Goal: Transaction & Acquisition: Purchase product/service

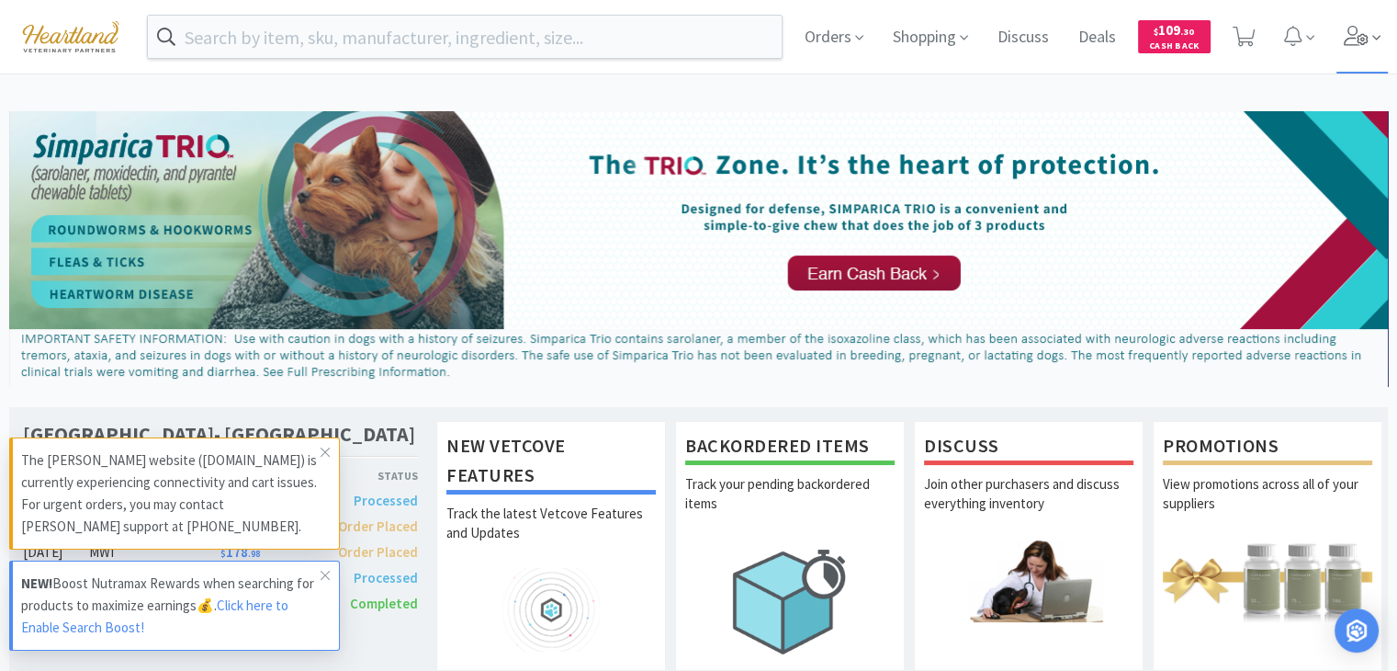
click at [1344, 41] on icon at bounding box center [1356, 36] width 25 height 20
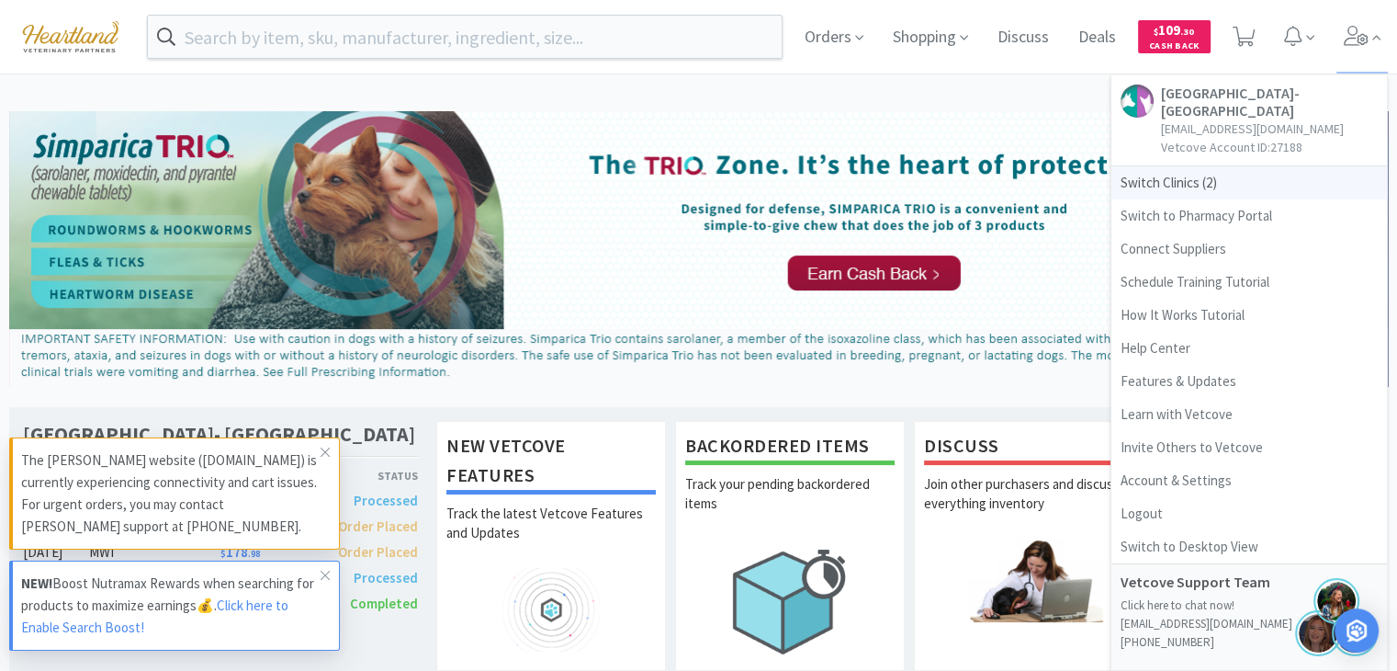
click at [1161, 192] on span "Switch Clinics ( 2 )" at bounding box center [1250, 182] width 276 height 33
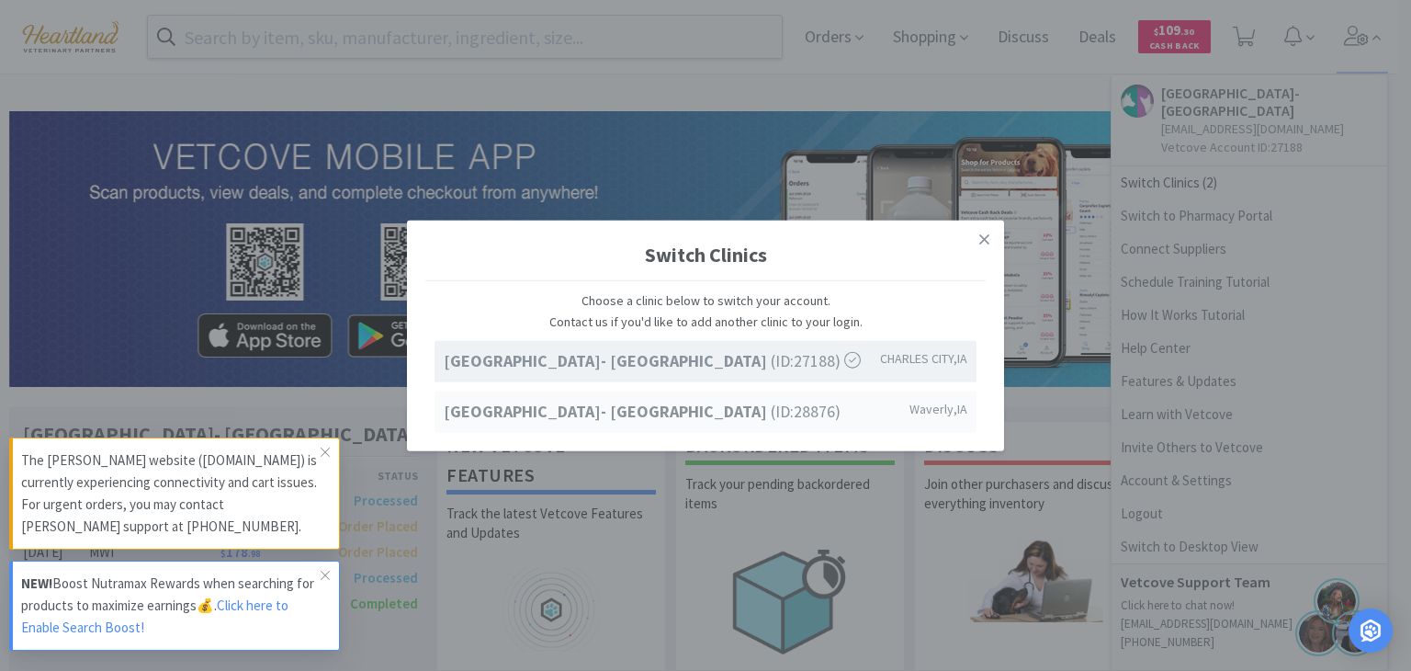
click at [933, 414] on span "Waverly , IA" at bounding box center [939, 408] width 58 height 20
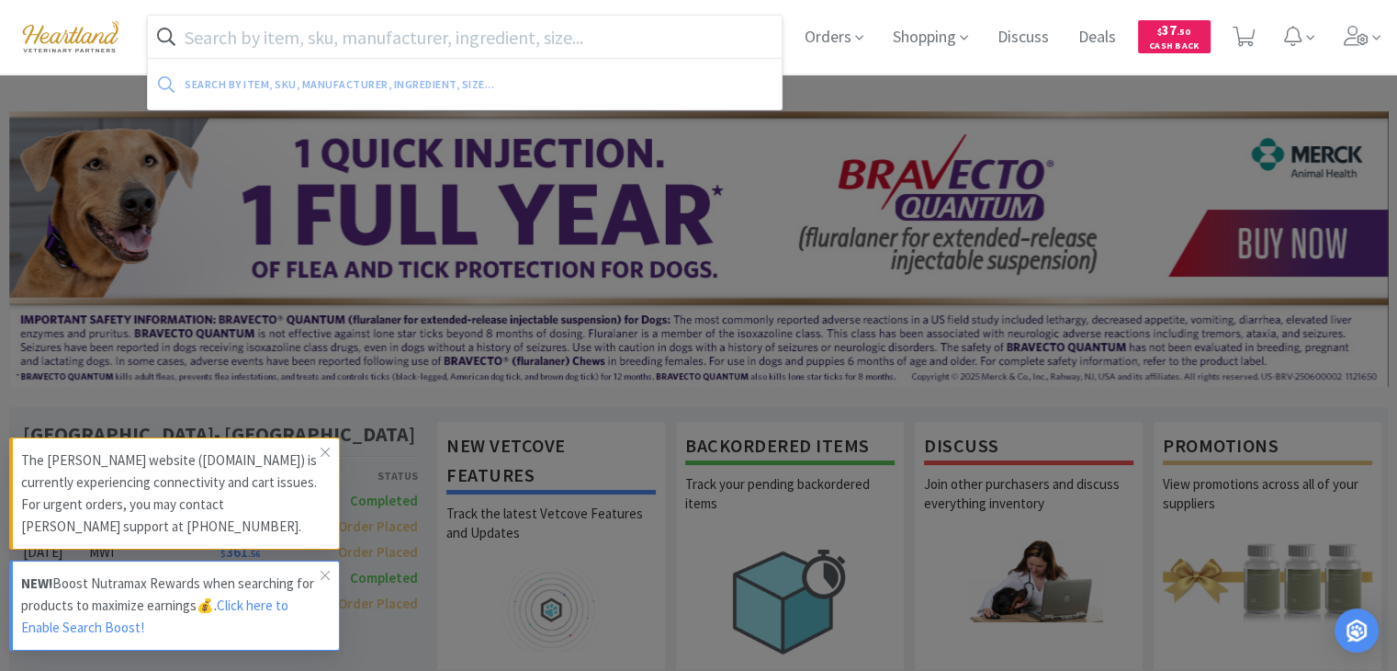
click at [507, 44] on input "text" at bounding box center [465, 37] width 634 height 42
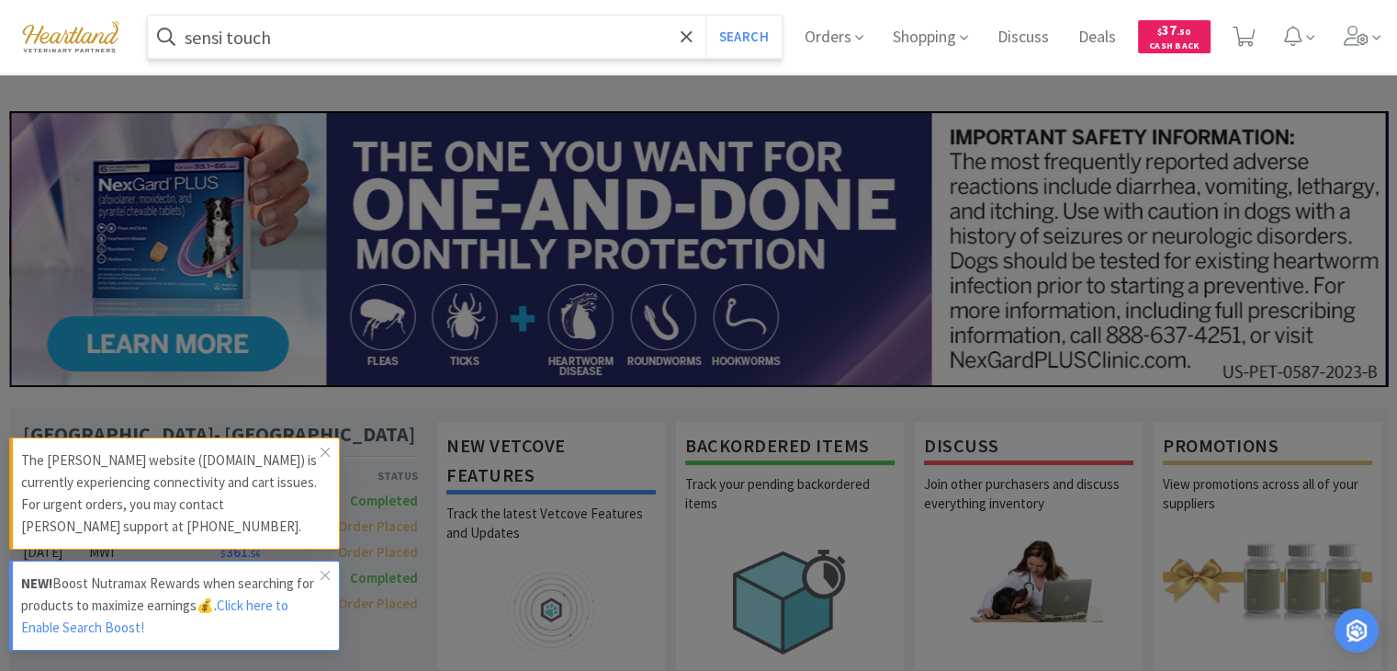
type input "sensi touch"
click at [706, 16] on button "Search" at bounding box center [744, 37] width 76 height 42
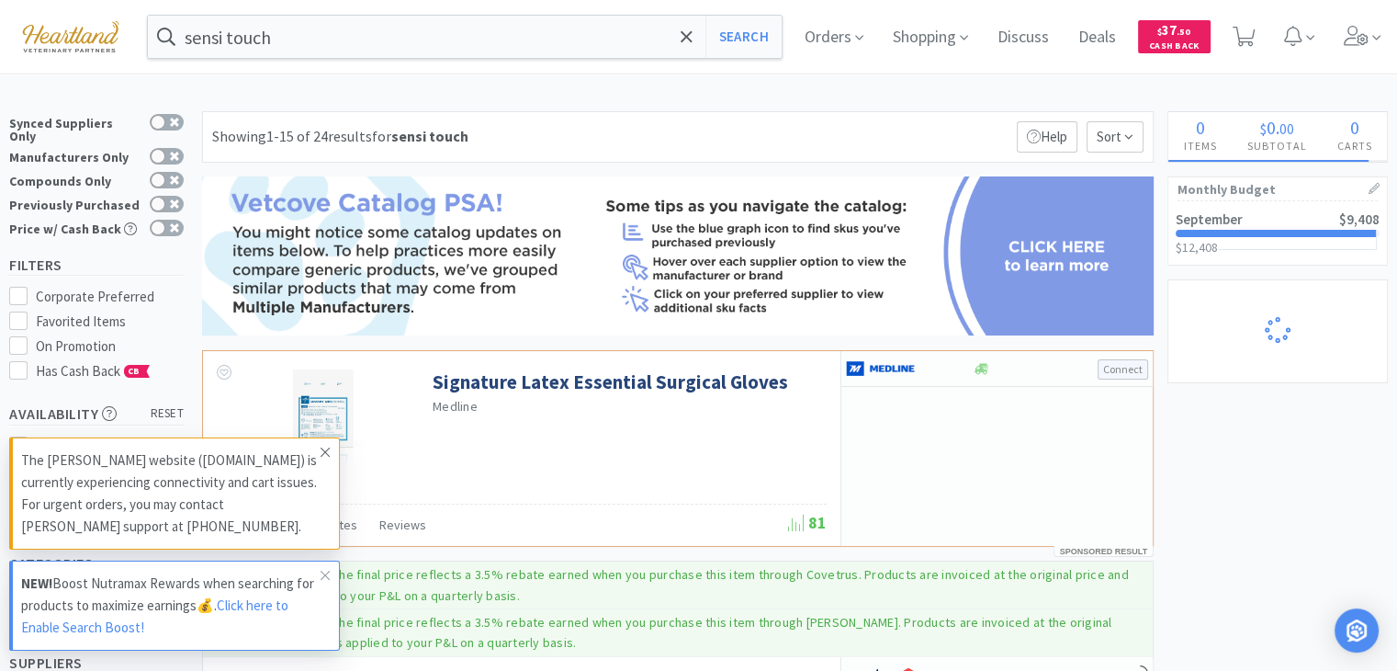
click at [323, 451] on icon at bounding box center [325, 452] width 11 height 15
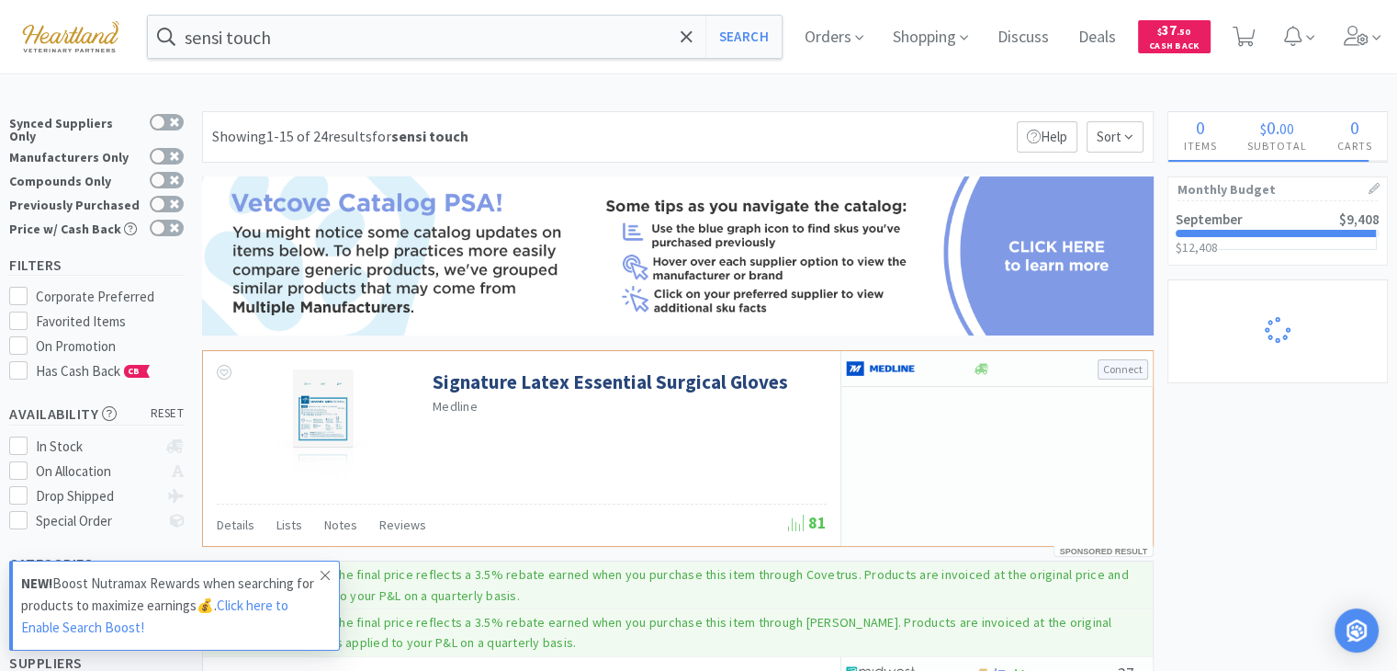
click at [325, 575] on icon at bounding box center [325, 575] width 9 height 9
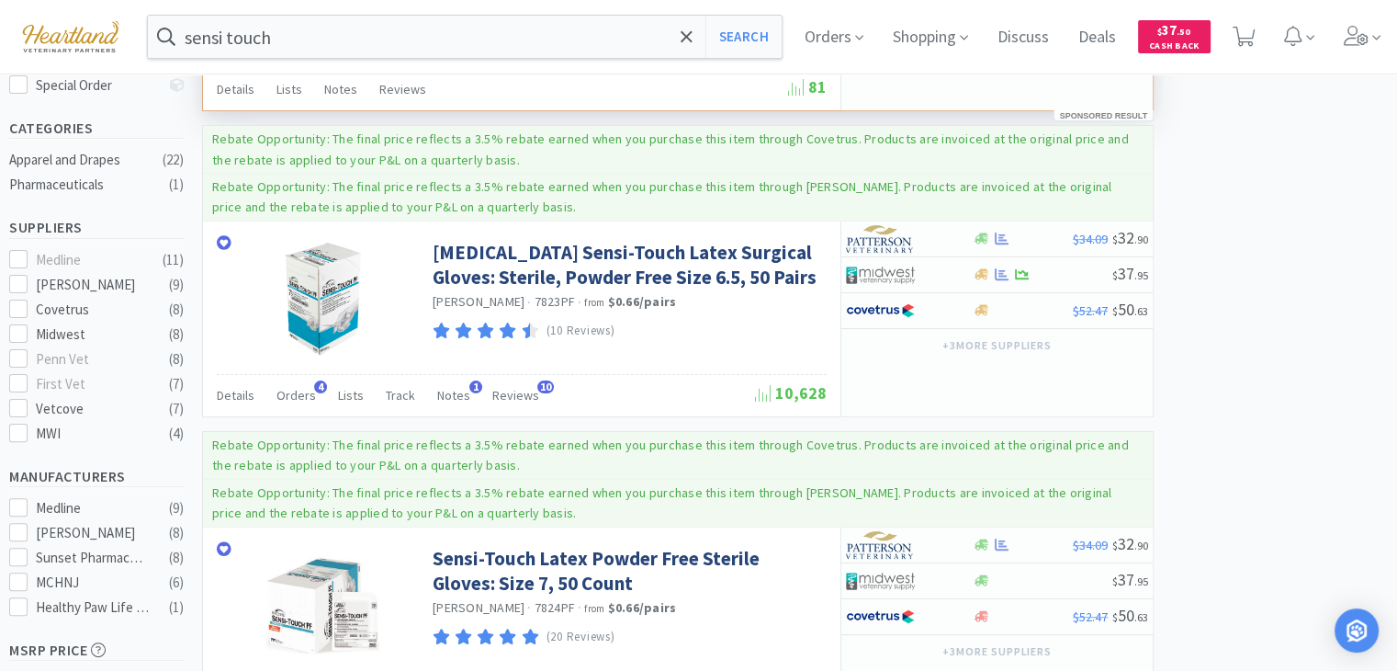
scroll to position [435, 0]
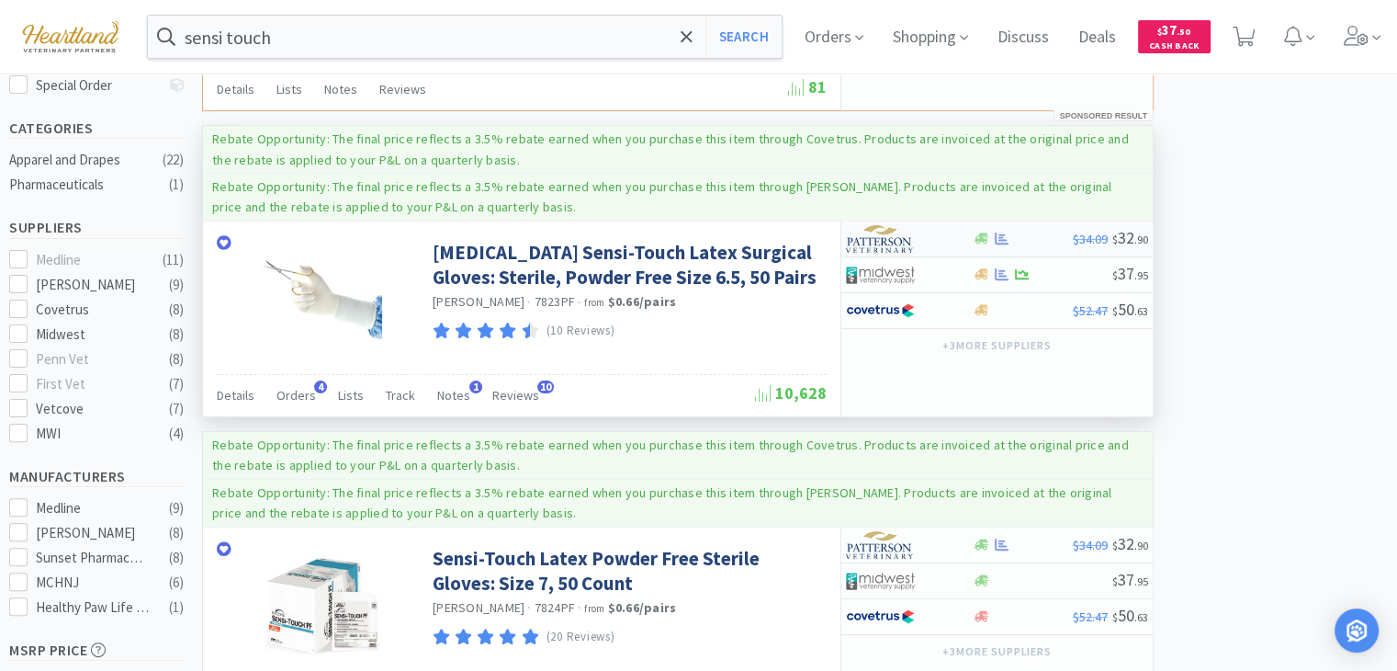
click at [899, 245] on img at bounding box center [880, 239] width 69 height 28
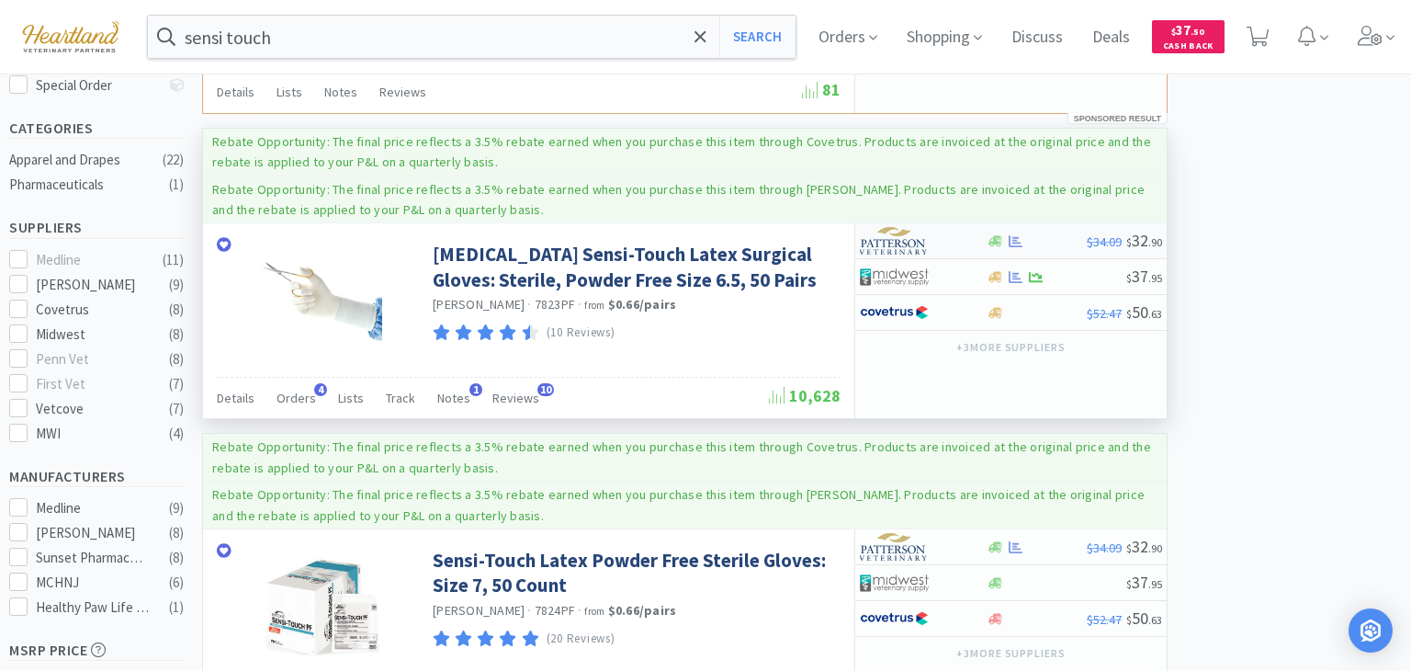
select select "1"
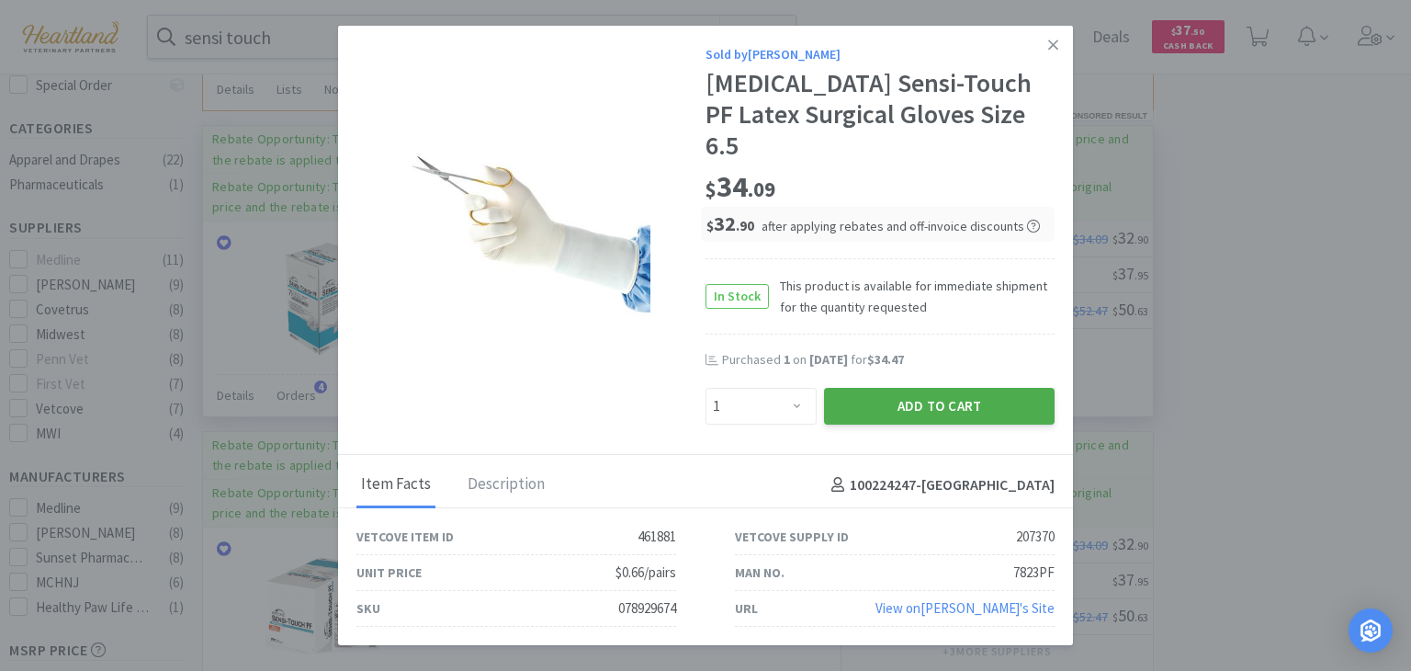
click at [936, 389] on button "Add to Cart" at bounding box center [939, 406] width 231 height 37
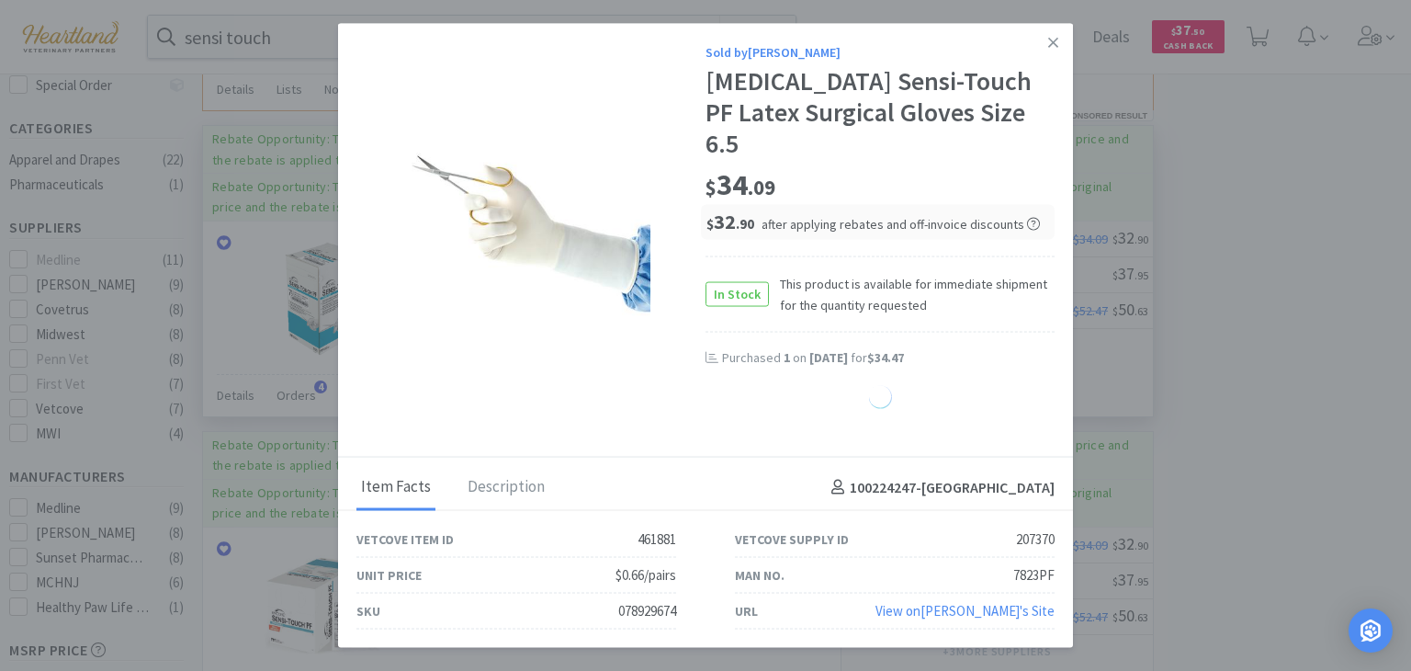
select select "1"
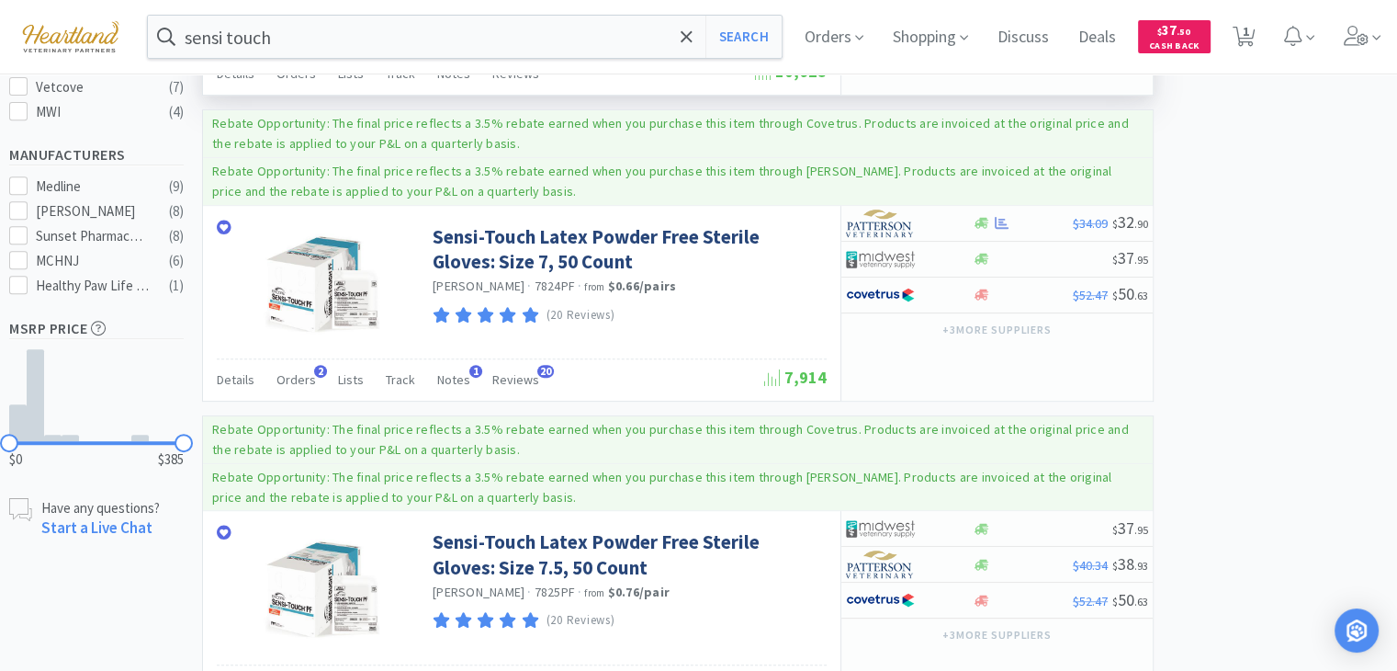
scroll to position [757, 0]
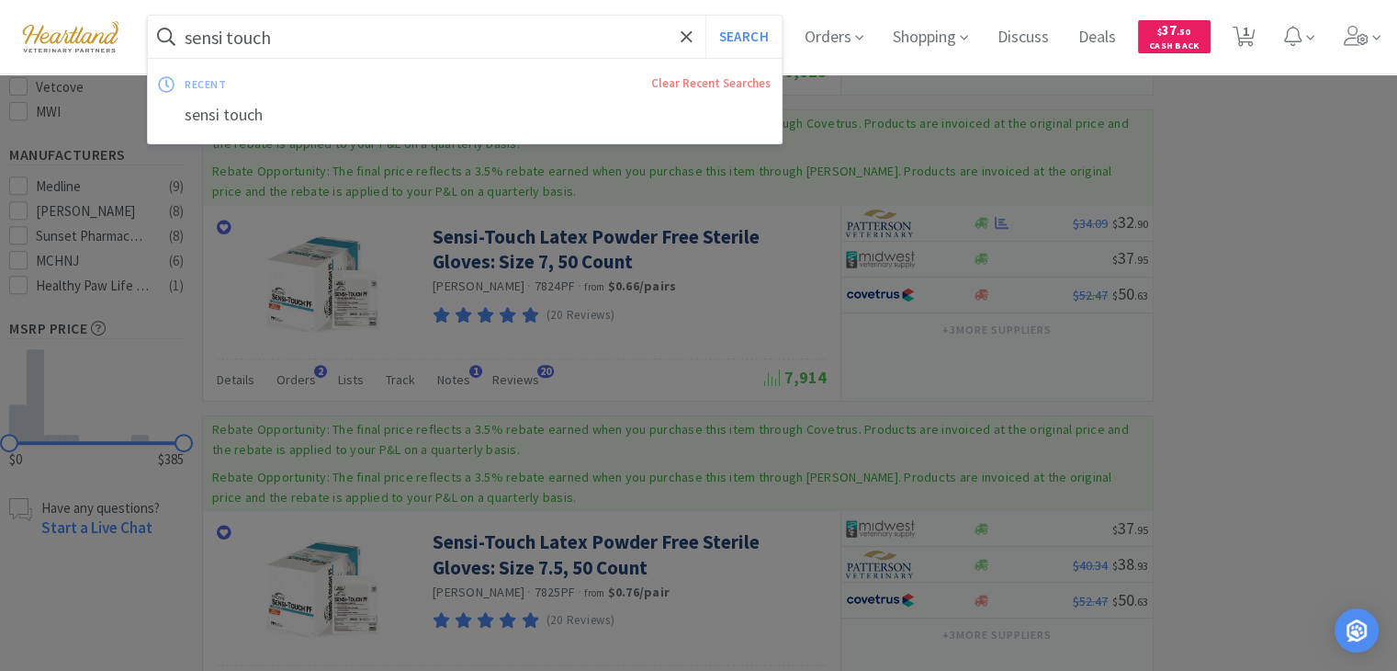
click at [534, 48] on input "sensi touch" at bounding box center [465, 37] width 634 height 42
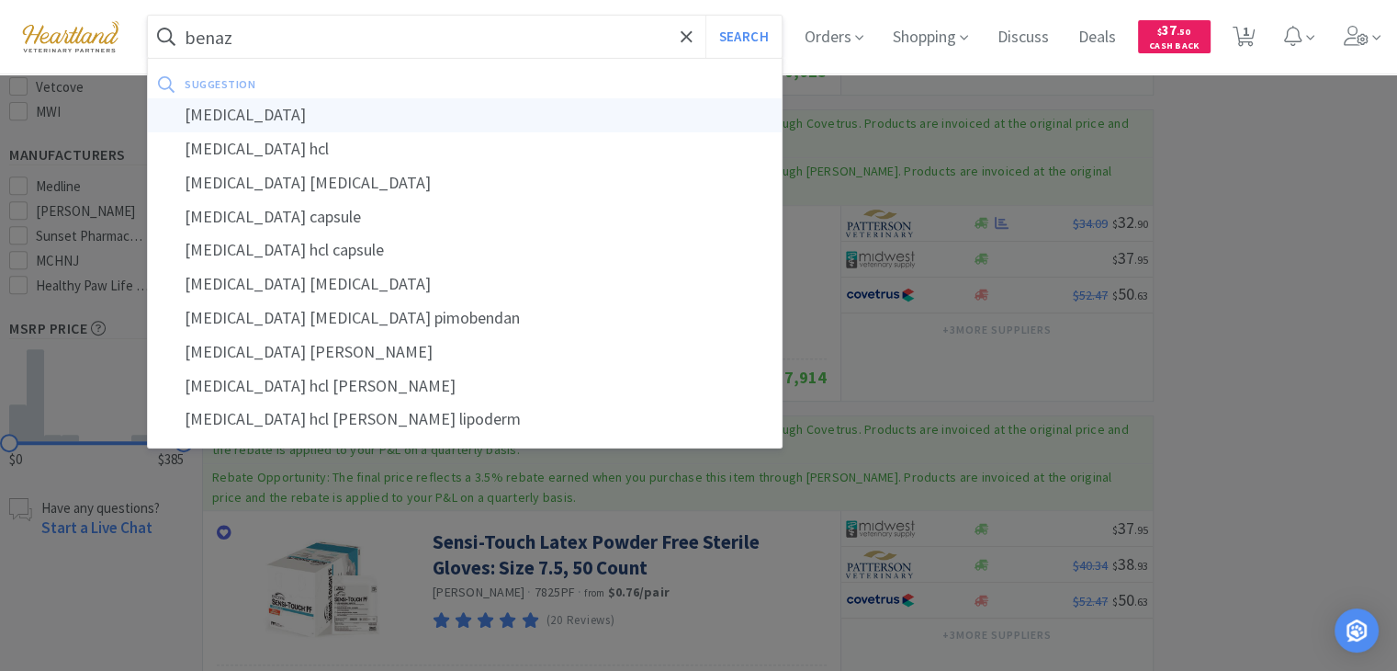
click at [302, 117] on div "[MEDICAL_DATA]" at bounding box center [465, 115] width 634 height 34
type input "[MEDICAL_DATA]"
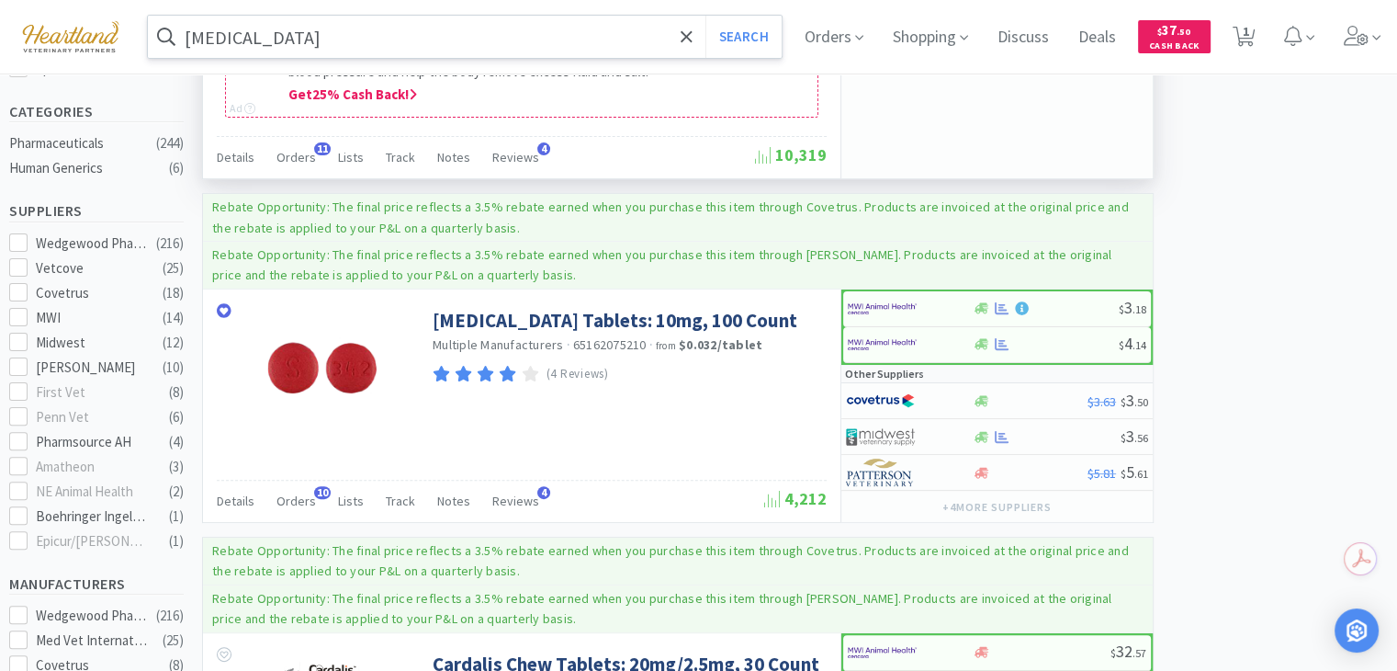
scroll to position [452, 0]
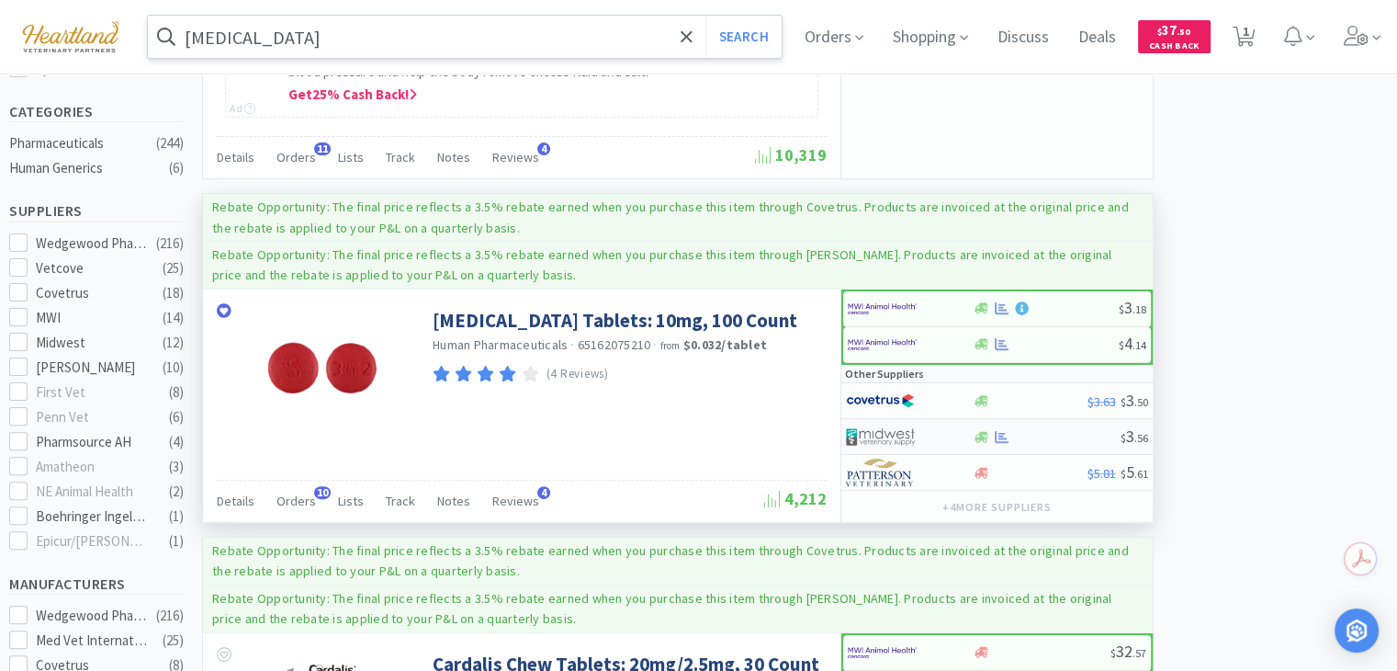
click at [1005, 440] on div "$ 3 . 56" at bounding box center [997, 437] width 311 height 36
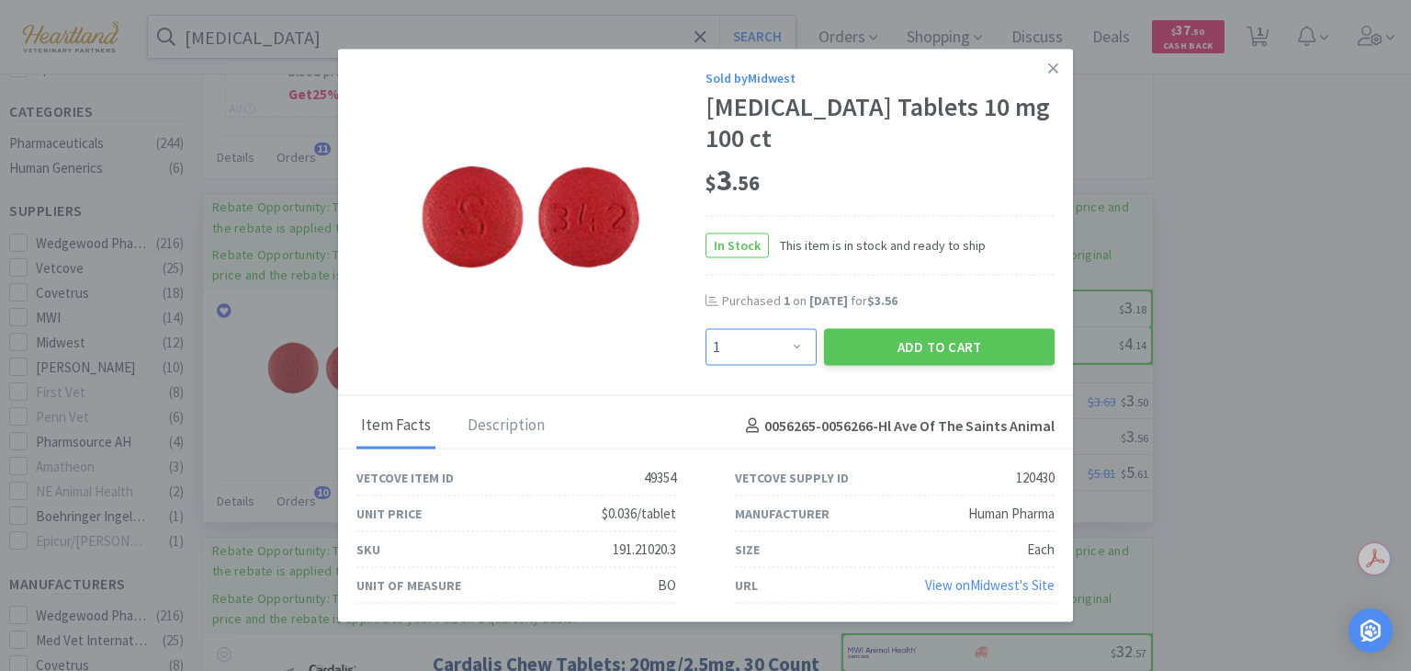
click at [788, 330] on select "Enter Quantity 1 2 3 4 5 6 7 8 9 10 11 12 13 14 15 16 17 18 19 20 Enter Quantity" at bounding box center [761, 346] width 111 height 37
select select "2"
click at [706, 328] on select "Enter Quantity 1 2 3 4 5 6 7 8 9 10 11 12 13 14 15 16 17 18 19 20 Enter Quantity" at bounding box center [761, 346] width 111 height 37
click at [922, 328] on button "Add to Cart" at bounding box center [939, 346] width 231 height 37
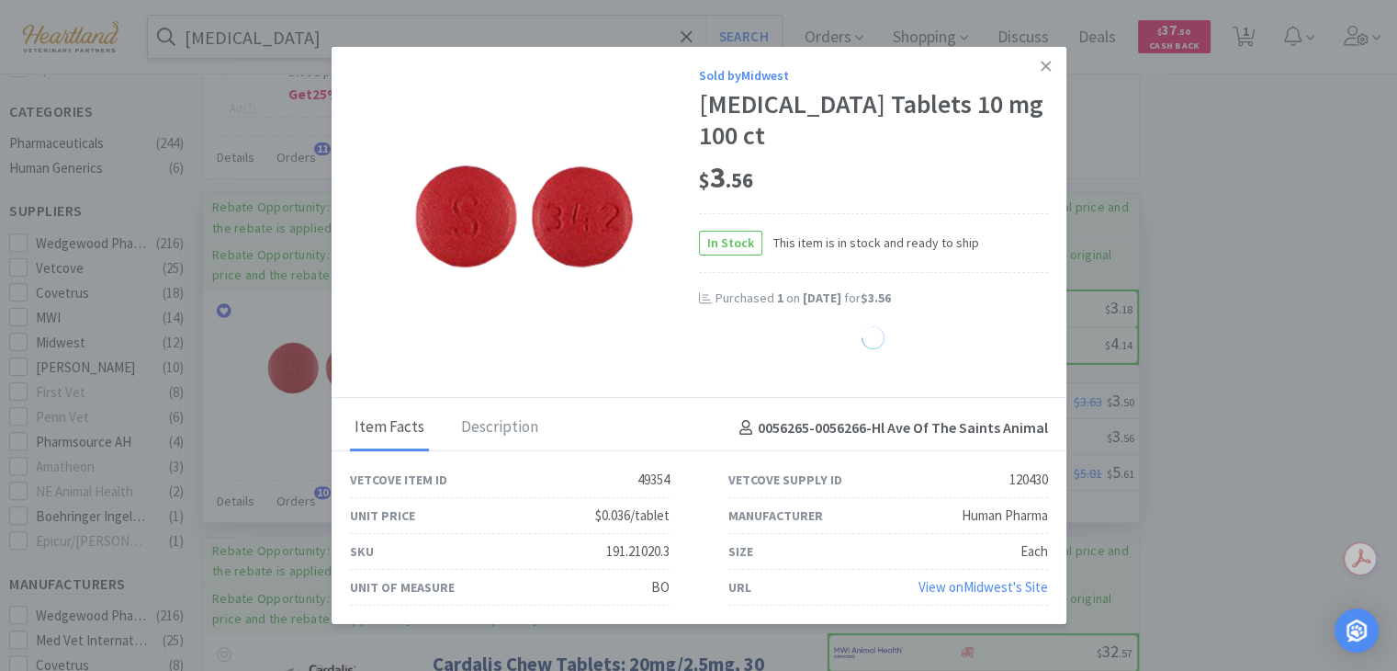
select select "2"
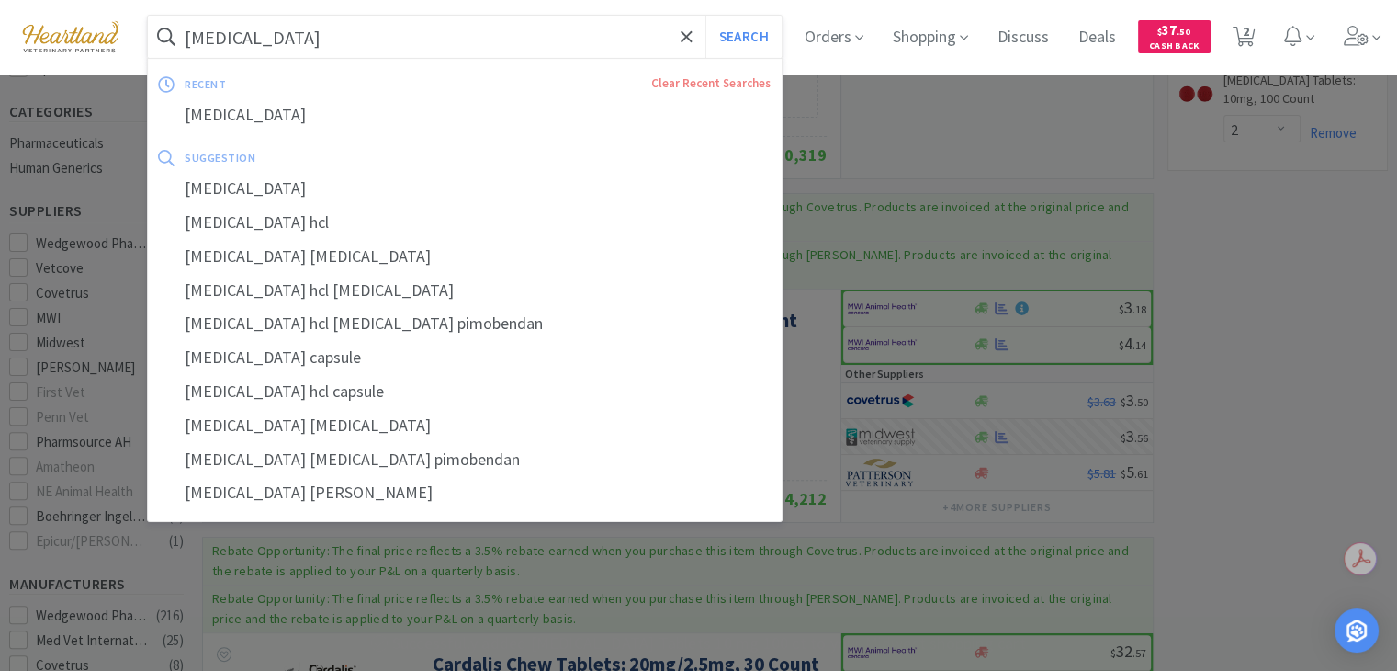
click at [492, 30] on input "[MEDICAL_DATA]" at bounding box center [465, 37] width 634 height 42
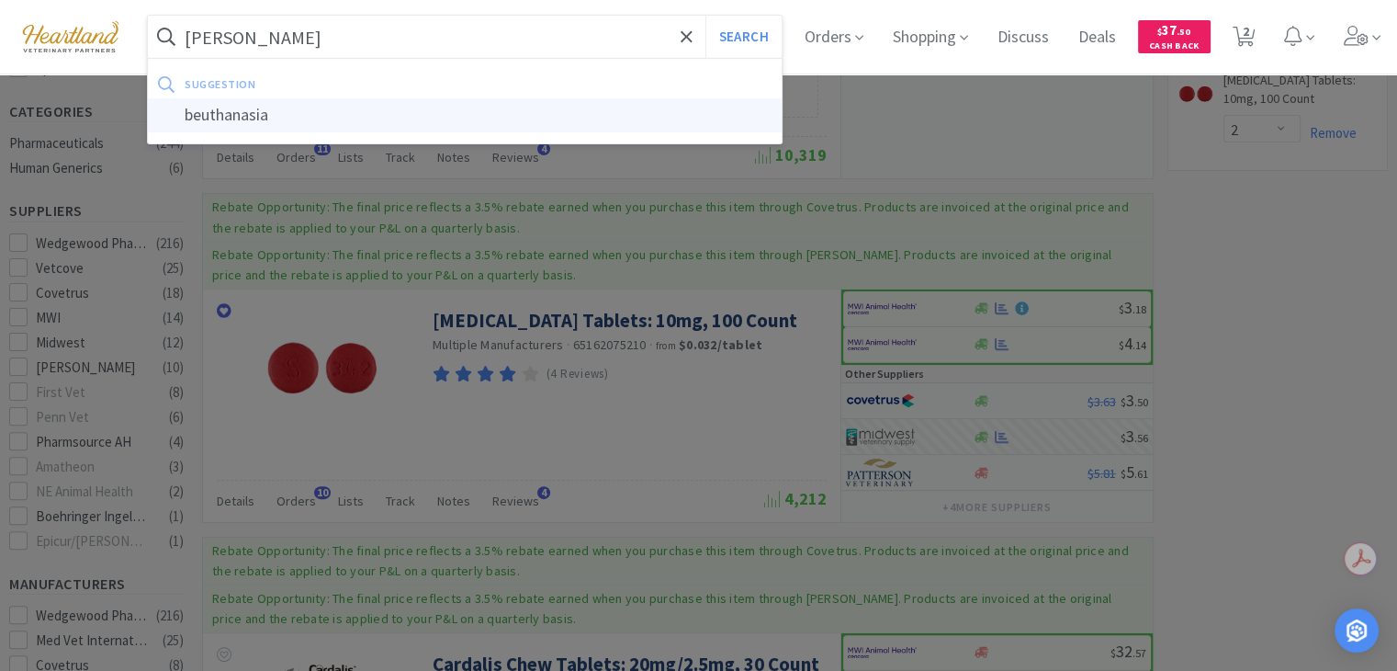
click at [435, 121] on div "beuthanasia" at bounding box center [465, 115] width 634 height 34
type input "beuthanasia"
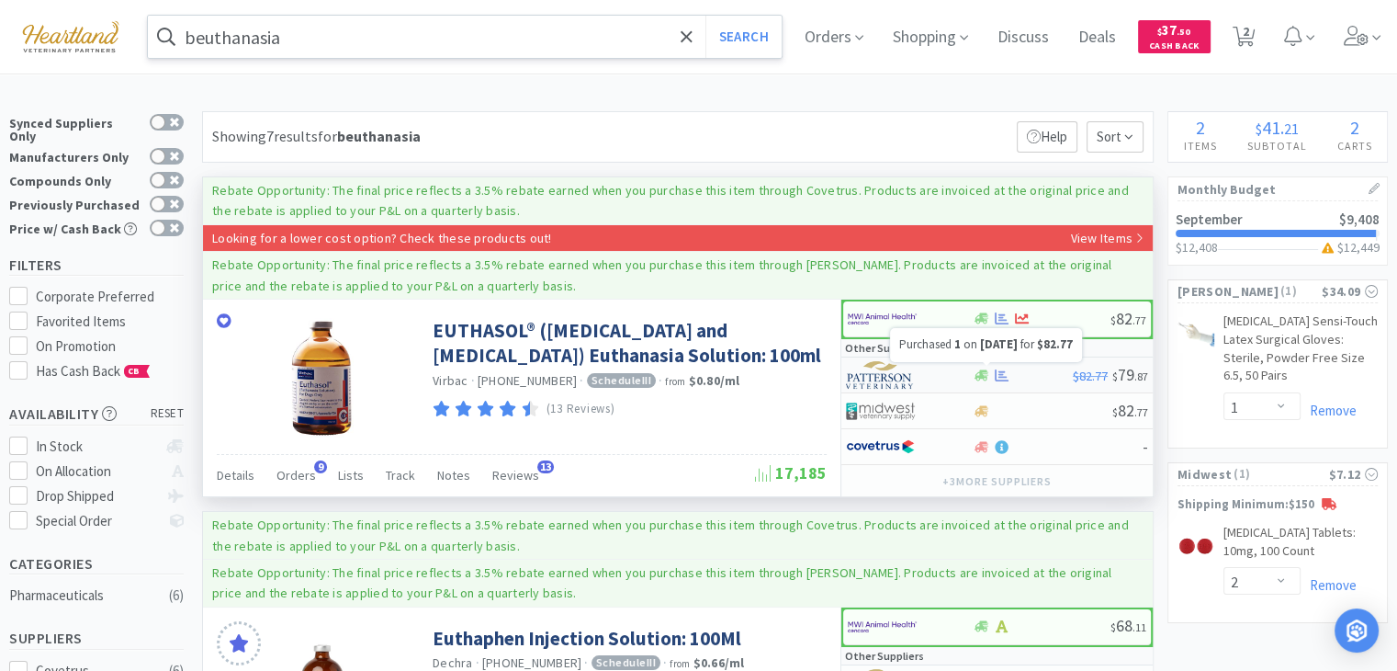
click at [1003, 372] on icon at bounding box center [1002, 375] width 14 height 14
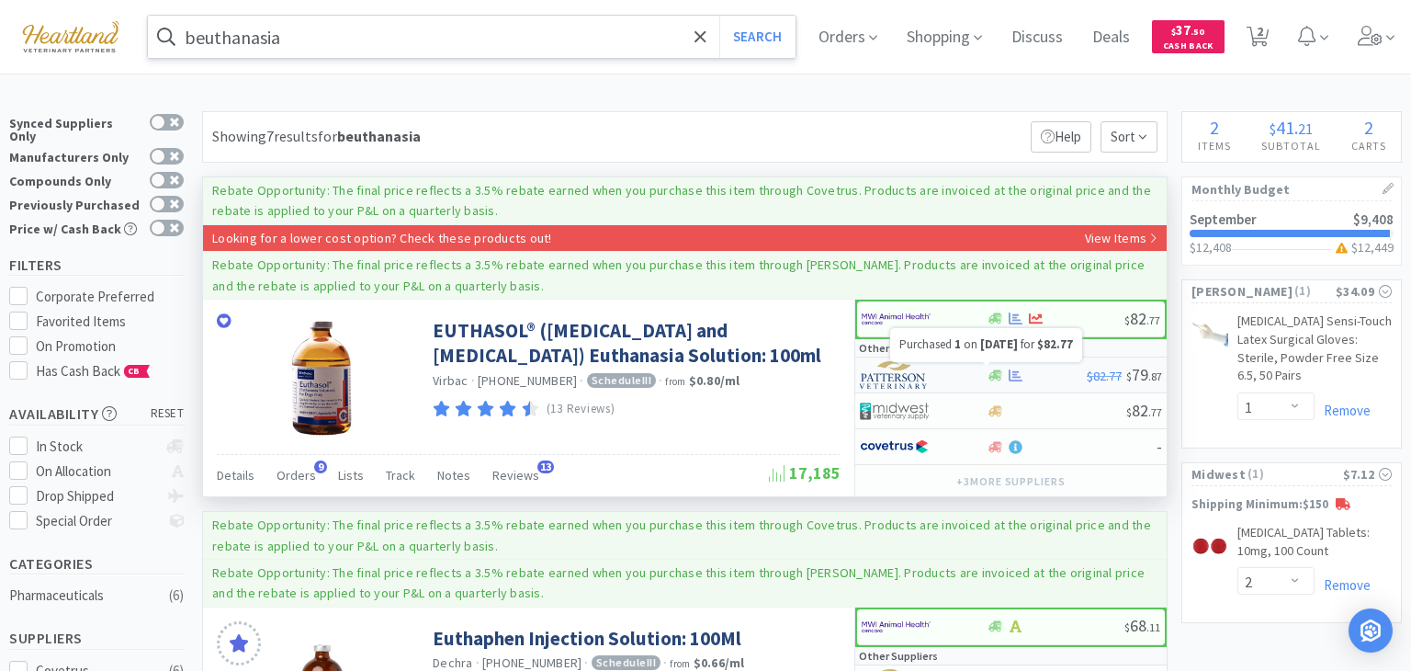
select select "1"
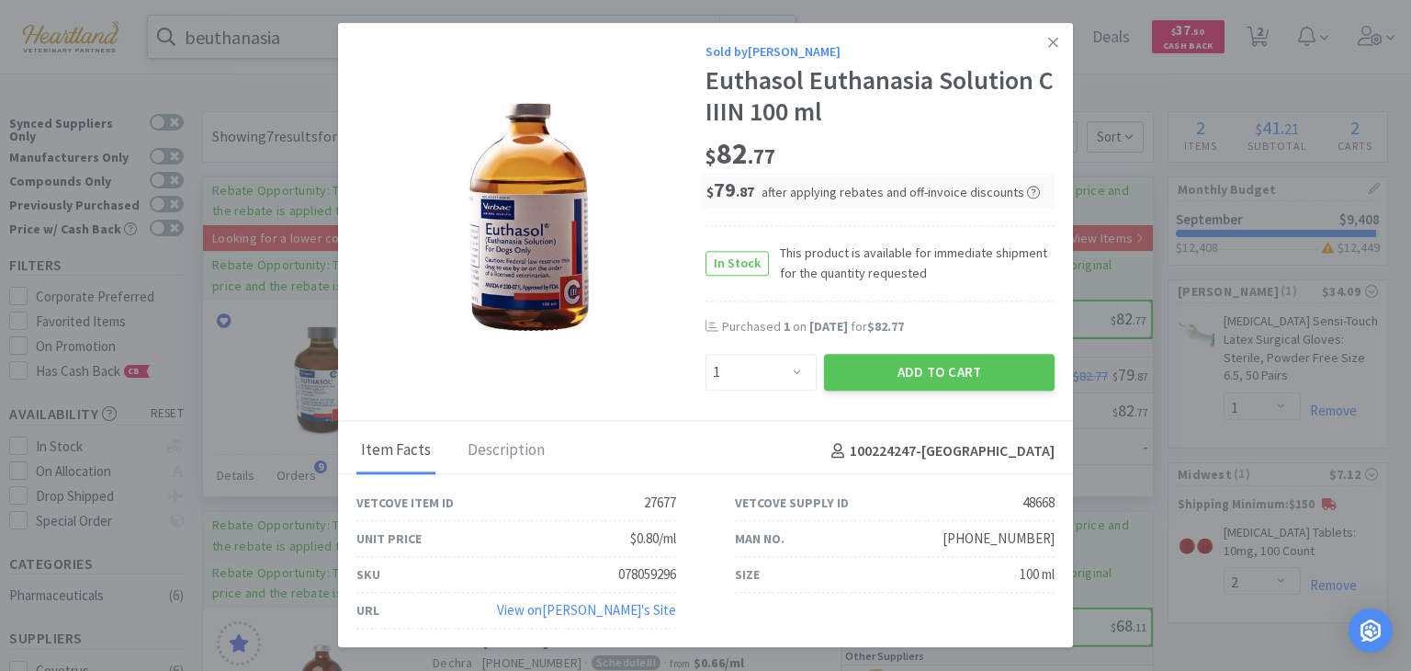
click at [1003, 372] on button "Add to Cart" at bounding box center [939, 372] width 231 height 37
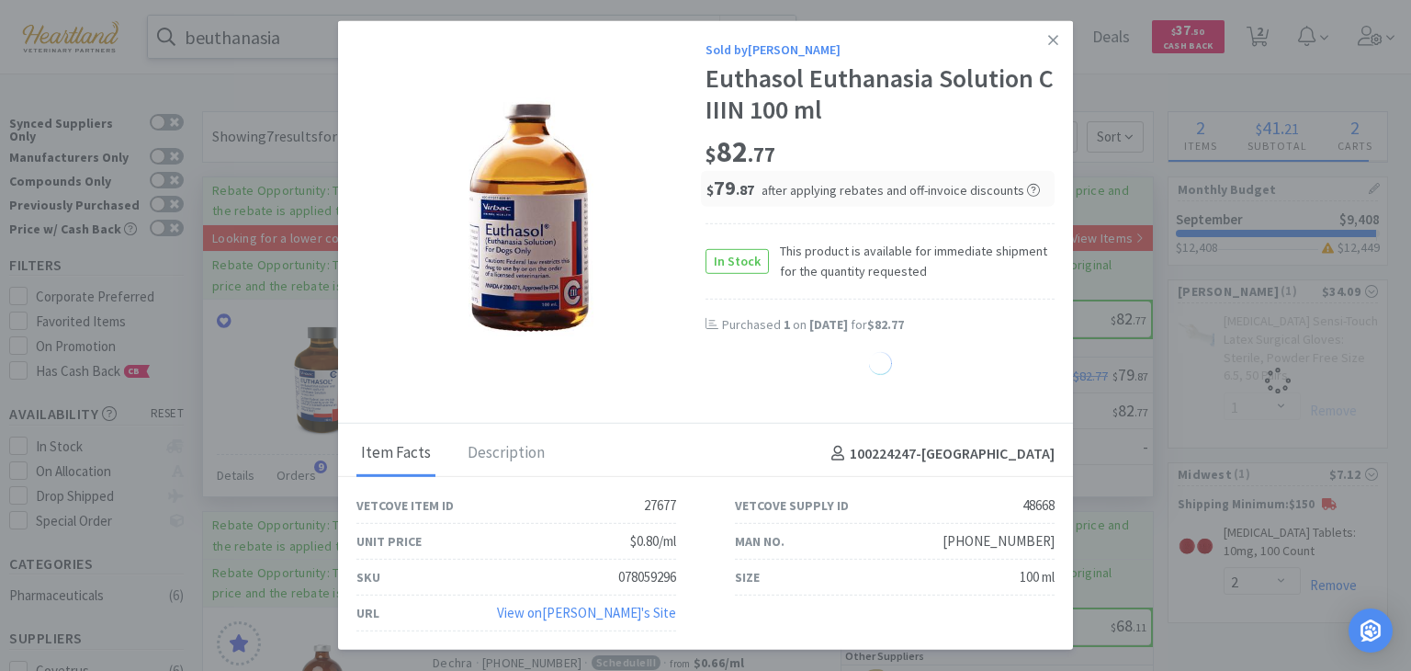
select select "1"
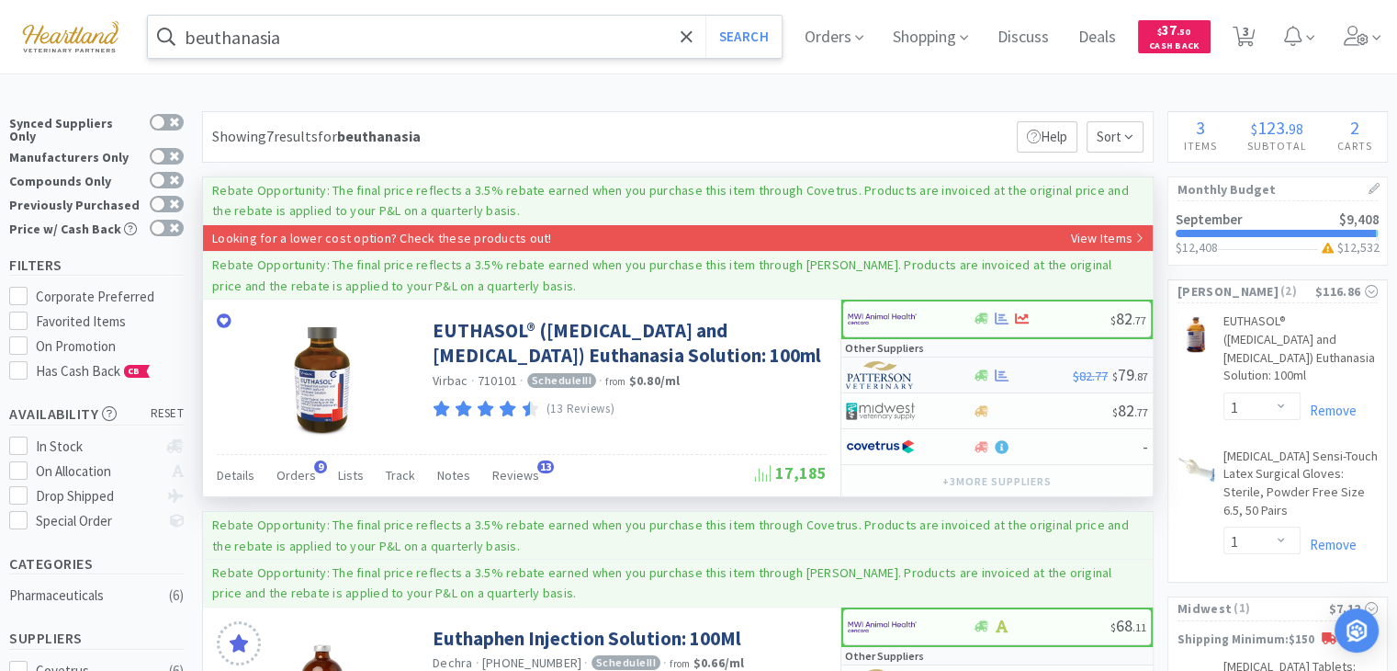
click at [1003, 372] on icon at bounding box center [1002, 375] width 14 height 14
select select "1"
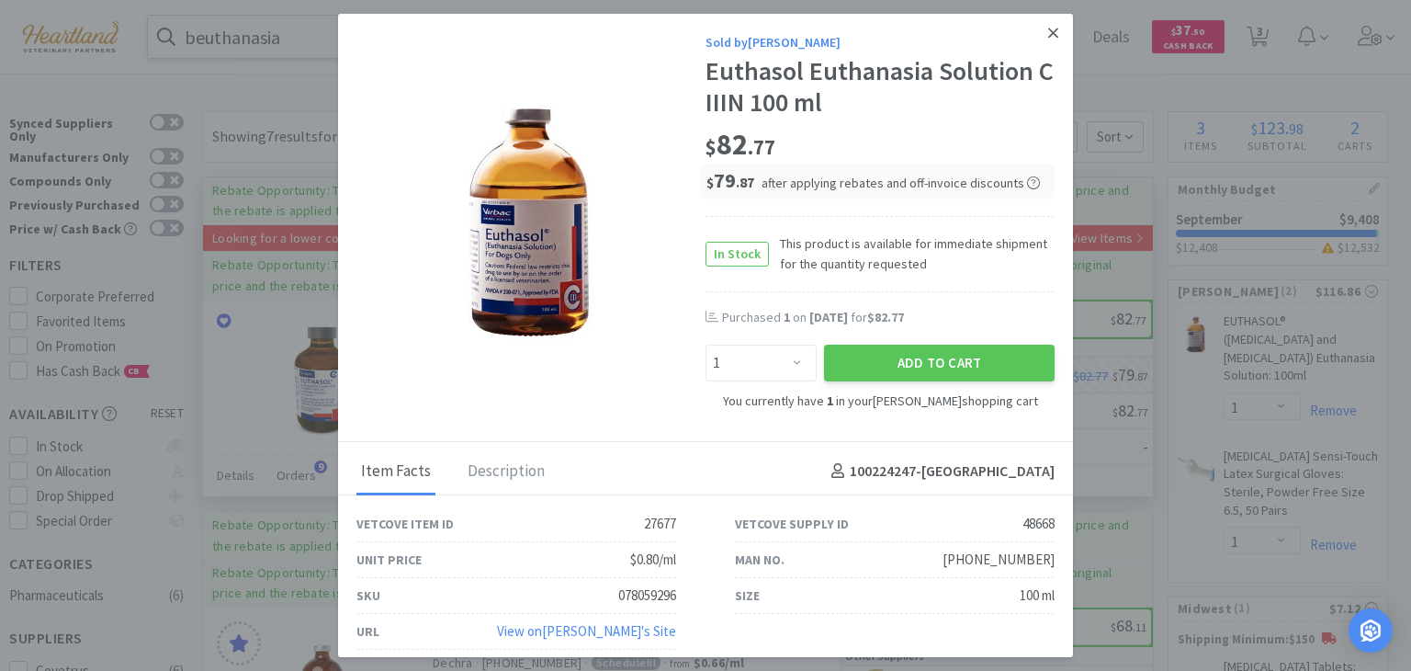
click at [1048, 39] on icon at bounding box center [1053, 33] width 10 height 17
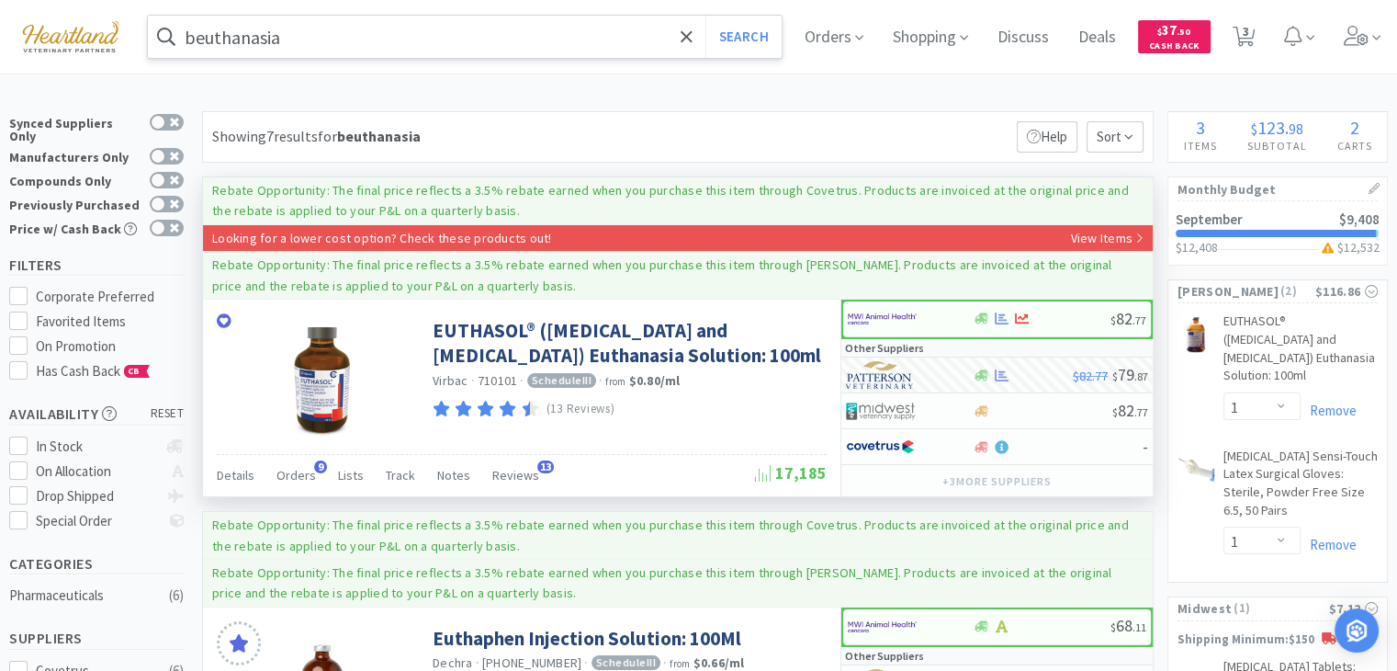
click at [620, 43] on input "beuthanasia" at bounding box center [465, 37] width 634 height 42
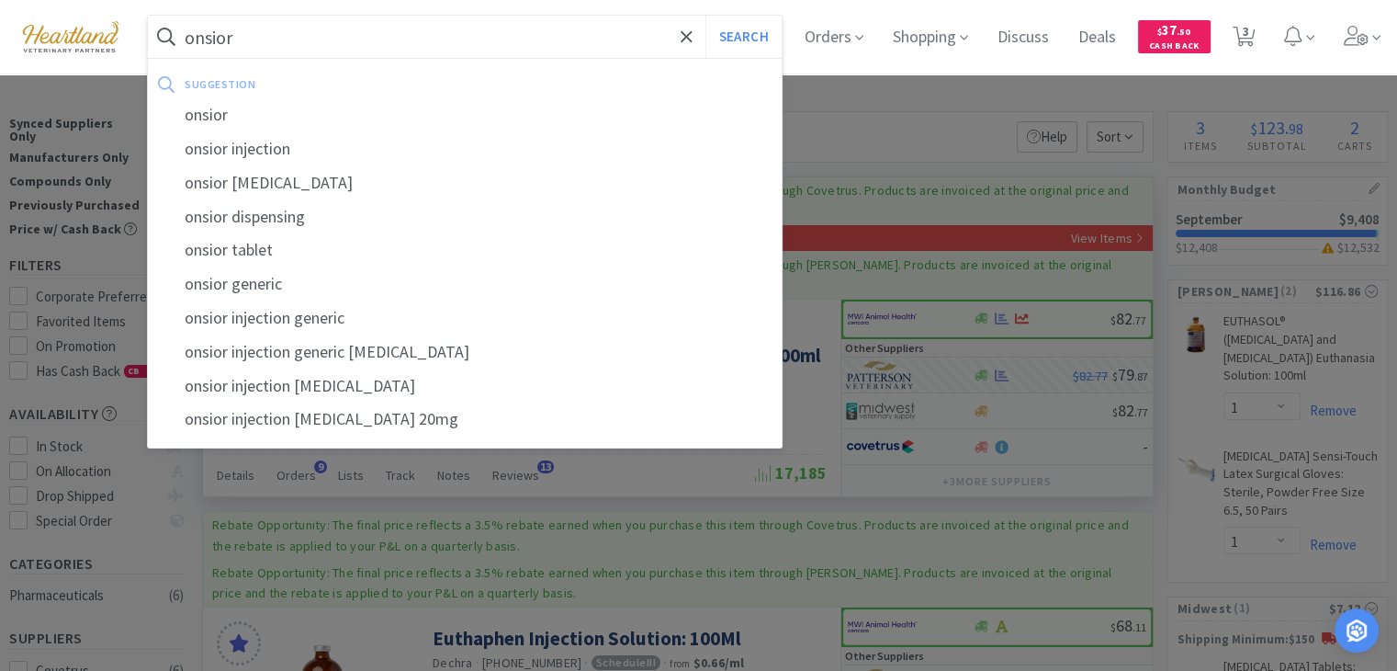
type input "onsior"
click at [706, 16] on button "Search" at bounding box center [744, 37] width 76 height 42
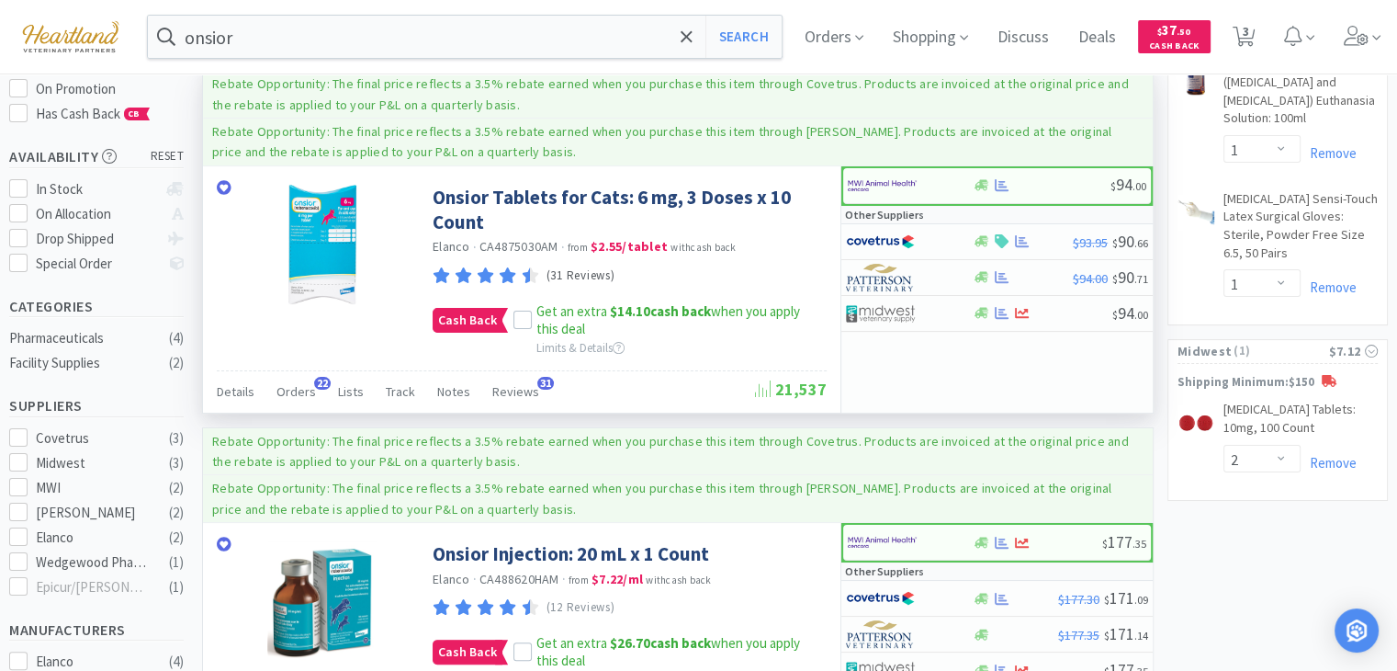
scroll to position [257, 0]
click at [518, 321] on icon at bounding box center [523, 320] width 12 height 9
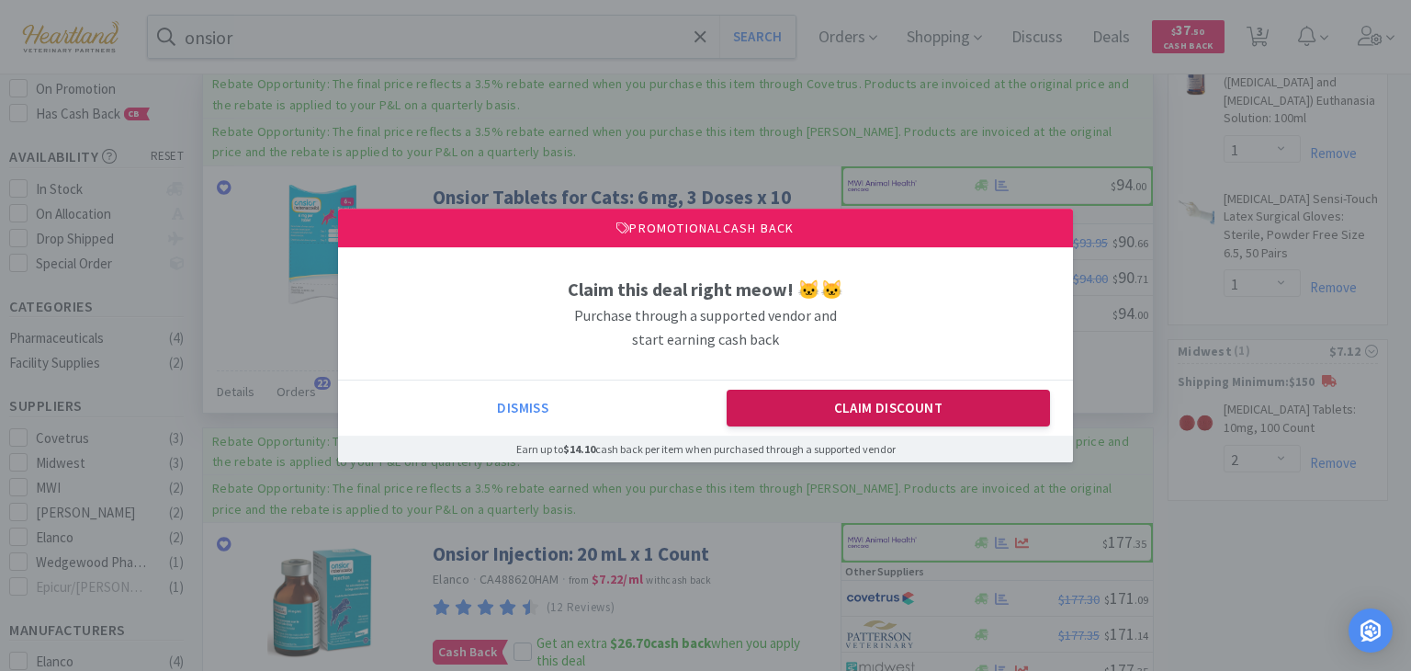
click at [816, 416] on button "Claim Discount" at bounding box center [889, 408] width 324 height 37
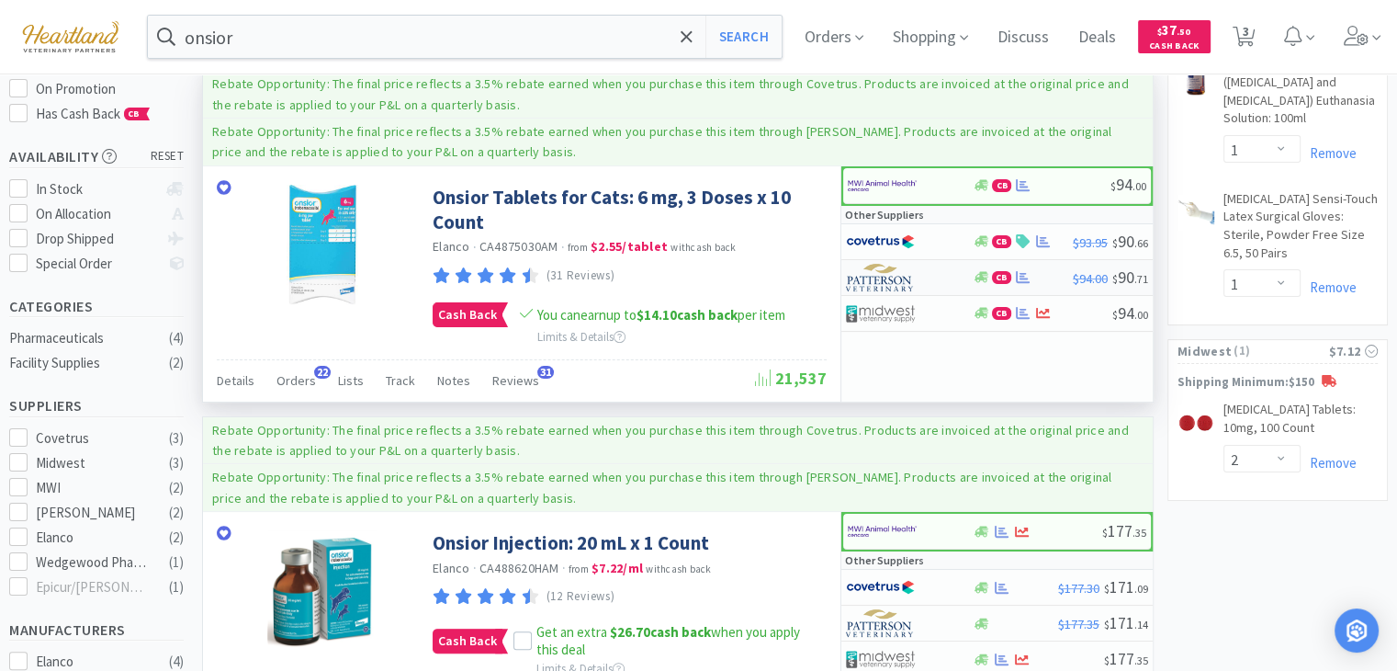
click at [916, 280] on div at bounding box center [896, 277] width 101 height 31
select select "1"
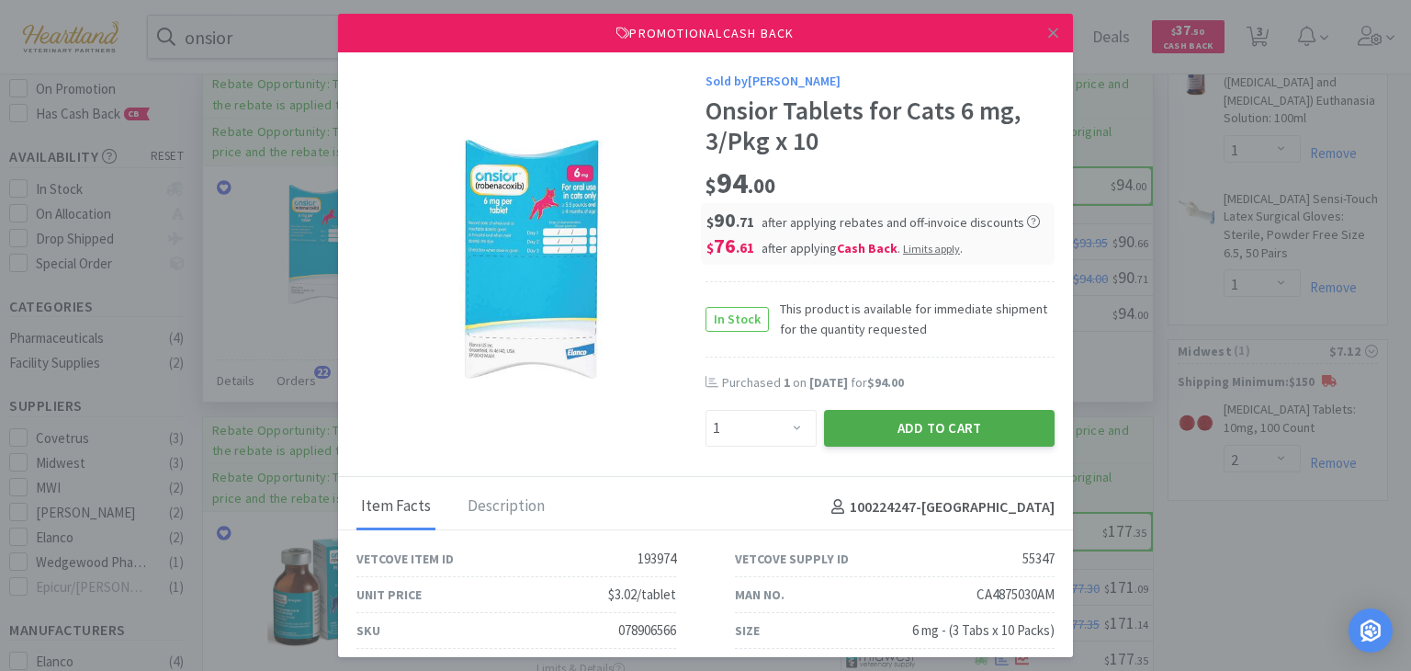
click at [908, 421] on button "Add to Cart" at bounding box center [939, 428] width 231 height 37
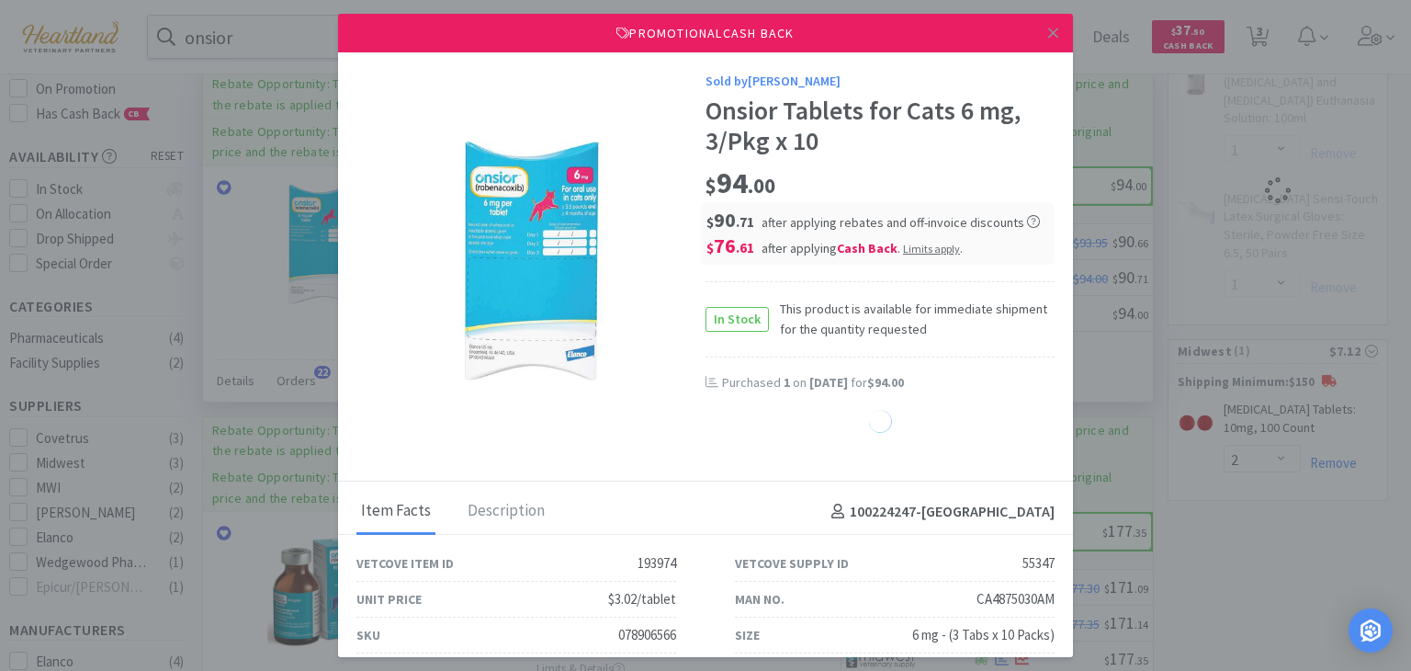
select select "1"
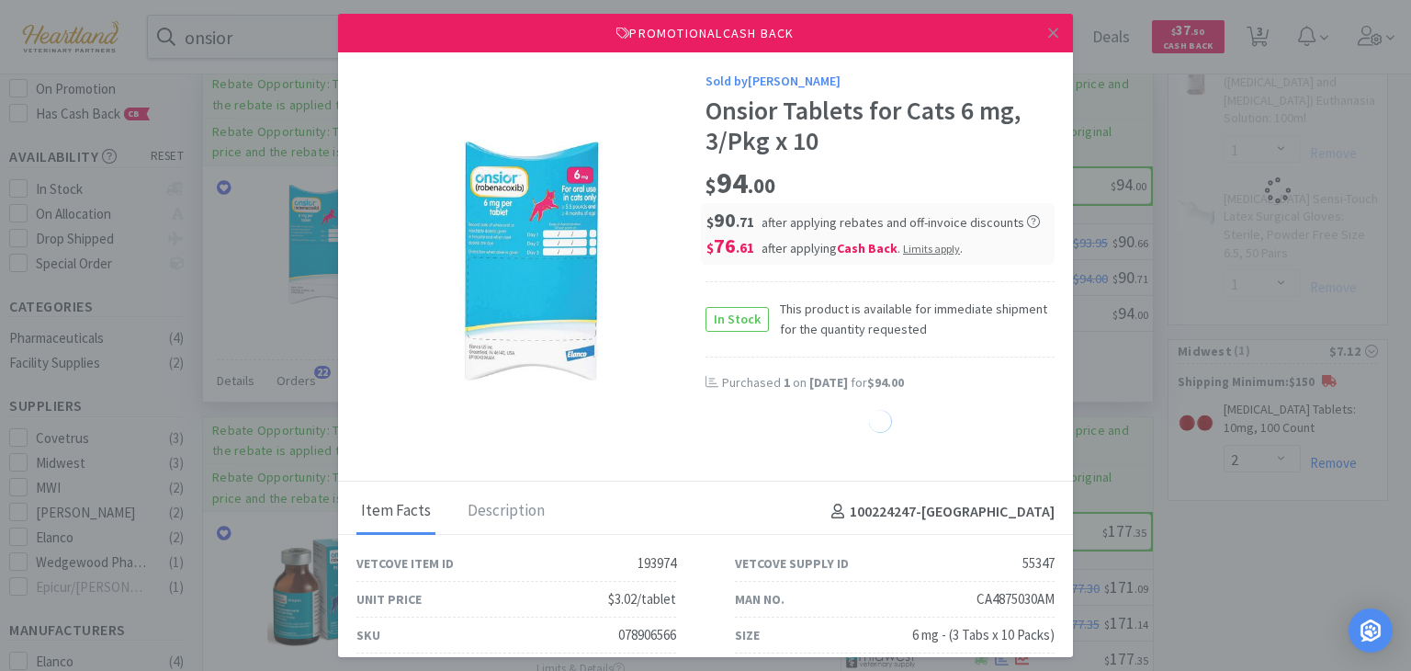
select select "1"
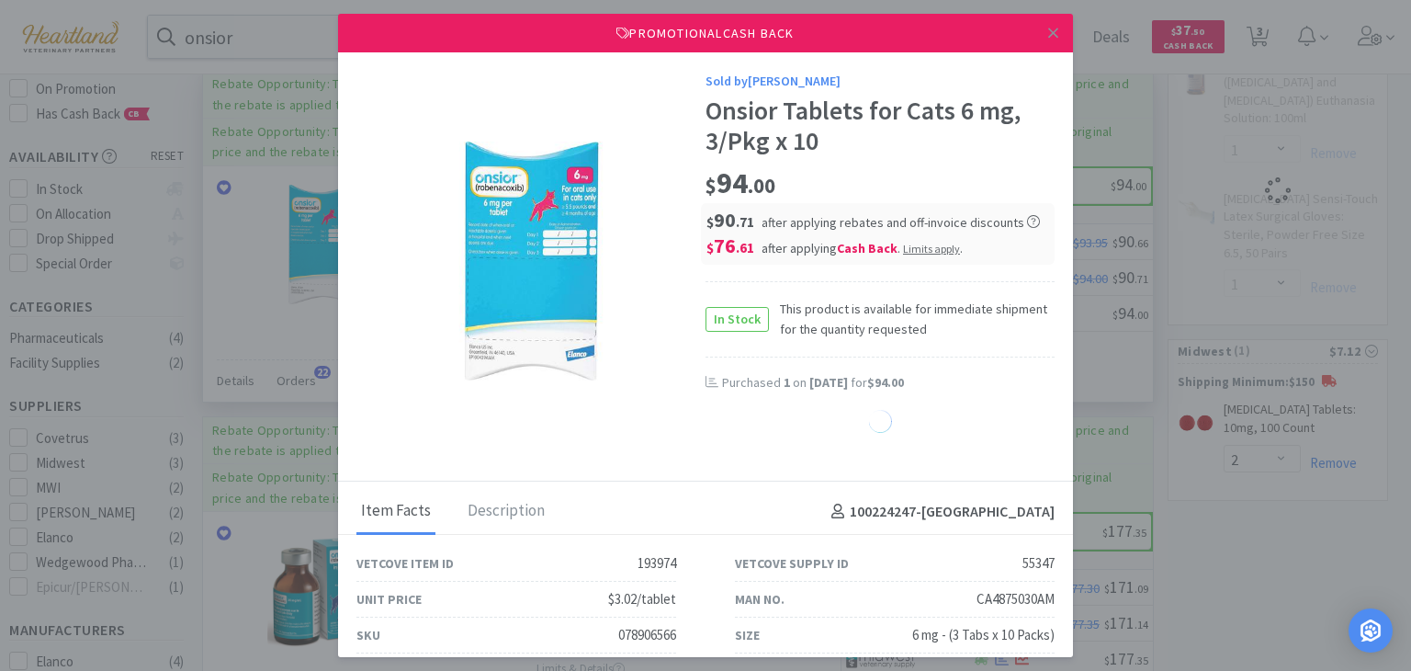
select select "1"
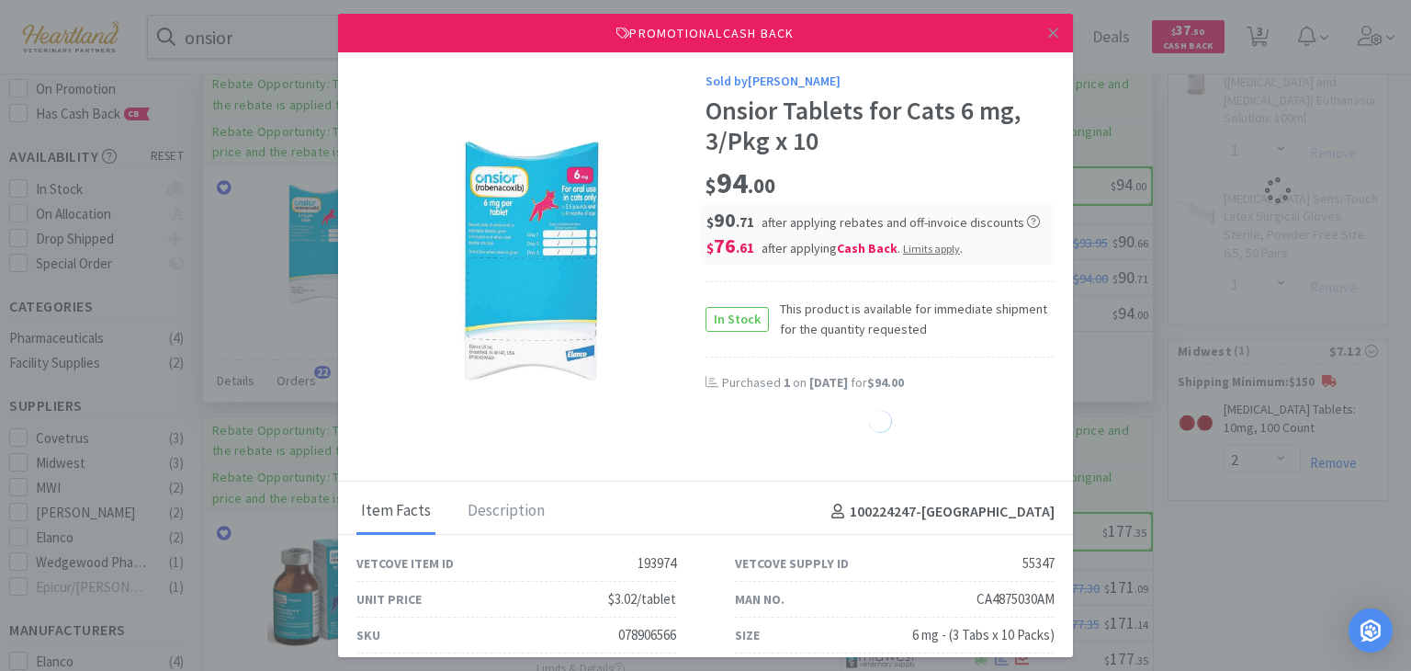
select select "1"
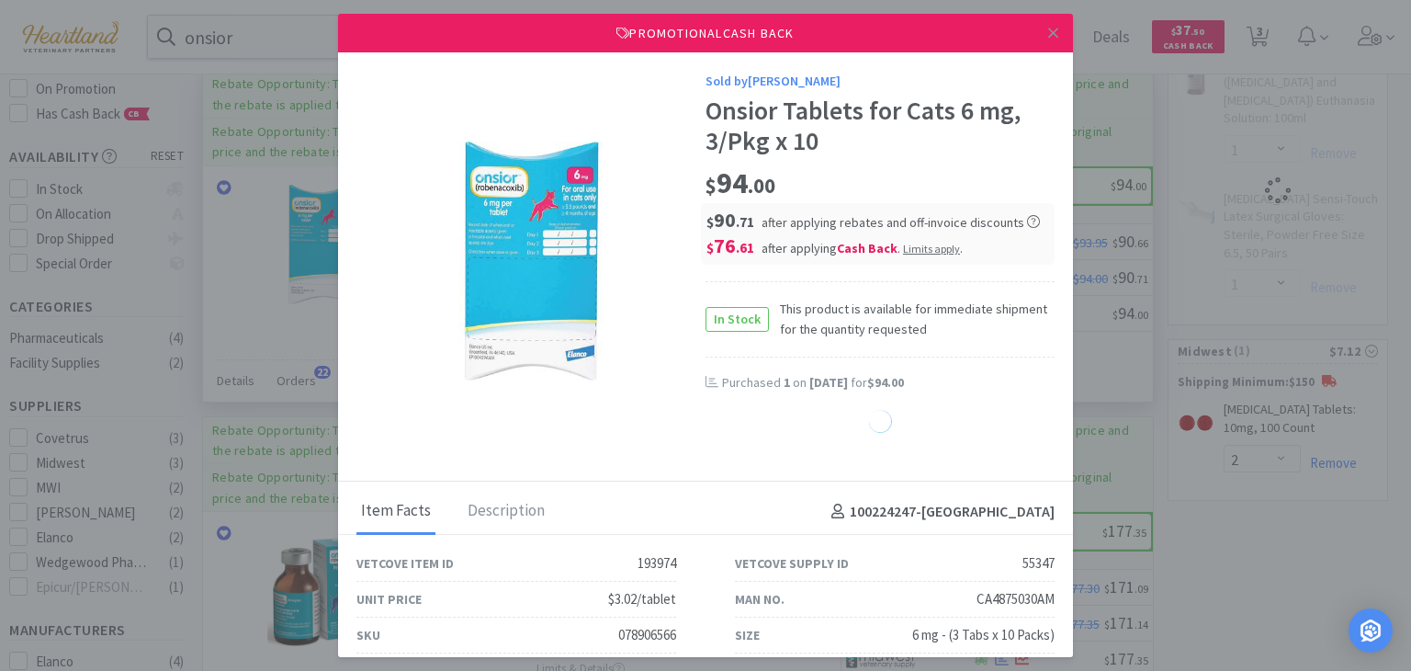
select select "1"
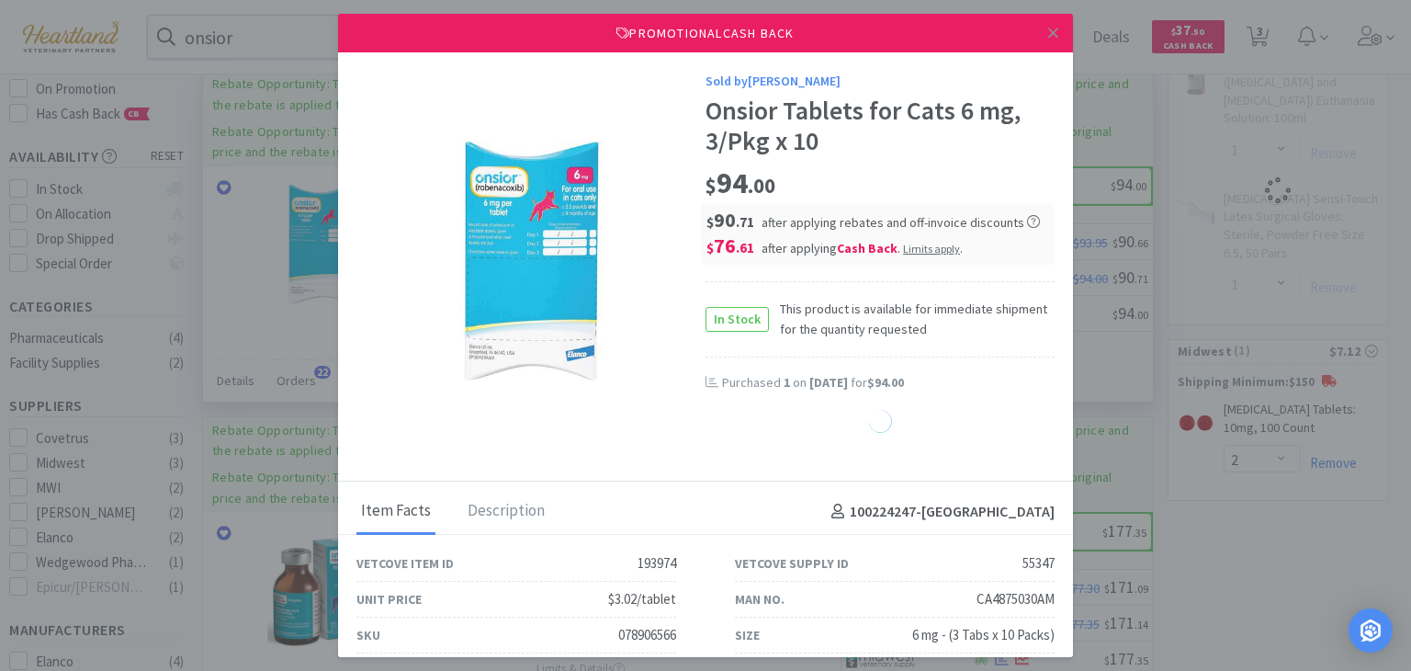
select select "1"
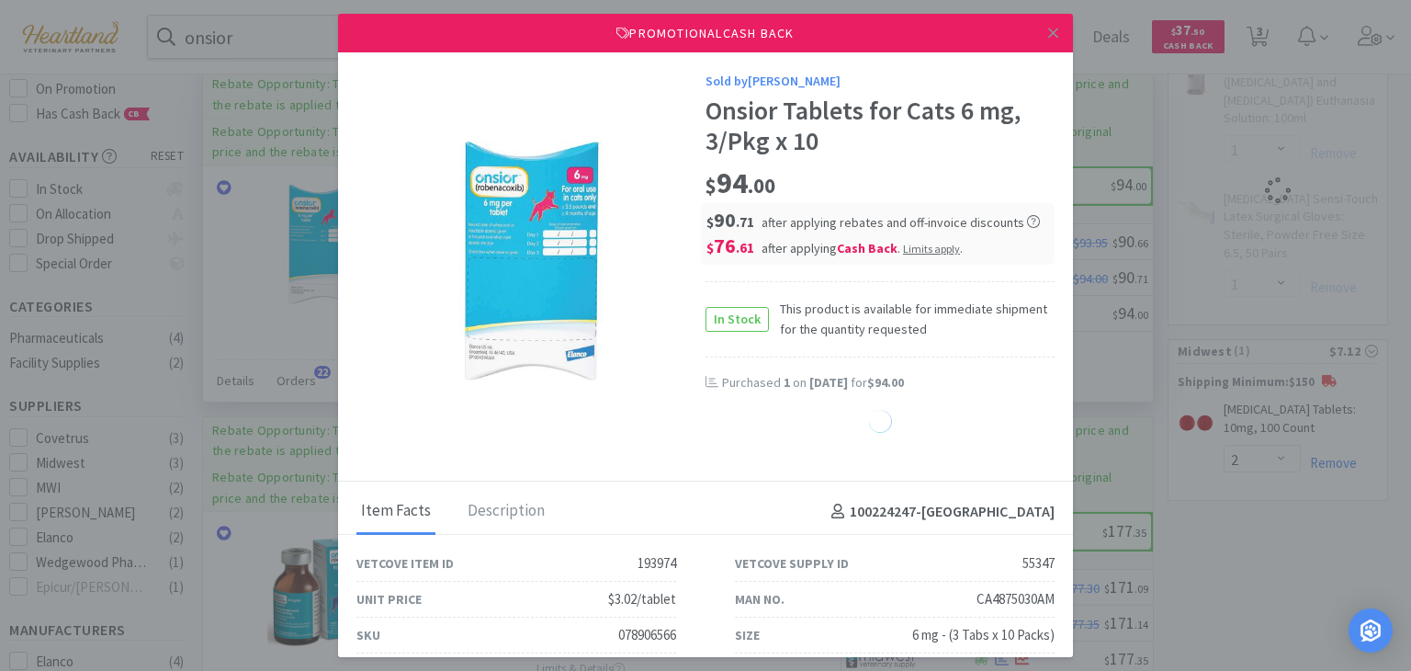
select select "1"
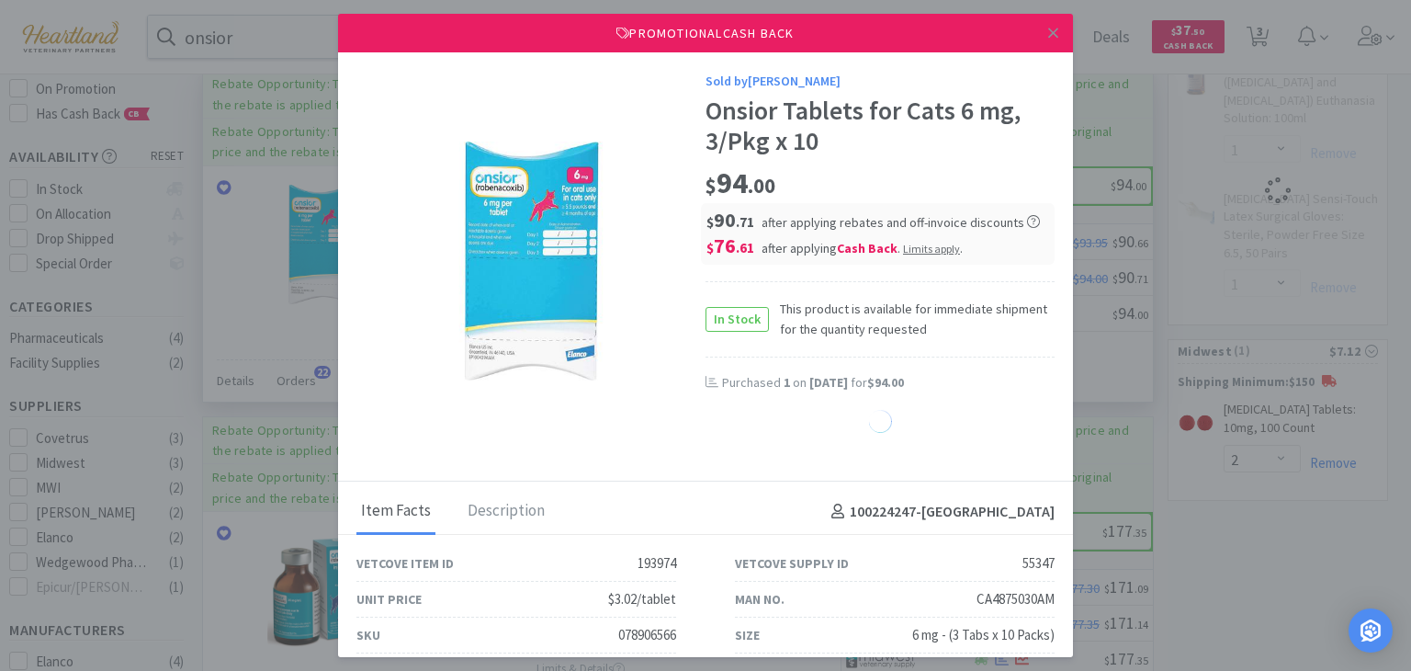
select select "1"
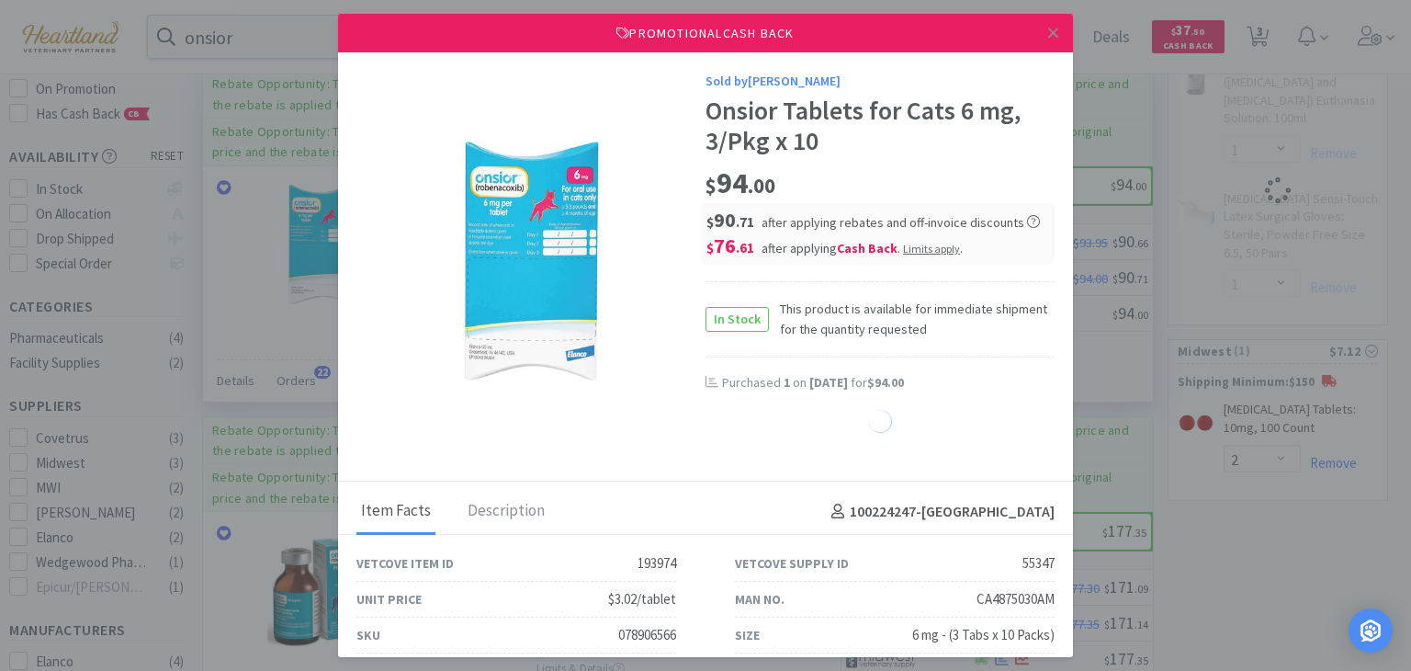
select select "1"
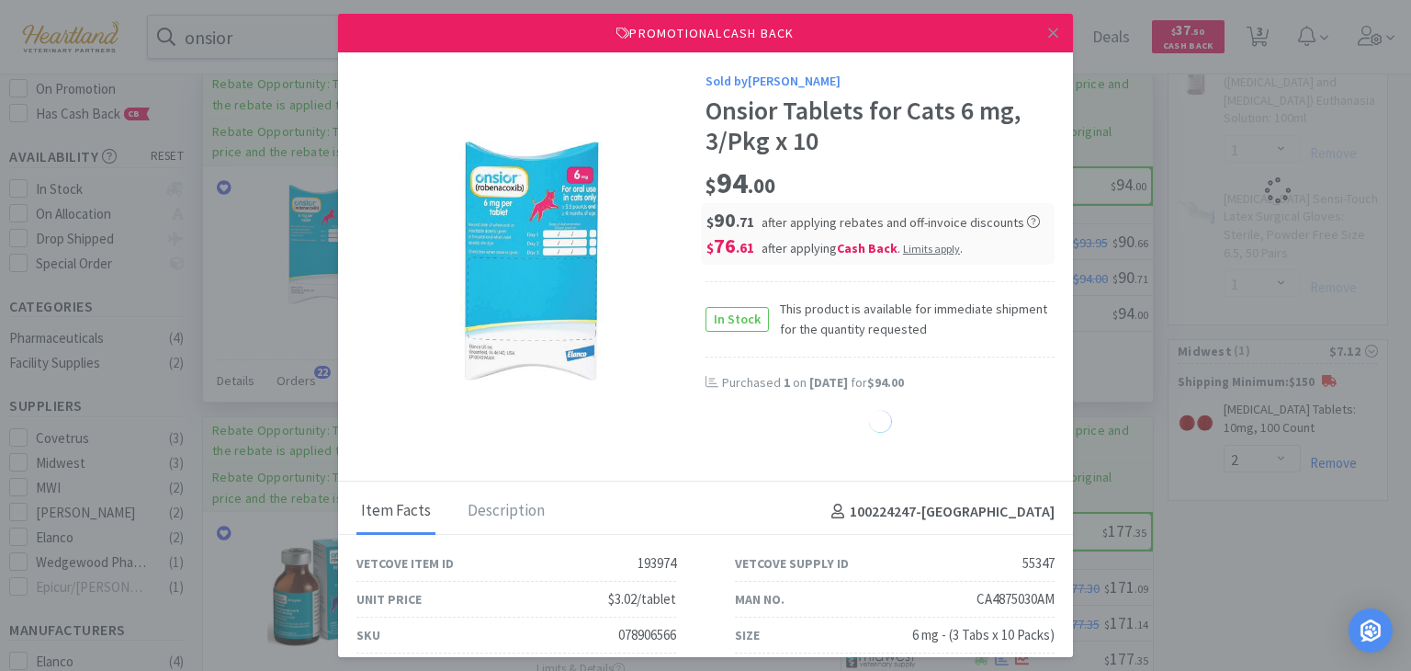
select select "1"
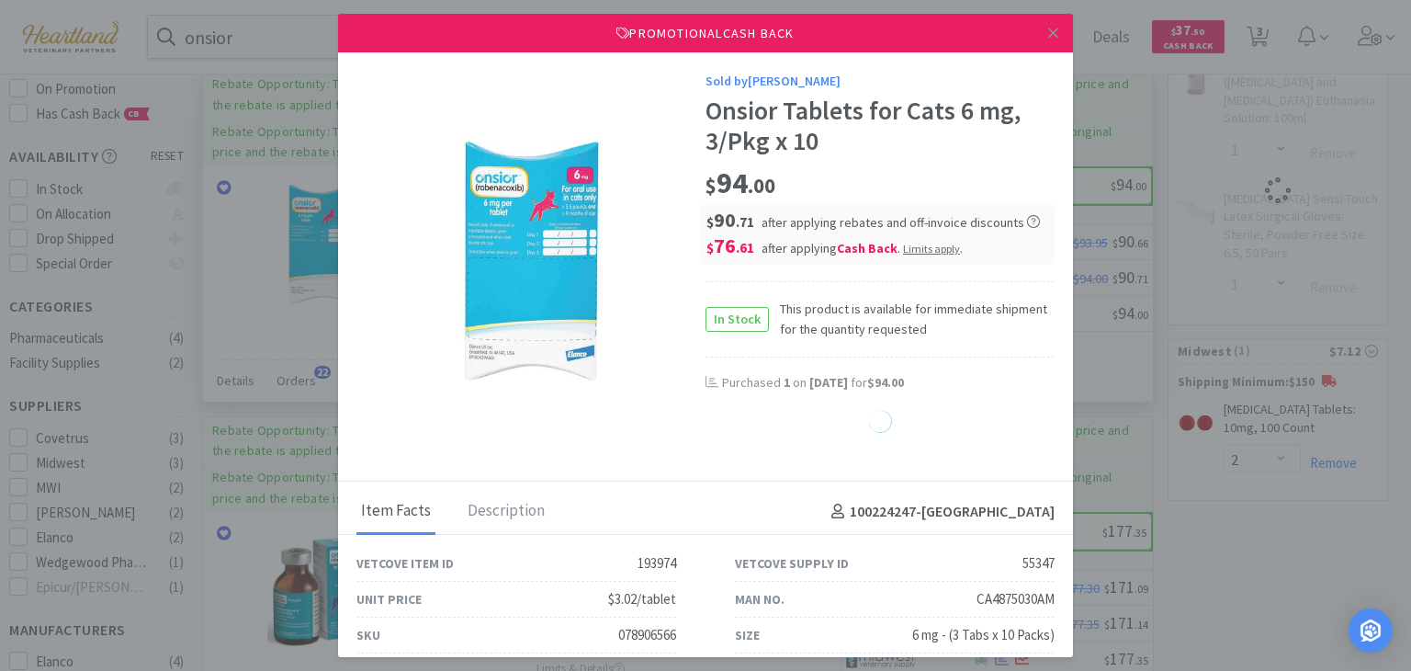
select select "1"
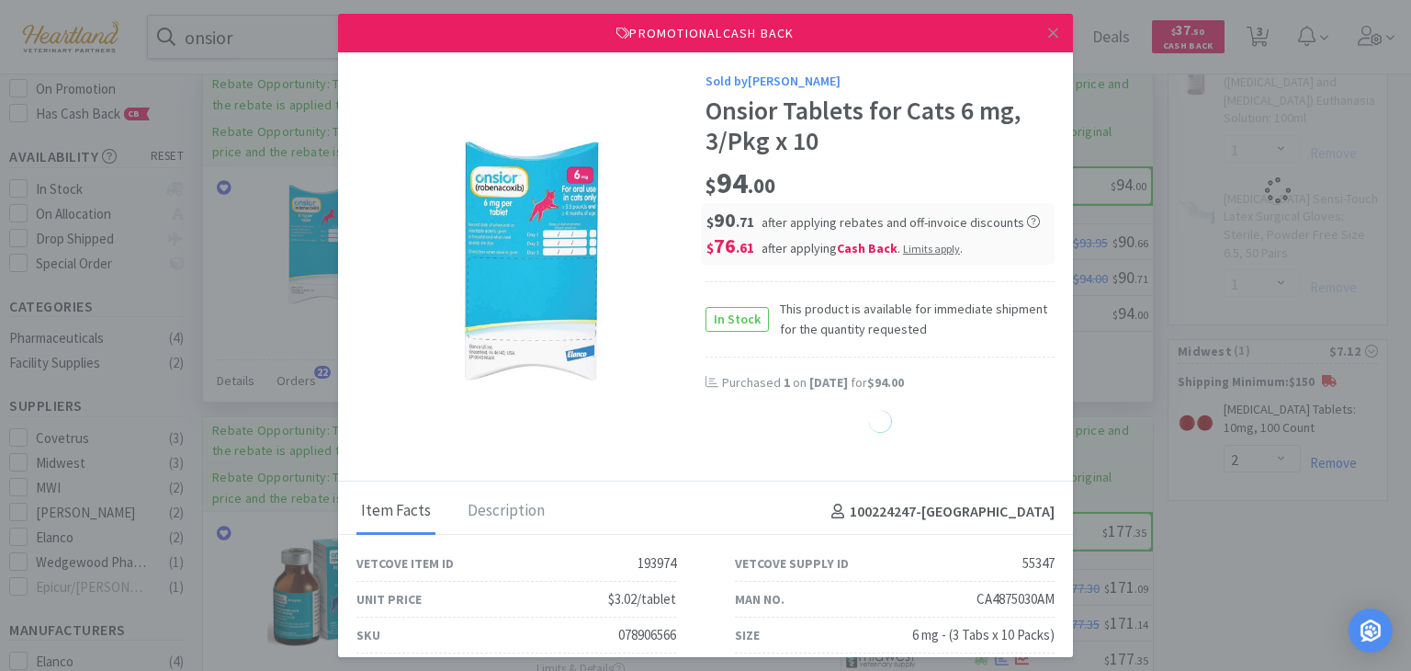
select select "1"
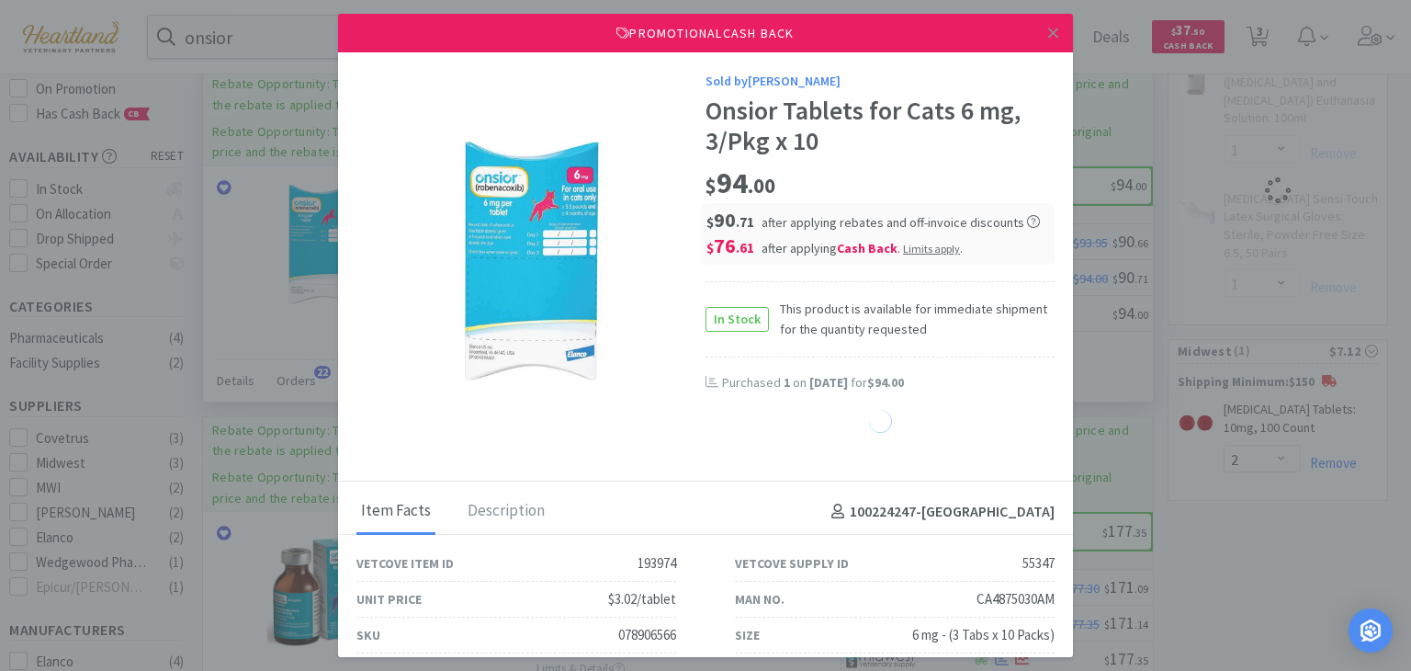
select select "1"
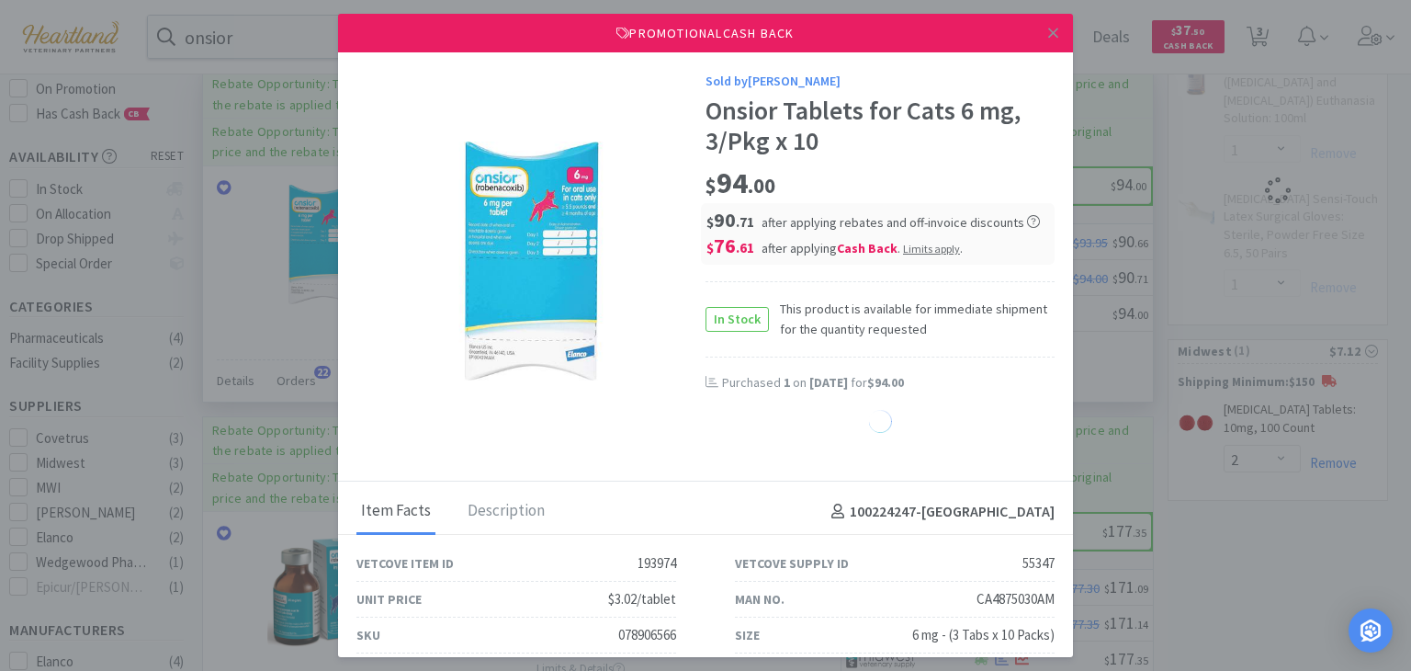
select select "1"
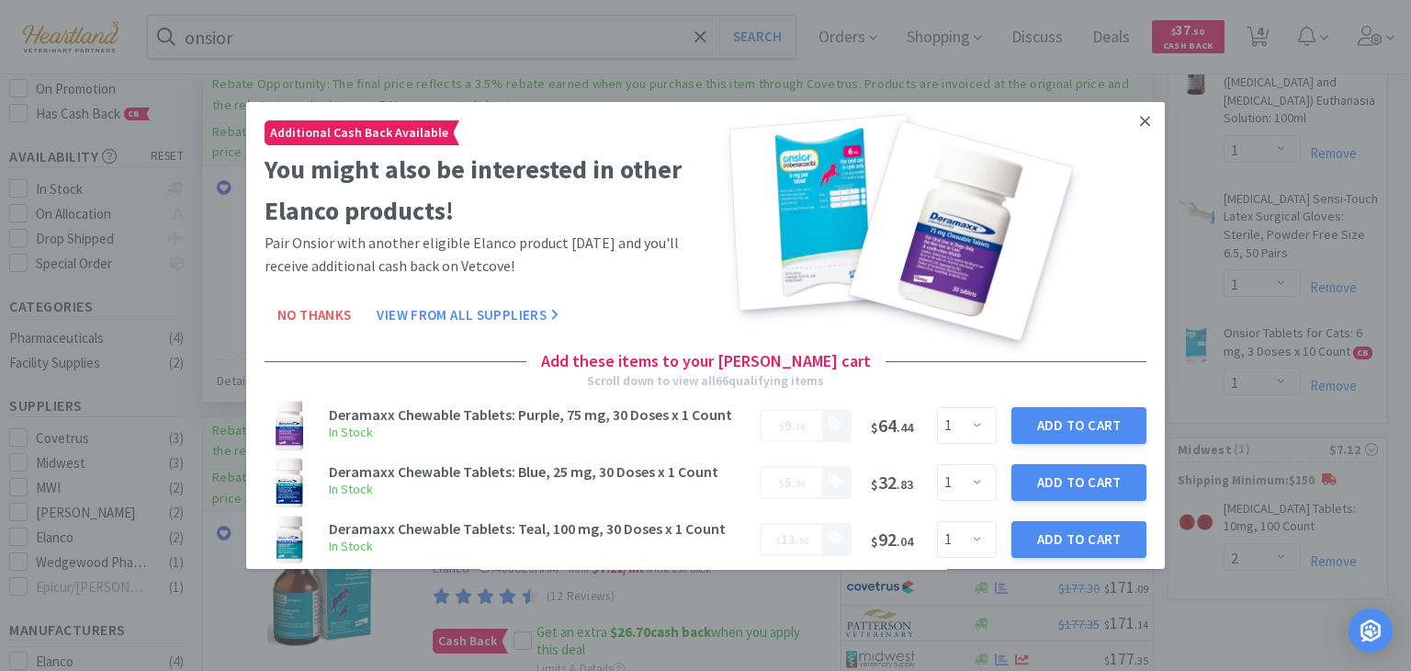
click at [1140, 128] on icon at bounding box center [1145, 121] width 10 height 17
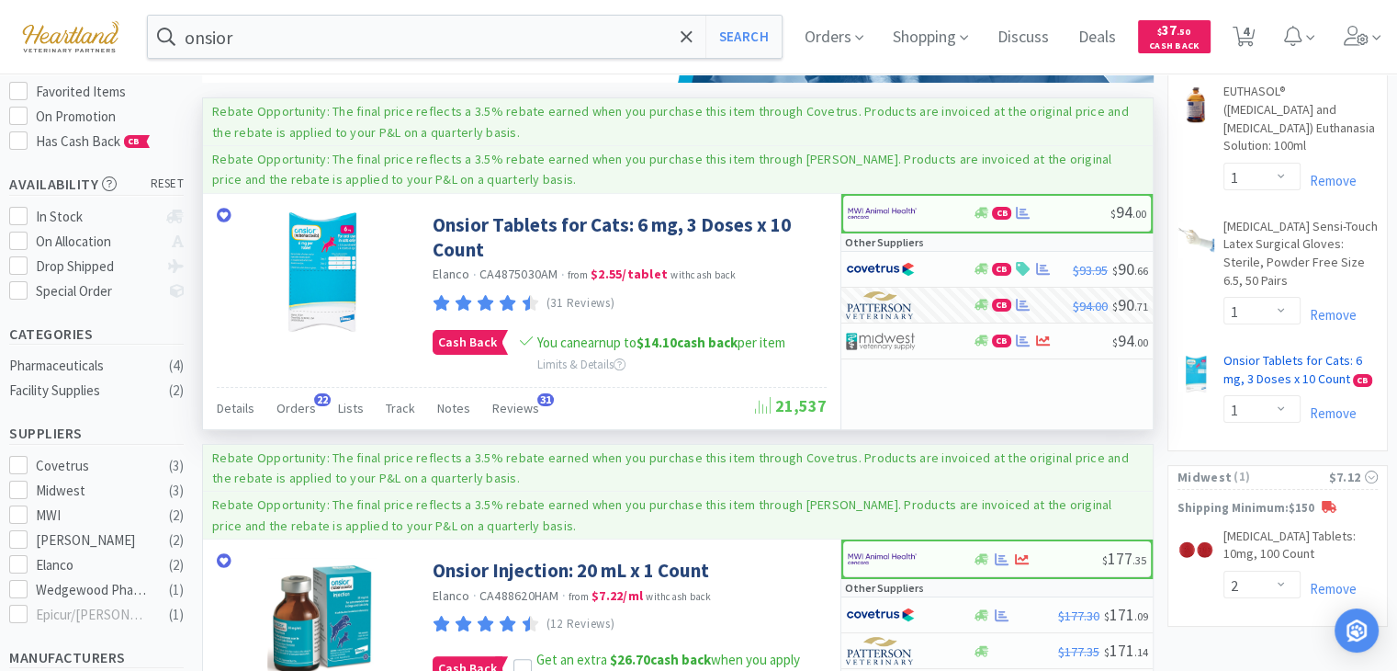
scroll to position [219, 0]
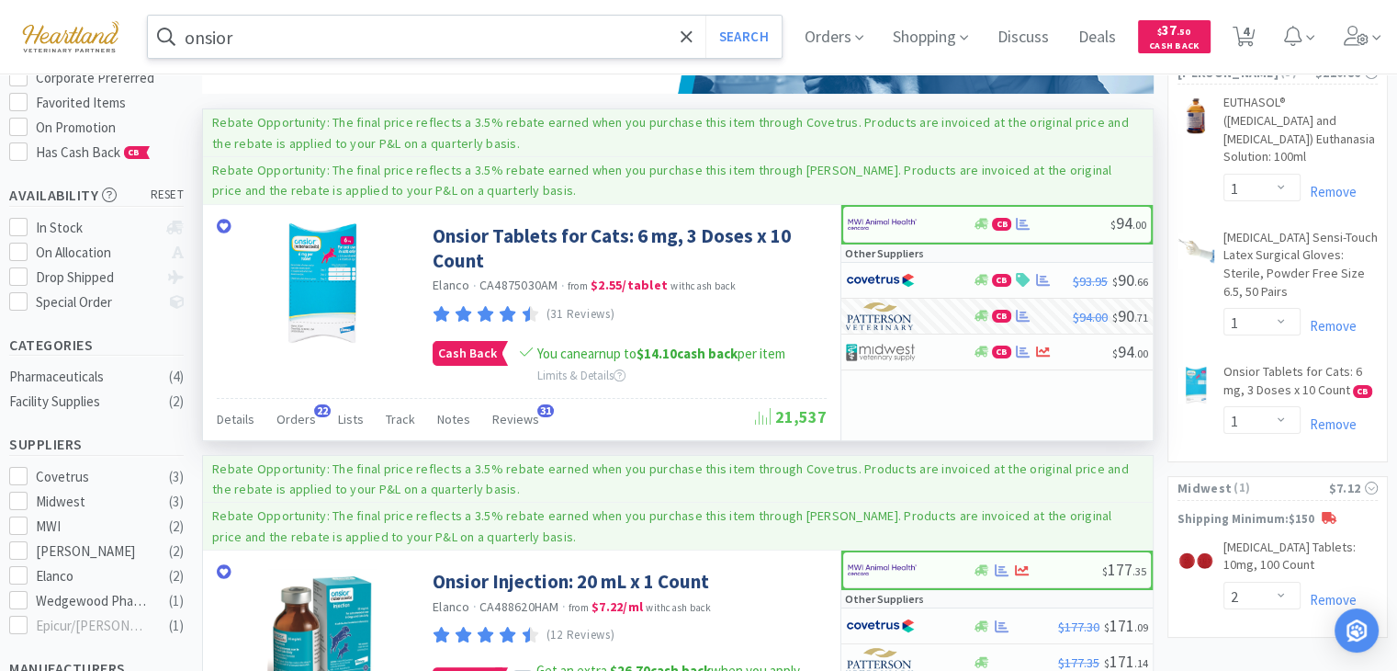
click at [413, 38] on input "onsior" at bounding box center [465, 37] width 634 height 42
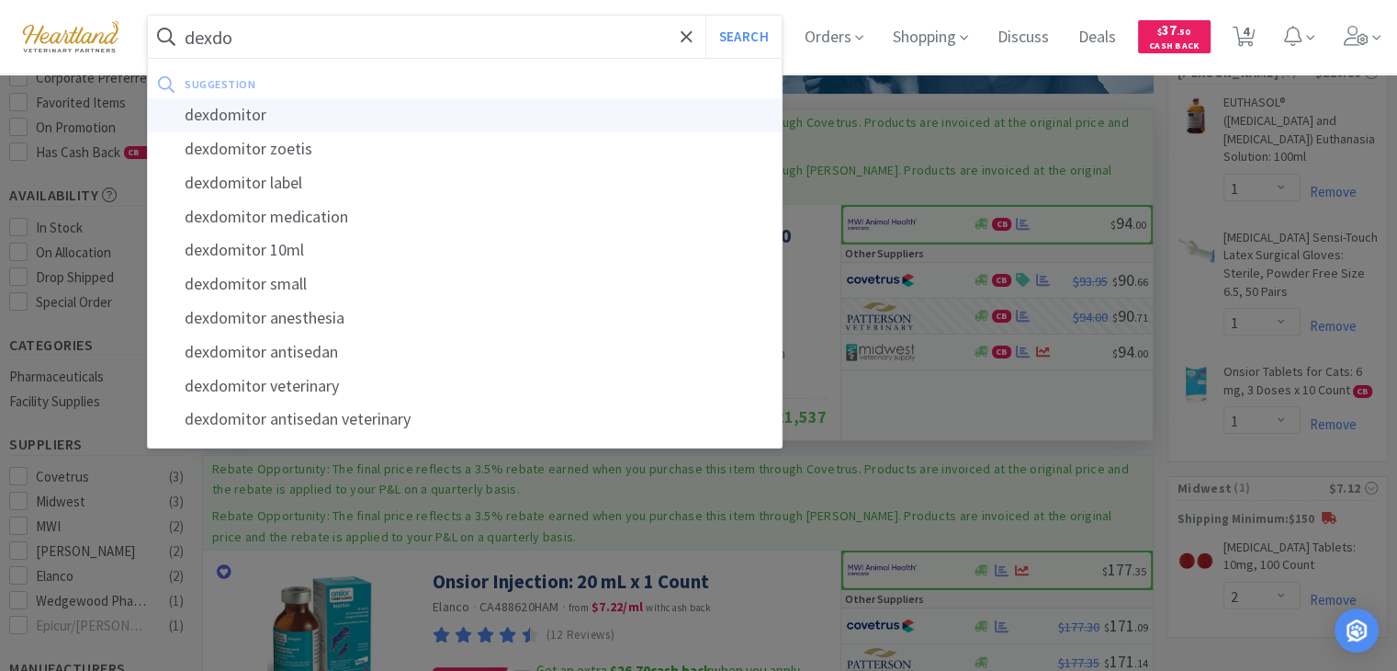
click at [384, 119] on div "dexdomitor" at bounding box center [465, 115] width 634 height 34
type input "dexdomitor"
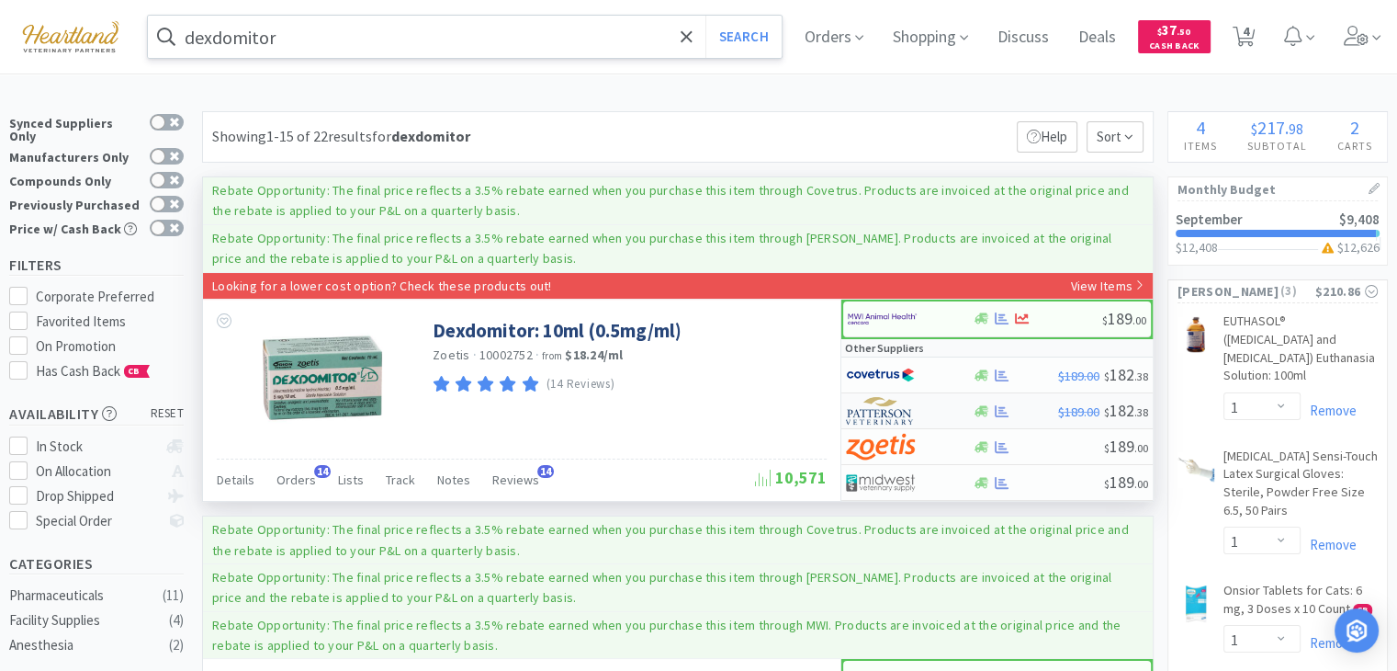
click at [933, 409] on div at bounding box center [896, 410] width 101 height 31
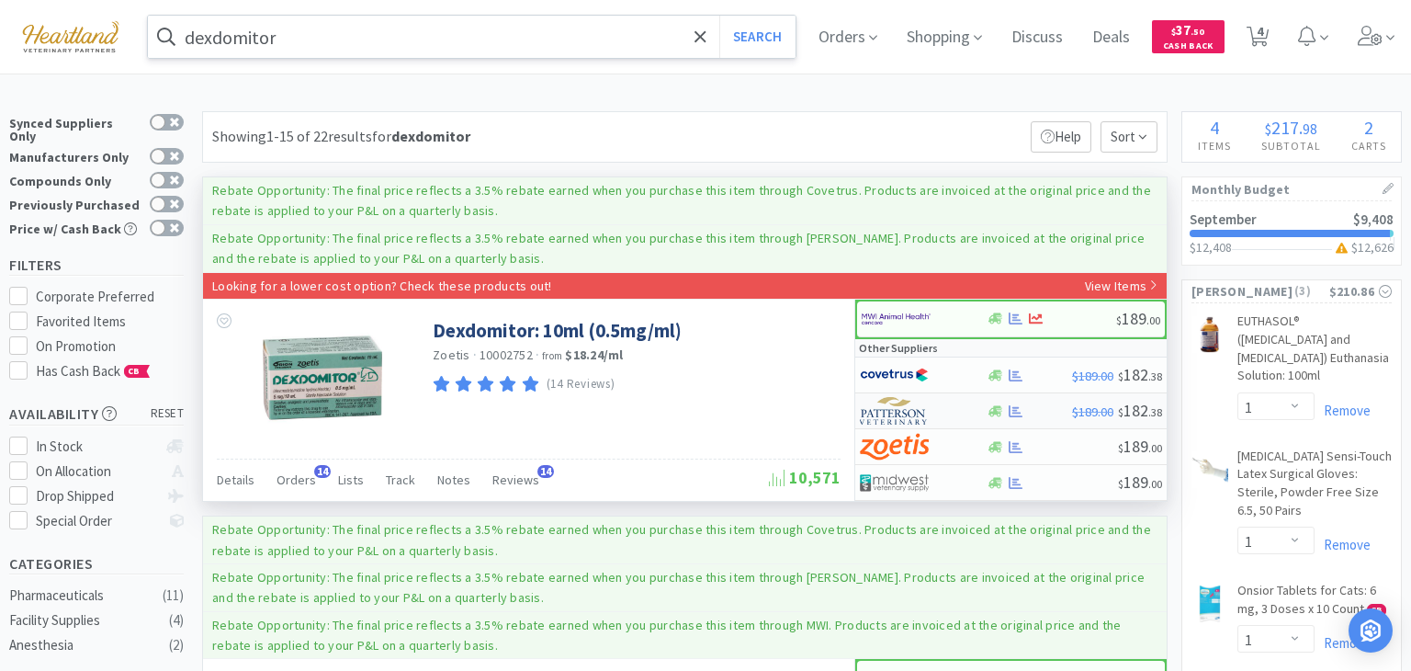
select select "1"
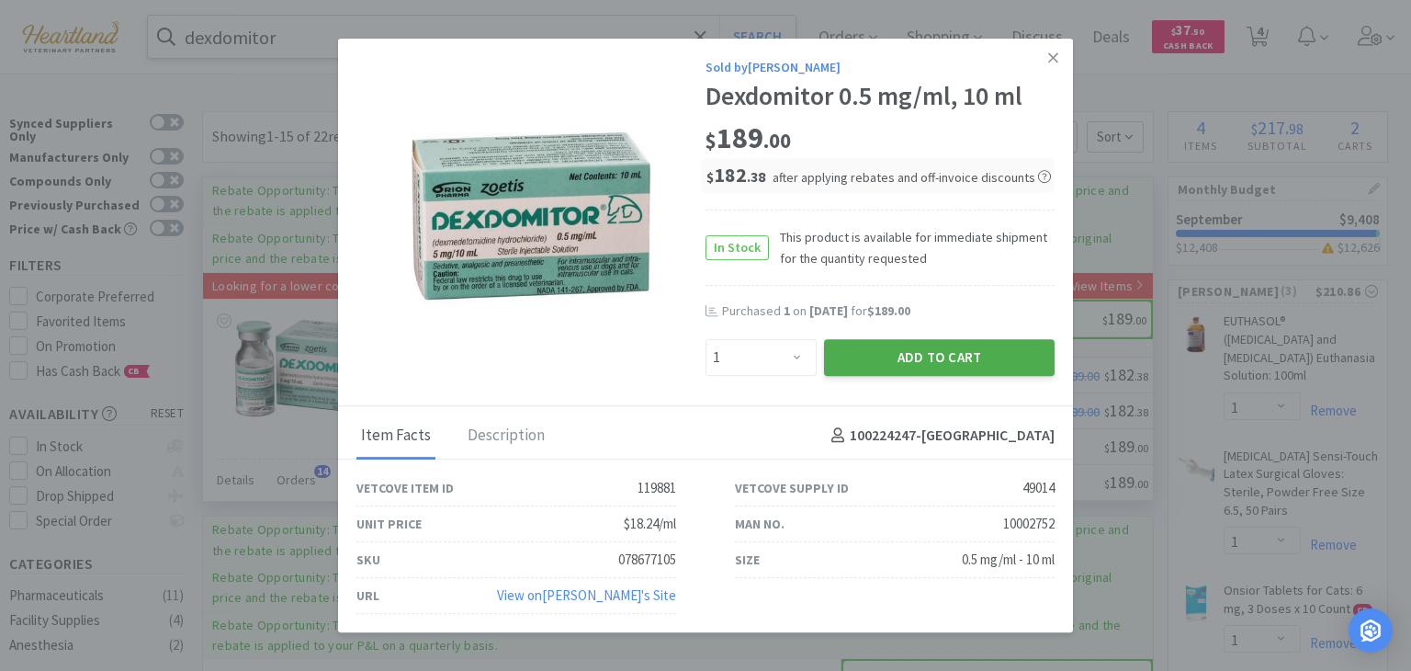
click at [968, 365] on button "Add to Cart" at bounding box center [939, 357] width 231 height 37
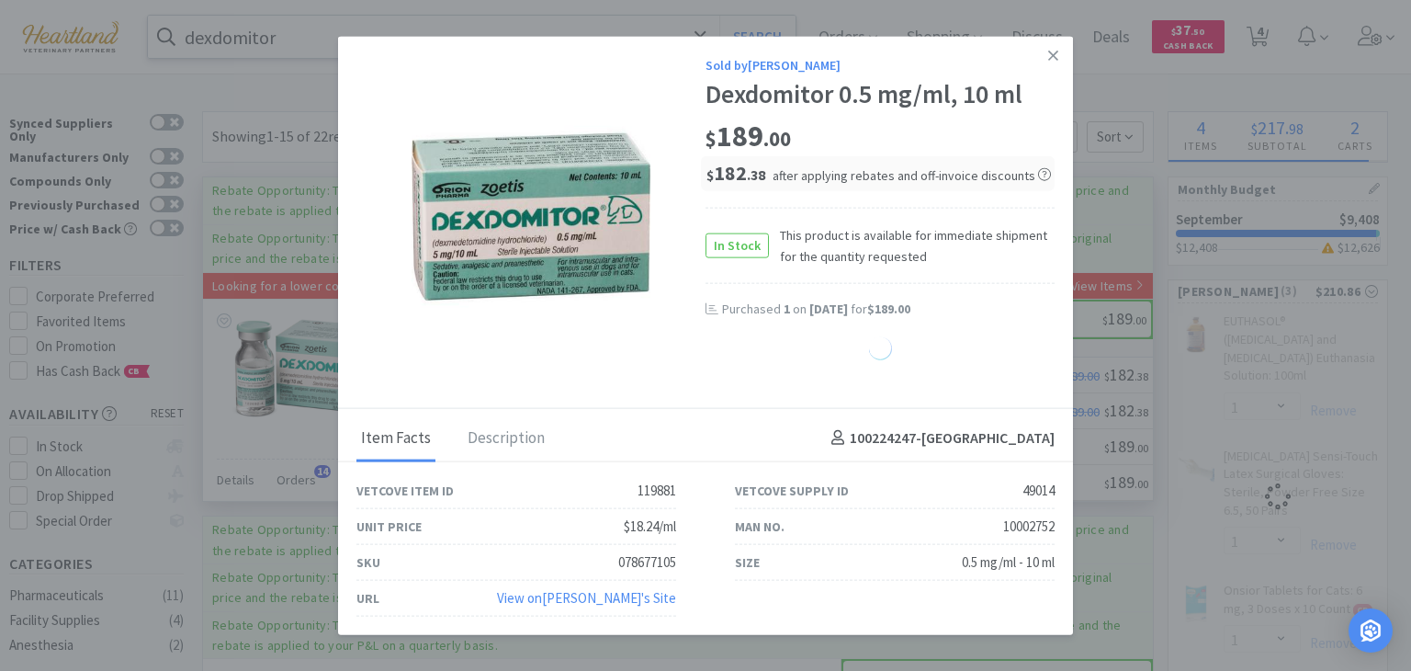
select select "1"
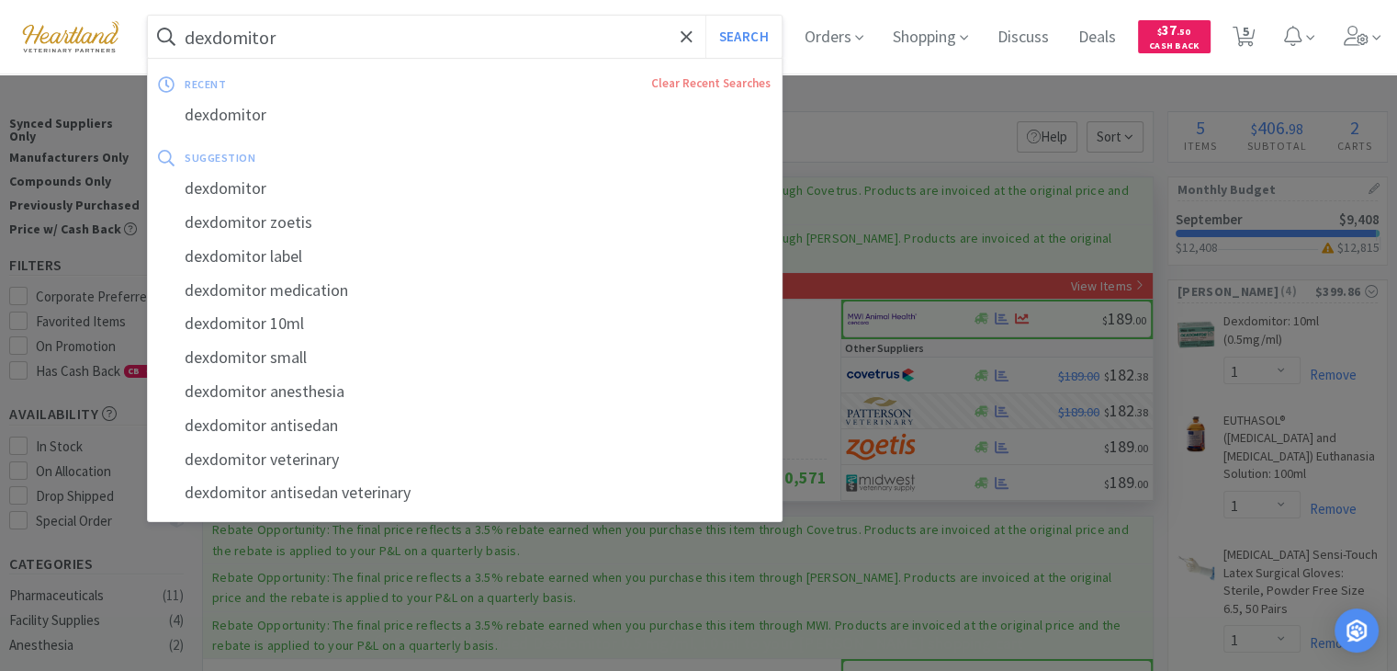
click at [631, 38] on input "dexdomitor" at bounding box center [465, 37] width 634 height 42
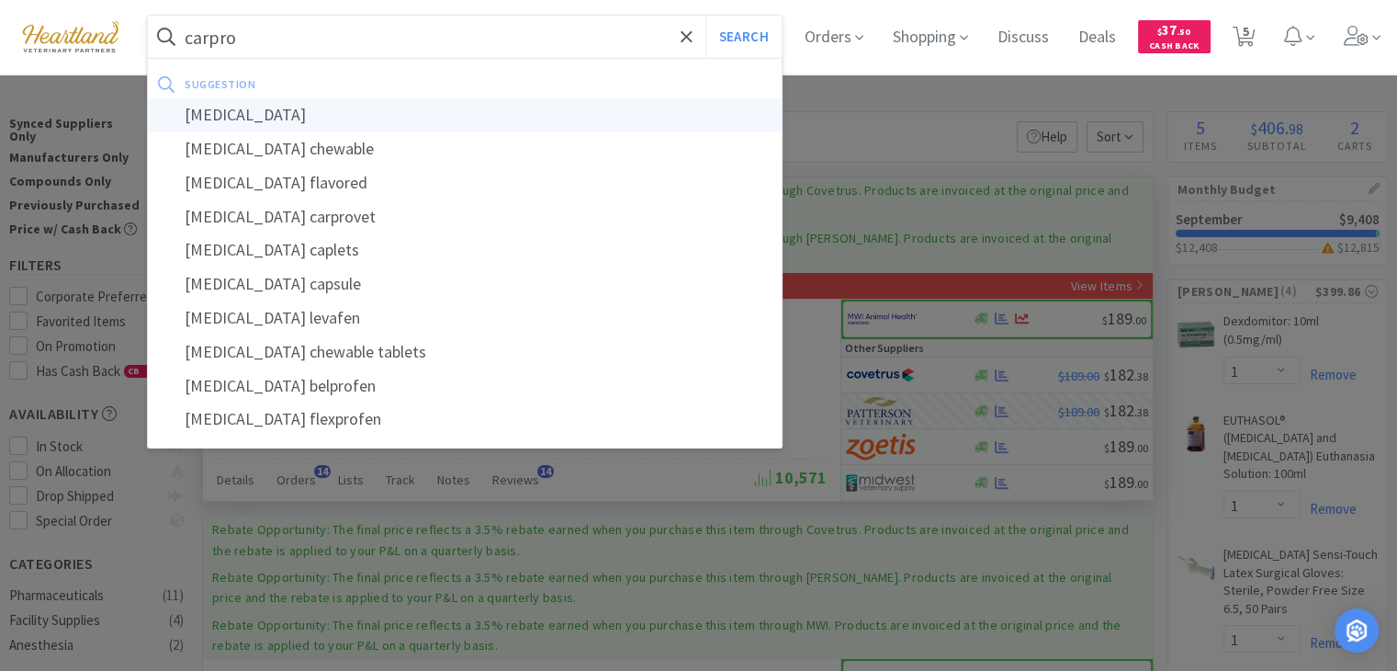
click at [588, 116] on div "[MEDICAL_DATA]" at bounding box center [465, 115] width 634 height 34
type input "[MEDICAL_DATA]"
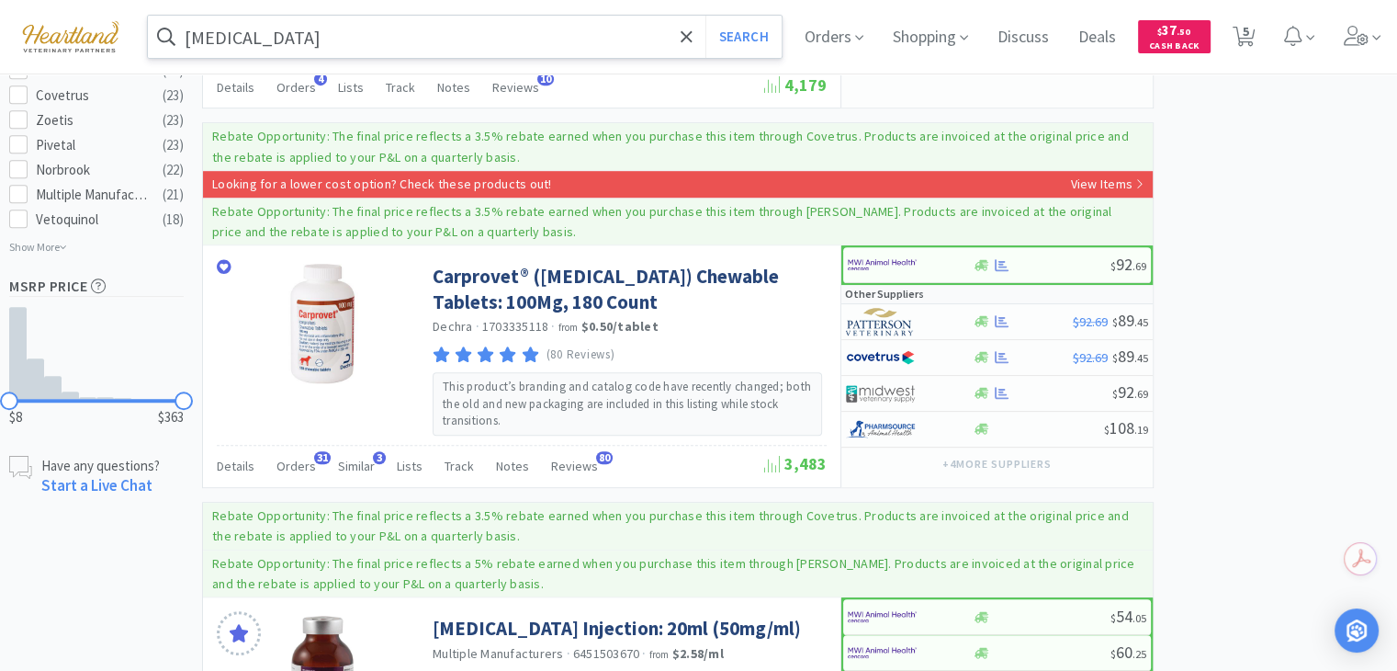
scroll to position [1125, 0]
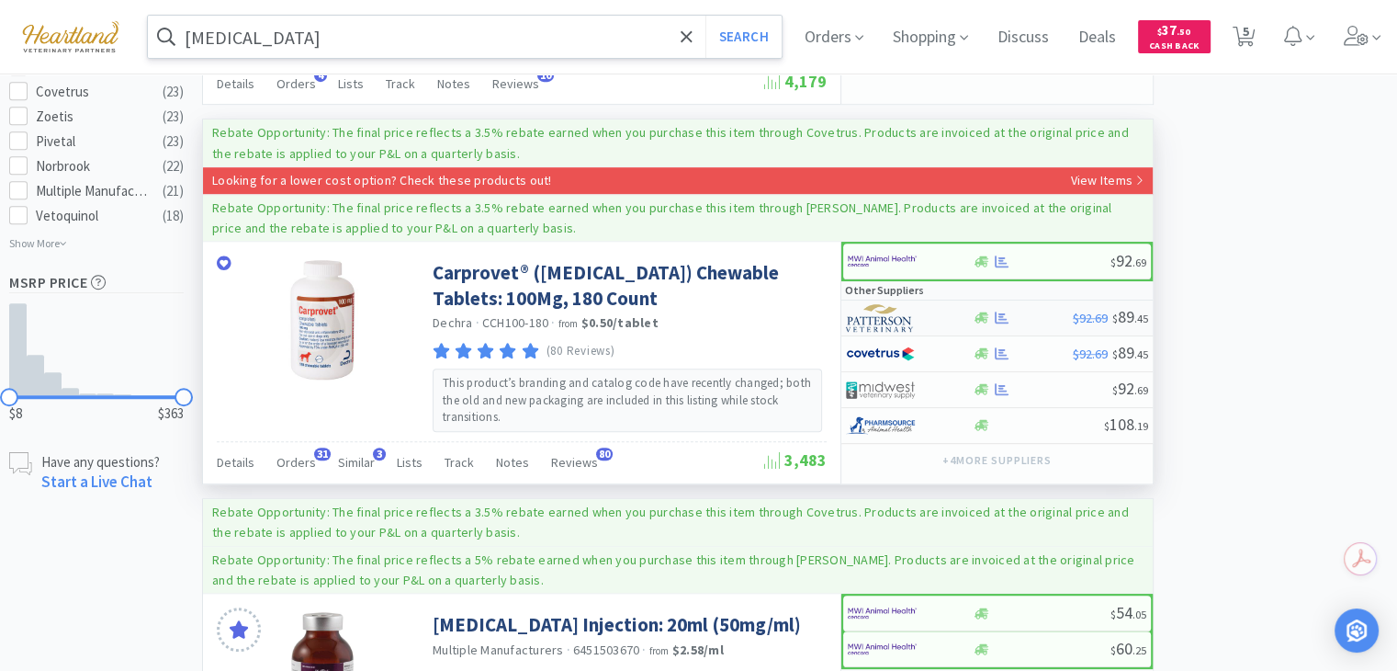
click at [896, 304] on img at bounding box center [880, 318] width 69 height 28
select select "1"
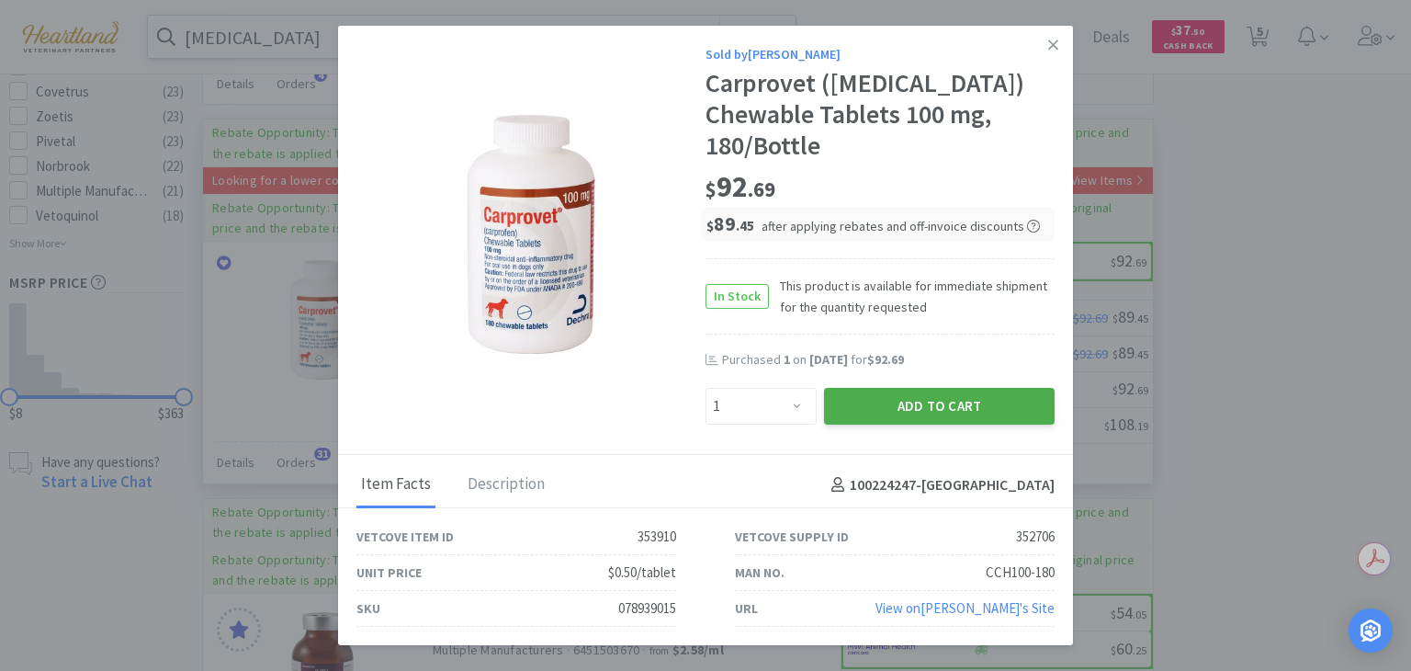
click at [888, 390] on button "Add to Cart" at bounding box center [939, 406] width 231 height 37
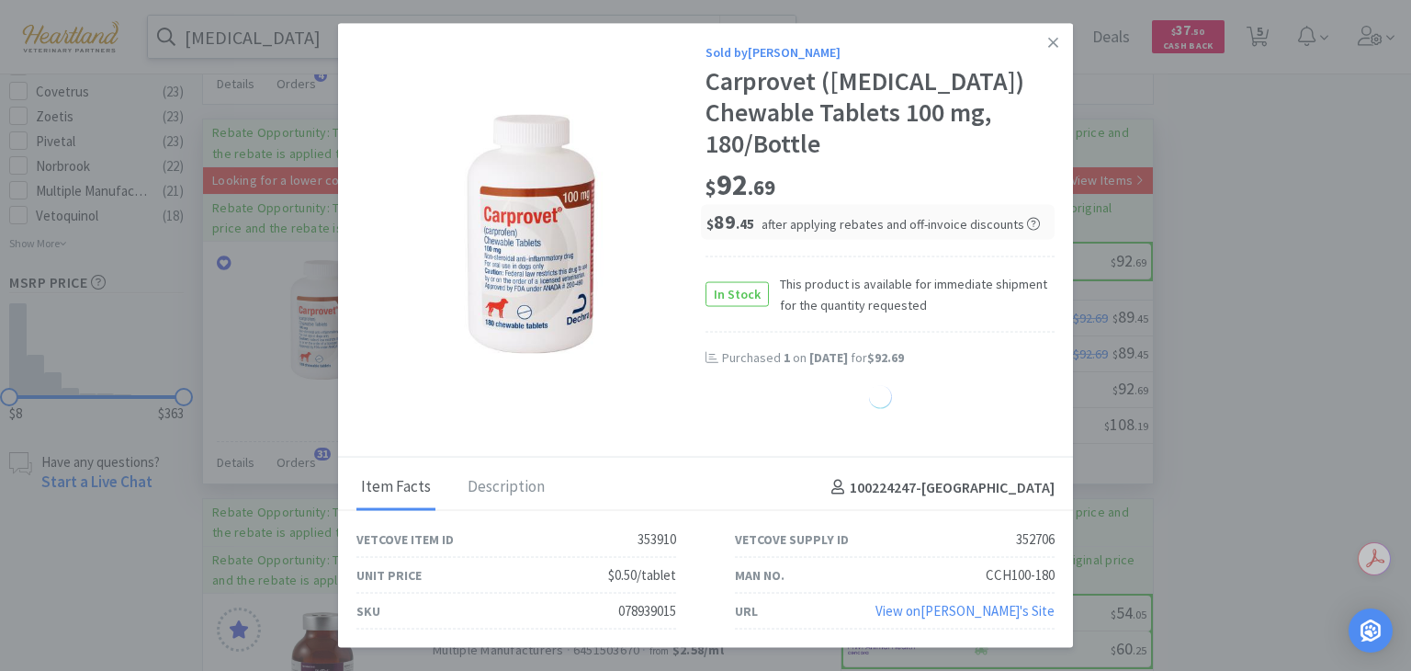
select select "1"
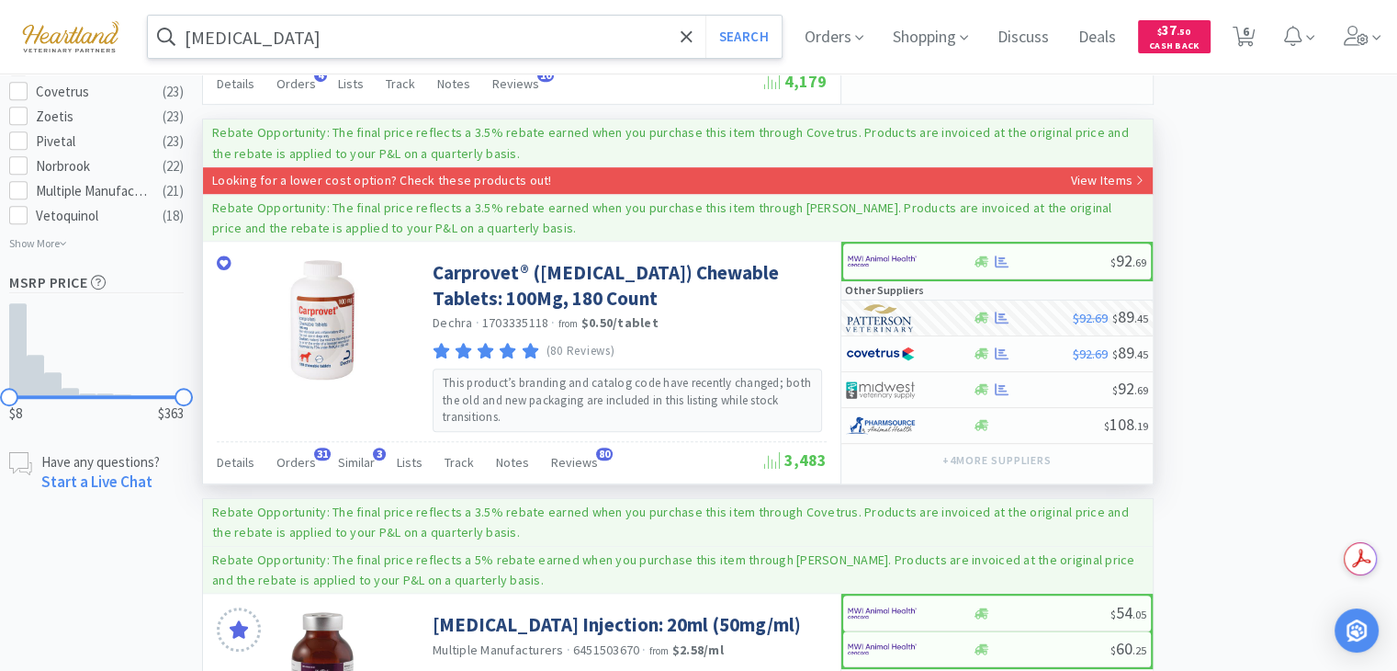
click at [575, 38] on input "[MEDICAL_DATA]" at bounding box center [465, 37] width 634 height 42
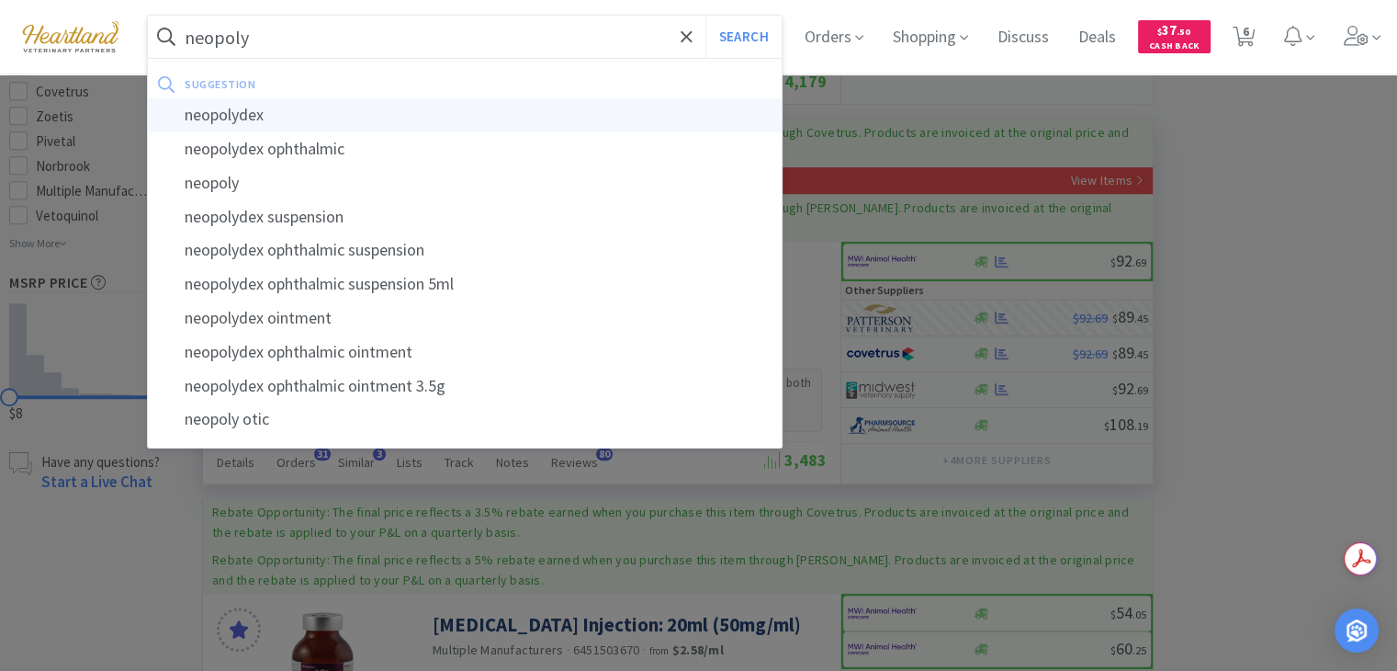
click at [513, 109] on div "neopolydex" at bounding box center [465, 115] width 634 height 34
type input "neopolydex"
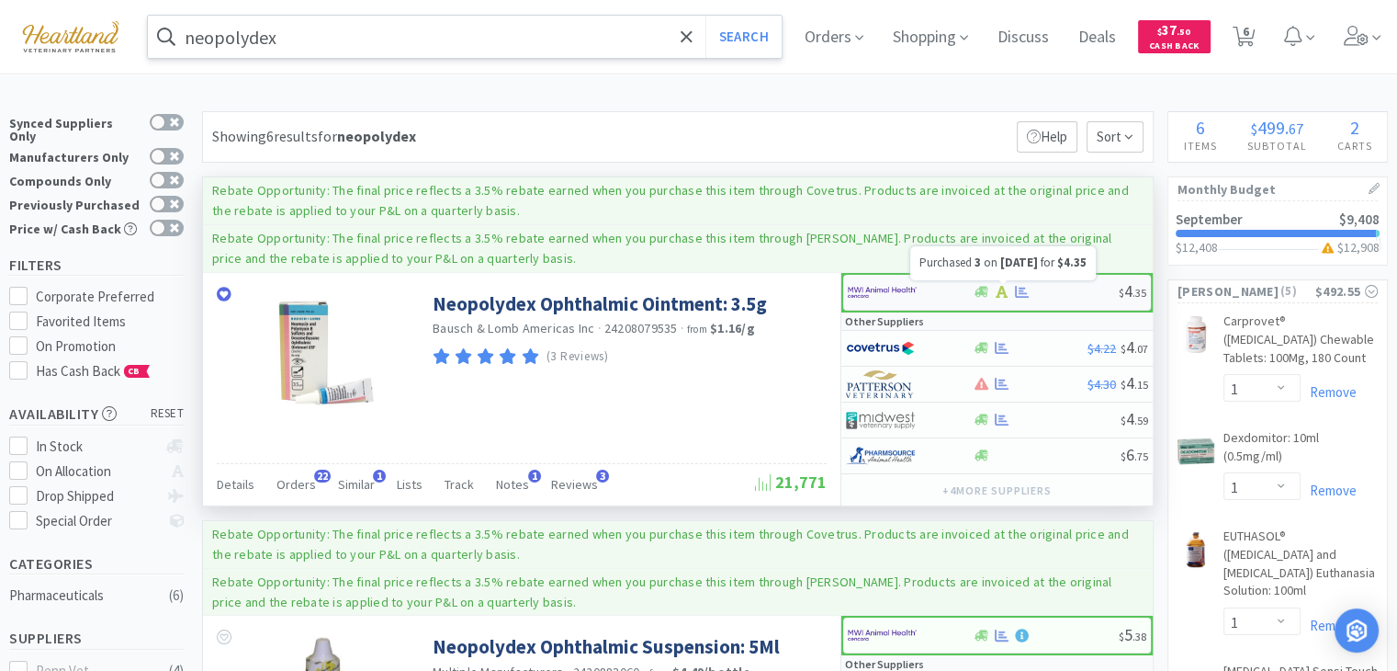
click at [1020, 294] on icon at bounding box center [1022, 292] width 14 height 14
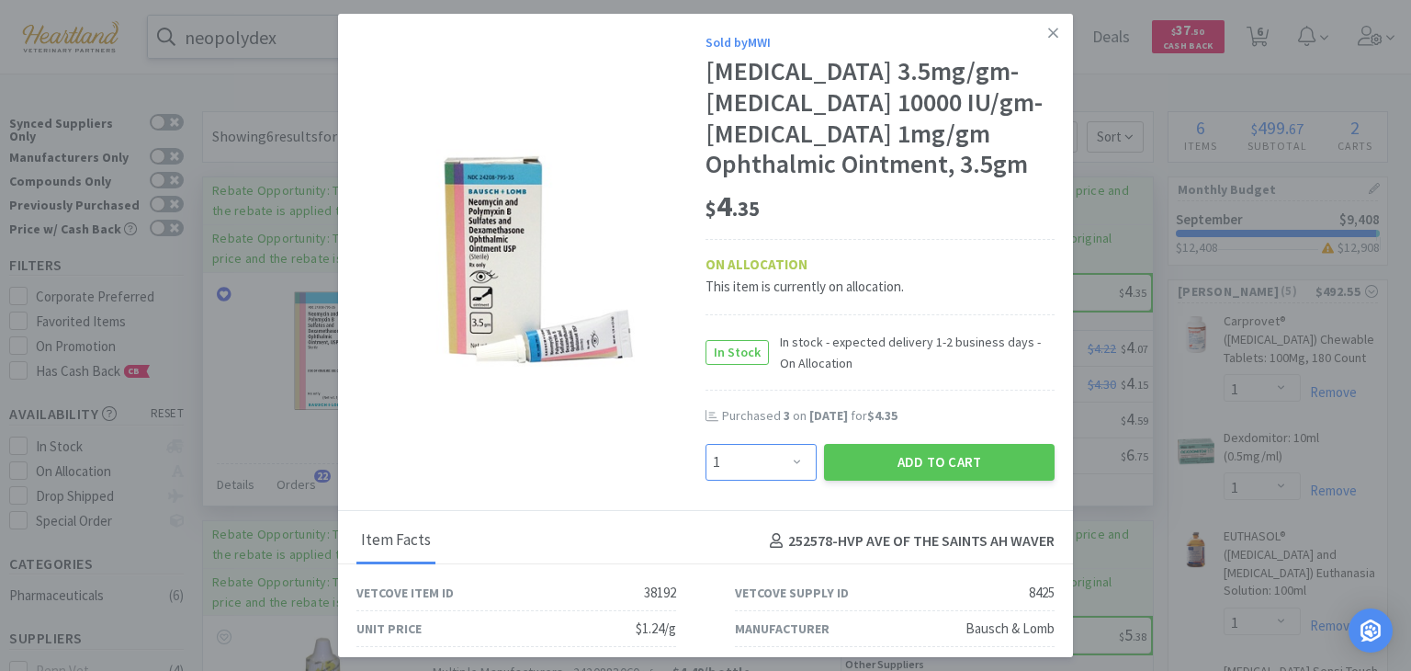
click at [792, 481] on select "Enter Quantity 1 2 3 4 5 6 7 8 9 10 11 12 13 14 15 16 17 18 19 20 Enter Quantity" at bounding box center [761, 462] width 111 height 37
select select "3"
click at [706, 473] on select "Enter Quantity 1 2 3 4 5 6 7 8 9 10 11 12 13 14 15 16 17 18 19 20 Enter Quantity" at bounding box center [761, 462] width 111 height 37
click at [874, 481] on button "Add to Cart" at bounding box center [939, 462] width 231 height 37
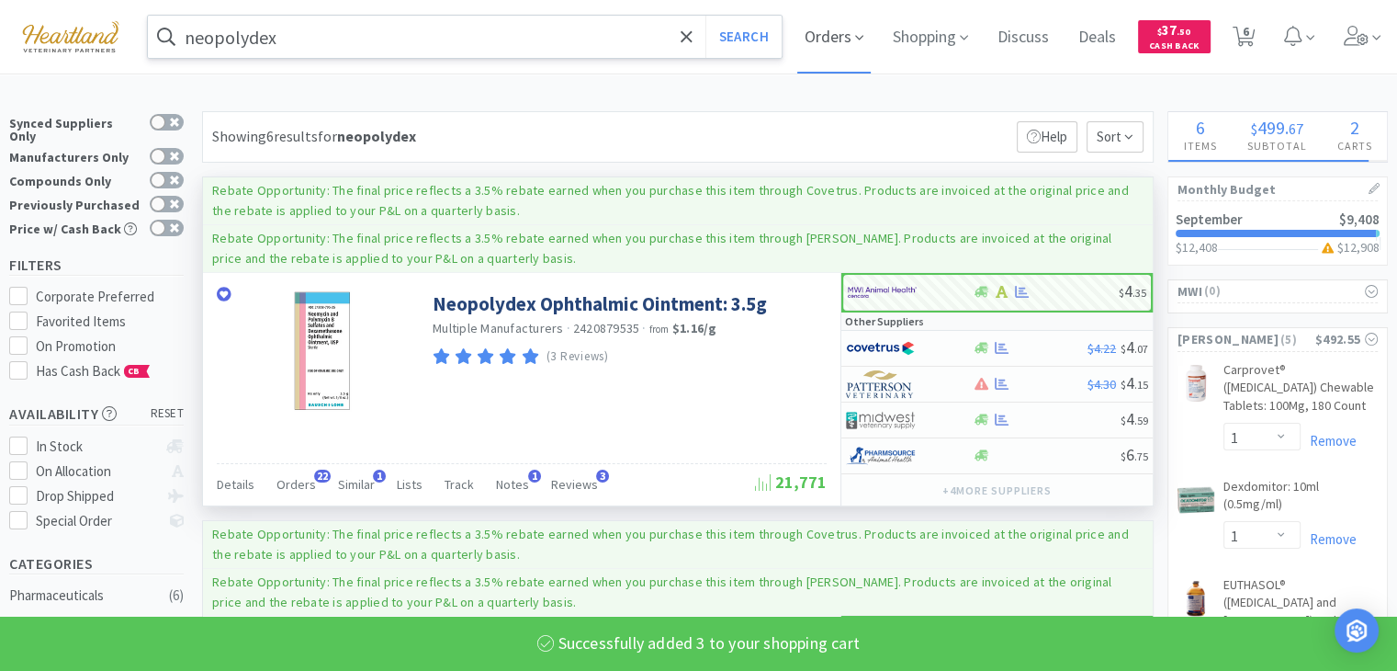
select select "3"
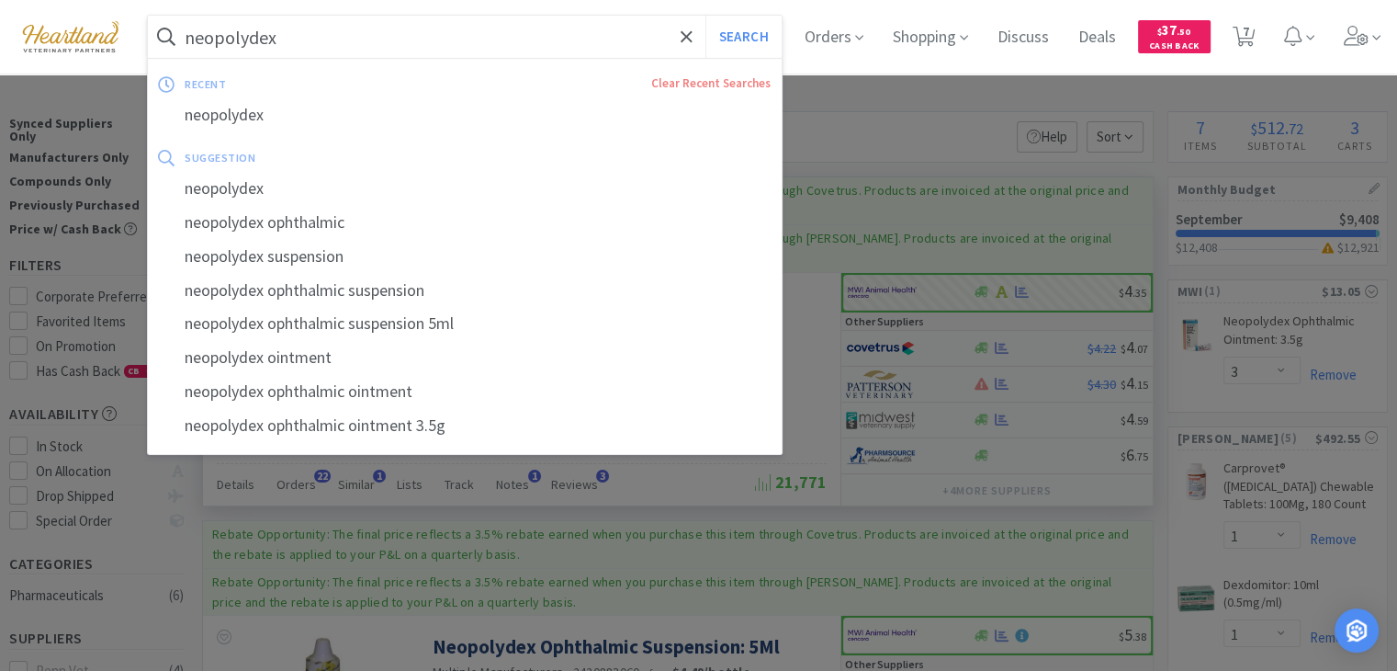
click at [606, 45] on input "neopolydex" at bounding box center [465, 37] width 634 height 42
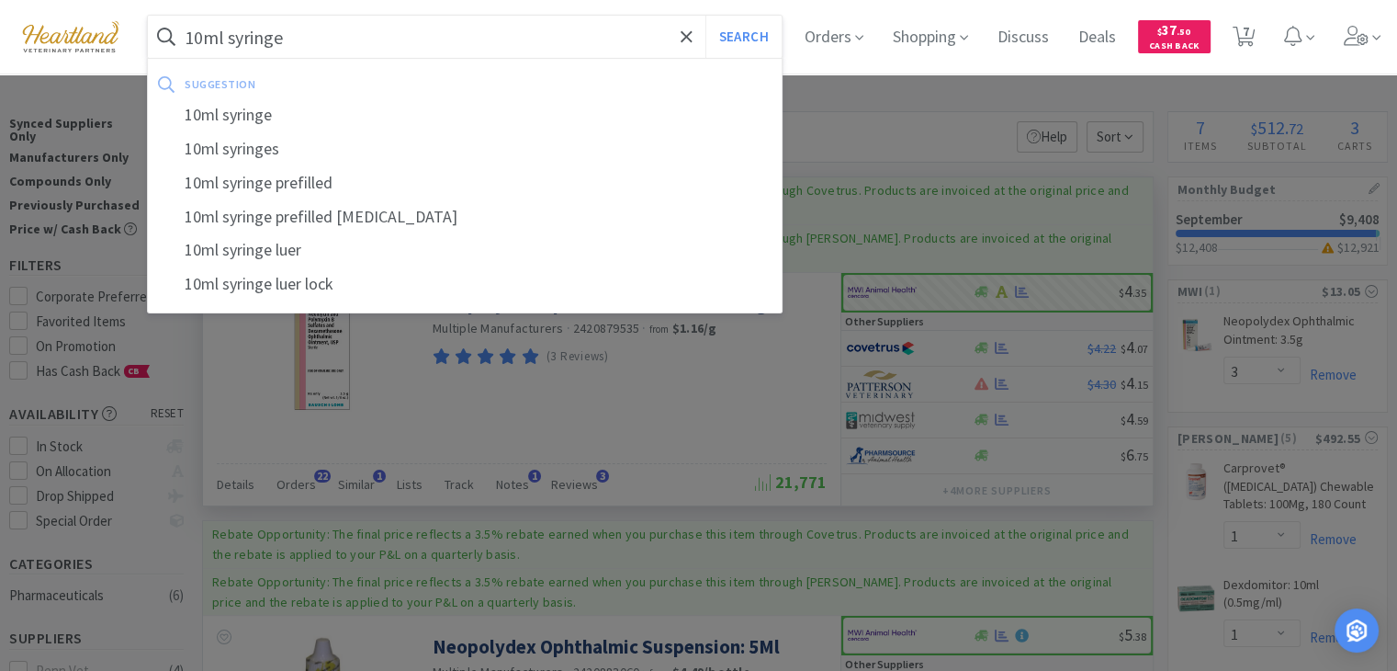
type input "10ml syringe"
click at [706, 16] on button "Search" at bounding box center [744, 37] width 76 height 42
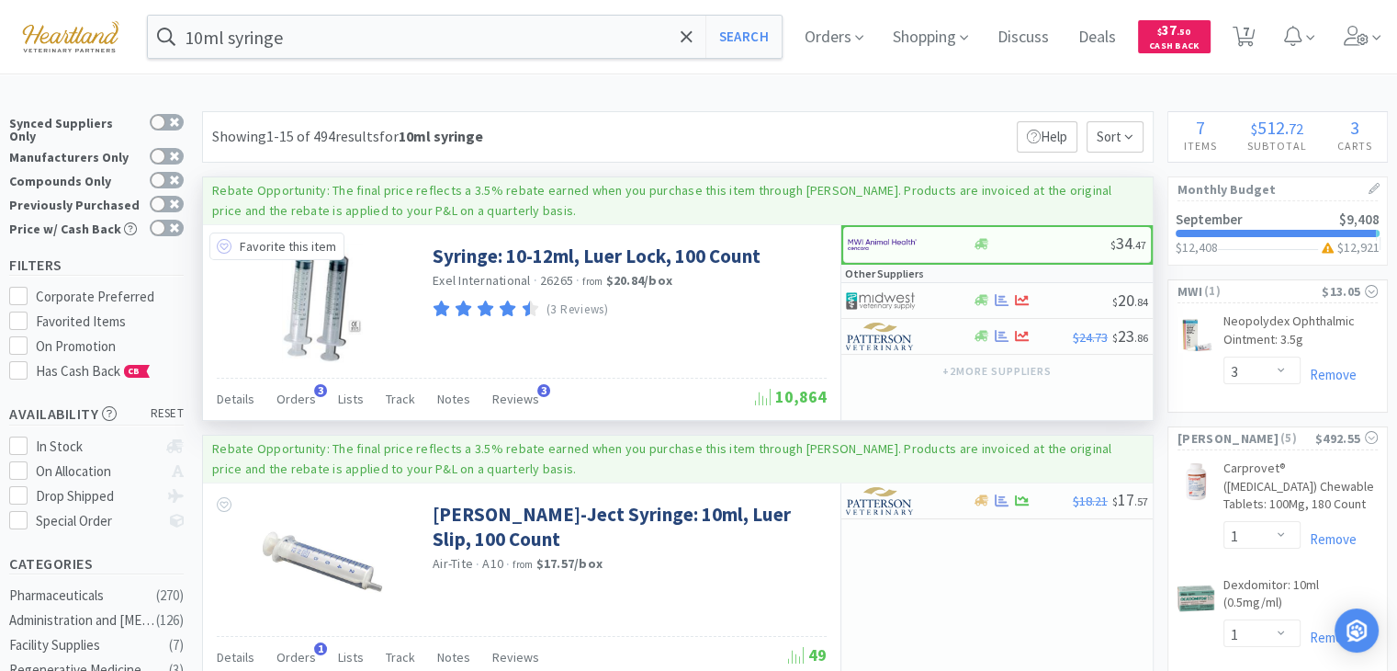
click at [225, 249] on icon at bounding box center [224, 246] width 15 height 15
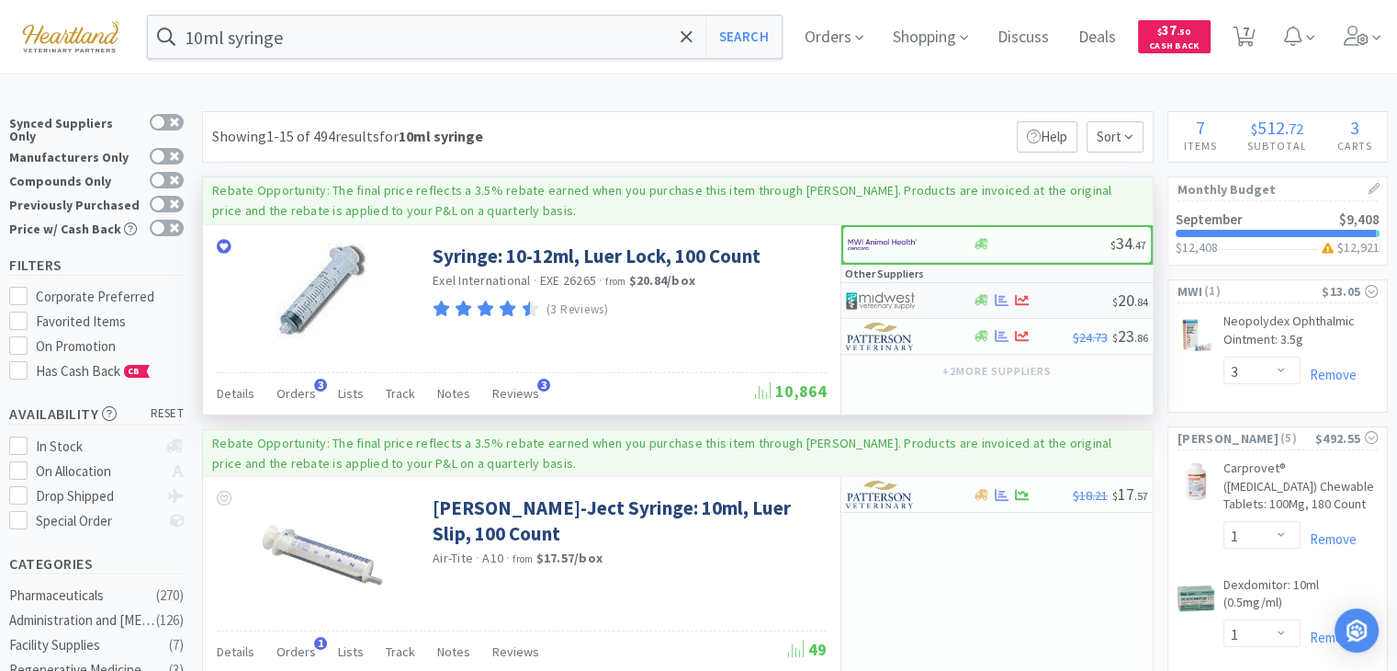
drag, startPoint x: 881, startPoint y: 306, endPoint x: 851, endPoint y: 292, distance: 33.3
click at [851, 292] on img at bounding box center [880, 301] width 69 height 28
select select "1"
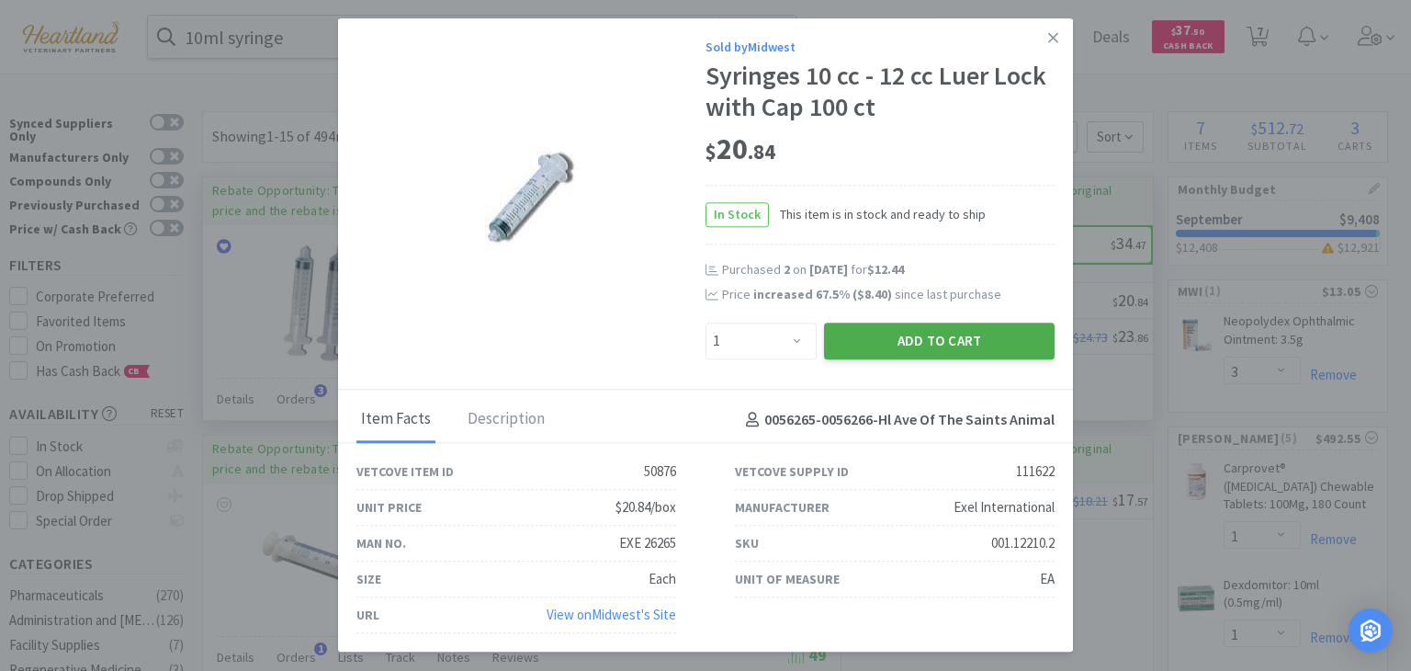
click at [989, 354] on button "Add to Cart" at bounding box center [939, 340] width 231 height 37
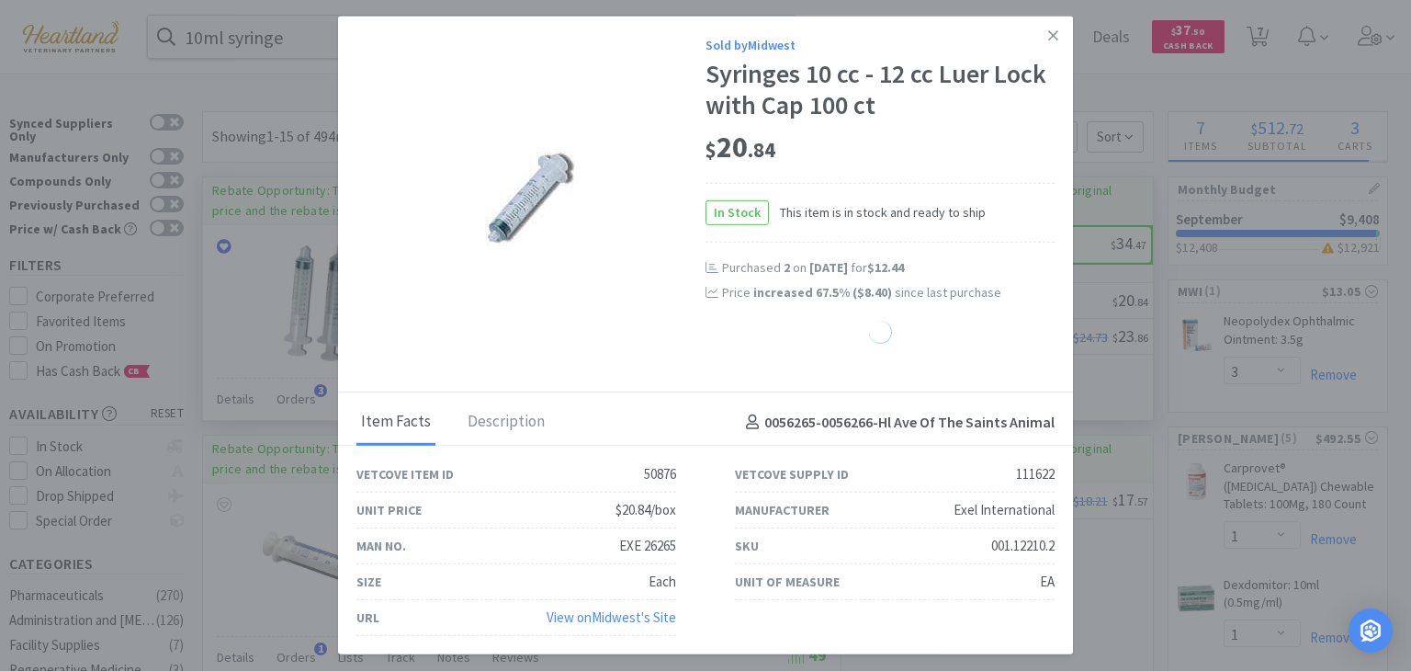
select select "1"
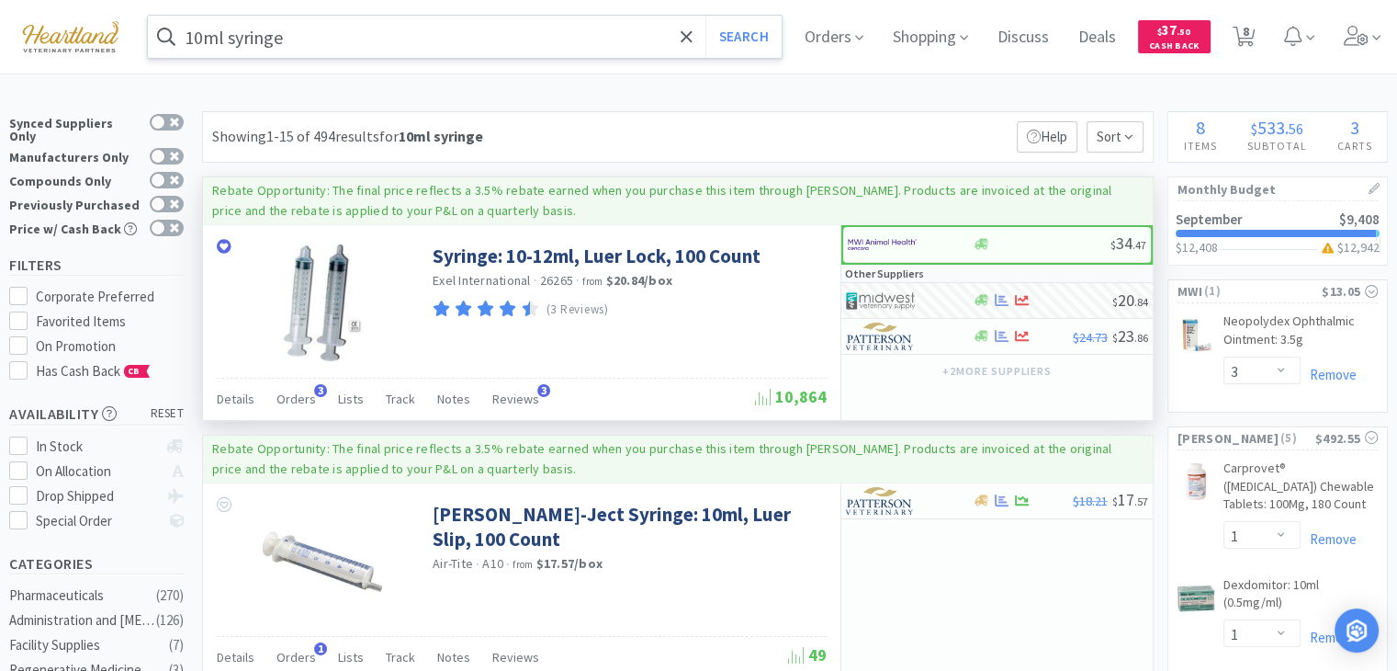
click at [616, 41] on input "10ml syringe" at bounding box center [465, 37] width 634 height 42
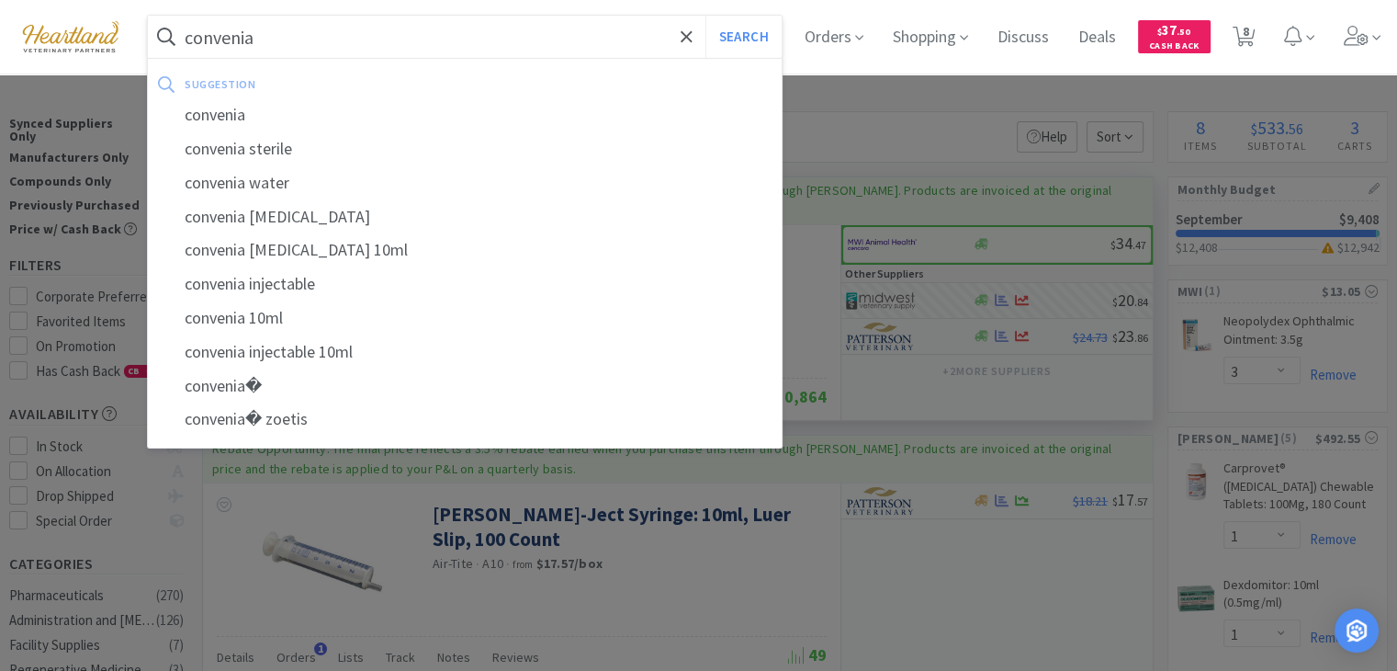
click at [706, 16] on button "Search" at bounding box center [744, 37] width 76 height 42
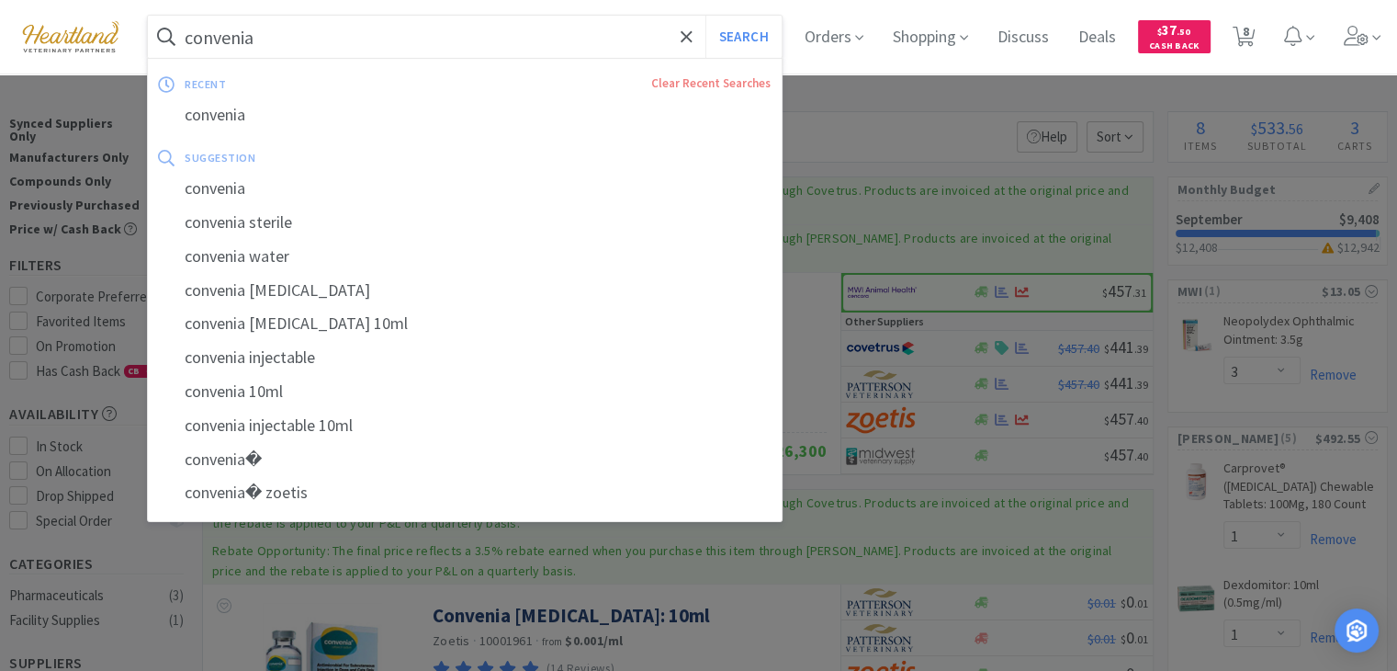
click at [544, 40] on input "convenia" at bounding box center [465, 37] width 634 height 42
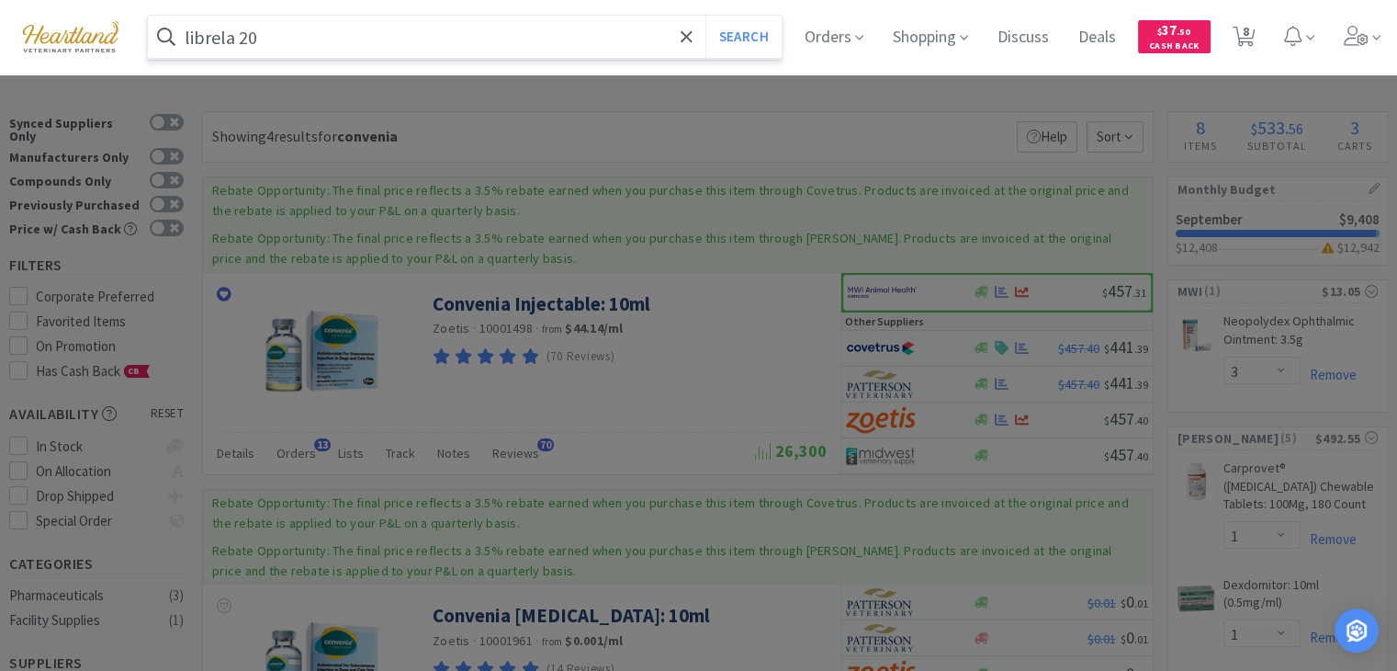
type input "librela 20"
click at [706, 16] on button "Search" at bounding box center [744, 37] width 76 height 42
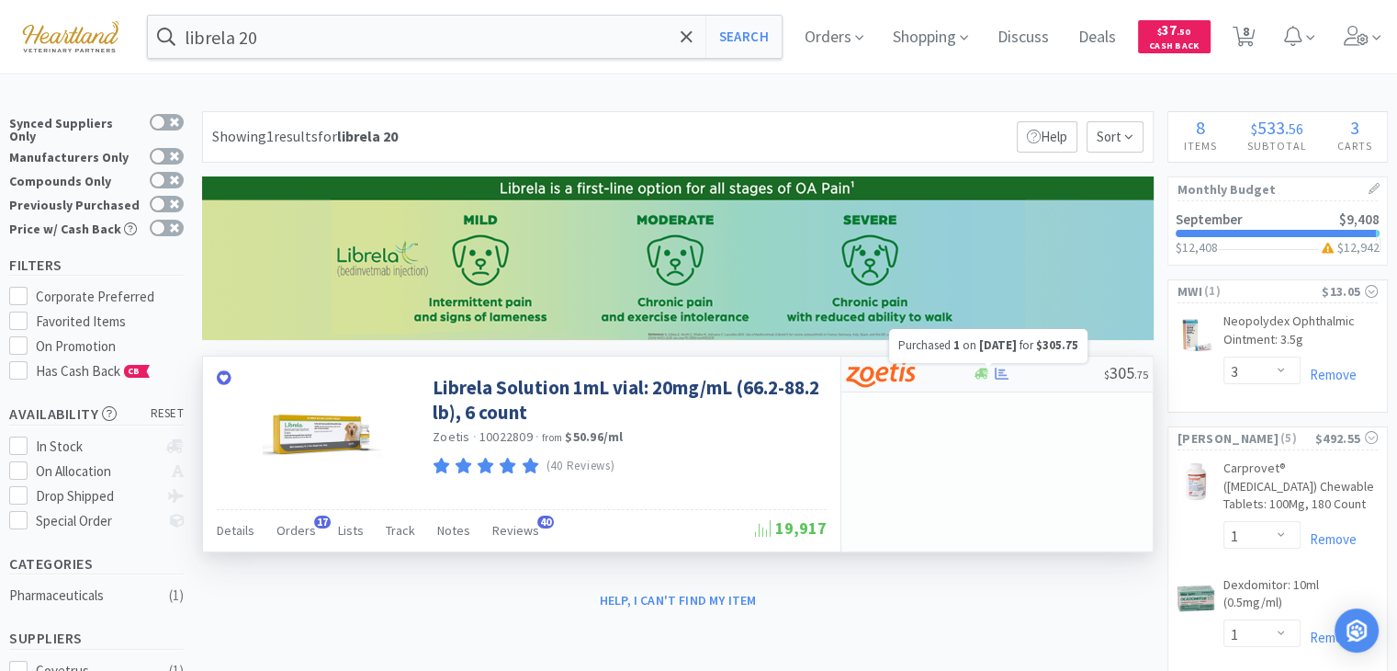
click at [1007, 375] on icon at bounding box center [1002, 374] width 14 height 14
select select "1"
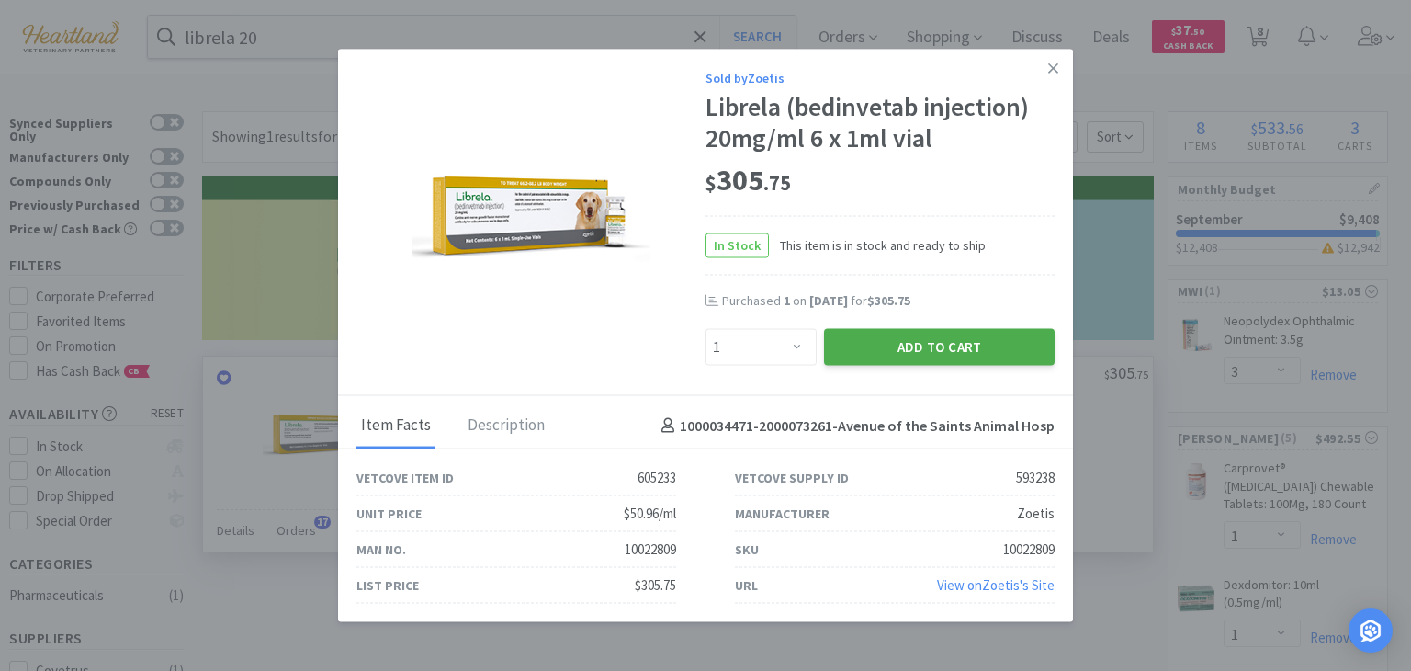
click at [960, 347] on button "Add to Cart" at bounding box center [939, 346] width 231 height 37
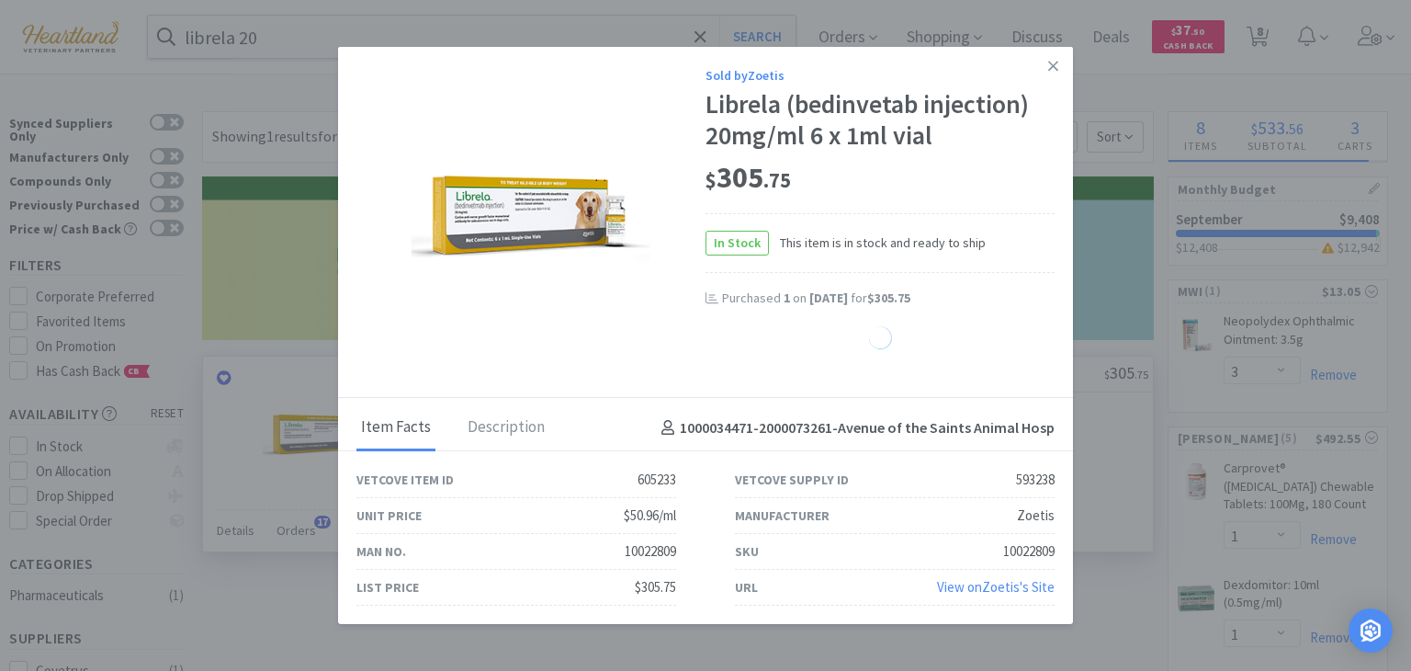
select select "1"
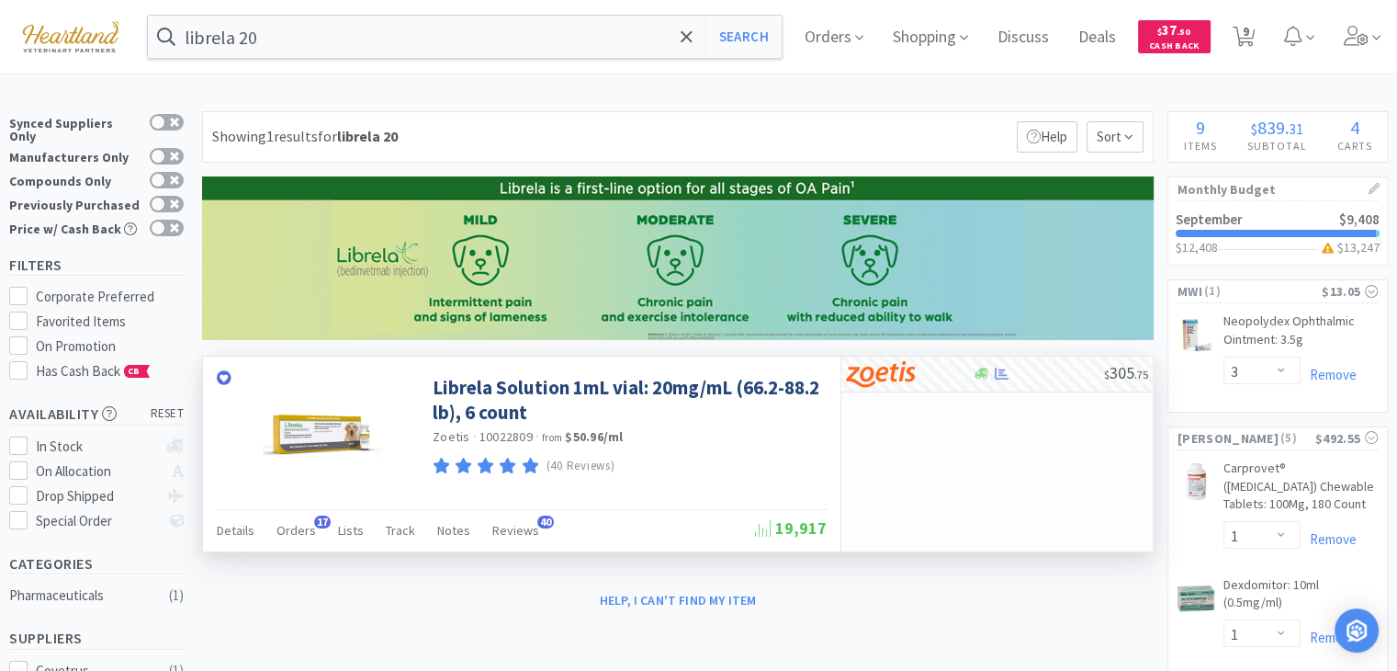
click at [940, 450] on div "$ 305 . 75" at bounding box center [997, 453] width 312 height 195
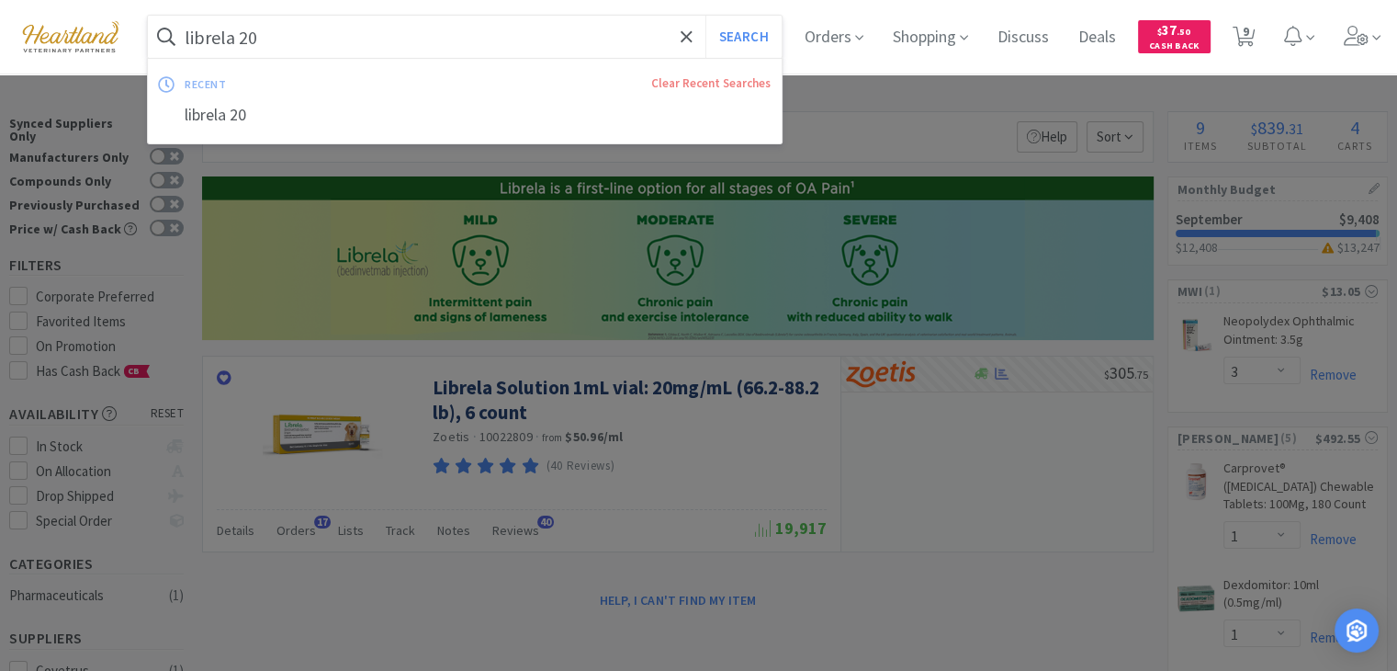
click at [487, 28] on input "librela 20" at bounding box center [465, 37] width 634 height 42
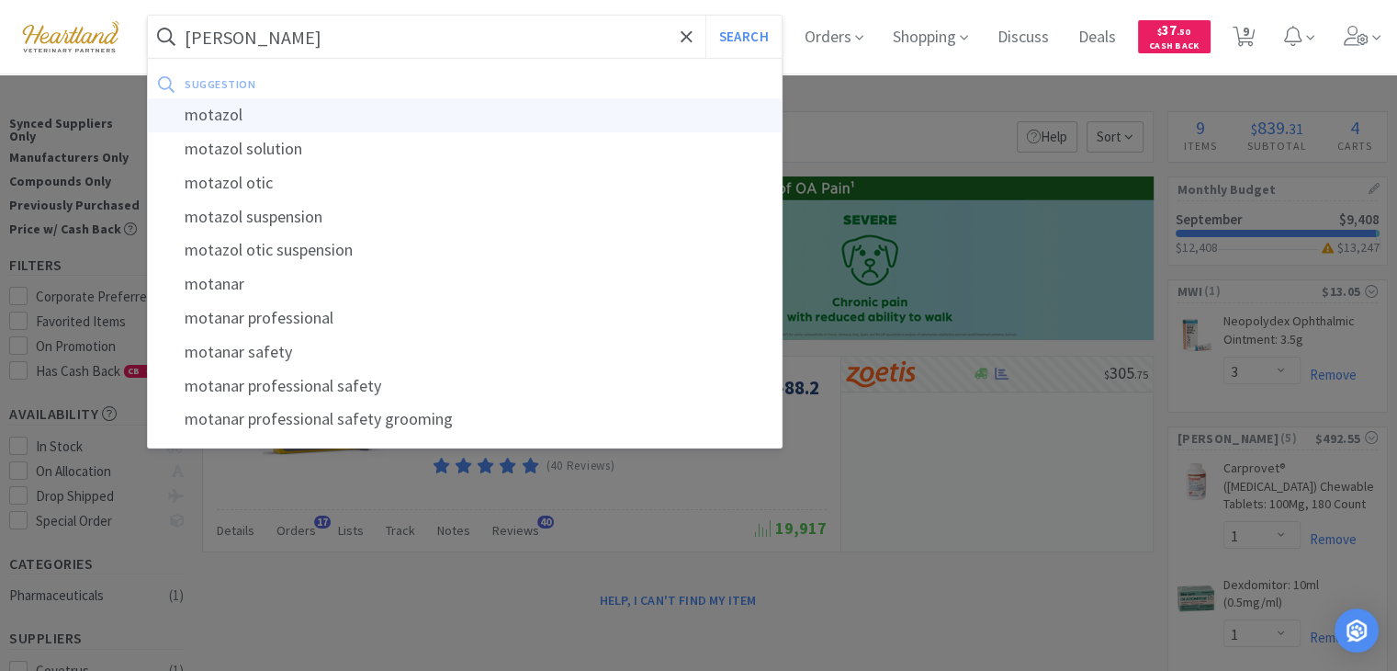
click at [452, 122] on div "motazol" at bounding box center [465, 115] width 634 height 34
type input "motazol"
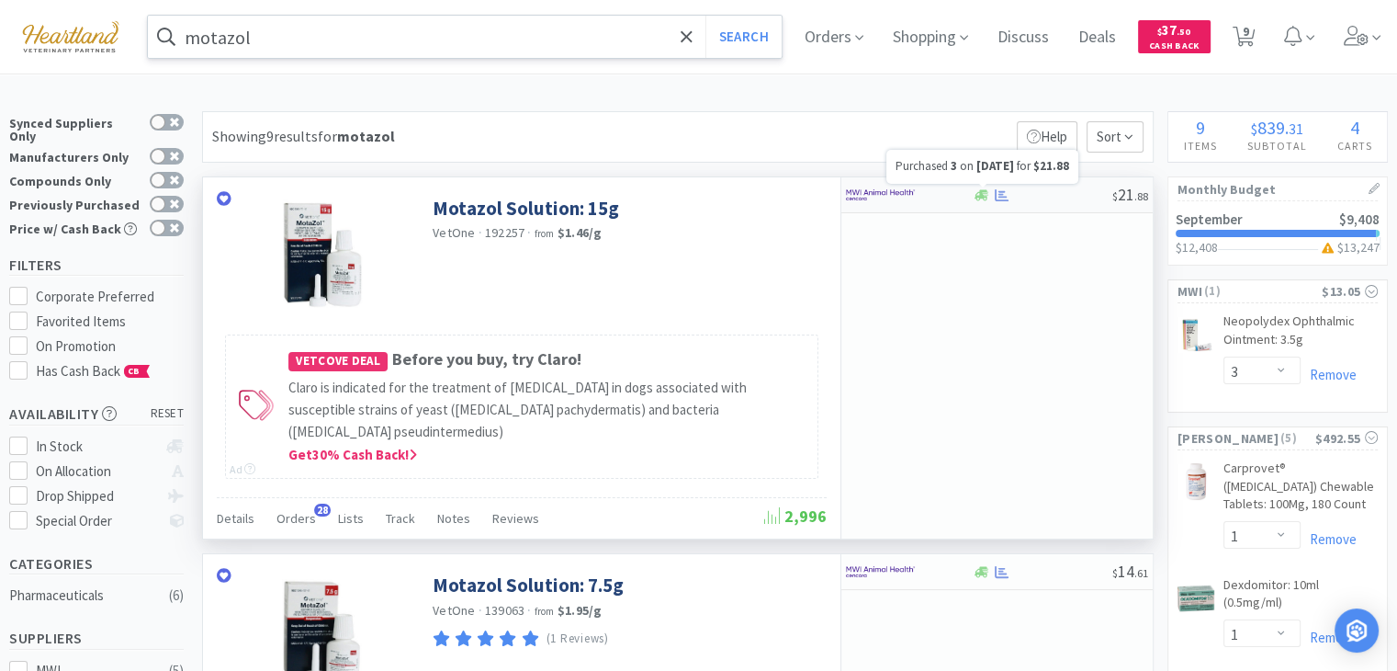
click at [996, 196] on icon at bounding box center [1002, 195] width 14 height 14
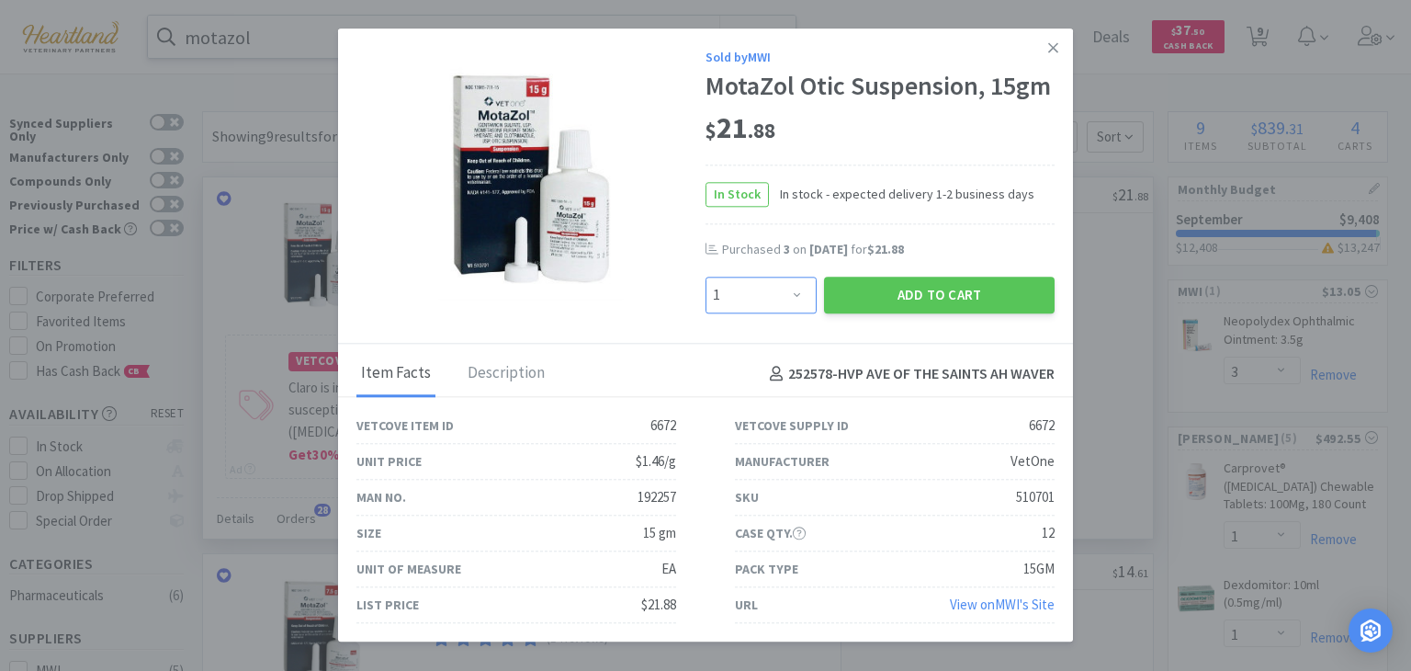
click at [790, 299] on select "Enter Quantity 1 2 3 4 5 6 7 8 9 10 11 12 13 14 15 16 17 18 19 20 Enter Quantity" at bounding box center [761, 295] width 111 height 37
select select "3"
click at [706, 277] on select "Enter Quantity 1 2 3 4 5 6 7 8 9 10 11 12 13 14 15 16 17 18 19 20 Enter Quantity" at bounding box center [761, 295] width 111 height 37
click at [902, 288] on button "Add to Cart" at bounding box center [939, 295] width 231 height 37
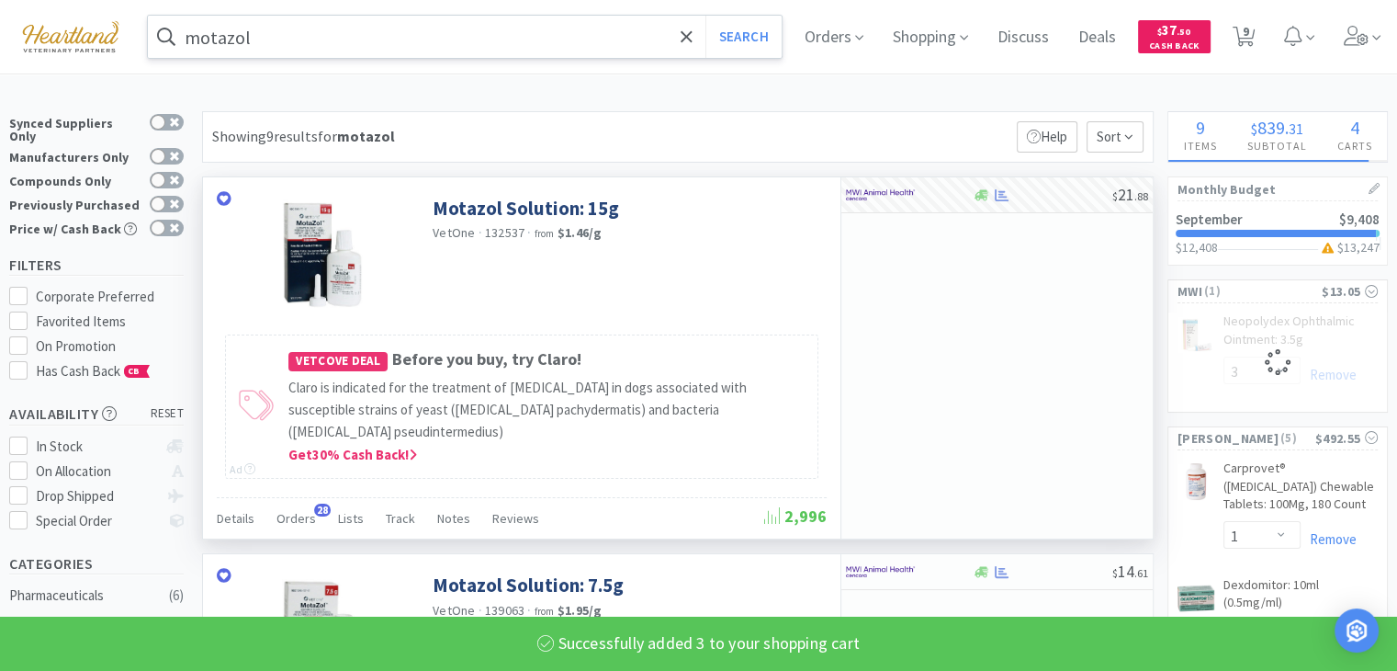
select select "3"
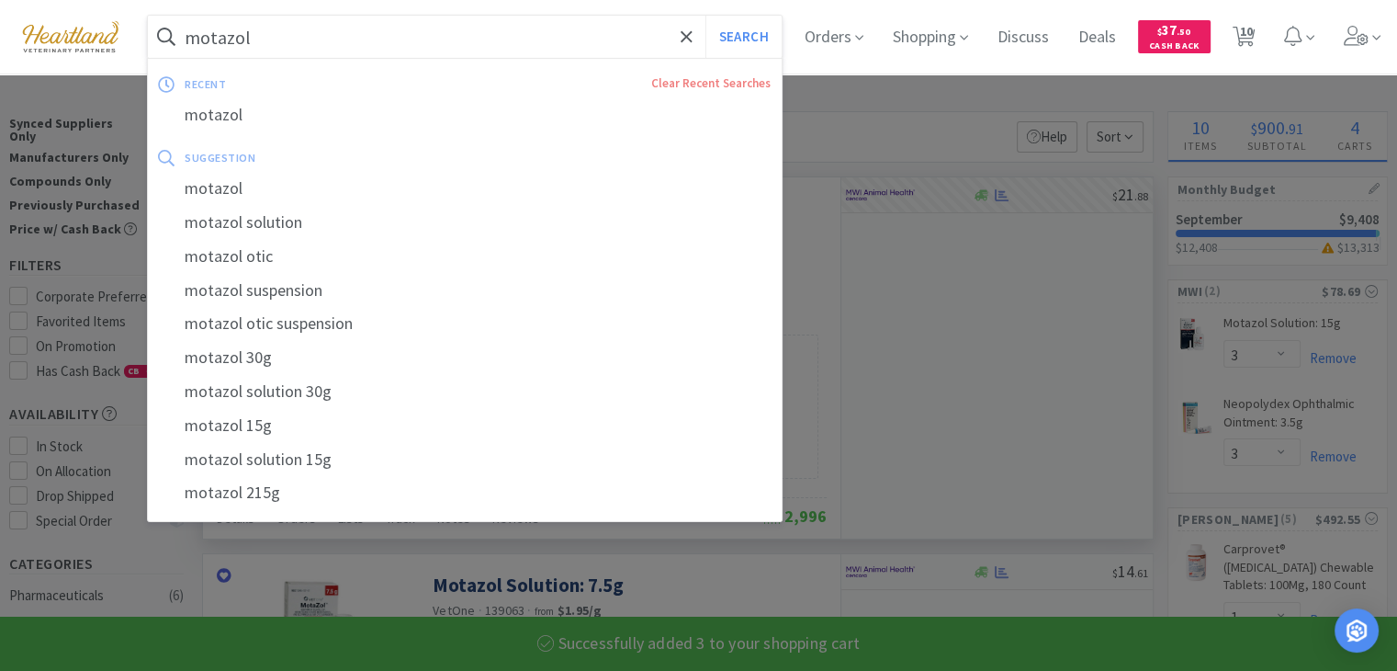
click at [554, 44] on input "motazol" at bounding box center [465, 37] width 634 height 42
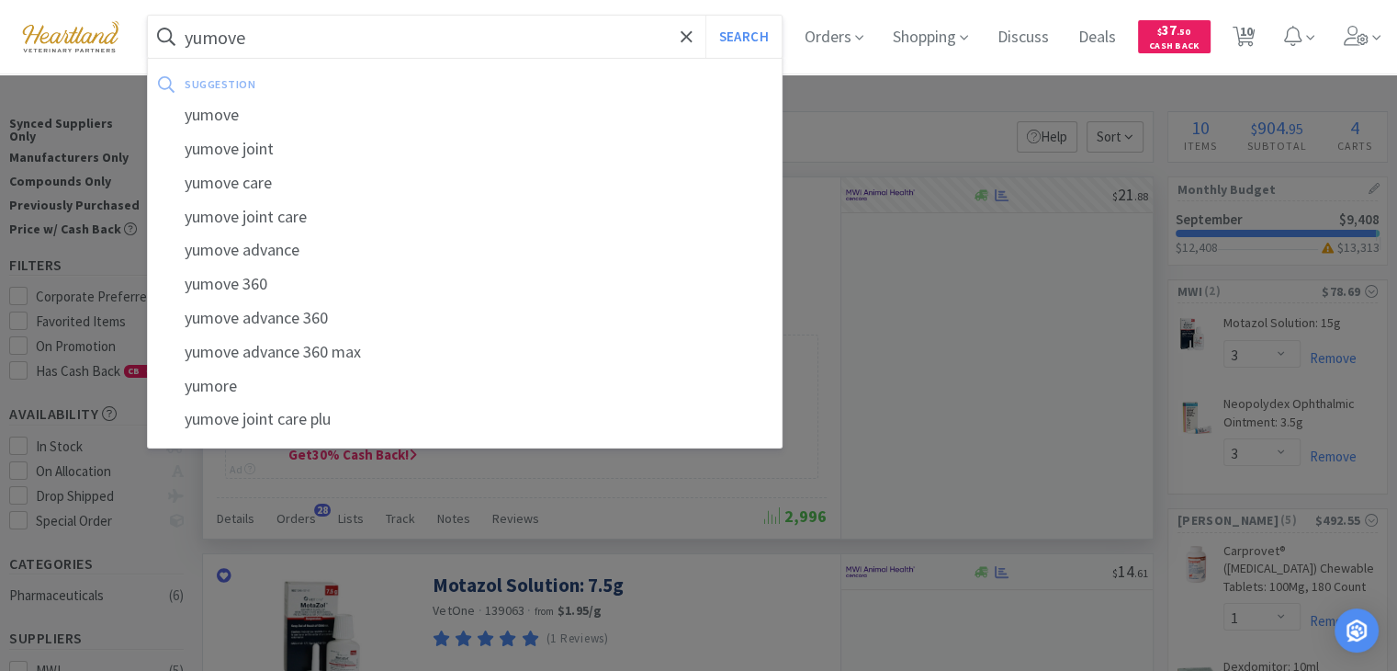
type input "yumove"
click at [706, 16] on button "Search" at bounding box center [744, 37] width 76 height 42
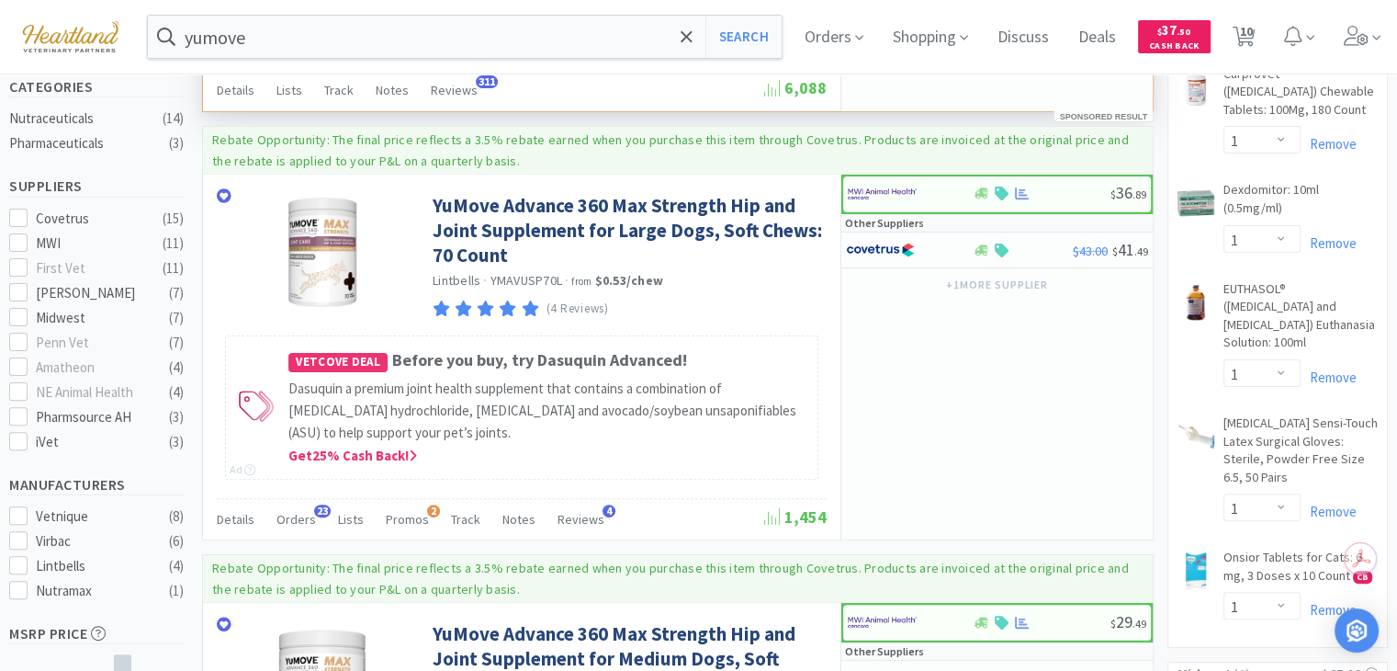
scroll to position [481, 0]
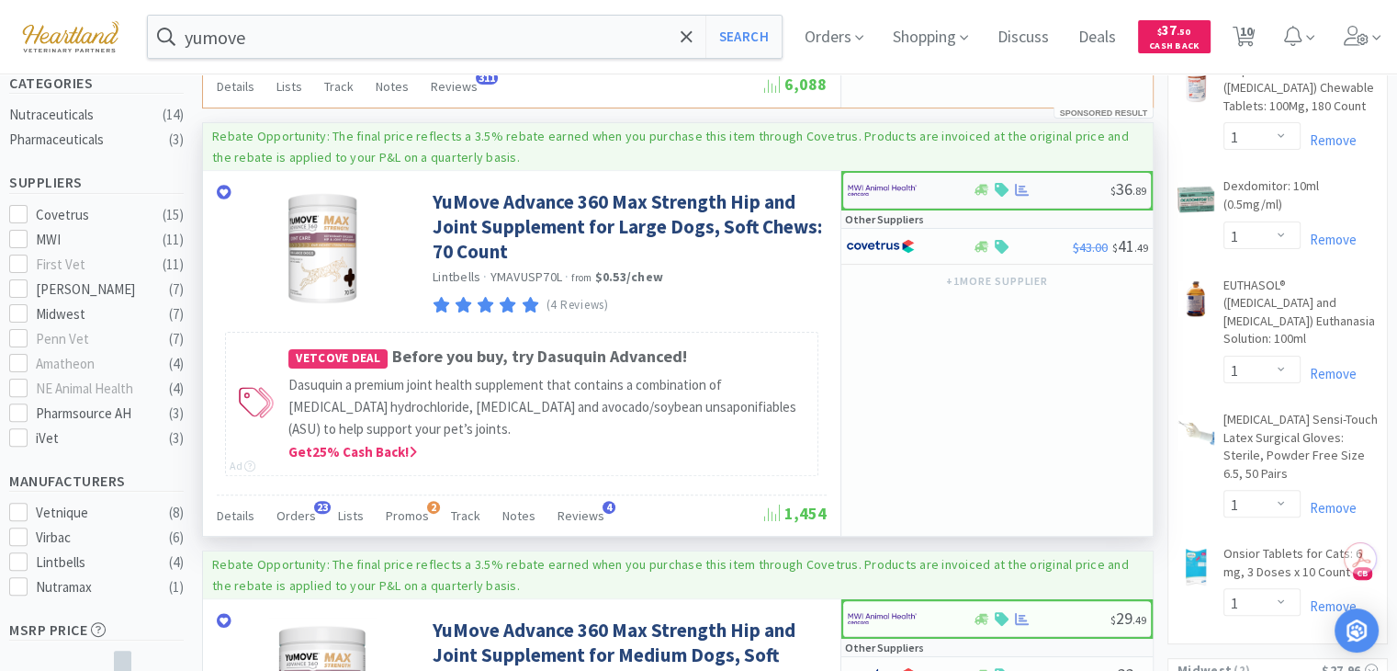
click at [869, 181] on img at bounding box center [882, 190] width 69 height 28
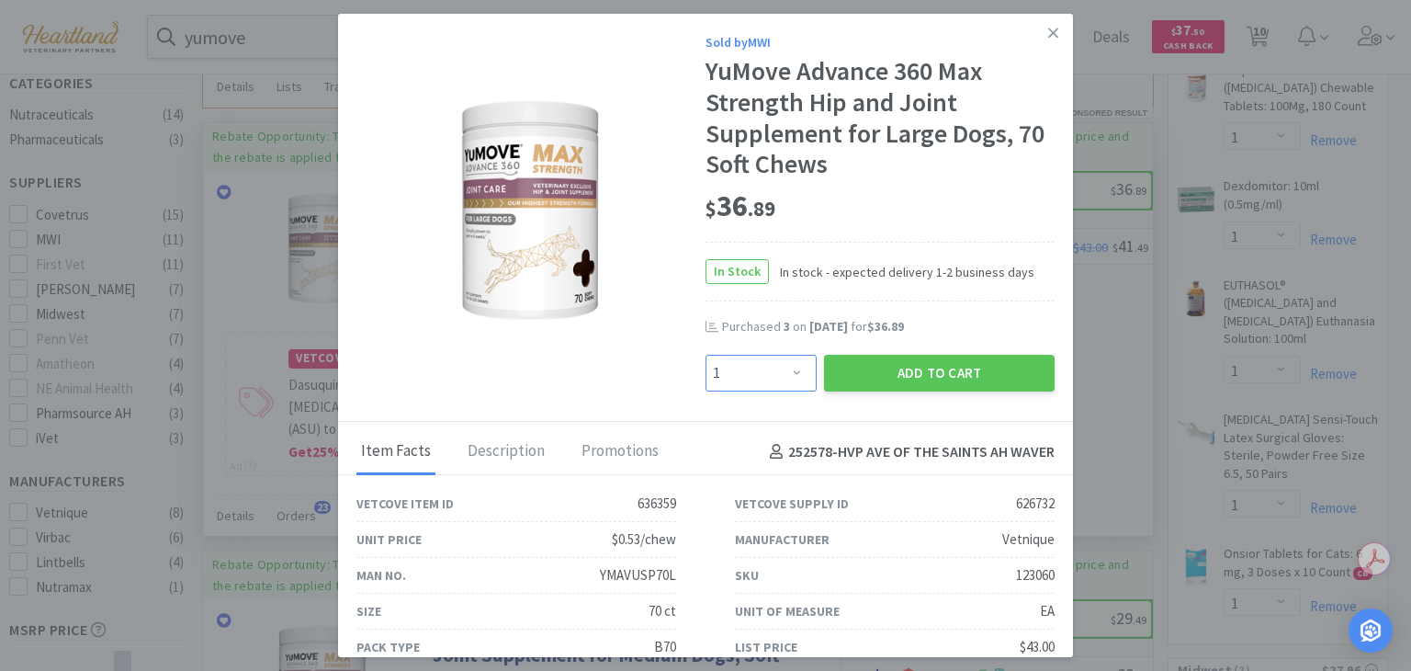
click at [792, 376] on select "Enter Quantity 1 2 3 4 5 6 7 8 9 10 11 12 13 14 15 16 17 18 19 20 Enter Quantity" at bounding box center [761, 373] width 111 height 37
select select "3"
click at [706, 355] on select "Enter Quantity 1 2 3 4 5 6 7 8 9 10 11 12 13 14 15 16 17 18 19 20 Enter Quantity" at bounding box center [761, 373] width 111 height 37
click at [956, 387] on button "Add to Cart" at bounding box center [939, 373] width 231 height 37
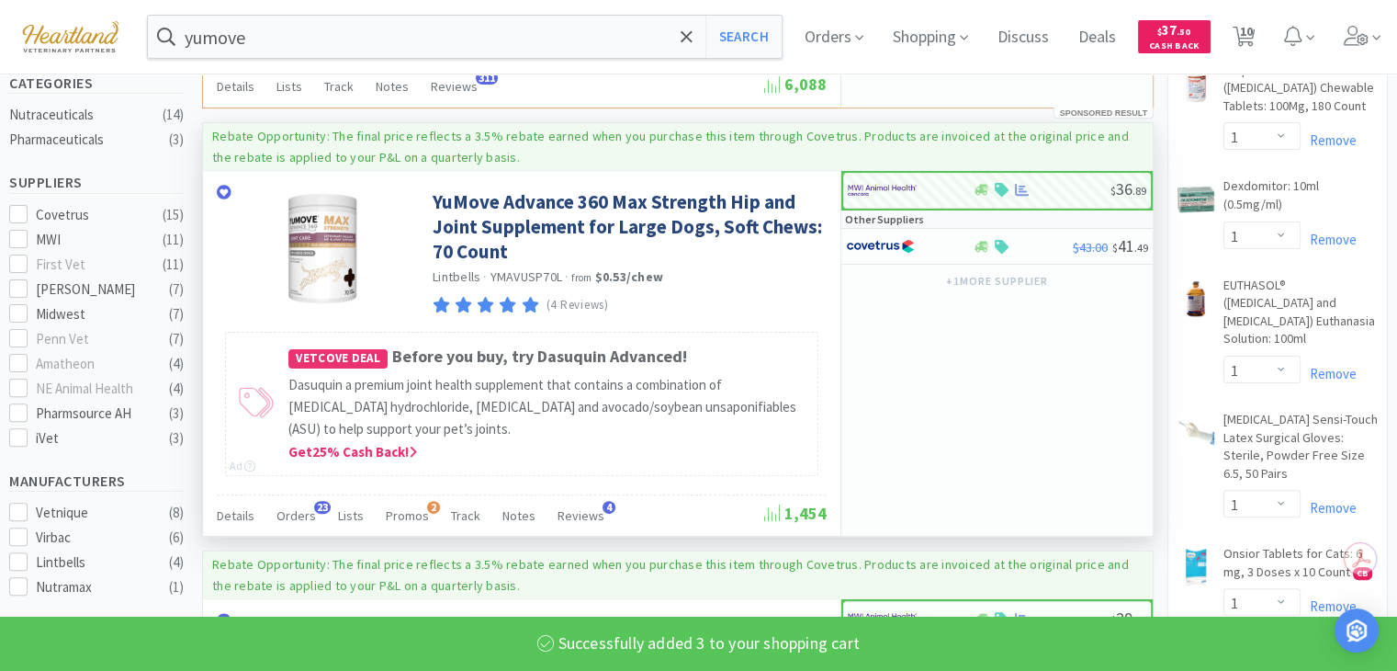
select select "3"
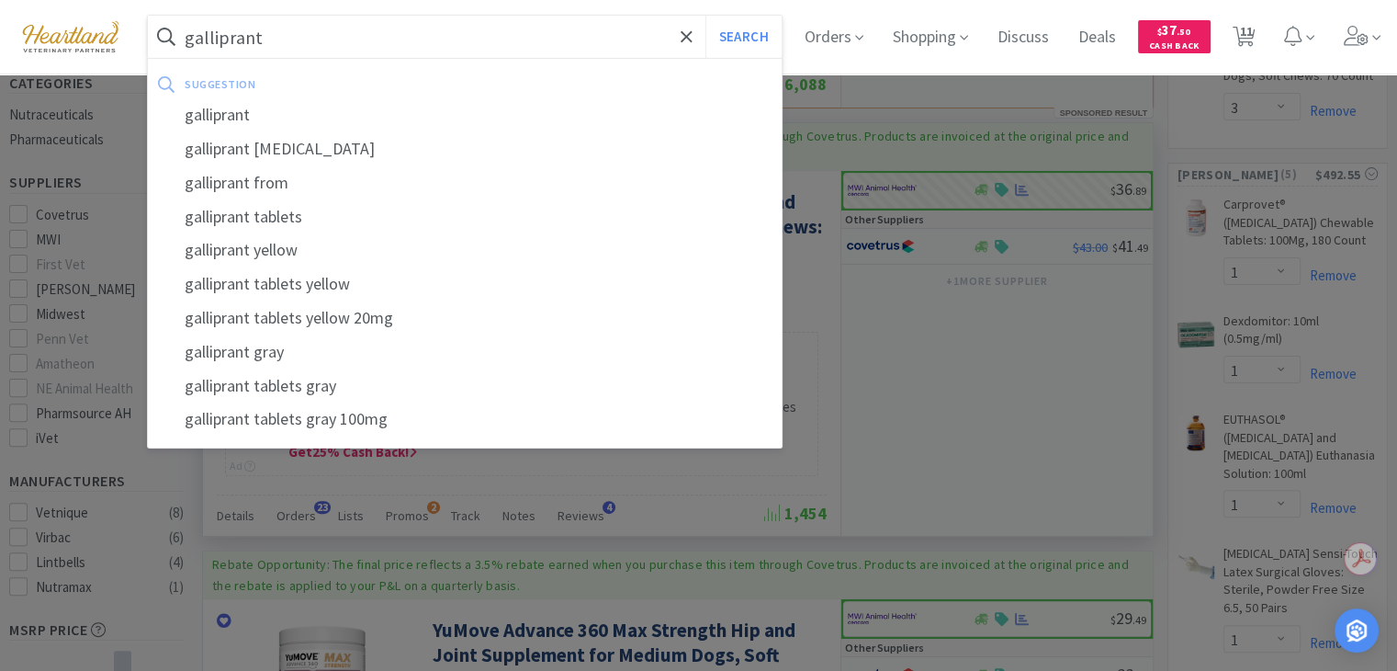
type input "galliprant"
click at [706, 16] on button "Search" at bounding box center [744, 37] width 76 height 42
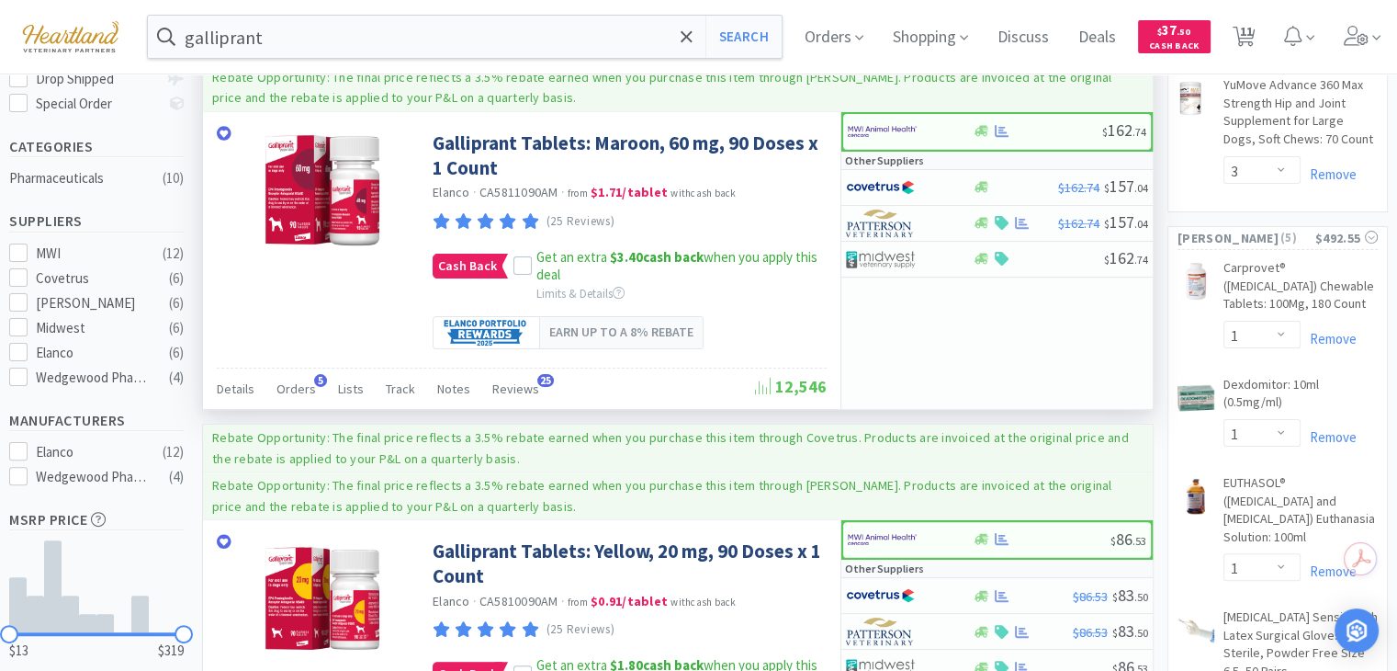
scroll to position [418, 0]
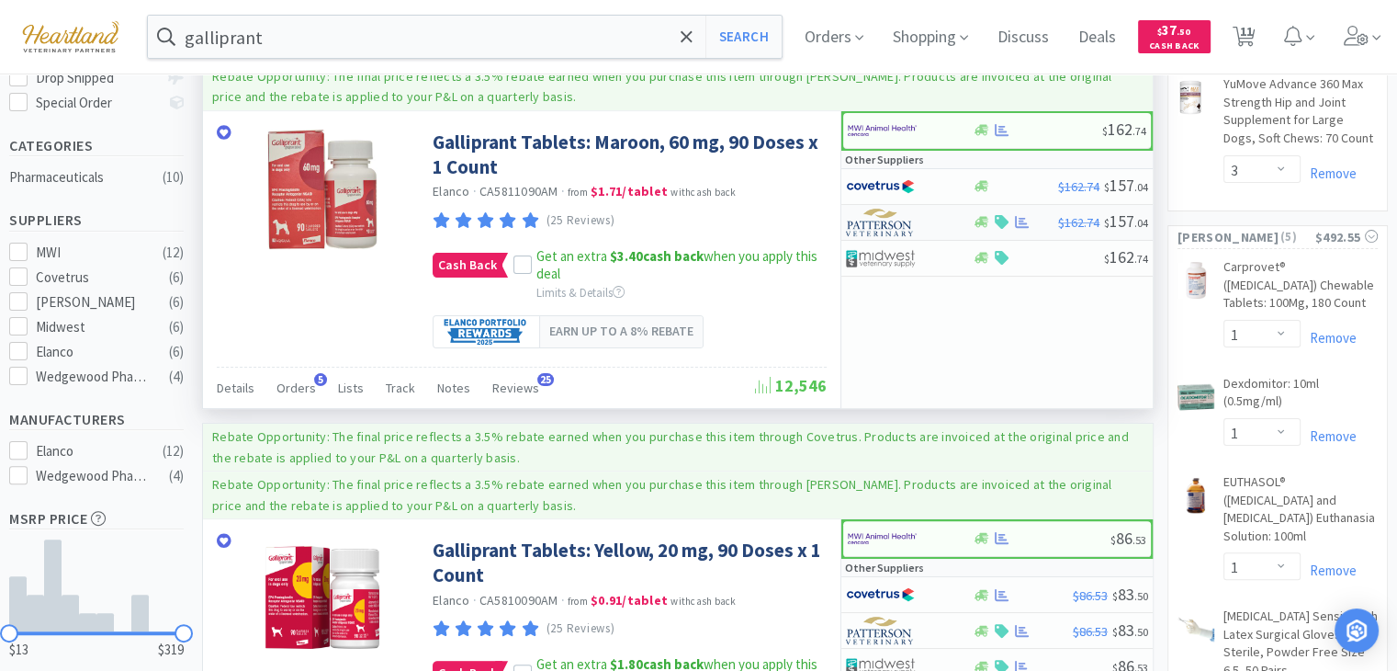
drag, startPoint x: 882, startPoint y: 229, endPoint x: 845, endPoint y: 225, distance: 36.9
click at [845, 225] on div "$162.74 $ 157 . 04" at bounding box center [997, 223] width 311 height 36
select select "1"
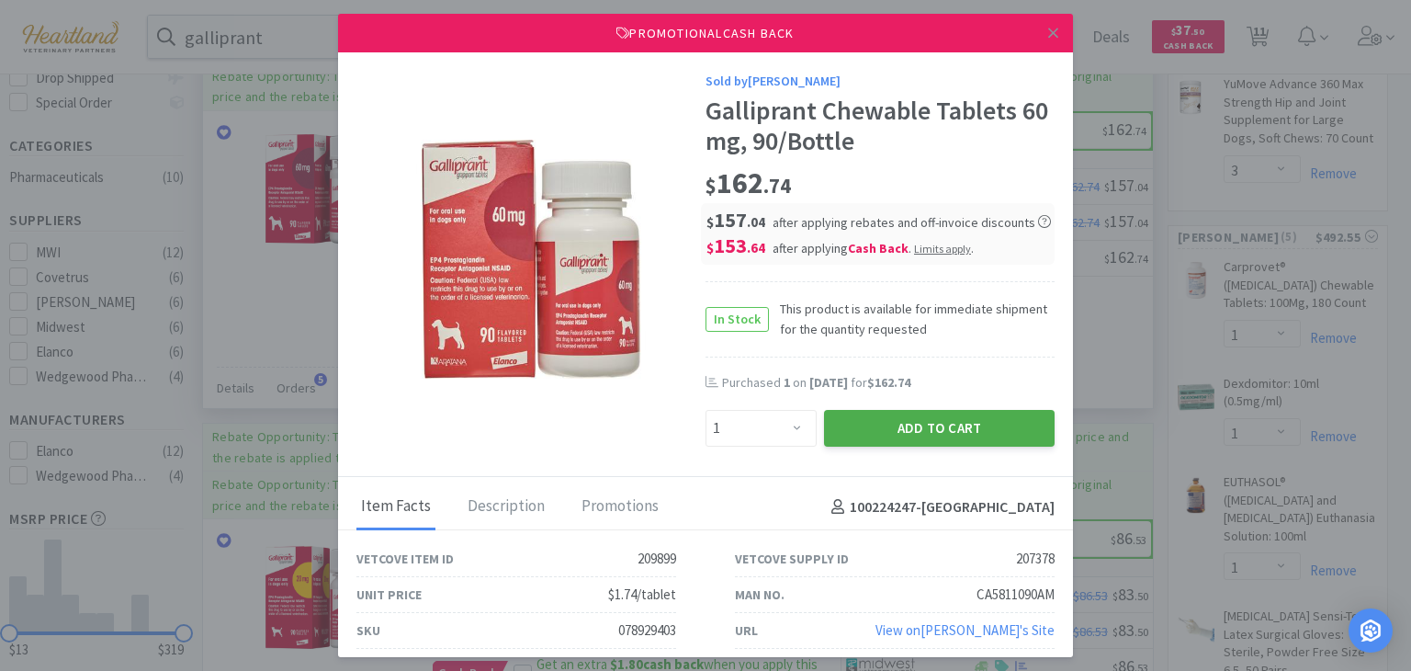
click at [908, 421] on button "Add to Cart" at bounding box center [939, 428] width 231 height 37
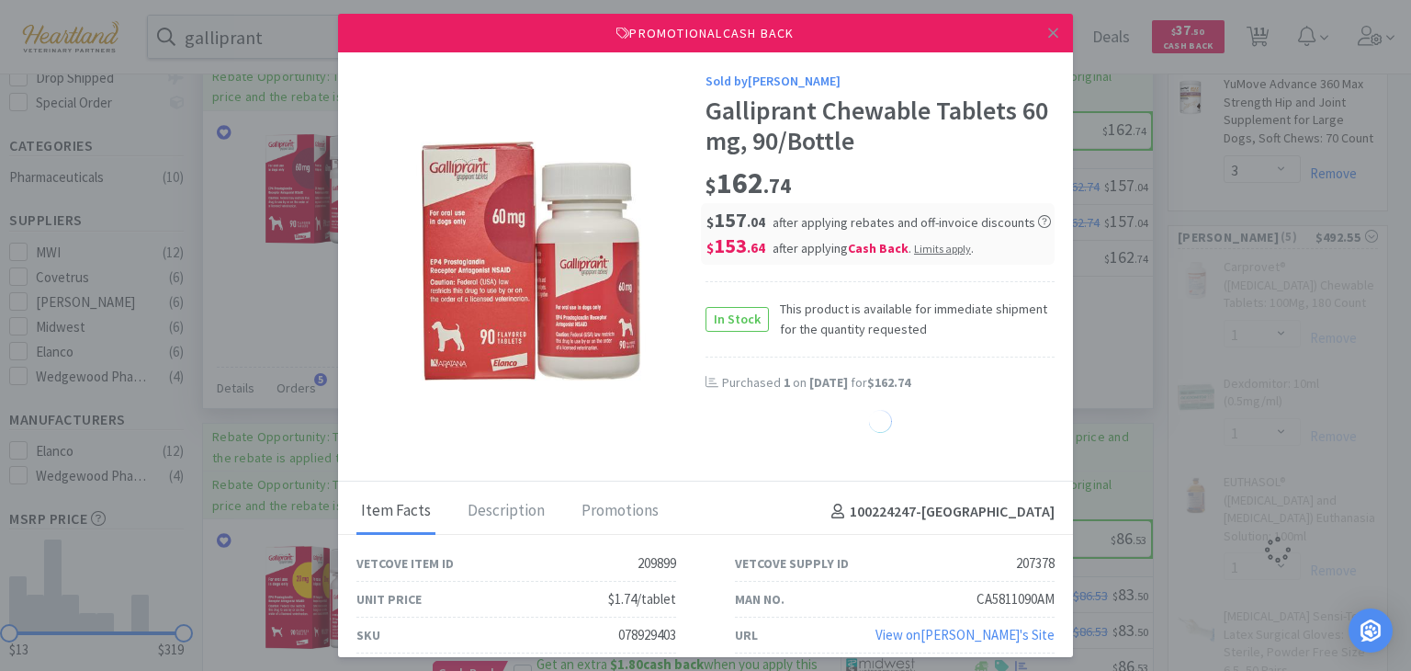
select select "1"
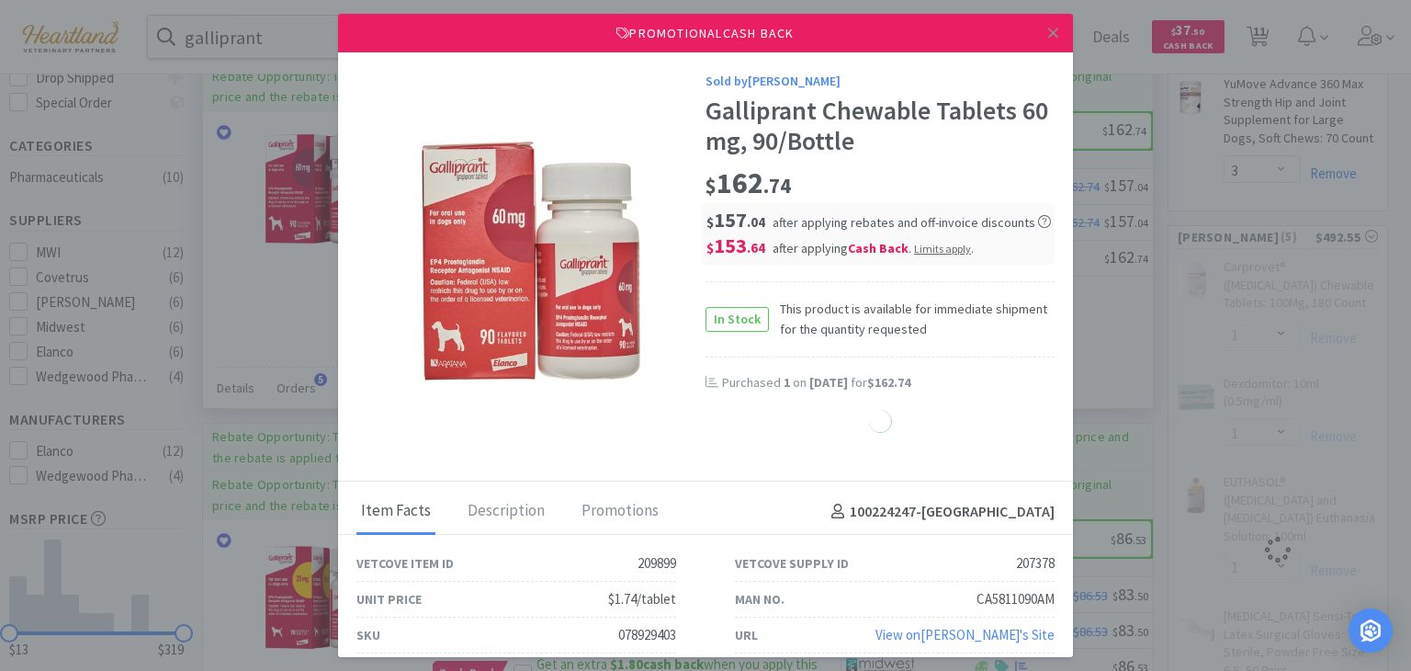
select select "1"
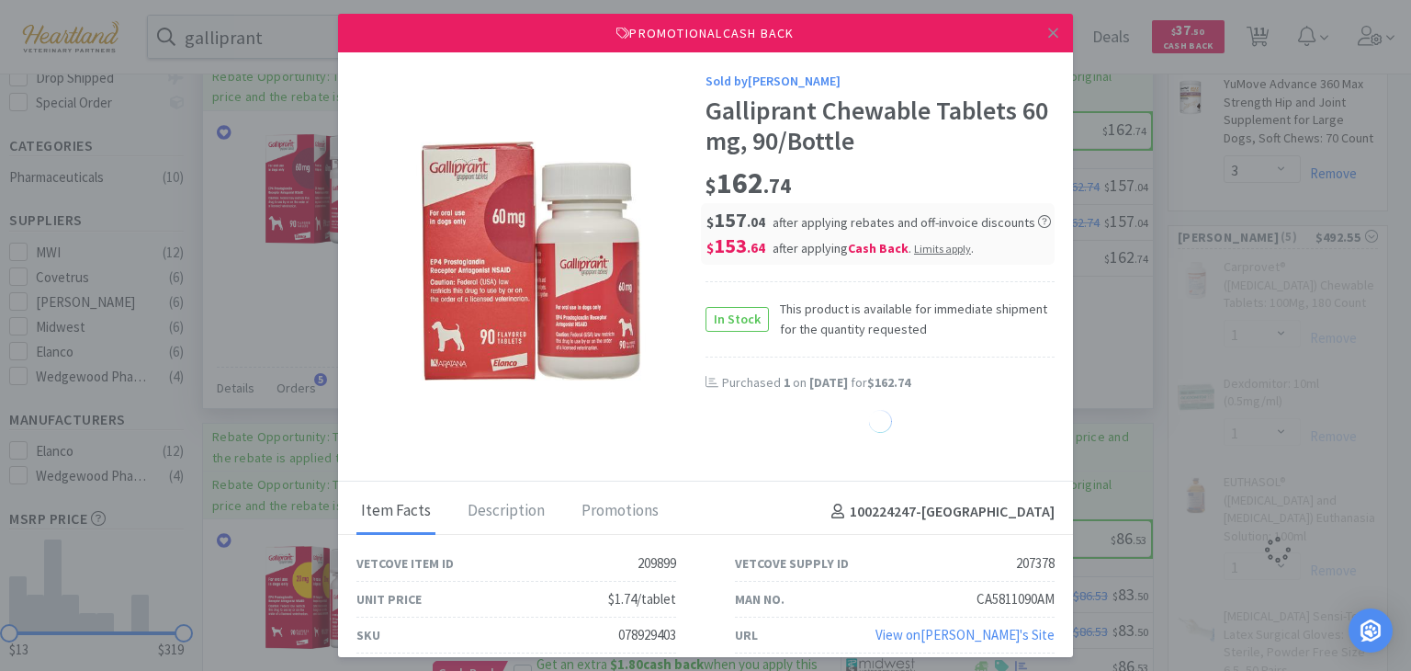
select select "1"
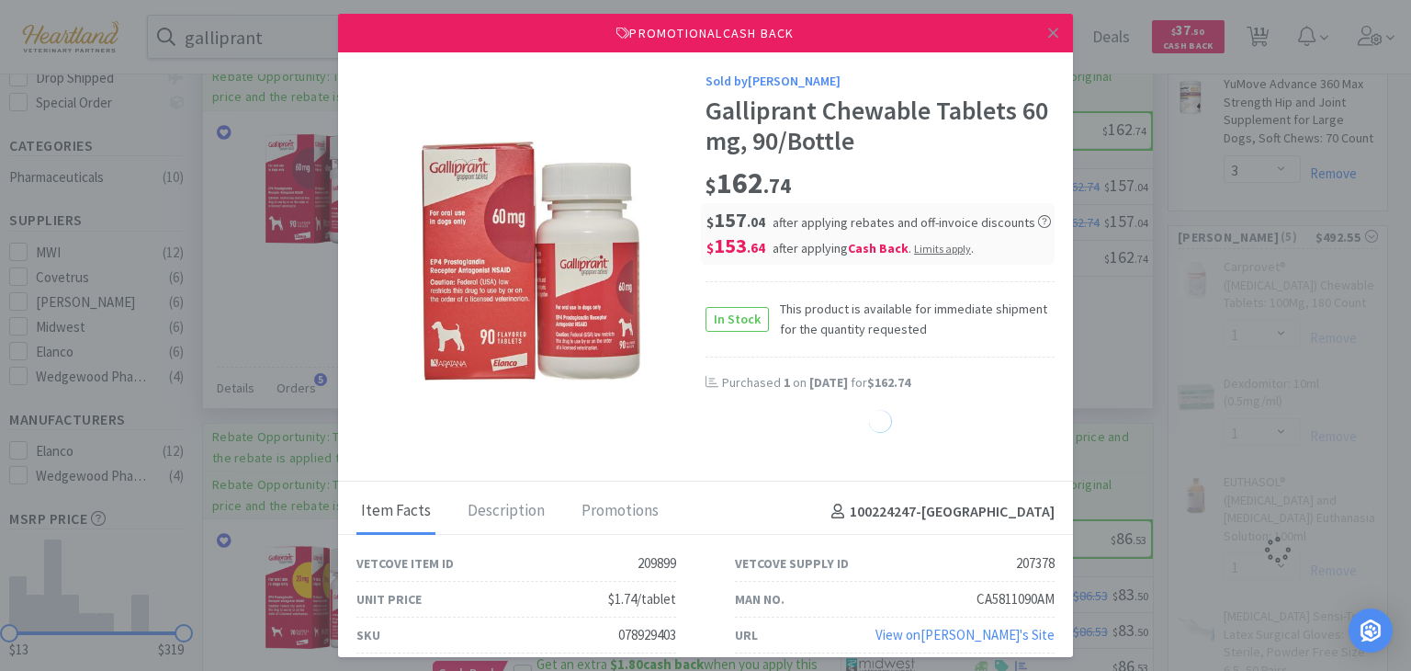
select select "1"
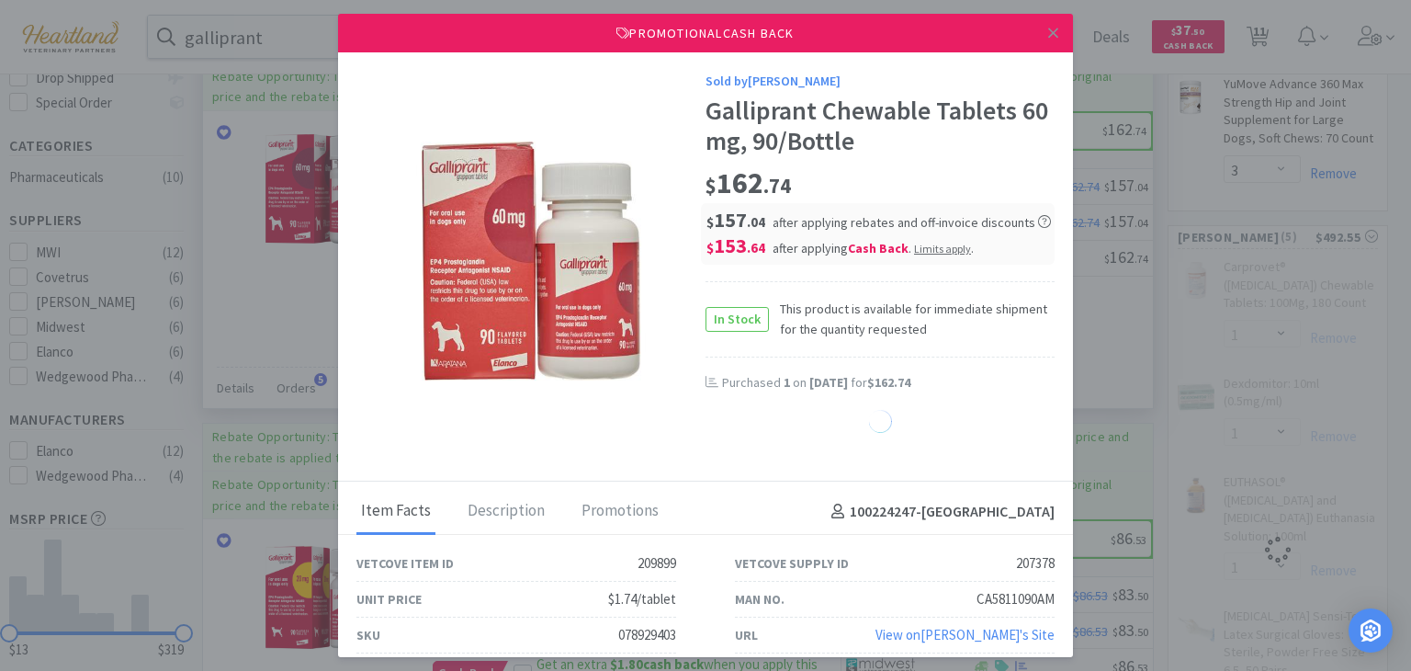
select select "1"
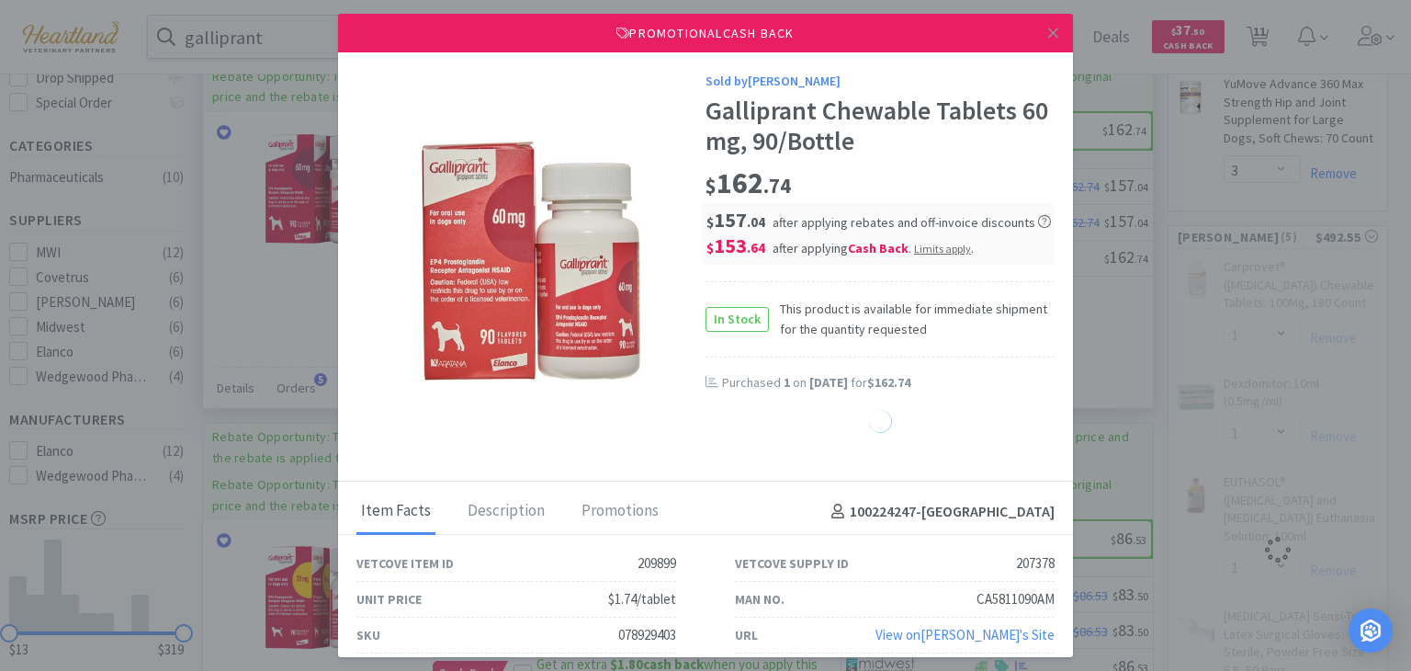
select select "1"
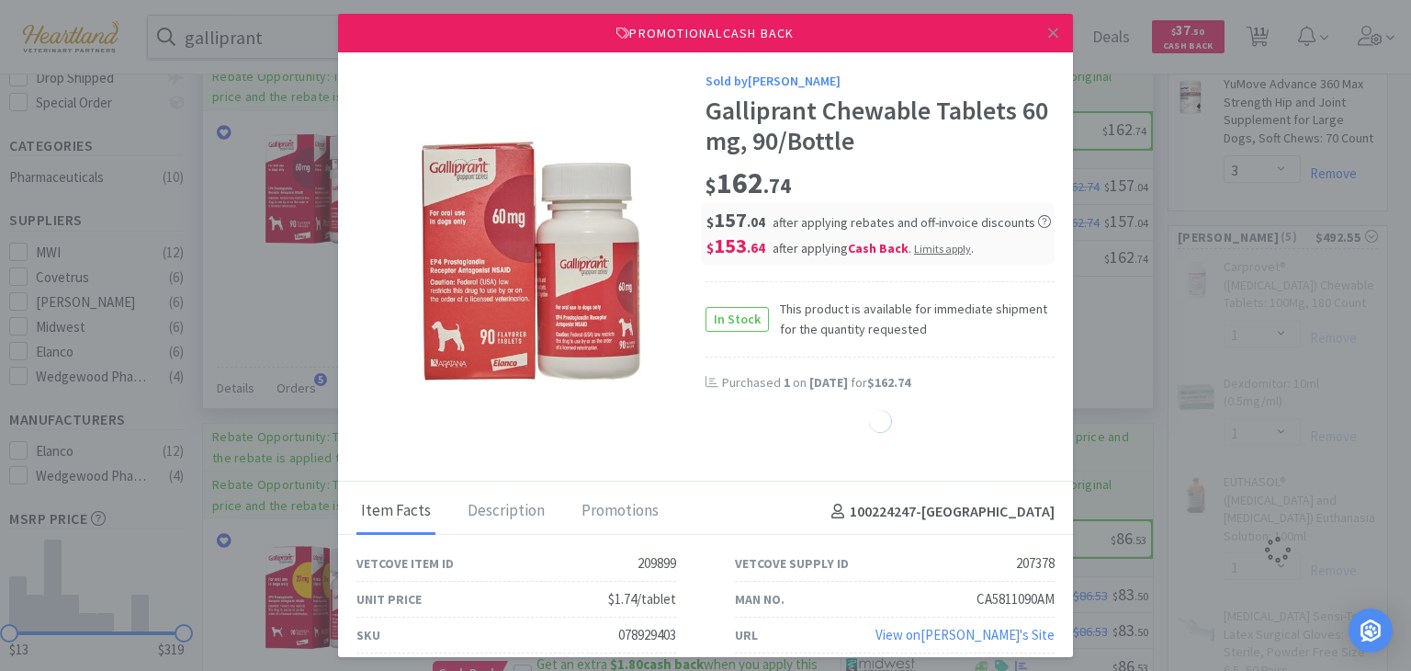
select select "1"
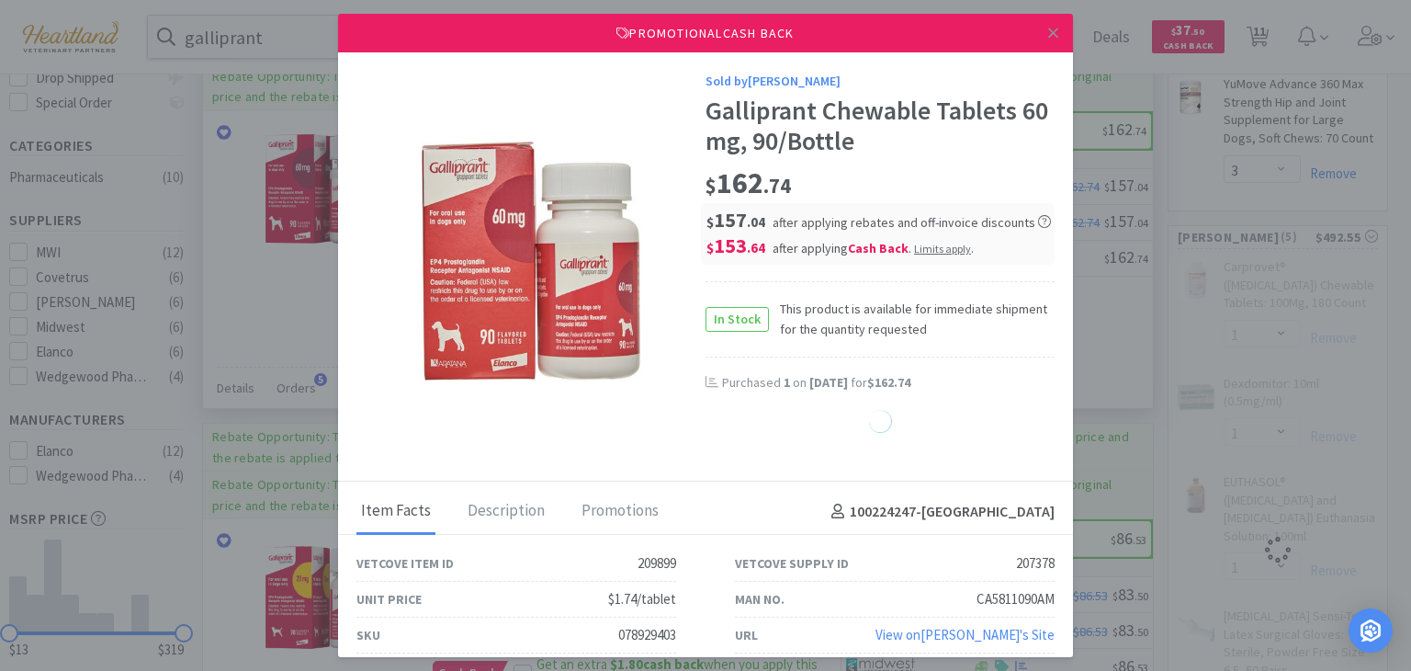
select select "1"
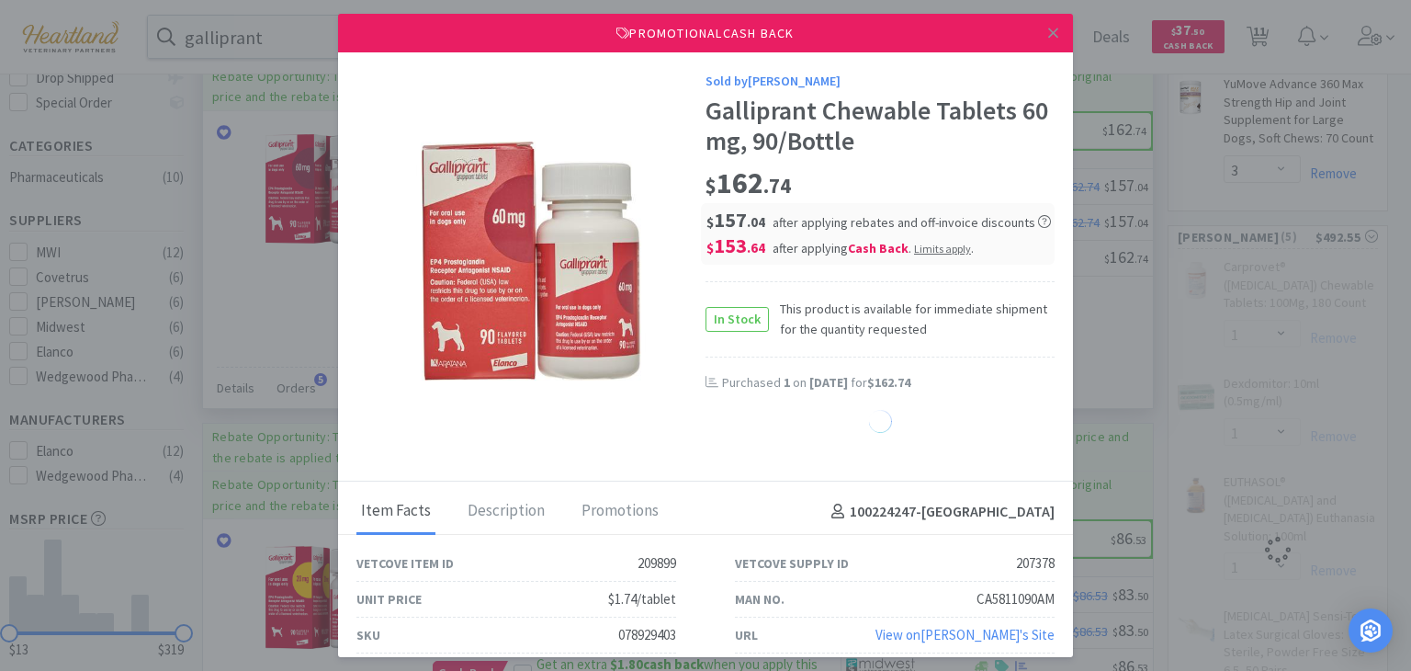
select select "1"
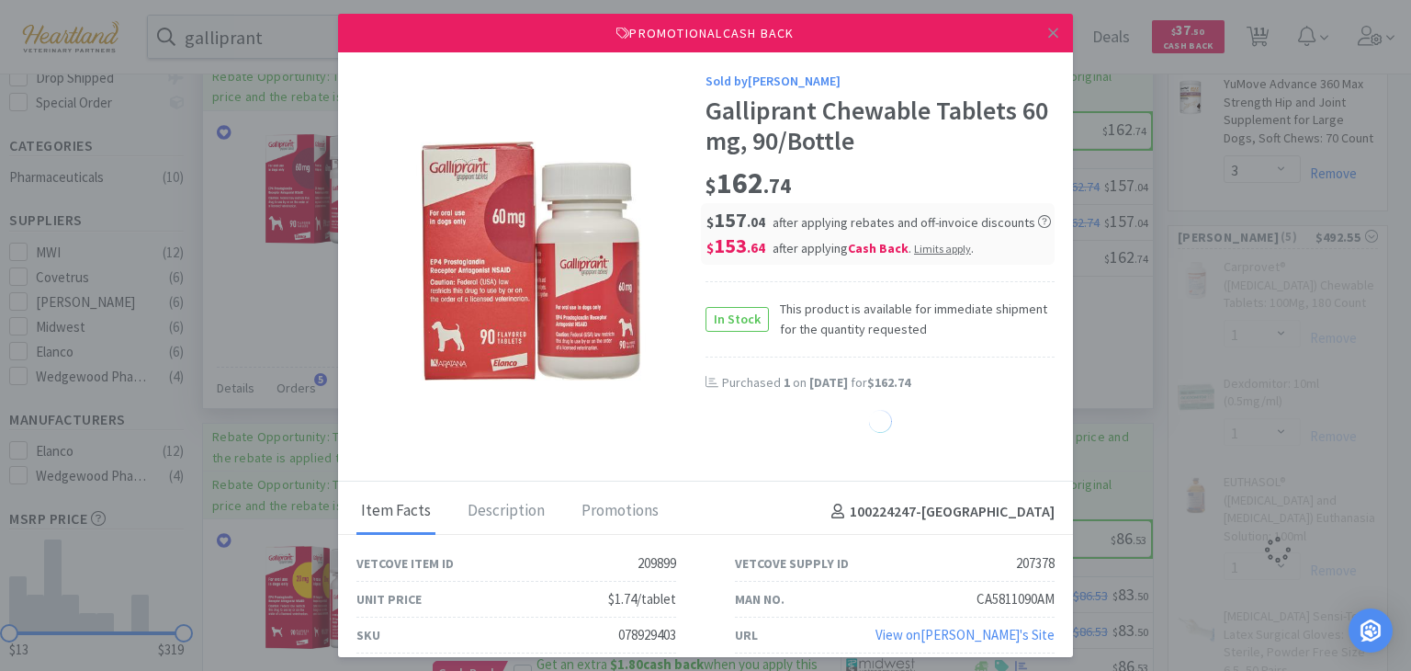
select select "1"
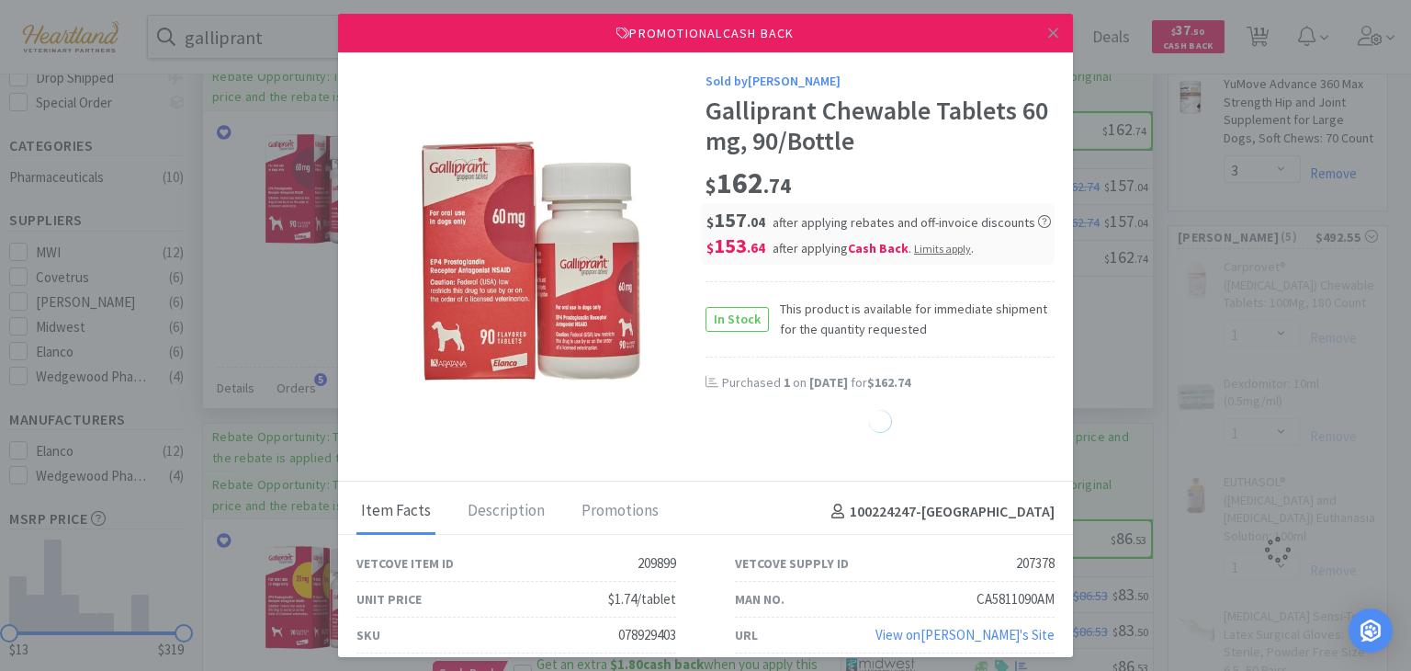
select select "1"
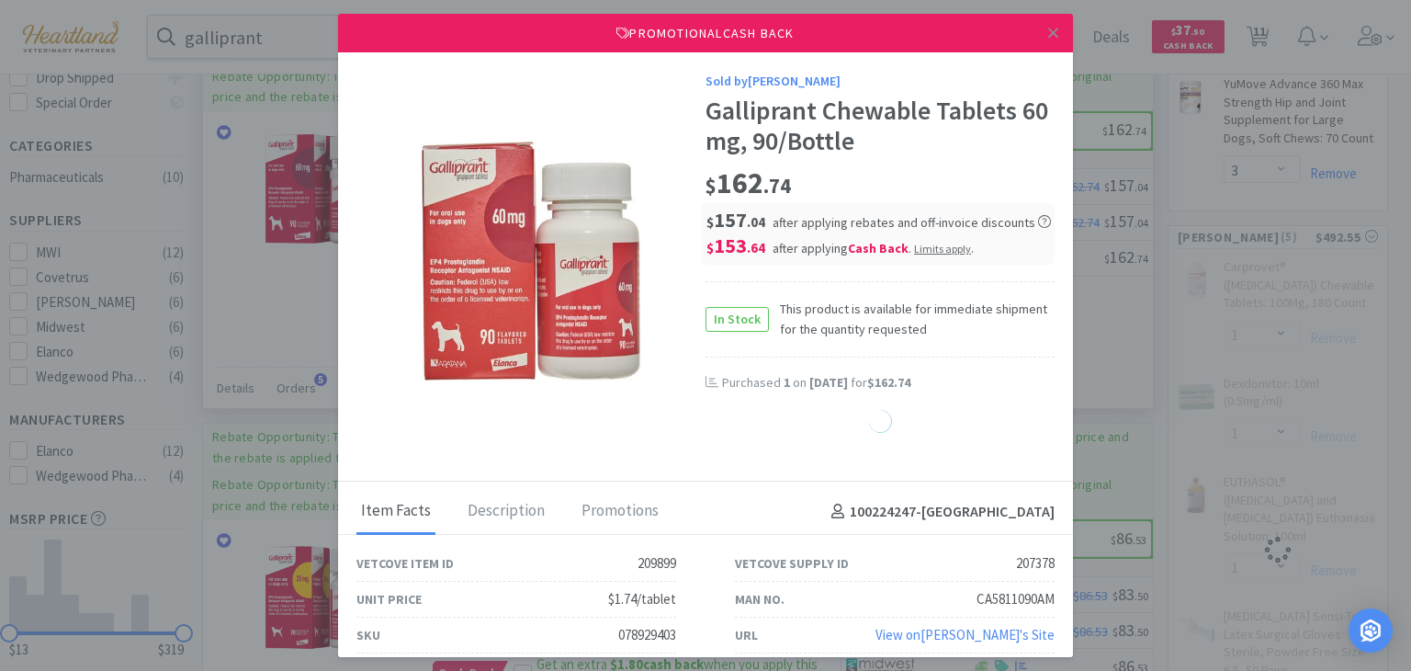
select select "1"
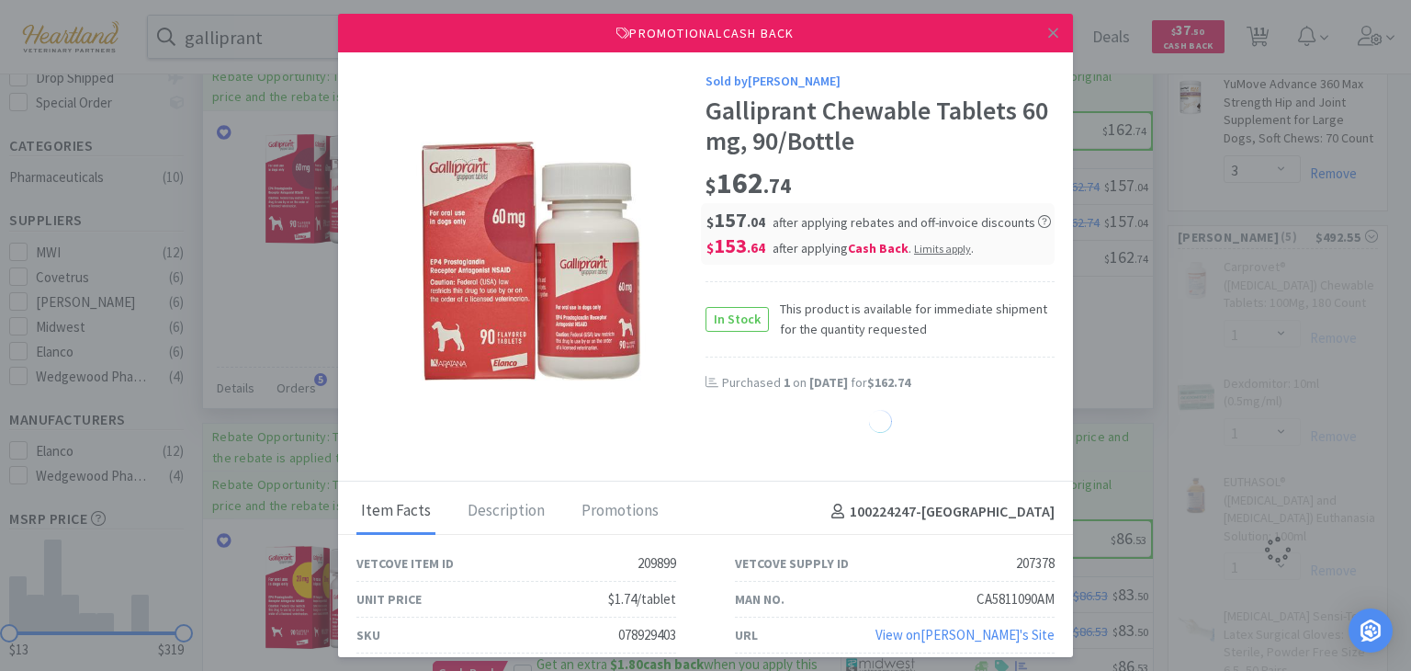
select select "1"
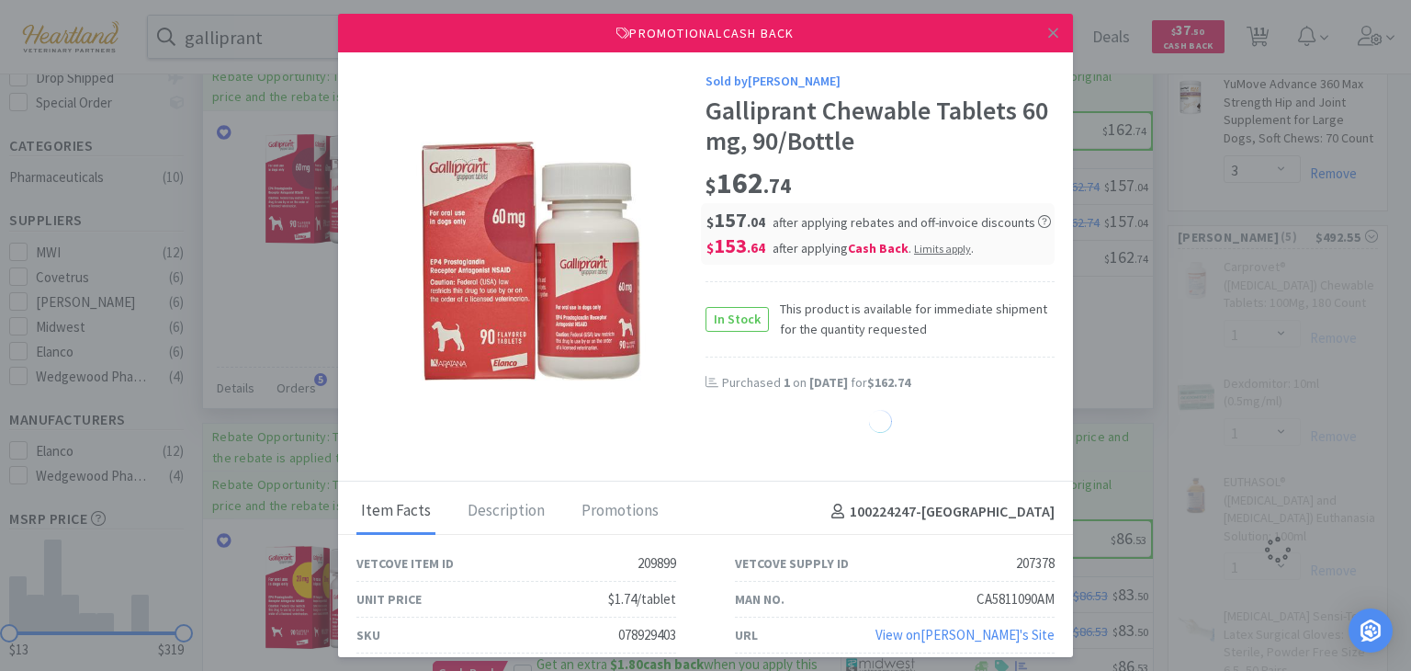
select select "1"
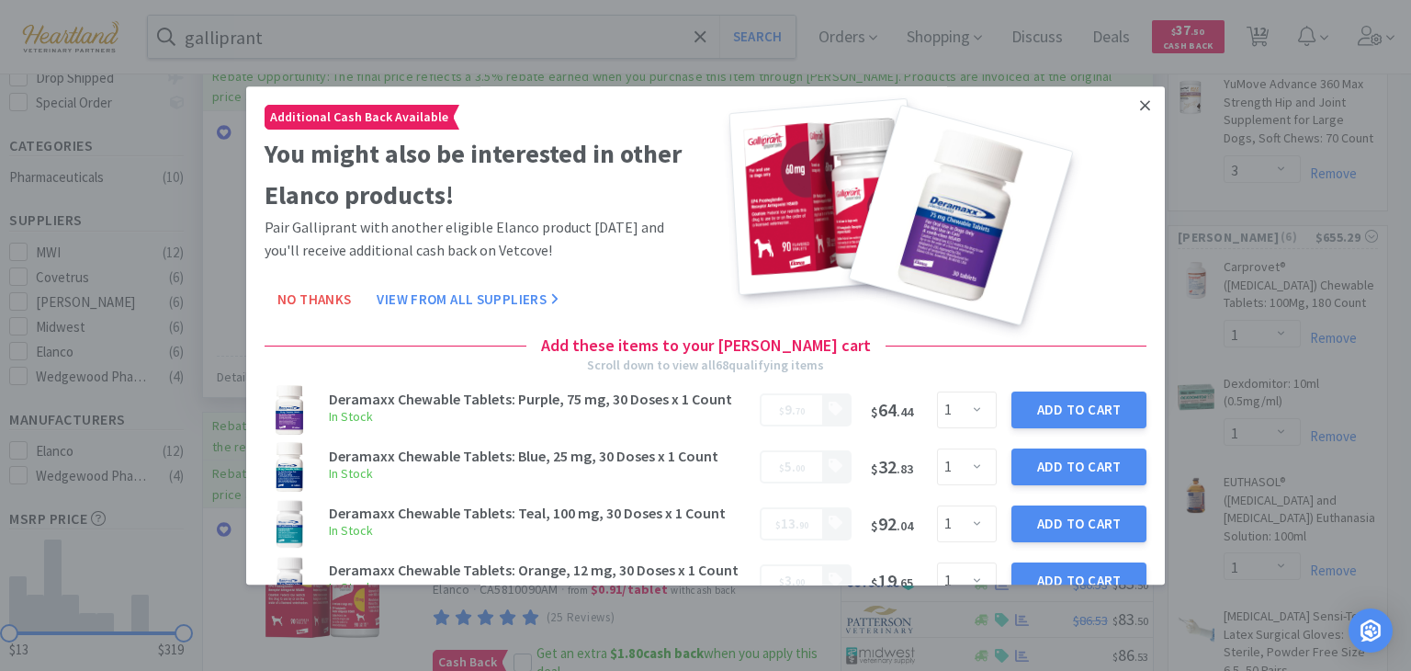
click at [1140, 102] on icon at bounding box center [1145, 105] width 10 height 17
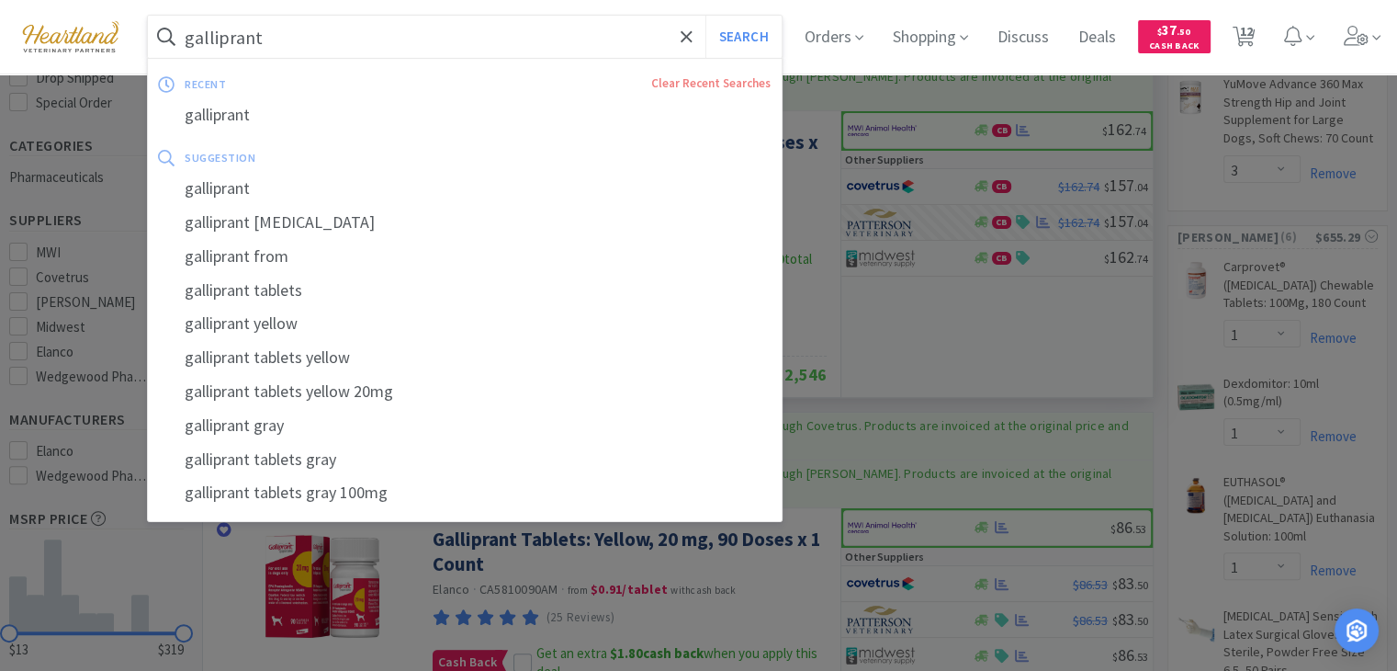
click at [485, 32] on input "galliprant" at bounding box center [465, 37] width 634 height 42
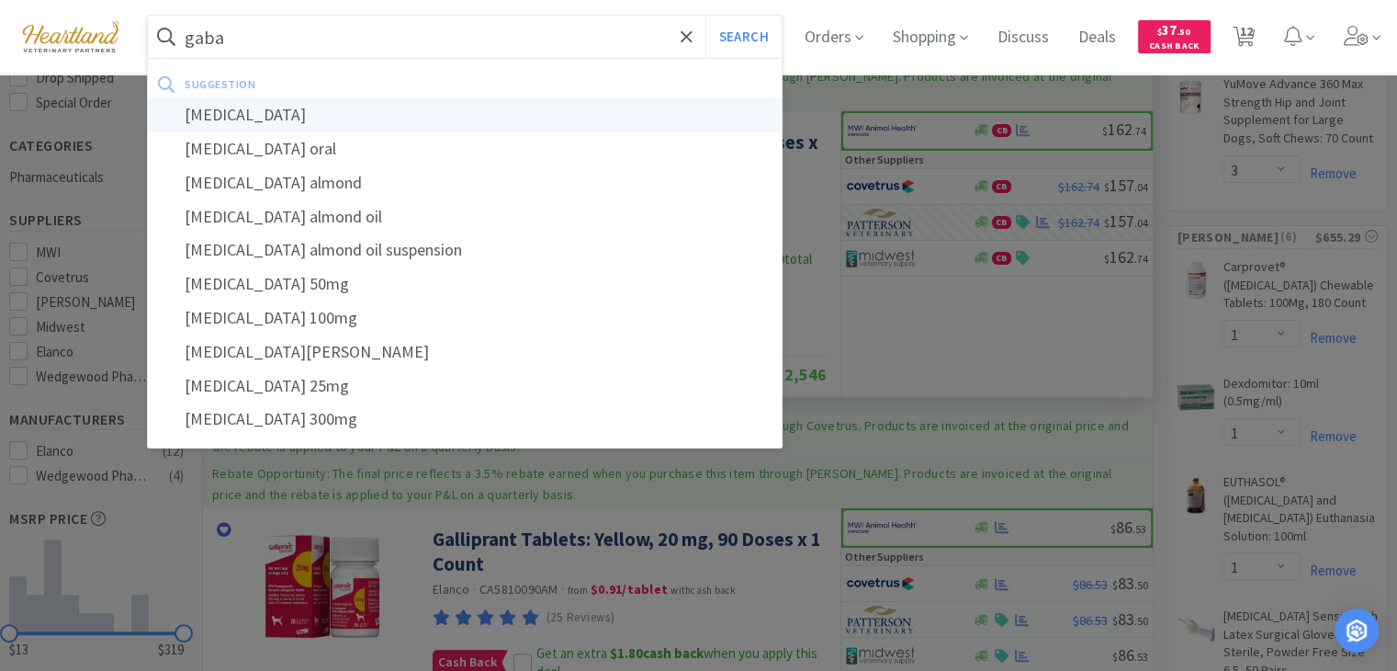
click at [403, 124] on div "[MEDICAL_DATA]" at bounding box center [465, 115] width 634 height 34
type input "[MEDICAL_DATA]"
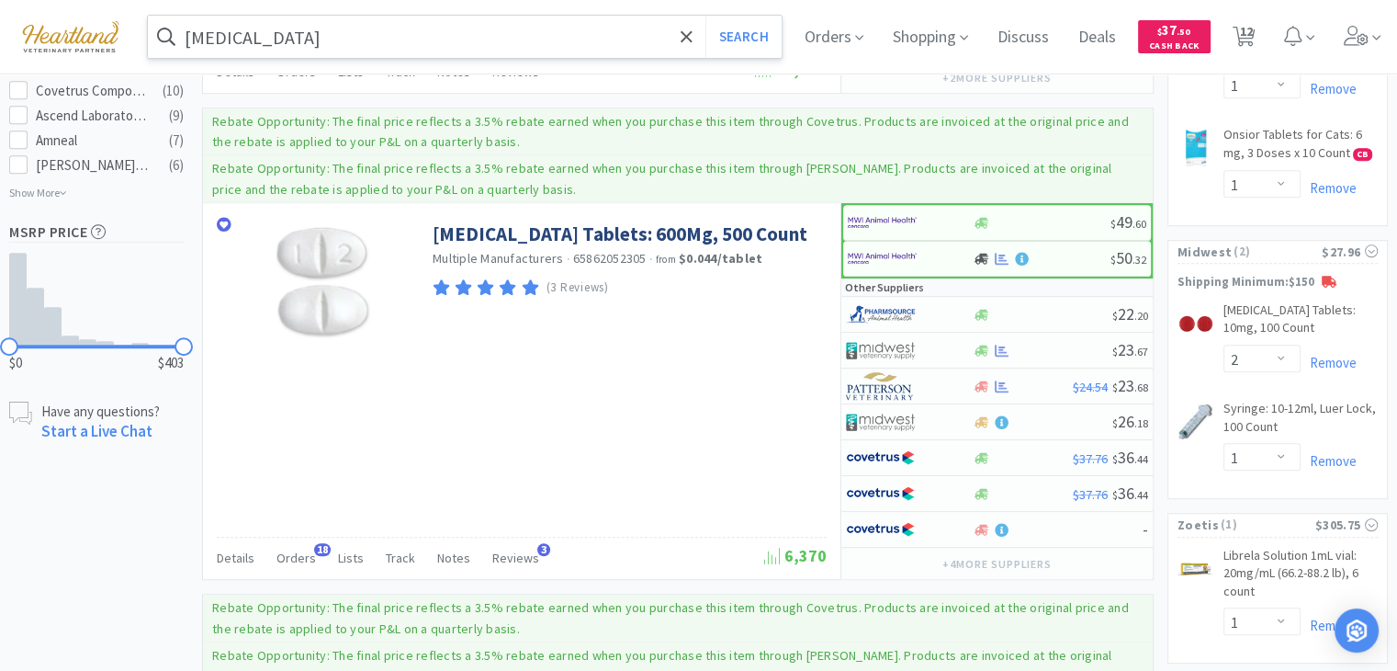
scroll to position [1150, 0]
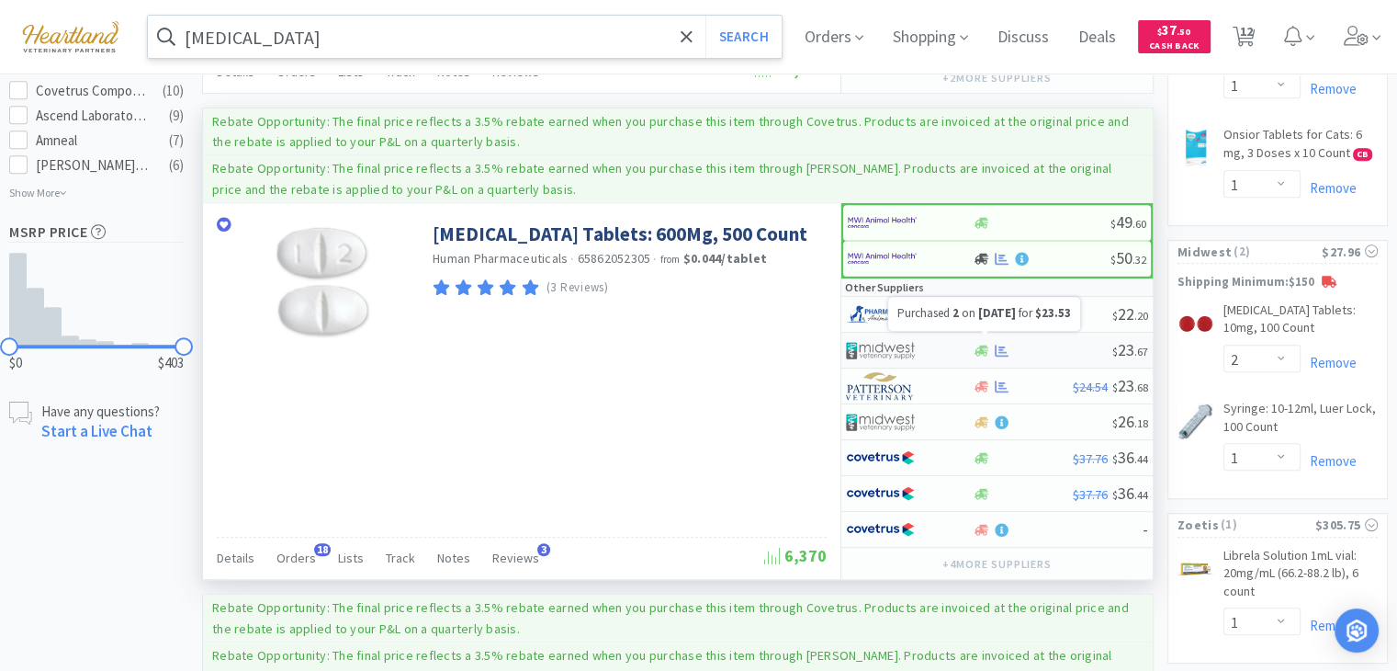
click at [996, 345] on icon at bounding box center [1002, 351] width 14 height 12
select select "1"
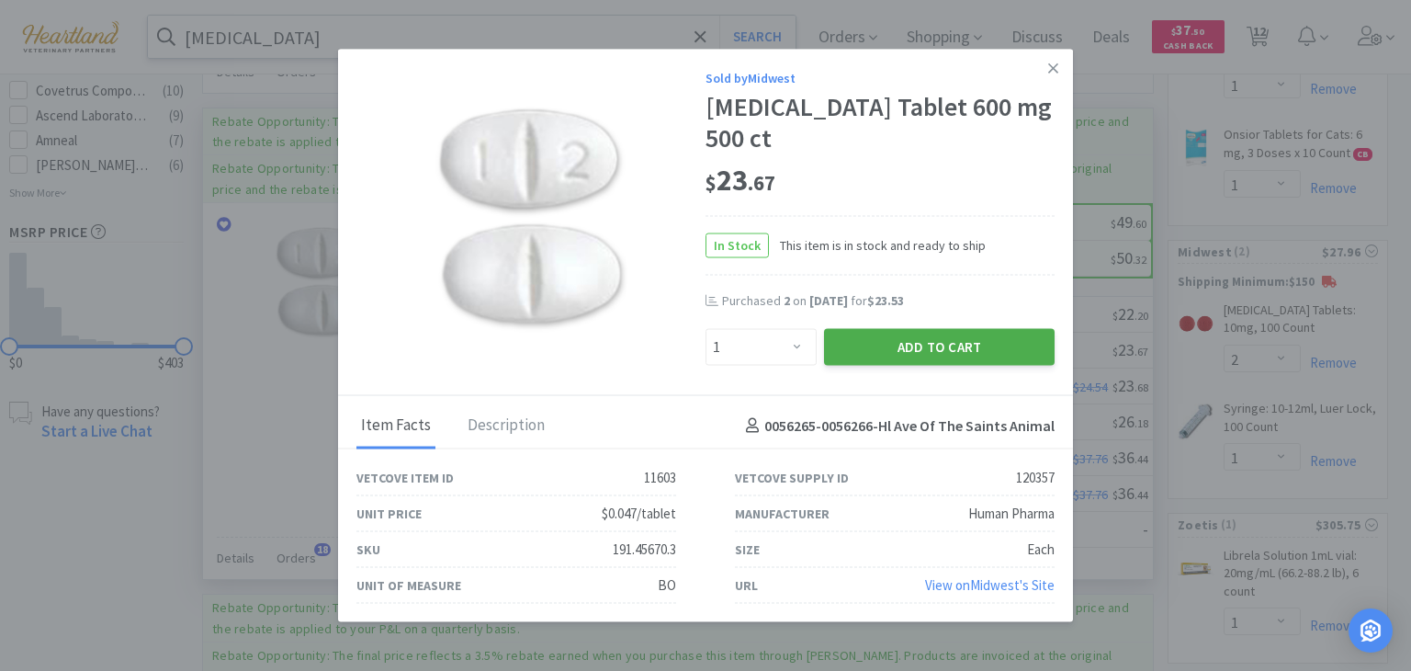
click at [987, 352] on button "Add to Cart" at bounding box center [939, 346] width 231 height 37
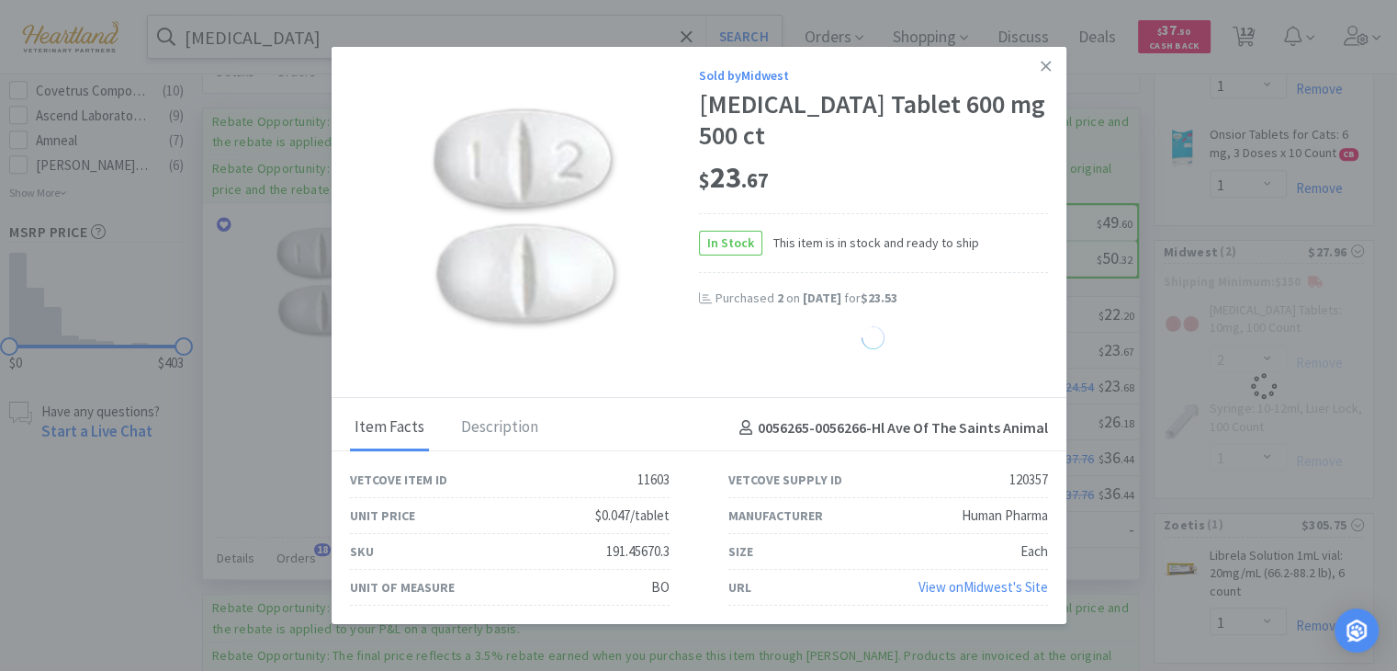
select select "1"
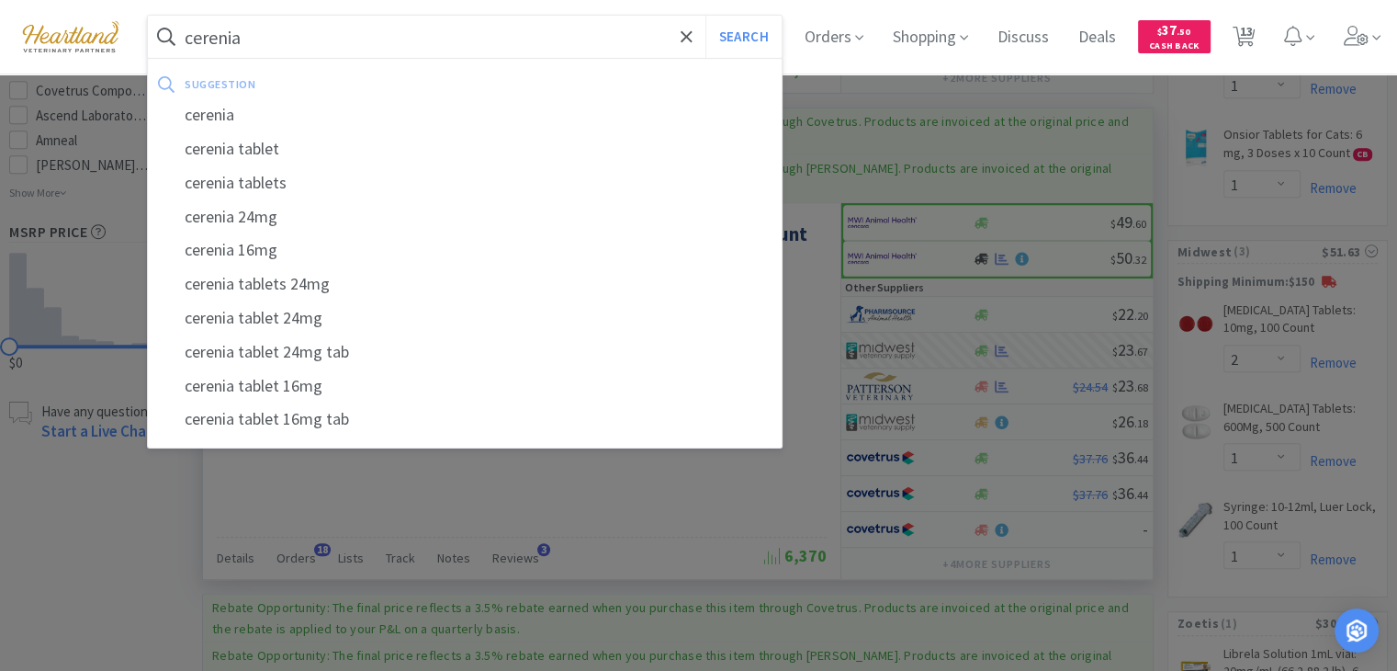
type input "cerenia"
click at [706, 16] on button "Search" at bounding box center [744, 37] width 76 height 42
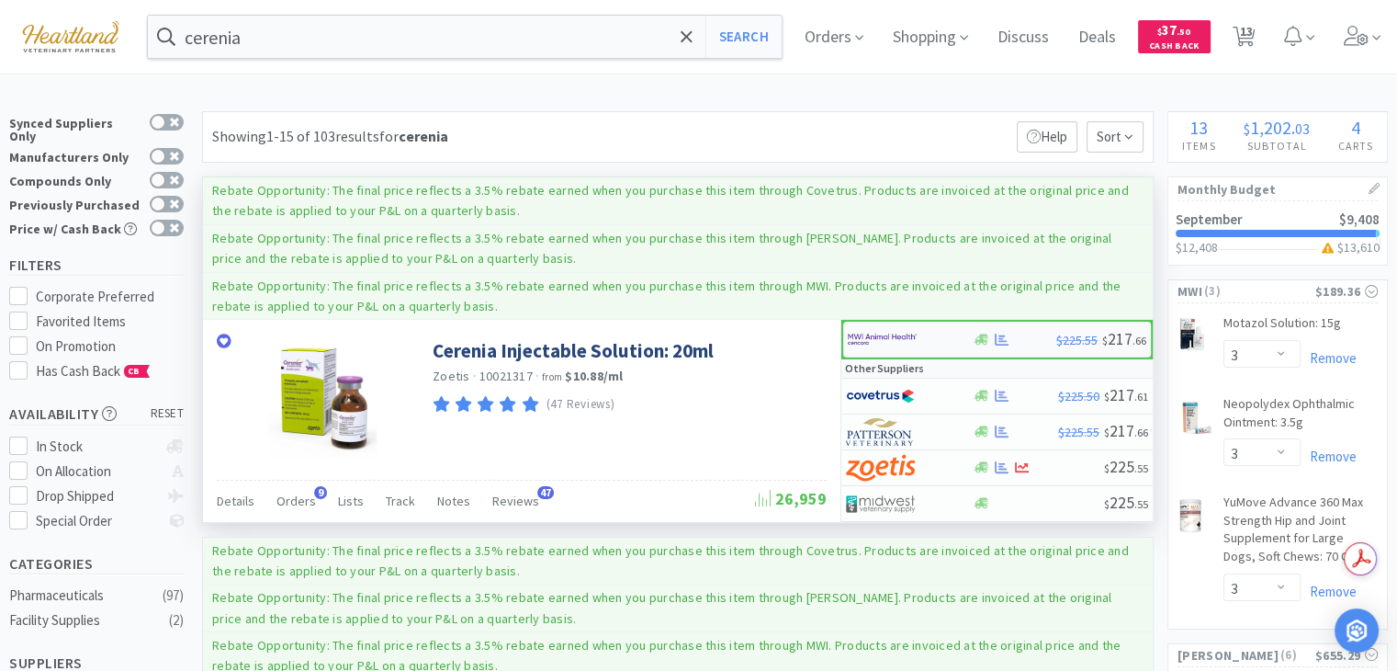
click at [881, 346] on img at bounding box center [882, 339] width 69 height 28
select select "1"
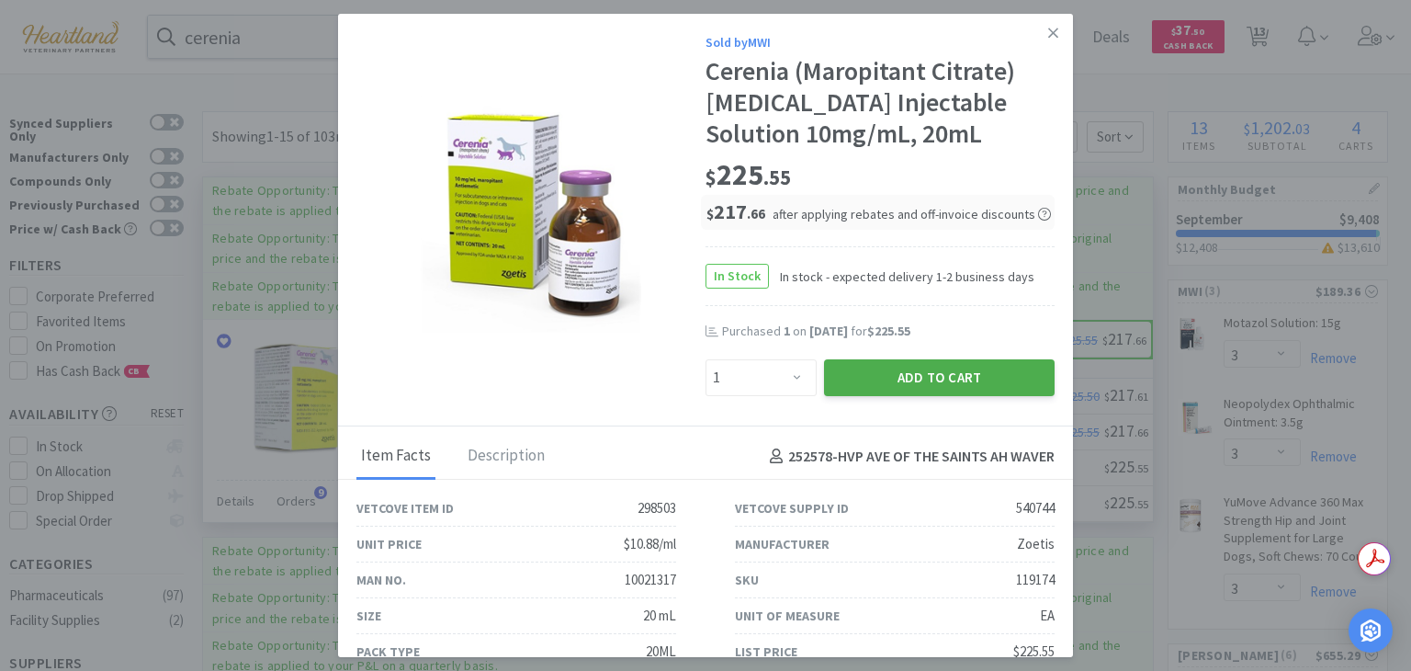
click at [905, 376] on button "Add to Cart" at bounding box center [939, 377] width 231 height 37
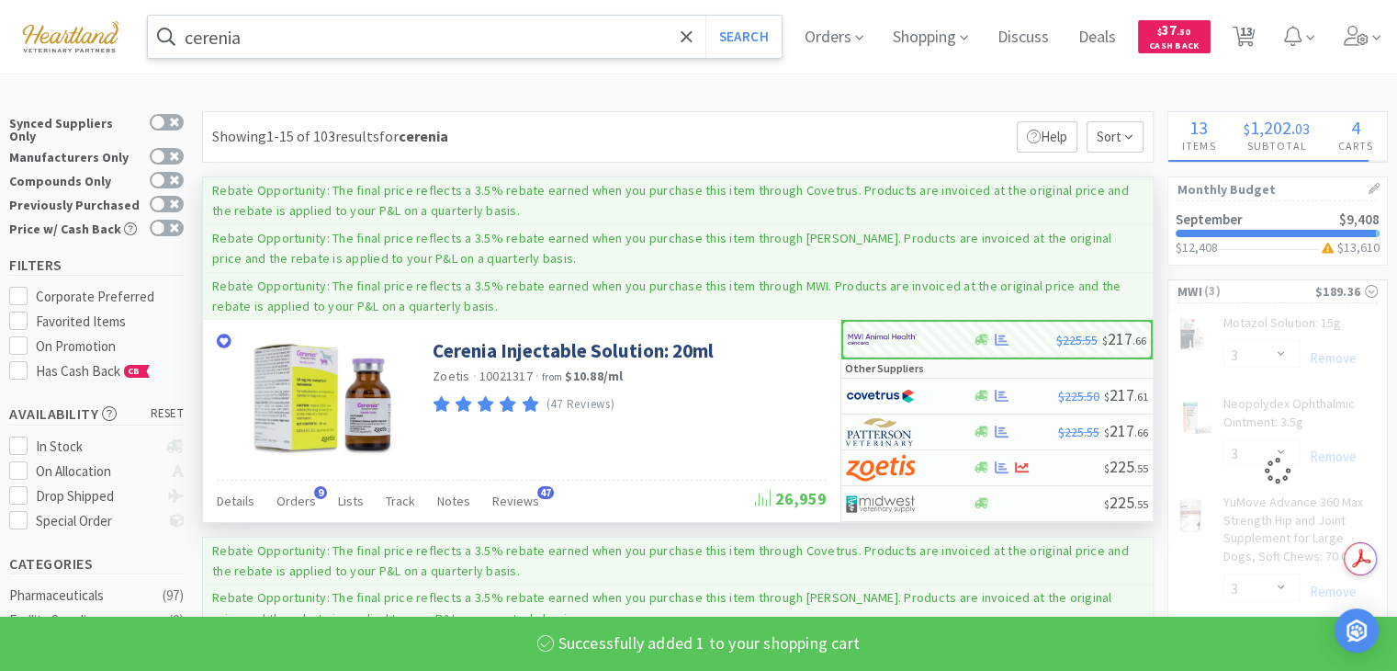
select select "1"
select select "3"
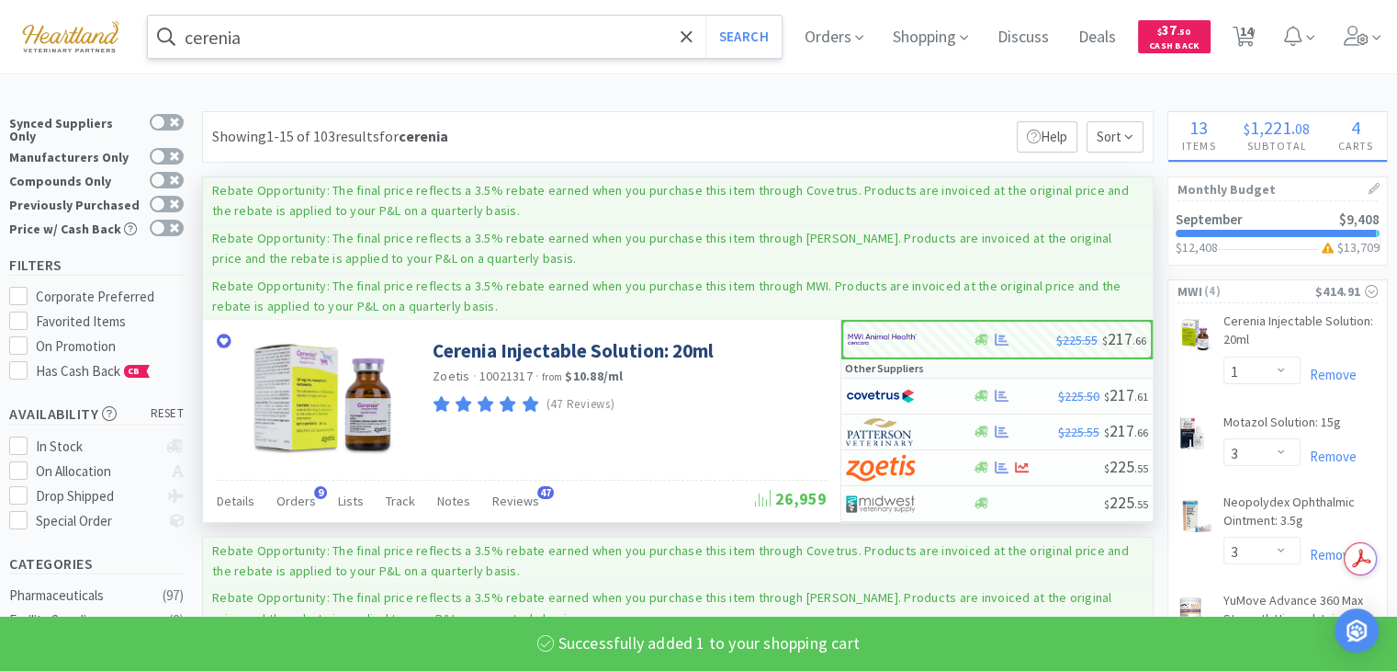
click at [643, 29] on input "cerenia" at bounding box center [465, 37] width 634 height 42
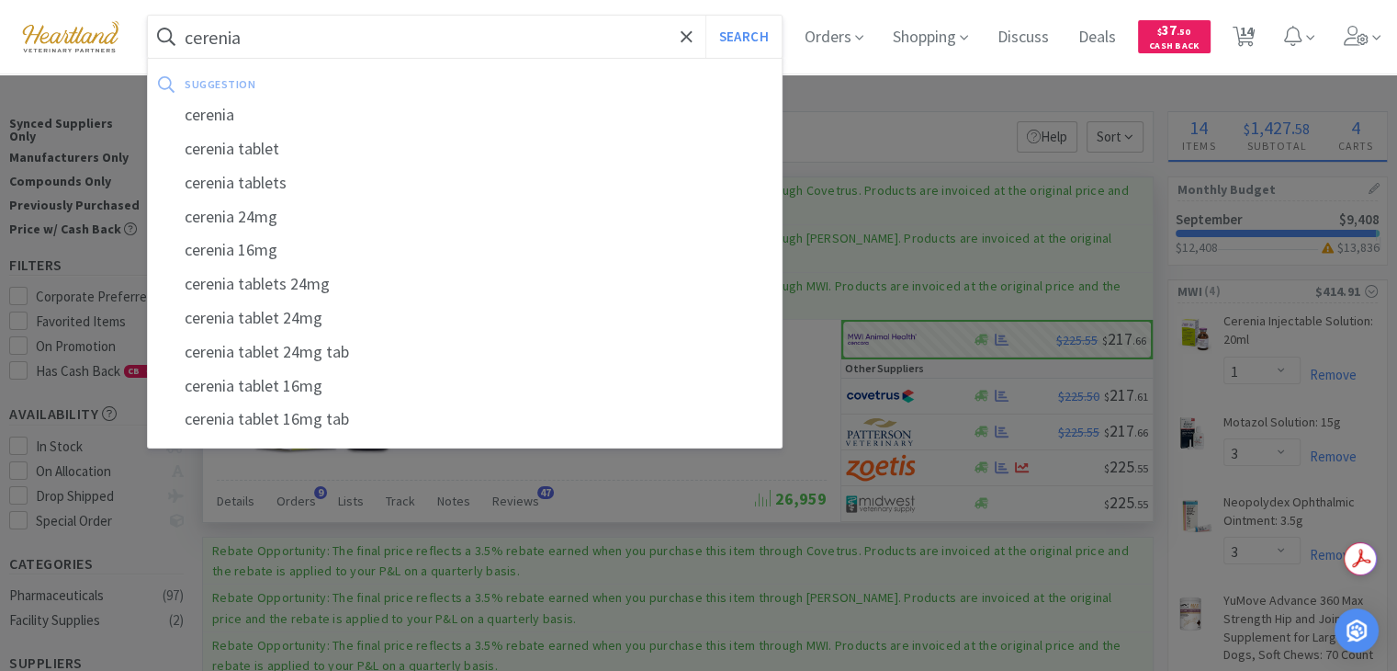
type input "v"
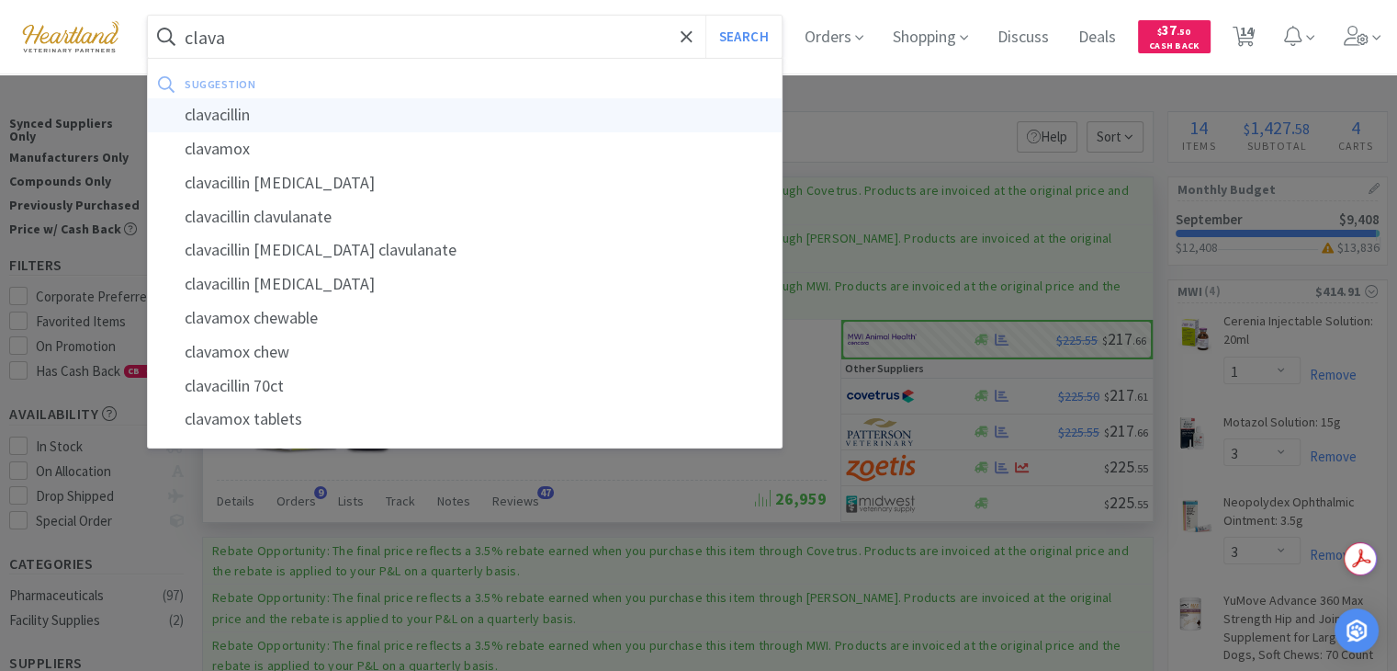
click at [539, 115] on div "clavacillin" at bounding box center [465, 115] width 634 height 34
type input "clavacillin"
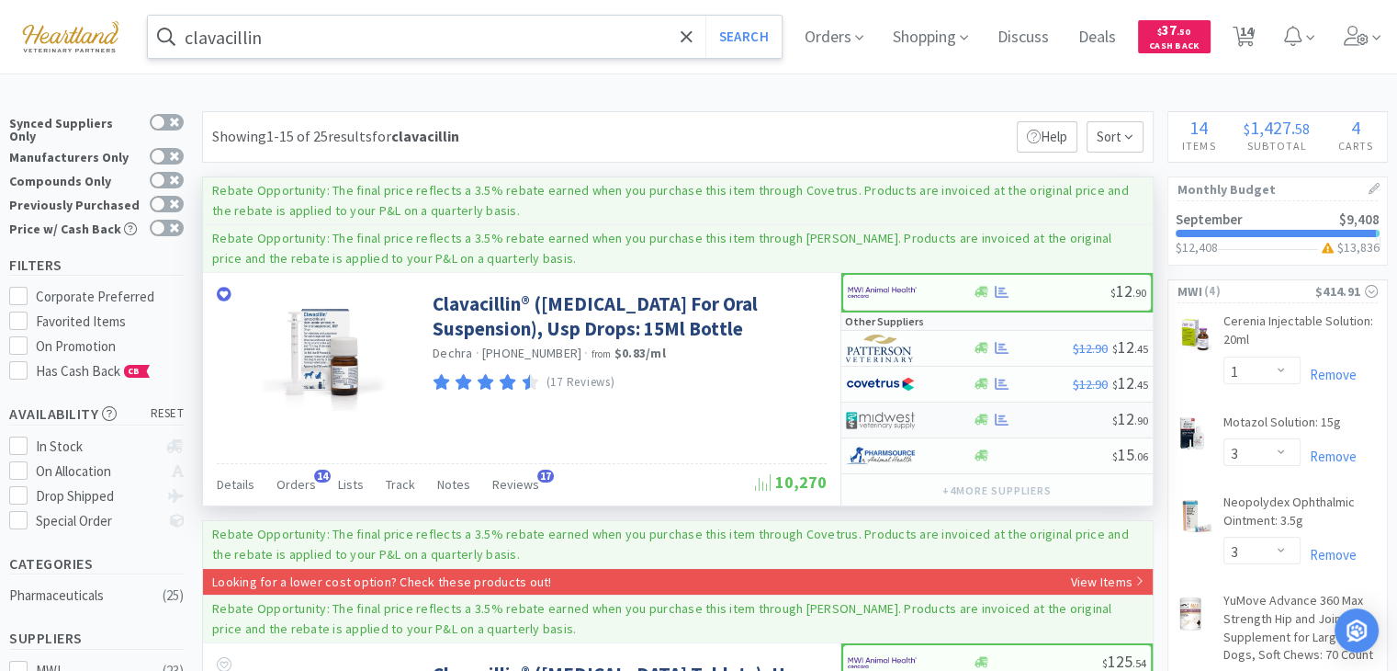
click at [876, 418] on img at bounding box center [880, 420] width 69 height 28
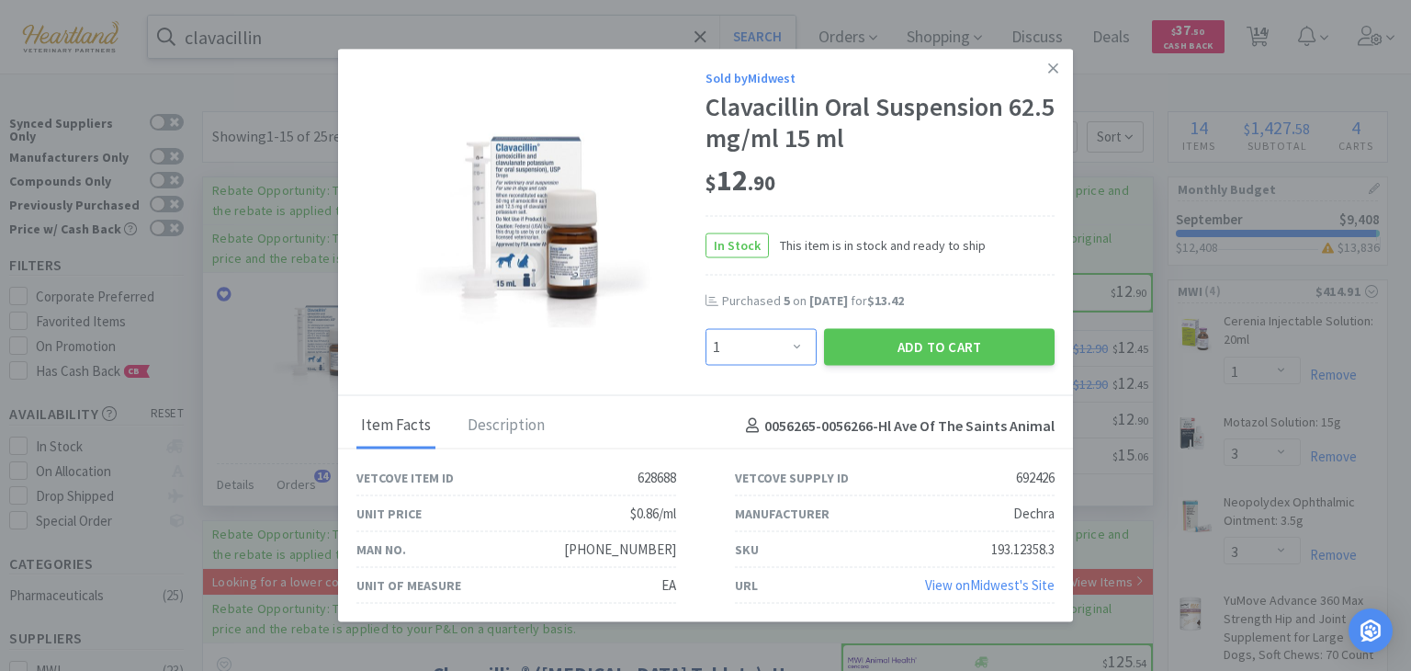
click at [805, 347] on select "Enter Quantity 1 2 3 4 5 6 7 8 9 10 11 12 13 14 15 16 17 18 19 20 Enter Quantity" at bounding box center [761, 346] width 111 height 37
select select "2"
click at [706, 328] on select "Enter Quantity 1 2 3 4 5 6 7 8 9 10 11 12 13 14 15 16 17 18 19 20 Enter Quantity" at bounding box center [761, 346] width 111 height 37
click at [921, 354] on button "Add to Cart" at bounding box center [939, 346] width 231 height 37
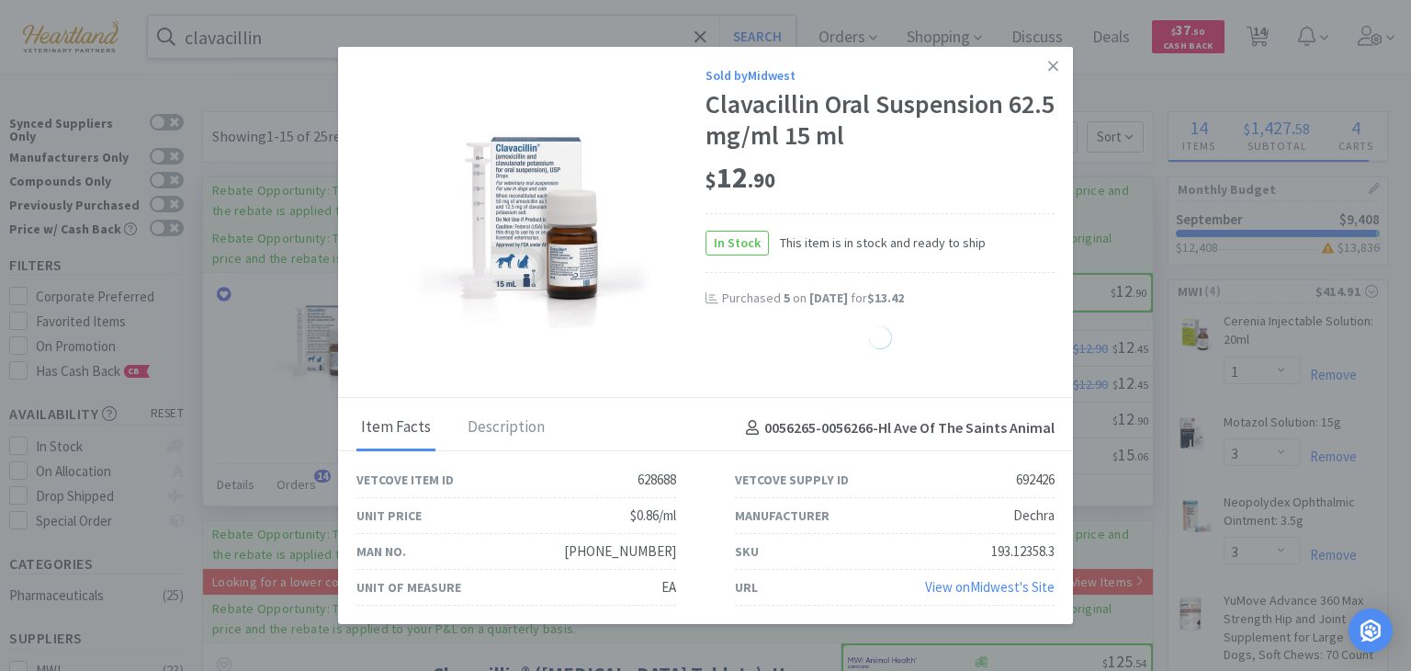
select select "2"
select select "1"
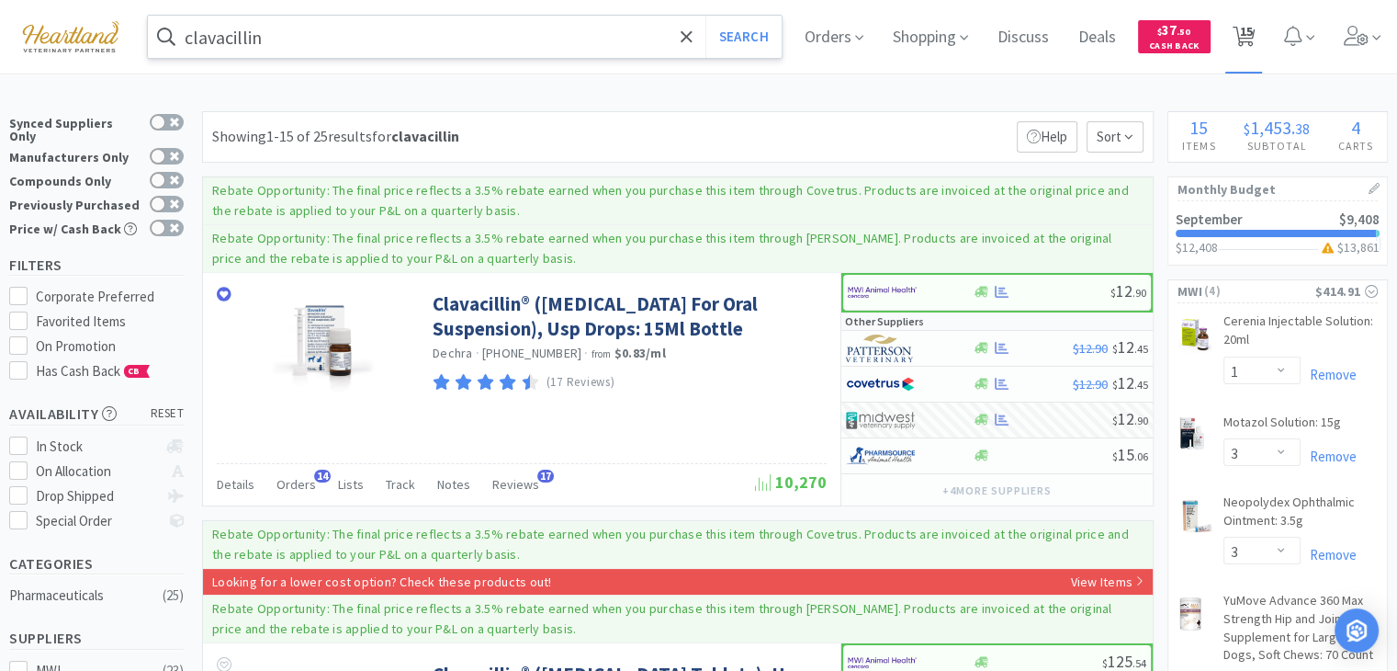
click at [1252, 23] on span "15" at bounding box center [1245, 31] width 13 height 74
select select "1"
select select "3"
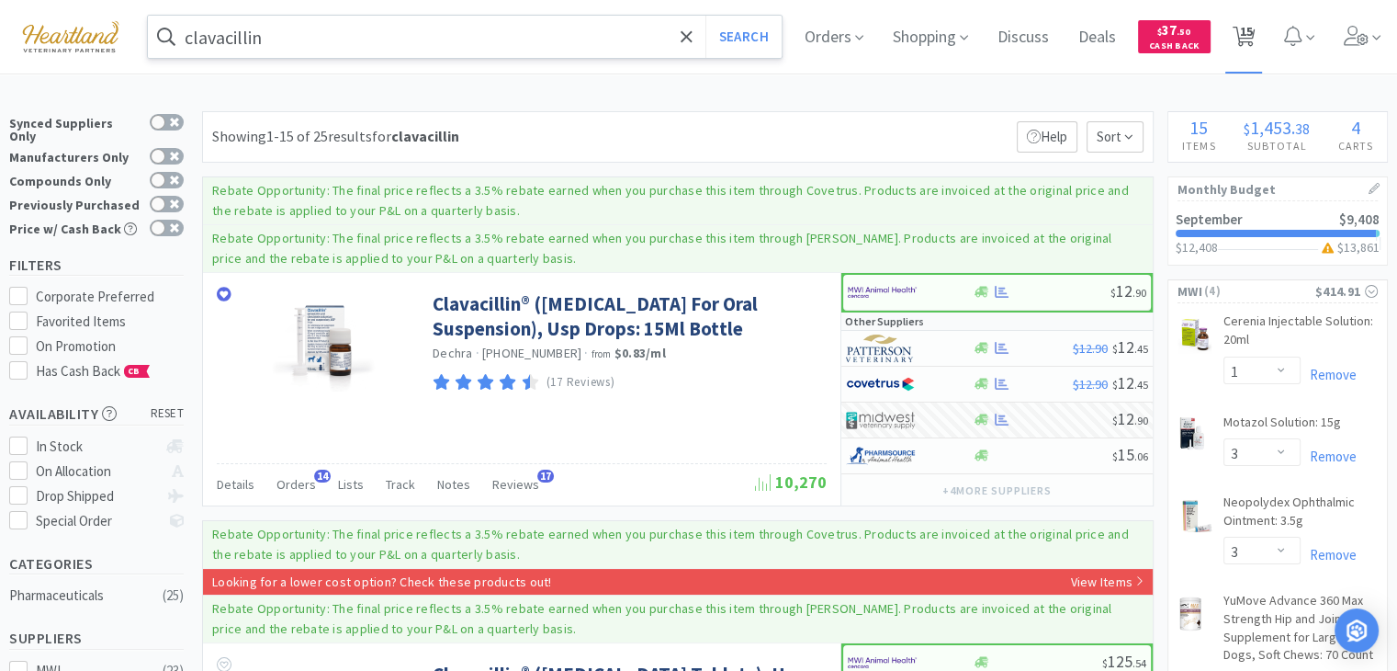
select select "3"
select select "1"
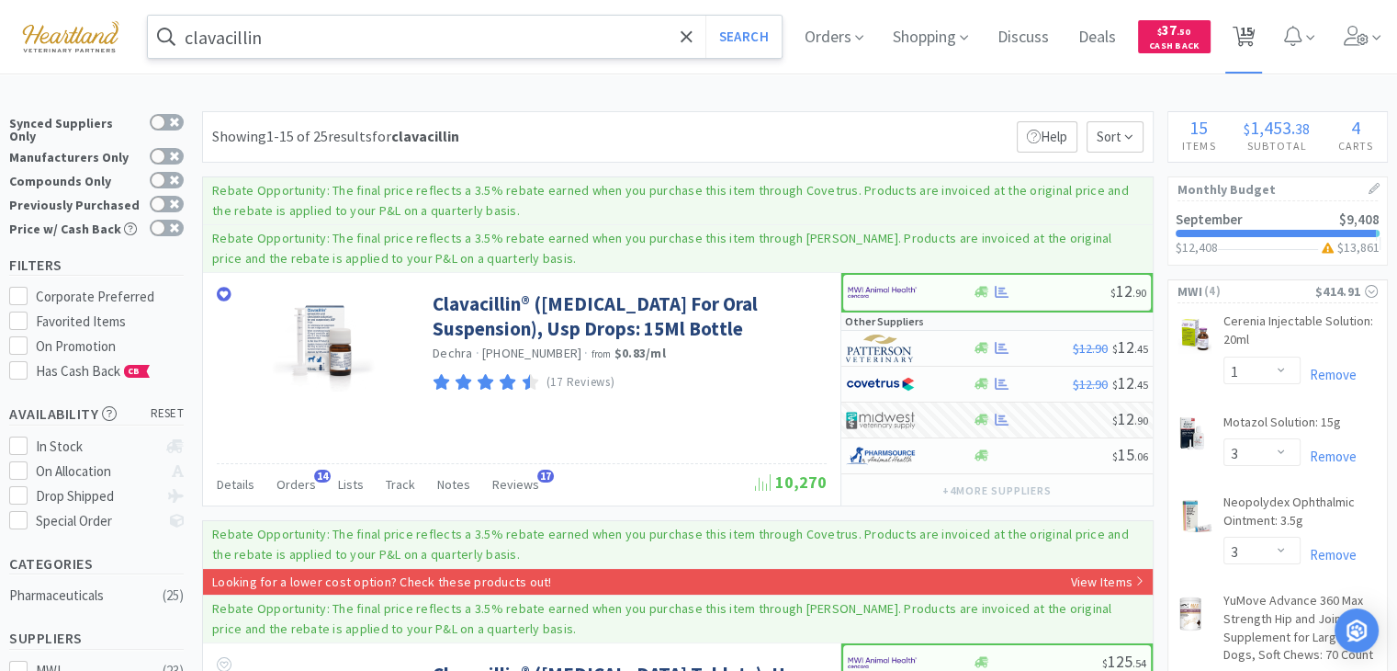
select select "1"
select select "2"
select select "1"
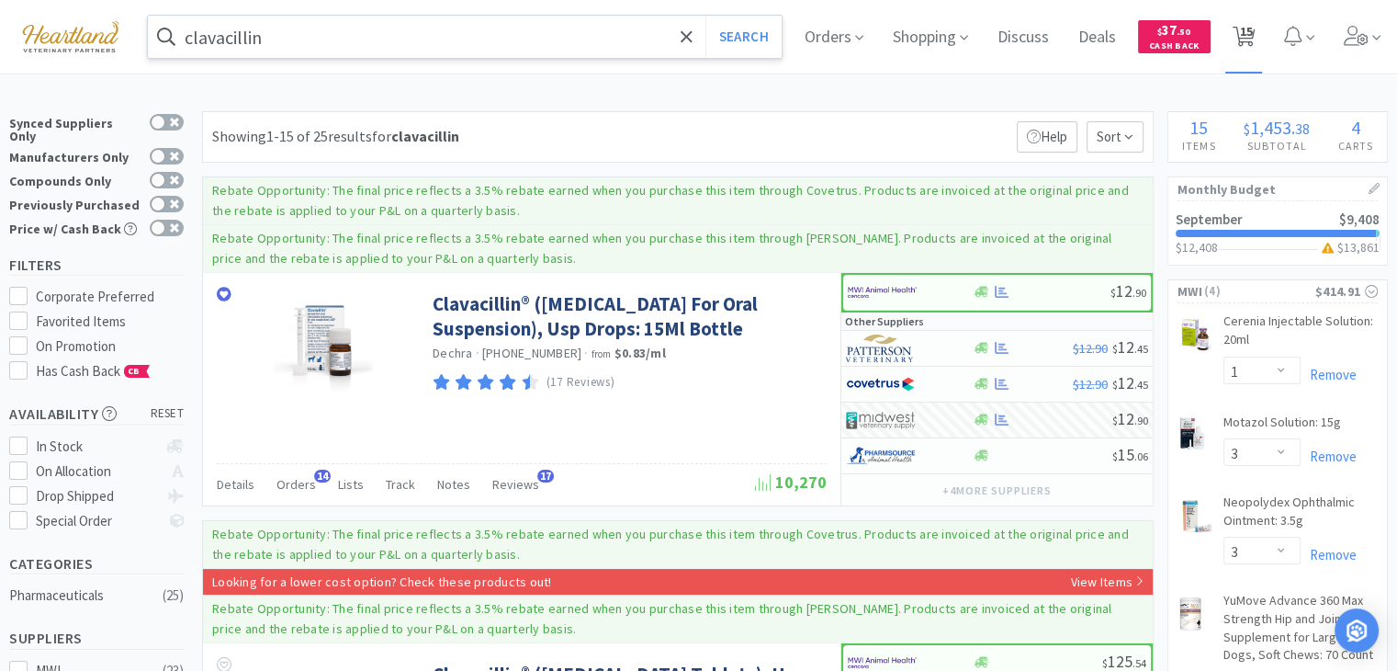
select select "1"
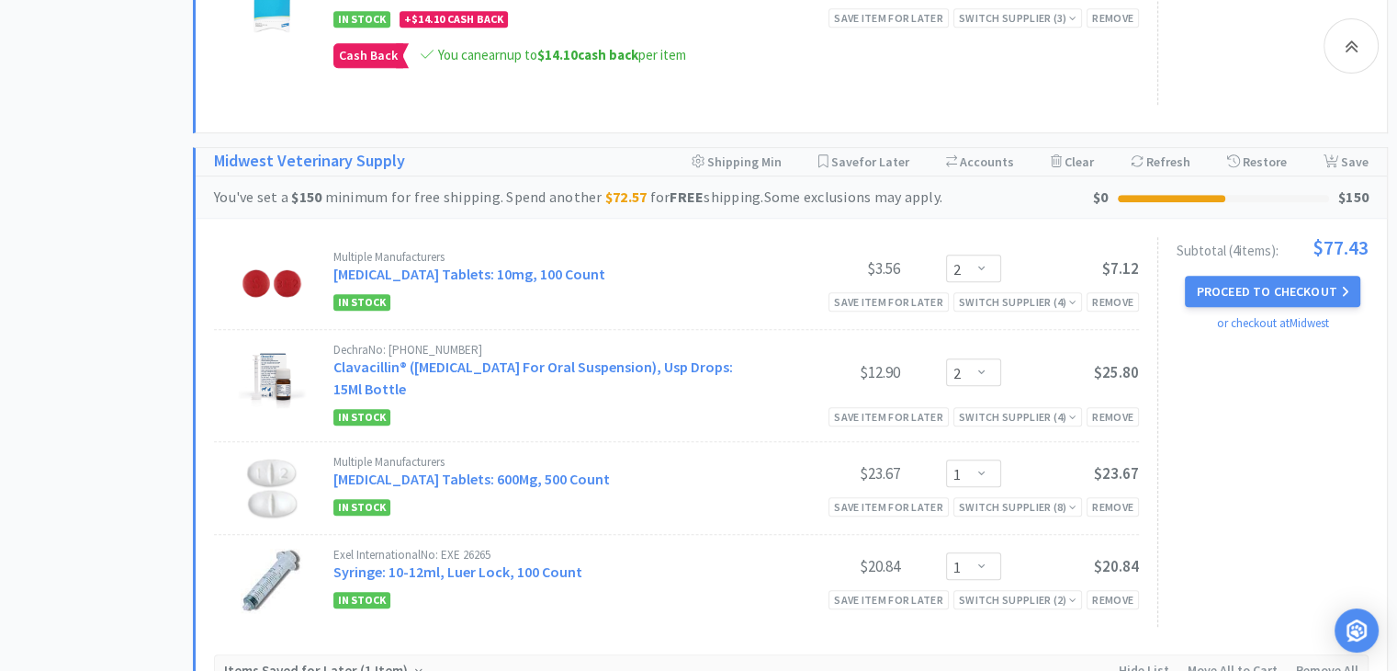
scroll to position [1602, 0]
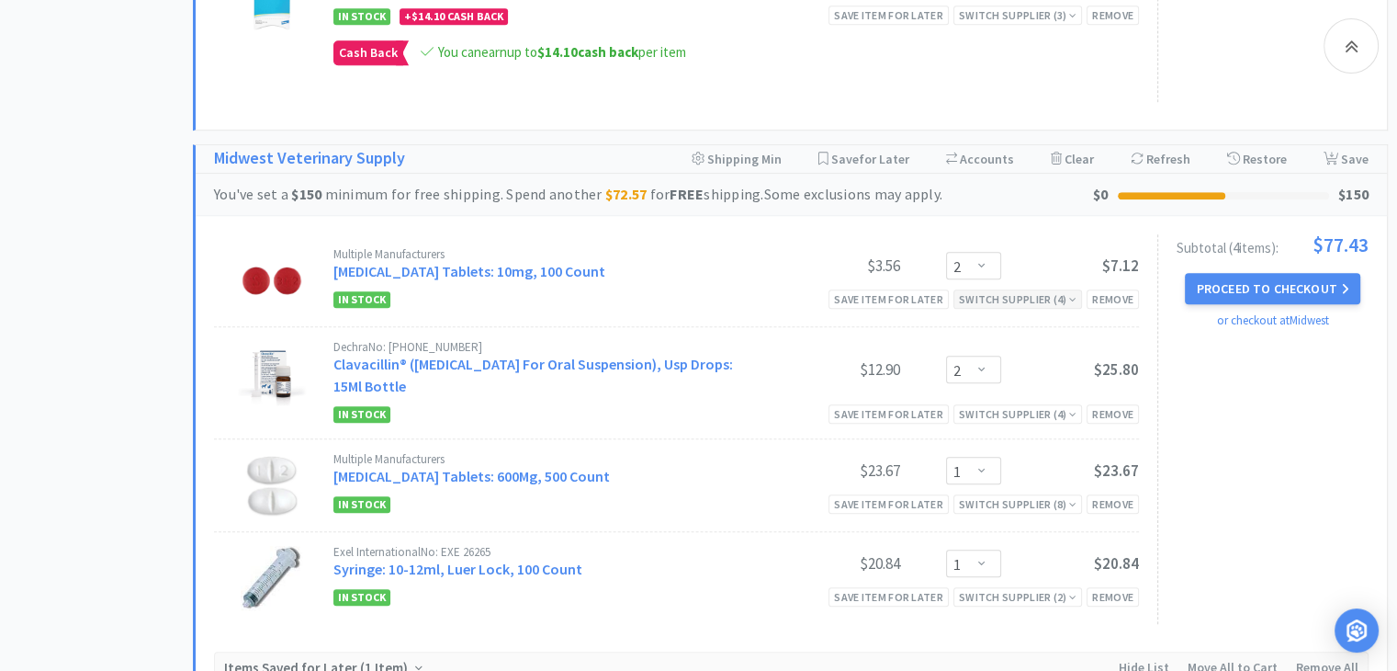
click at [1011, 293] on div "Switch Supplier ( 4 )" at bounding box center [1018, 298] width 118 height 17
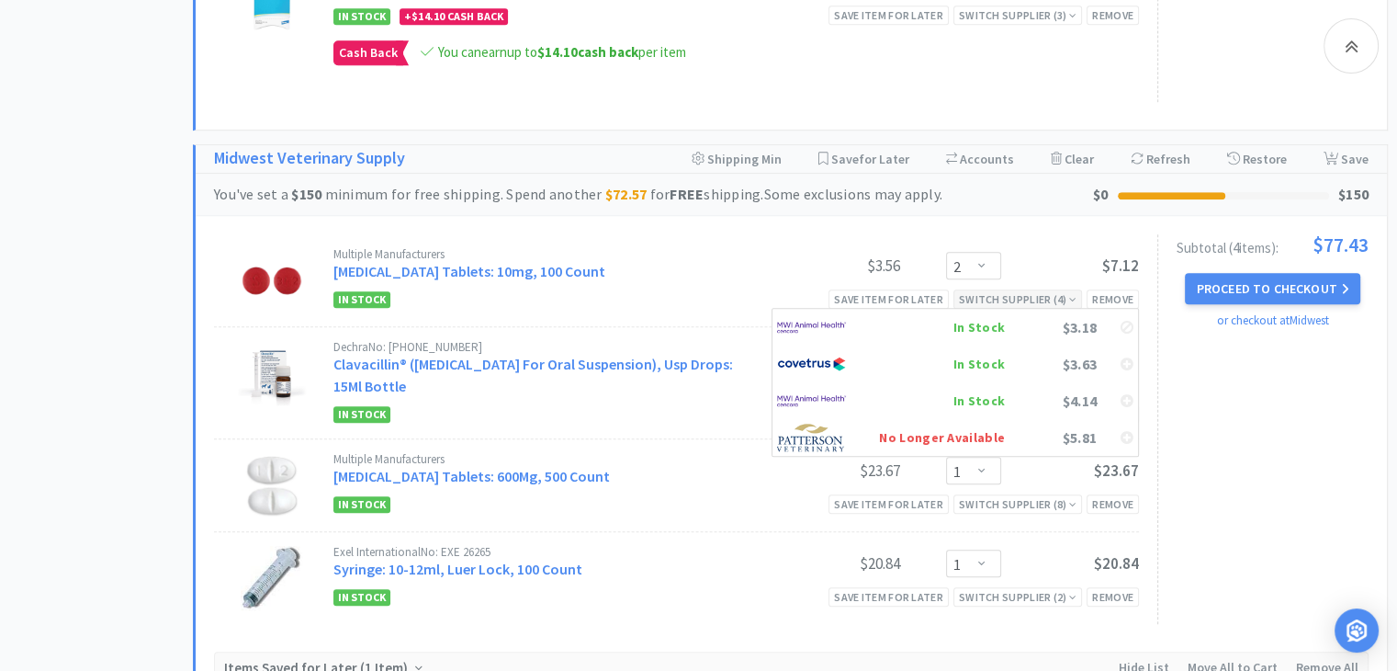
click at [811, 322] on img at bounding box center [811, 327] width 69 height 28
click at [786, 319] on img at bounding box center [811, 327] width 69 height 28
click at [819, 395] on img at bounding box center [811, 401] width 69 height 28
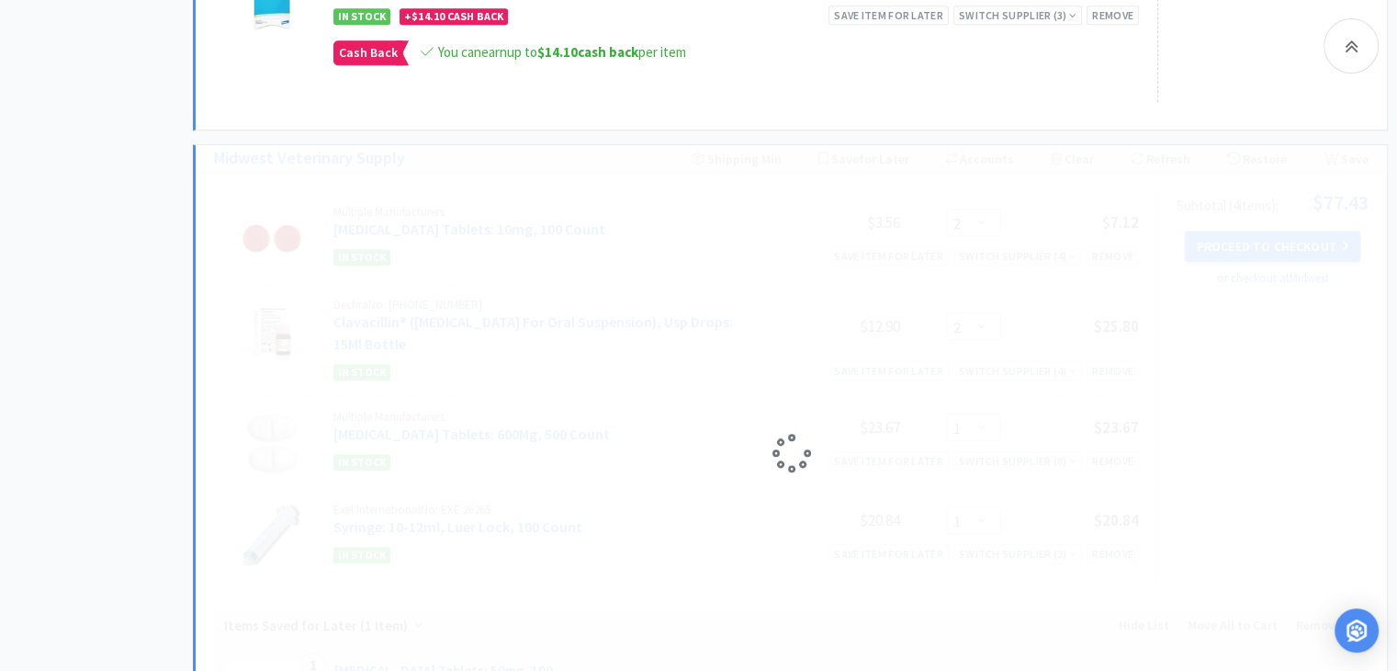
select select "1"
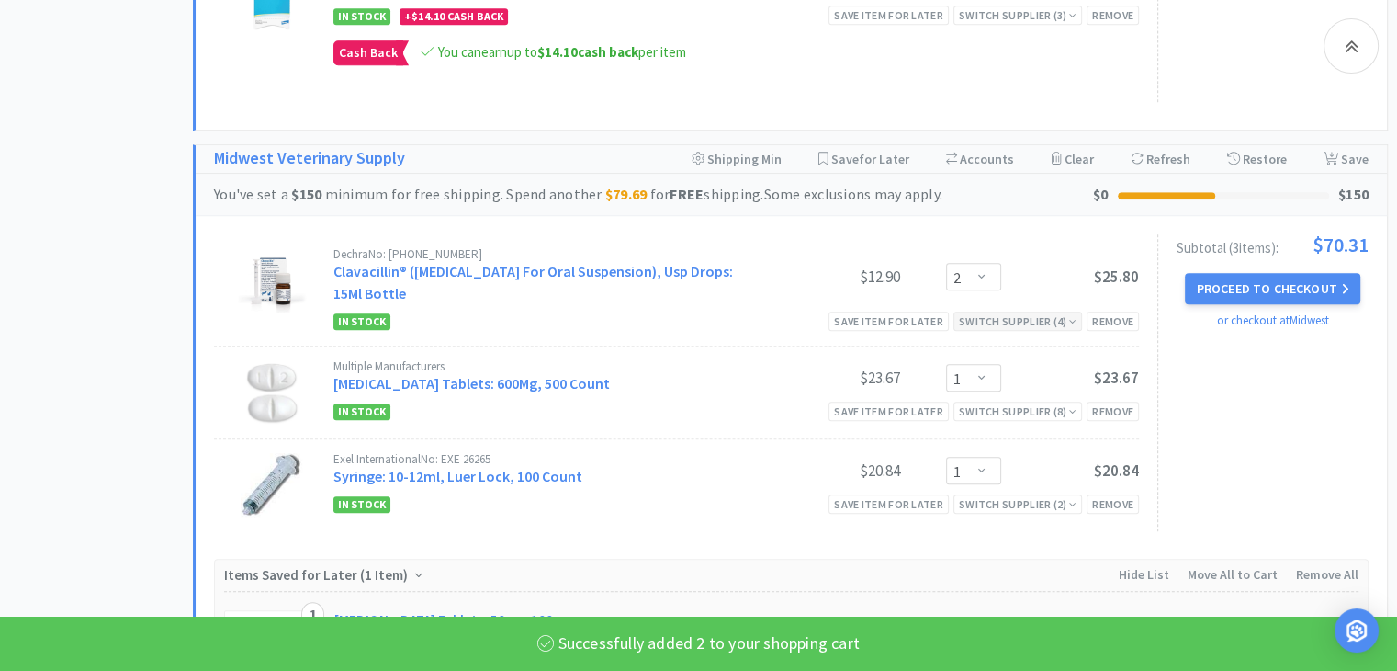
click at [992, 315] on div "Switch Supplier ( 4 )" at bounding box center [1018, 320] width 118 height 17
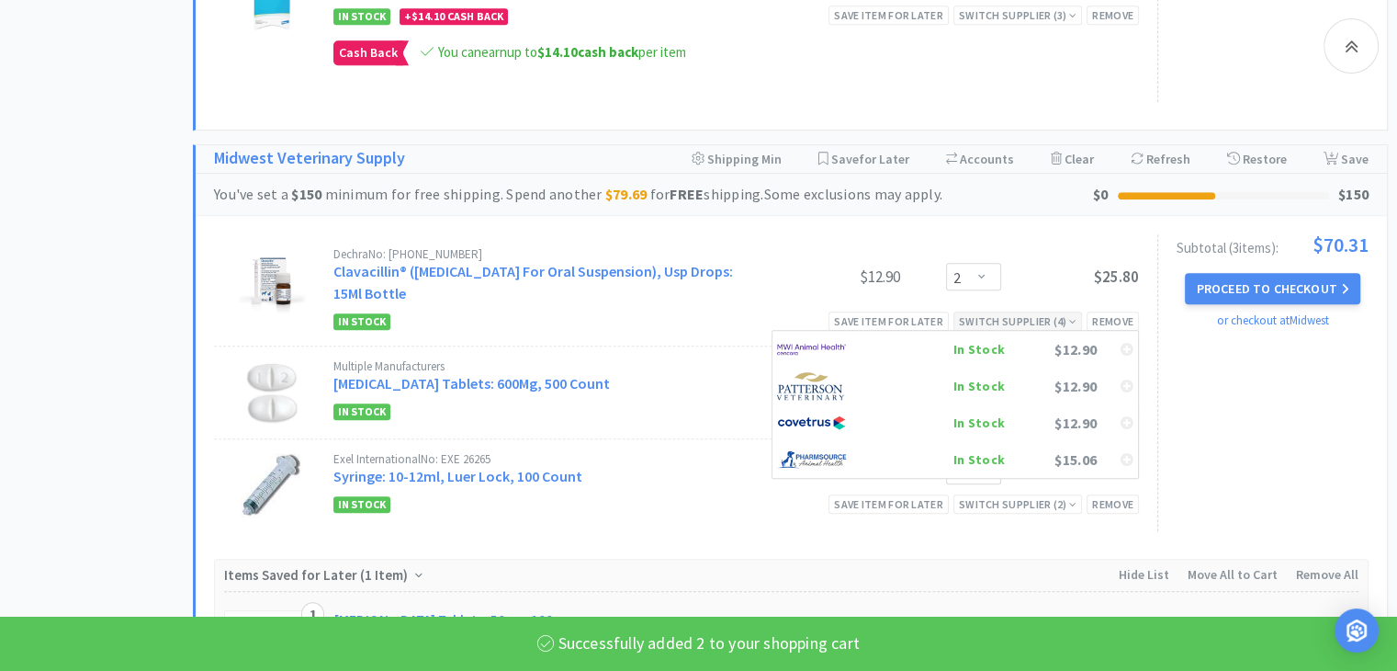
select select "2"
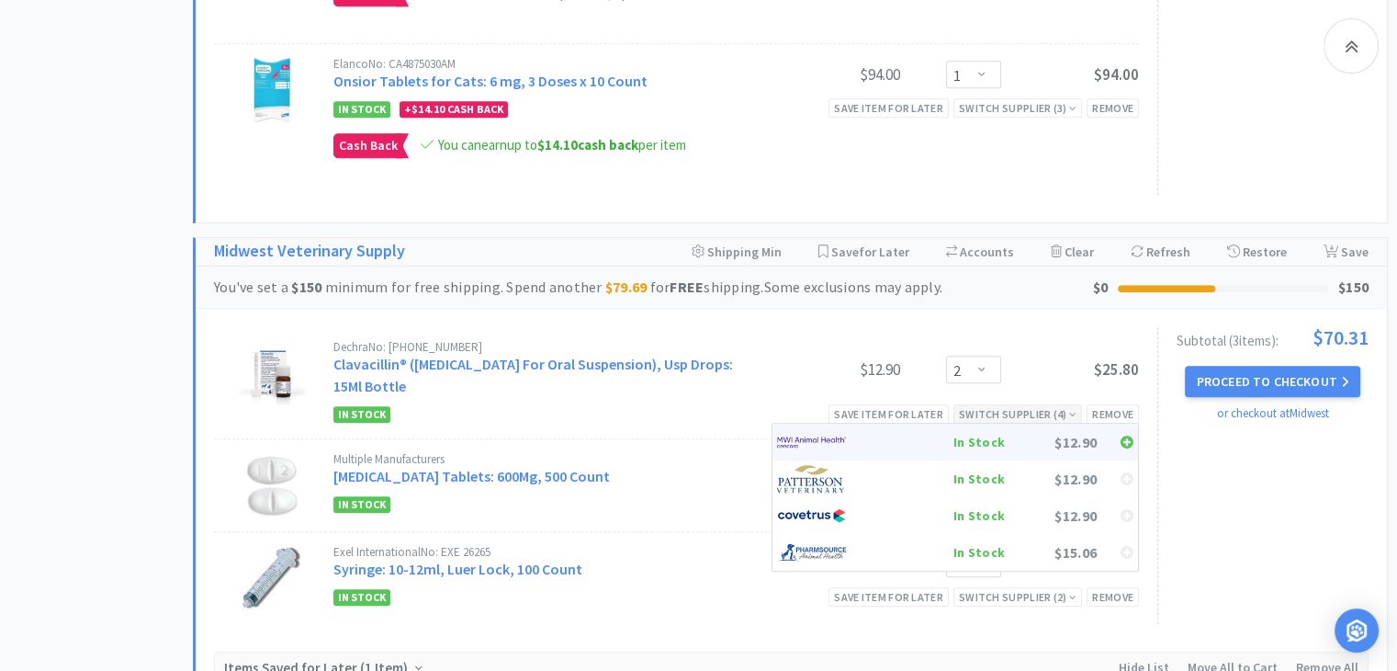
click at [790, 442] on img at bounding box center [811, 442] width 69 height 28
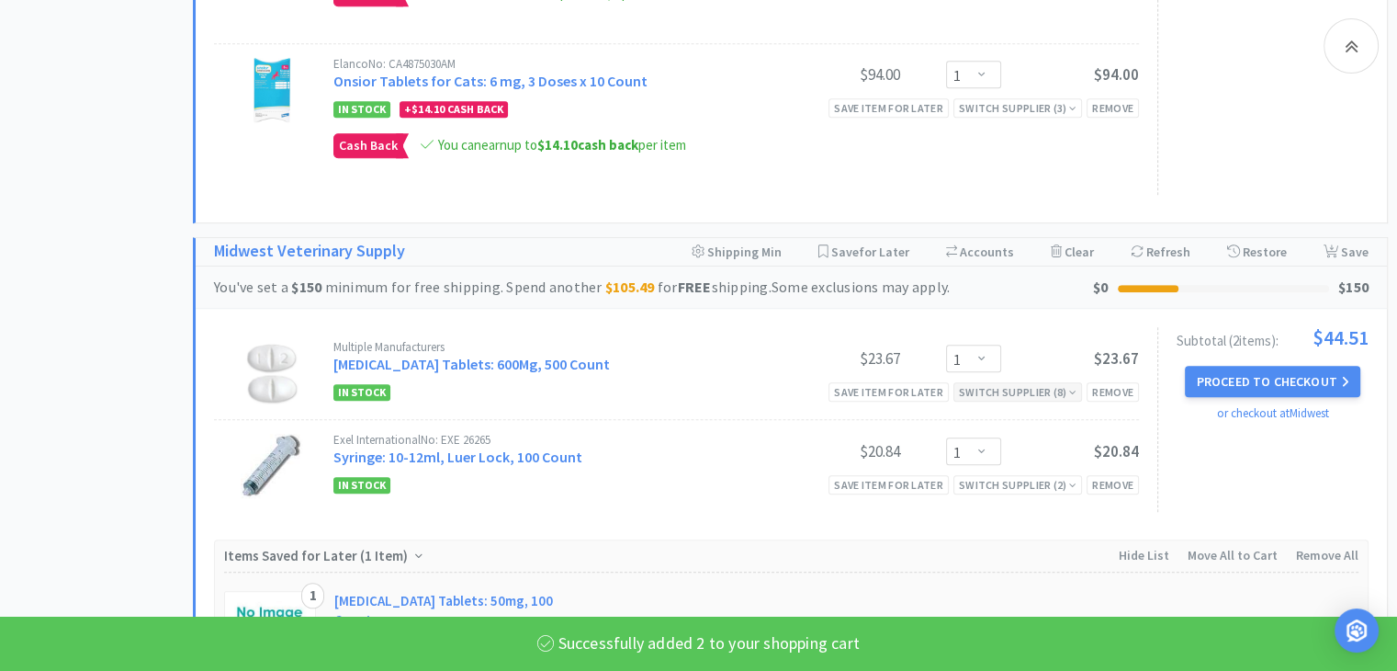
click at [1007, 390] on div "Switch Supplier ( 8 )" at bounding box center [1018, 391] width 118 height 17
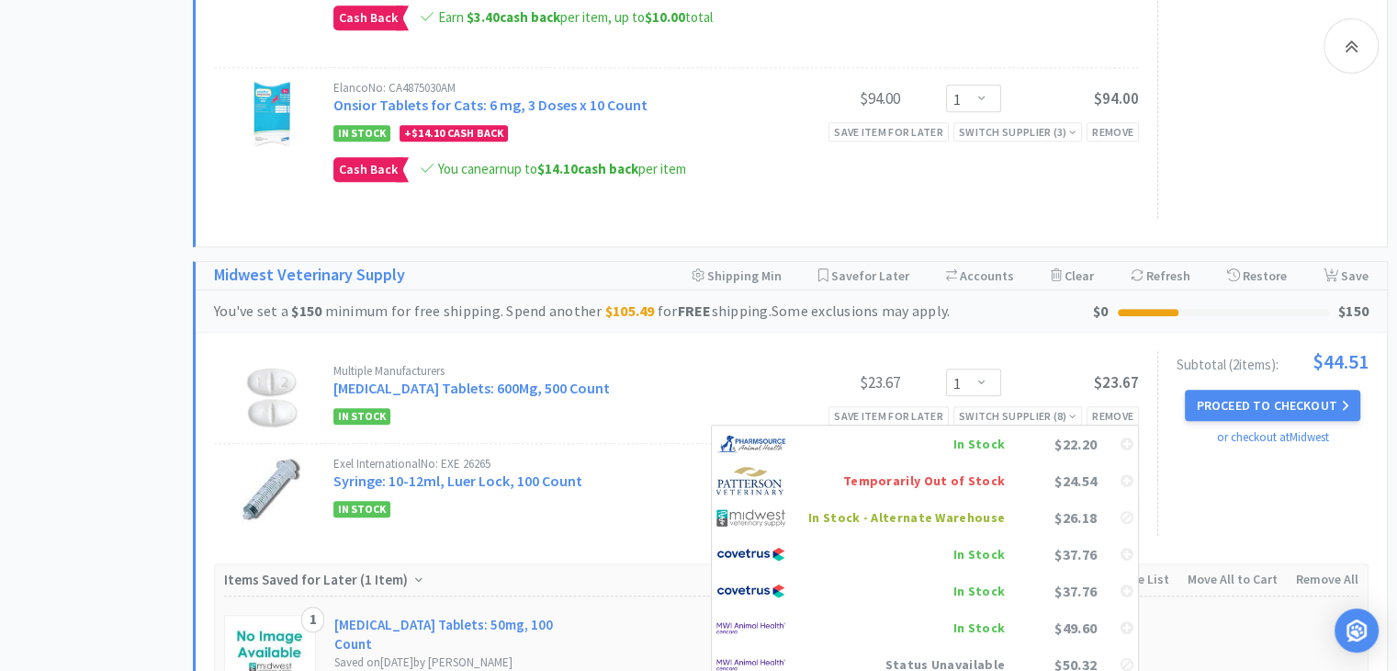
scroll to position [1746, 0]
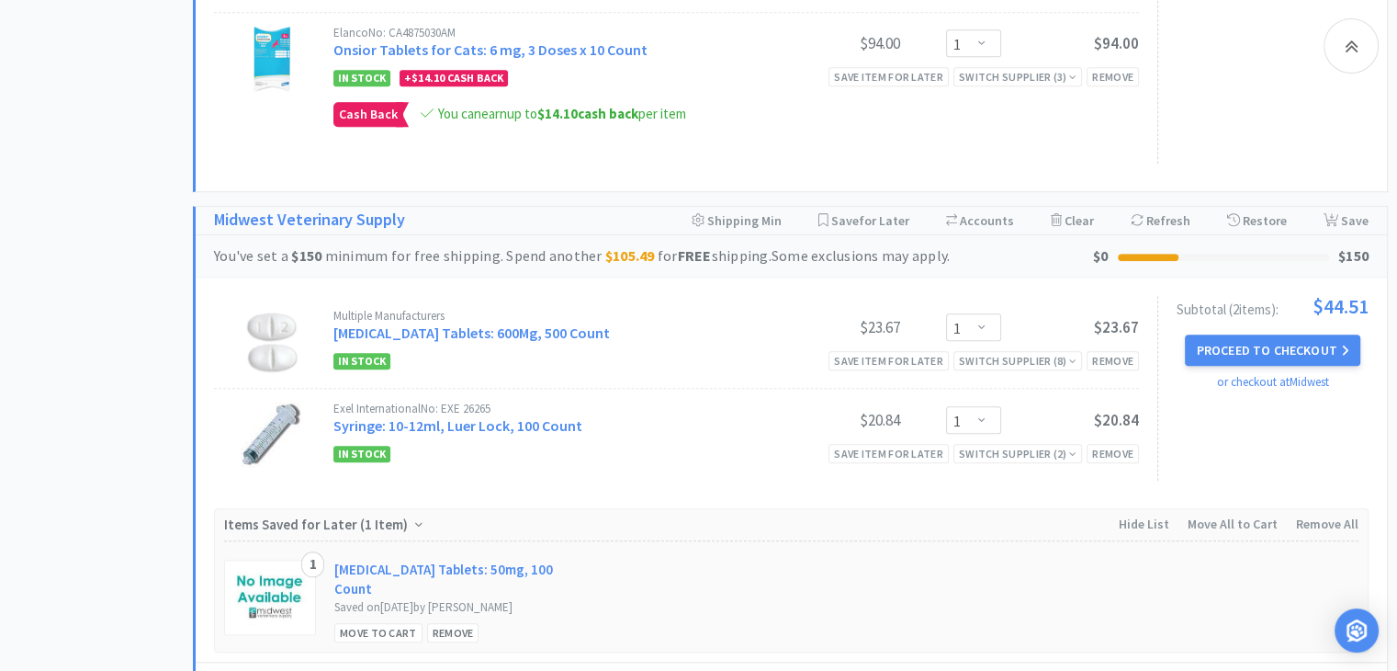
click at [666, 349] on div "In Stock Save item for later Switch Supplier ( 8 ) Remove" at bounding box center [737, 360] width 806 height 22
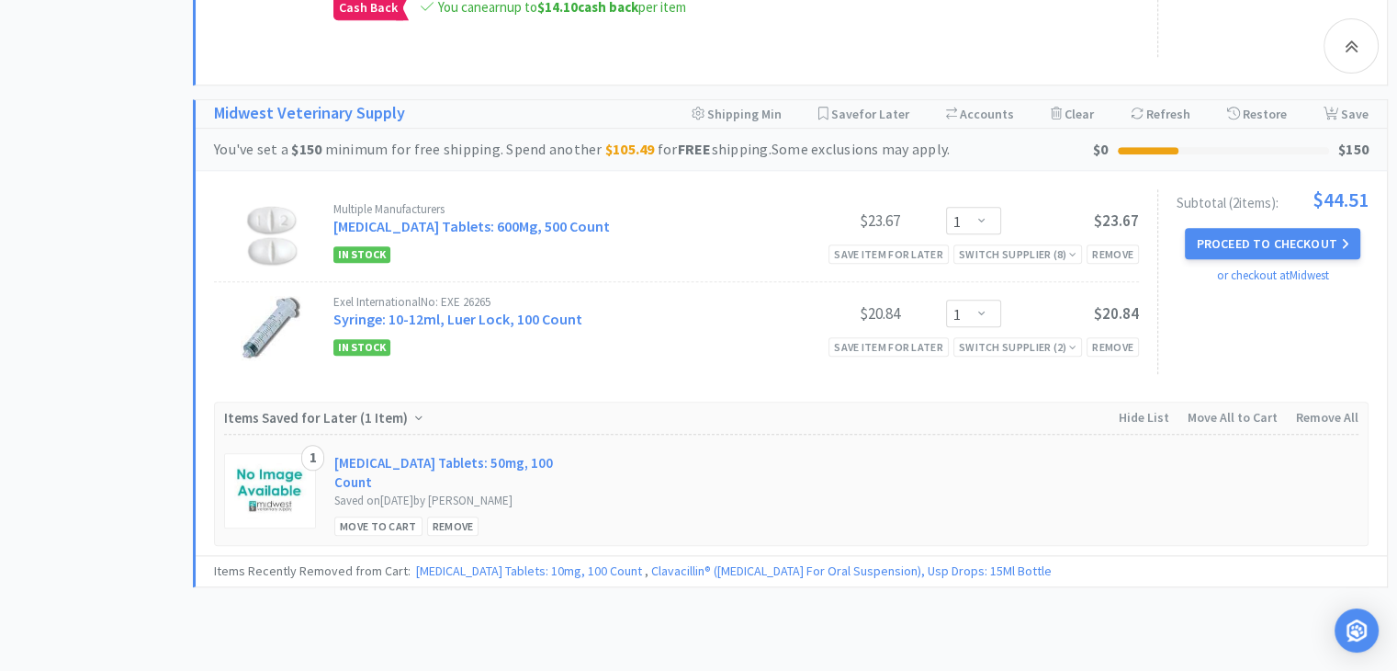
scroll to position [1852, 0]
click at [1012, 339] on div "Switch Supplier ( 2 )" at bounding box center [1018, 346] width 118 height 17
click at [668, 312] on div "Exel International No: EXE 26265 Syringe: 10-12ml, Luer Lock, 100 Count" at bounding box center [548, 313] width 429 height 34
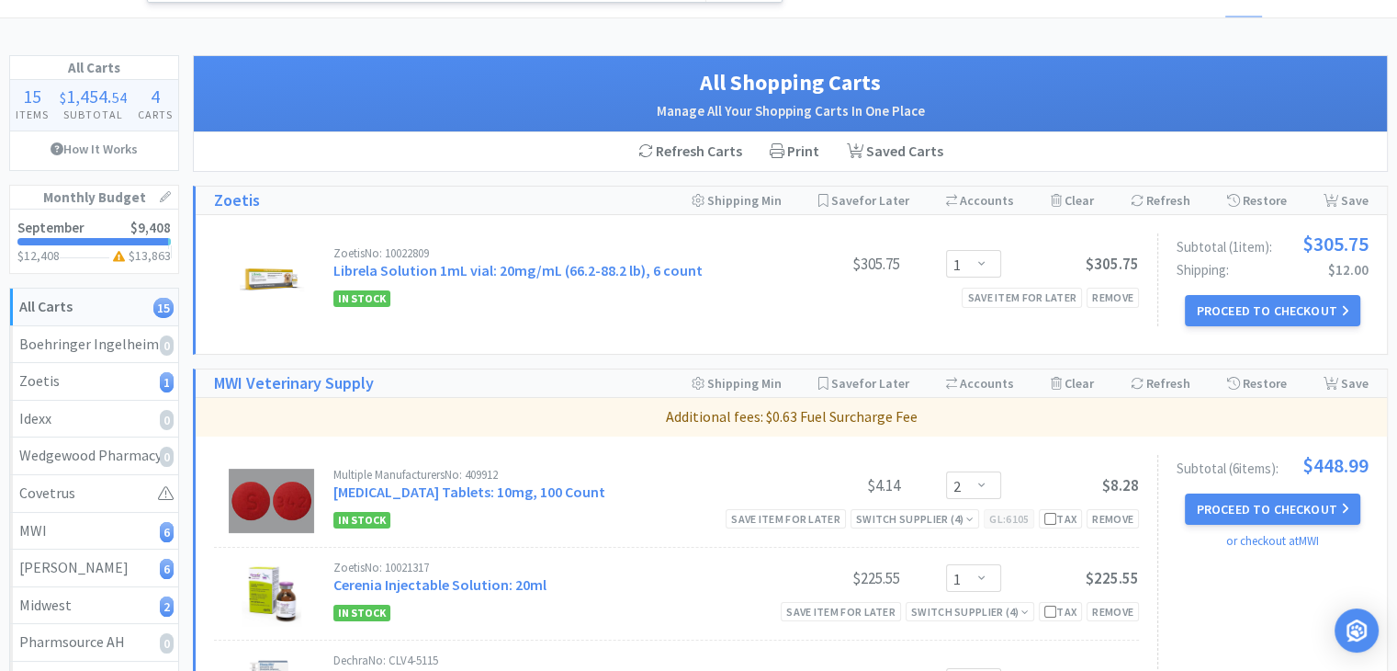
scroll to position [53, 0]
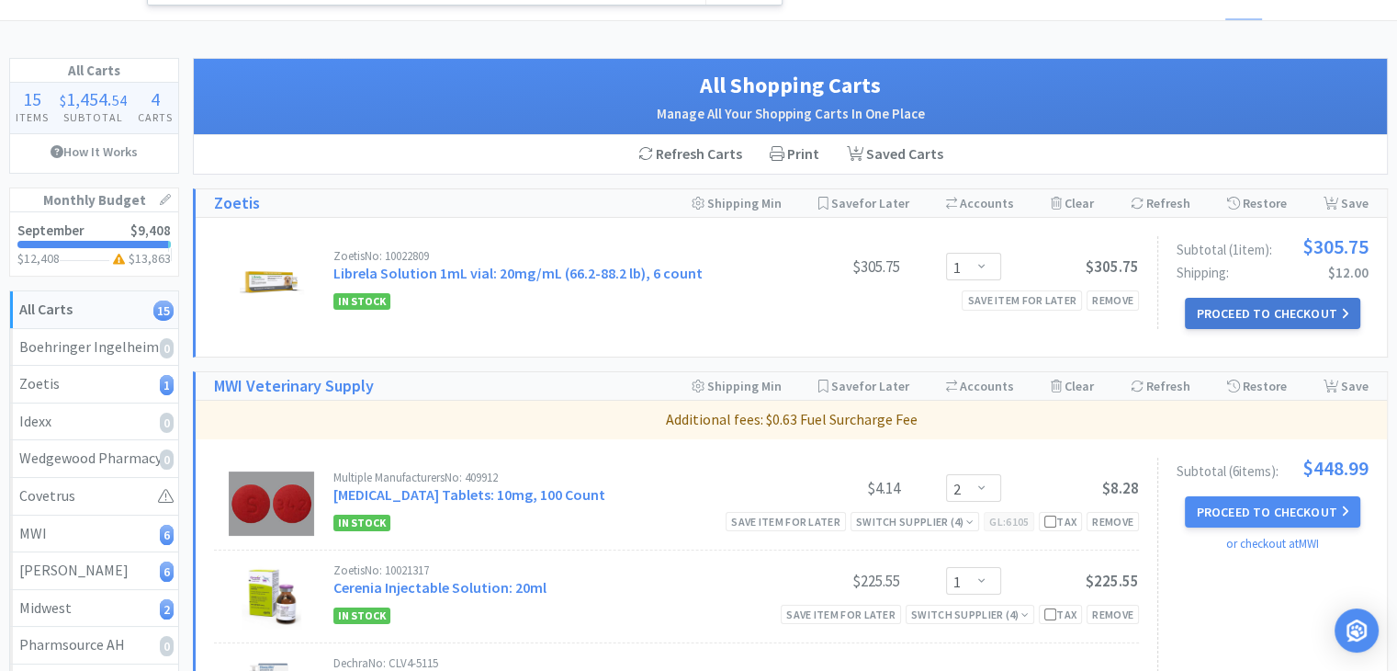
click at [1216, 310] on button "Proceed to Checkout" at bounding box center [1272, 313] width 175 height 31
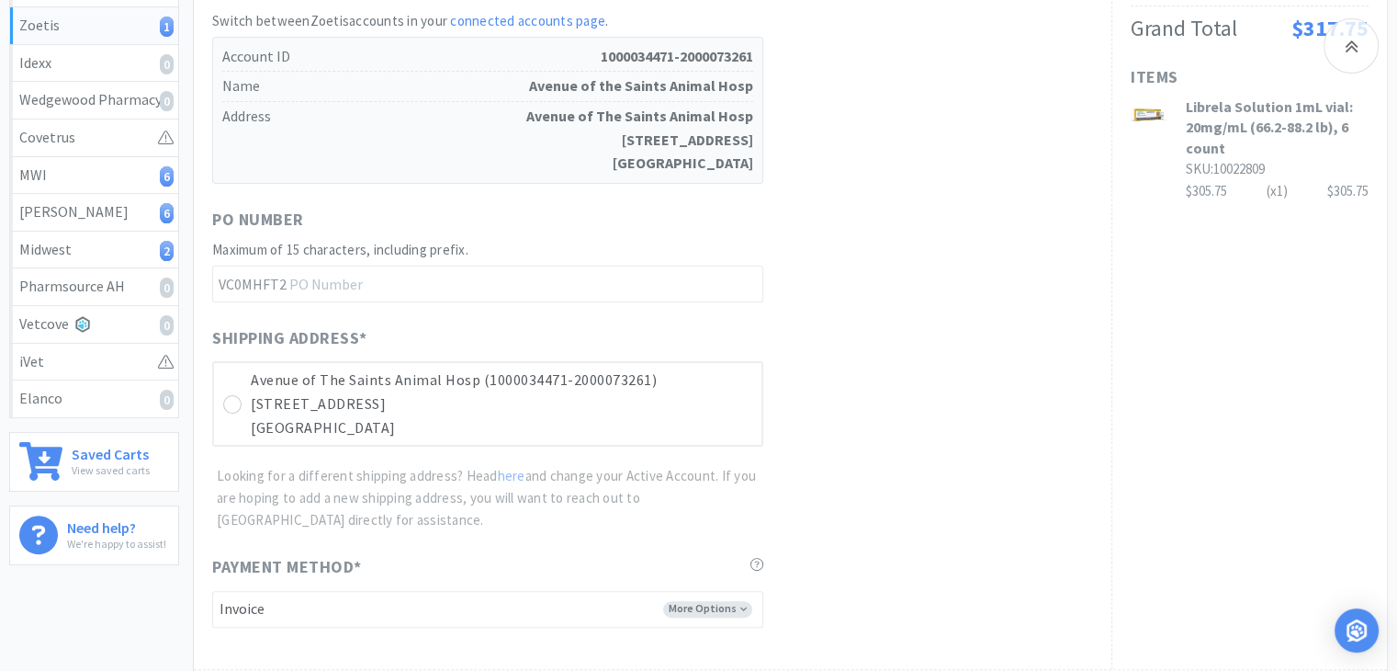
scroll to position [426, 0]
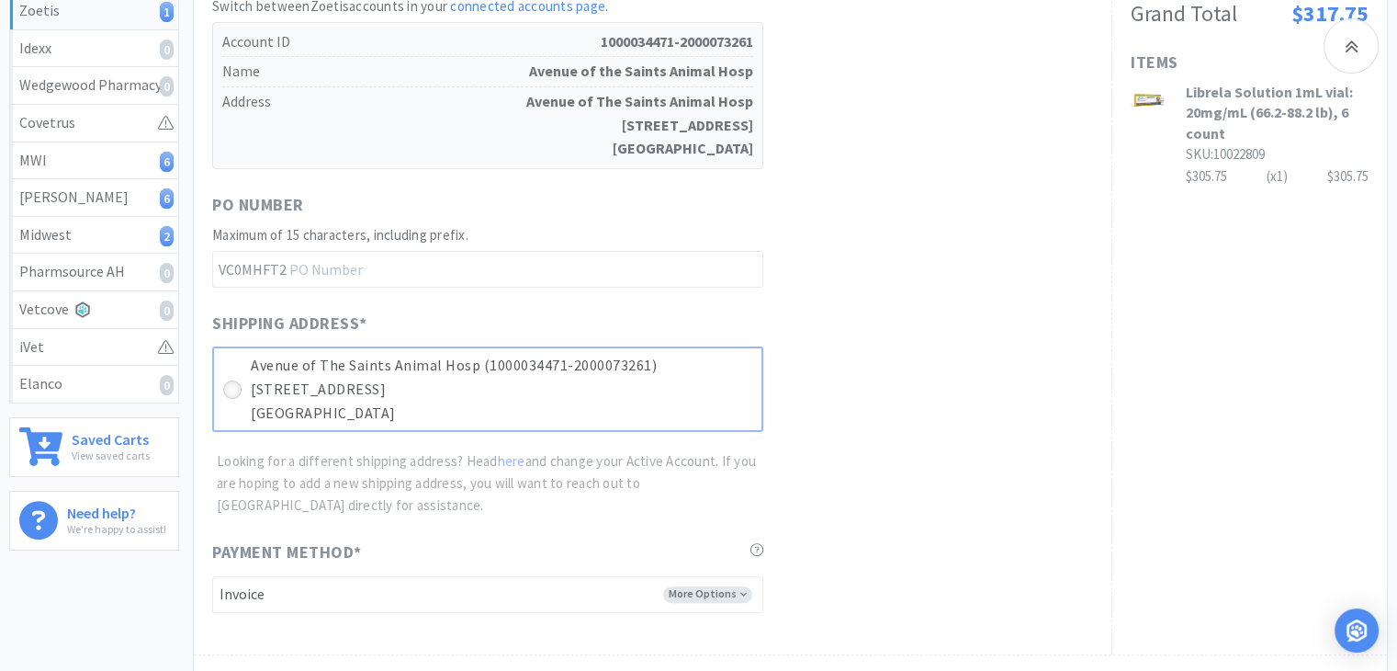
click at [232, 387] on icon at bounding box center [233, 390] width 14 height 14
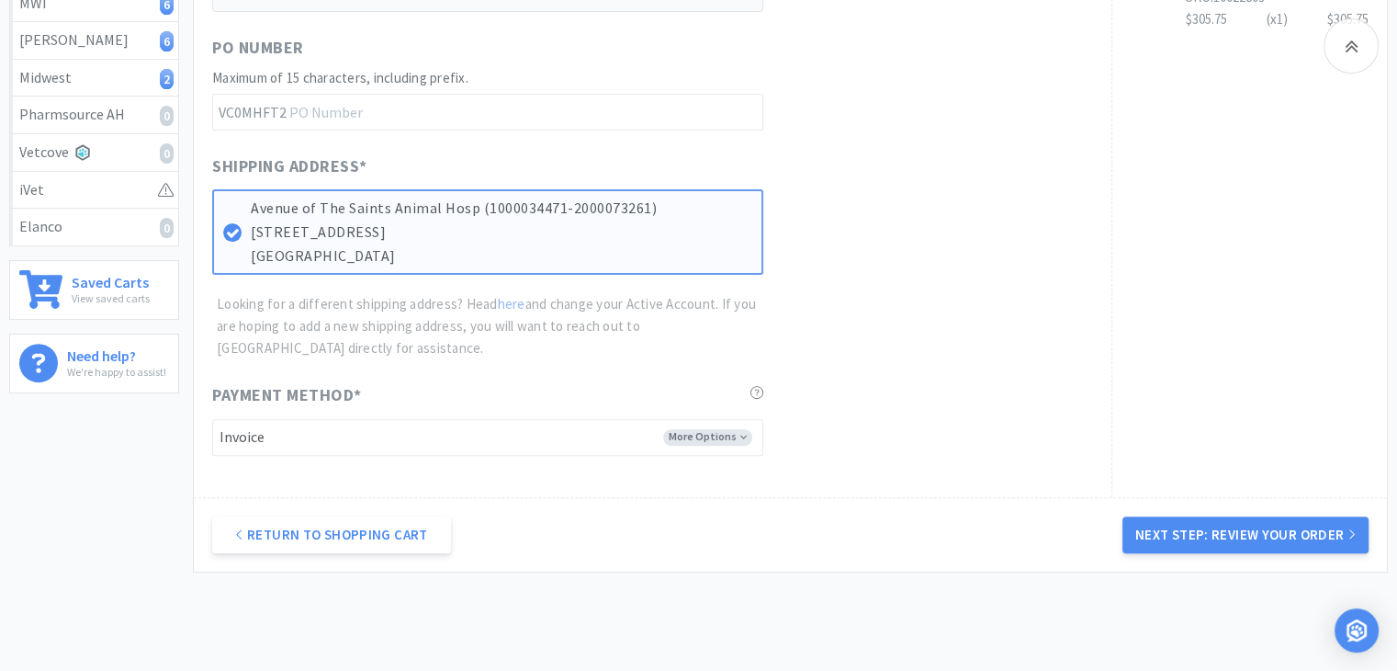
scroll to position [581, 0]
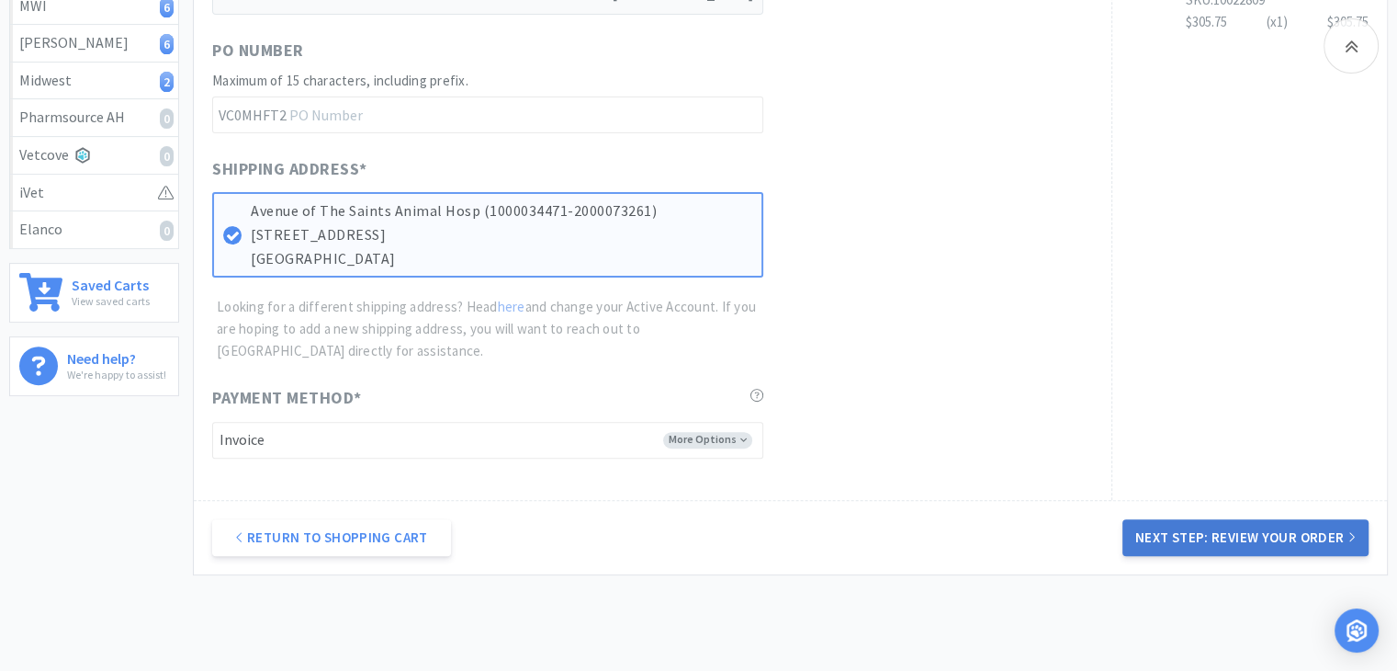
click at [1176, 530] on button "Next Step: Review Your Order" at bounding box center [1246, 537] width 246 height 37
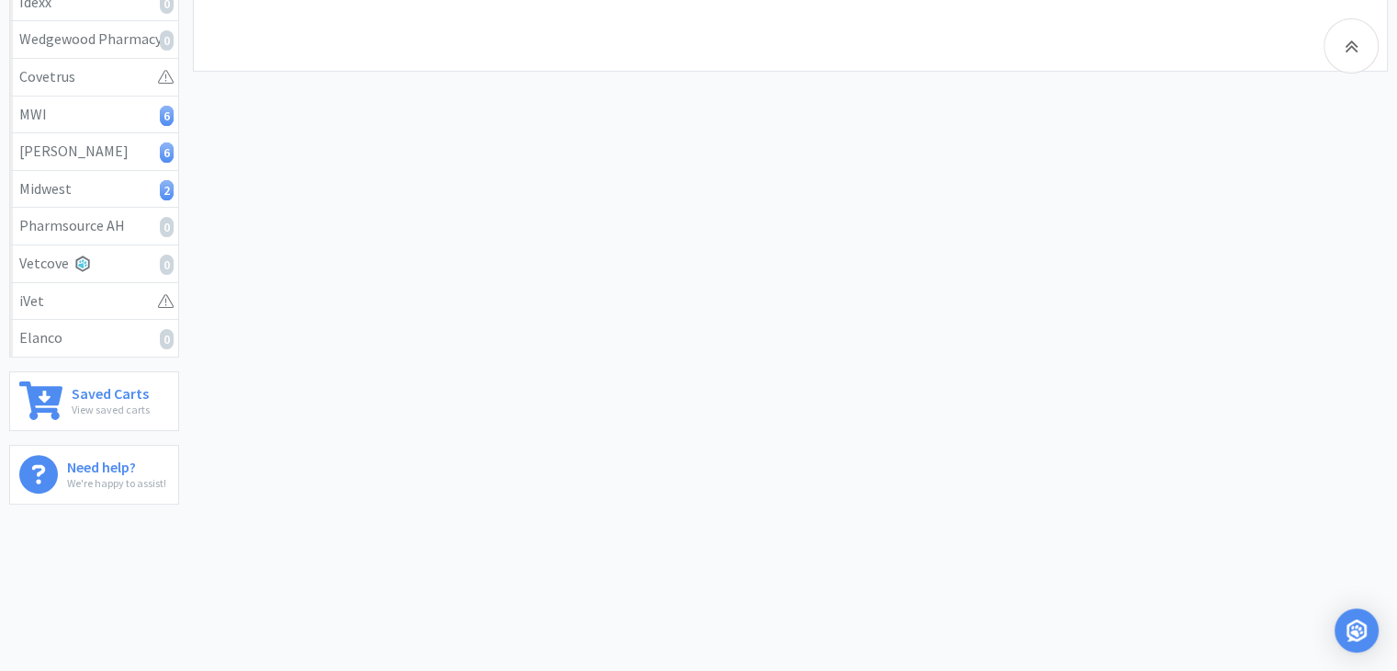
click at [1176, 530] on div "clavacillin Search Orders Shopping Discuss Discuss Deals Deals $ 37 . 50 Cash B…" at bounding box center [698, 101] width 1397 height 1147
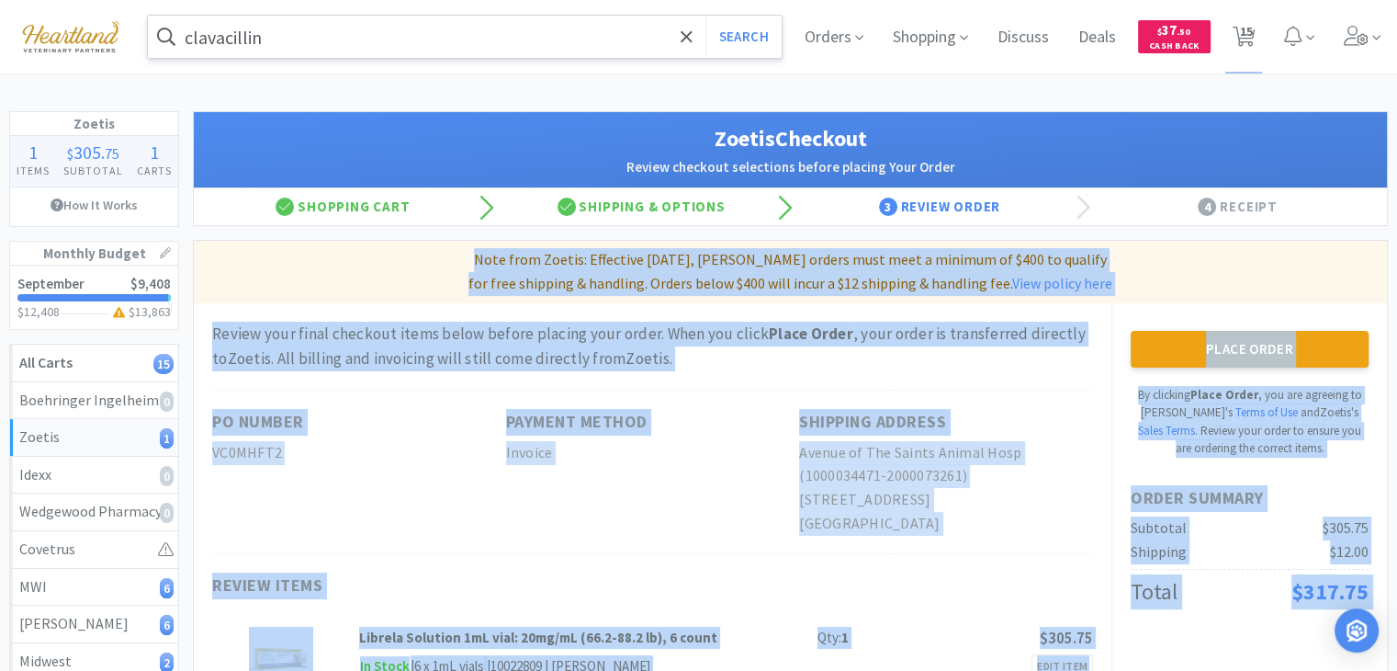
click at [1010, 493] on h2 "[STREET_ADDRESS]" at bounding box center [946, 500] width 294 height 24
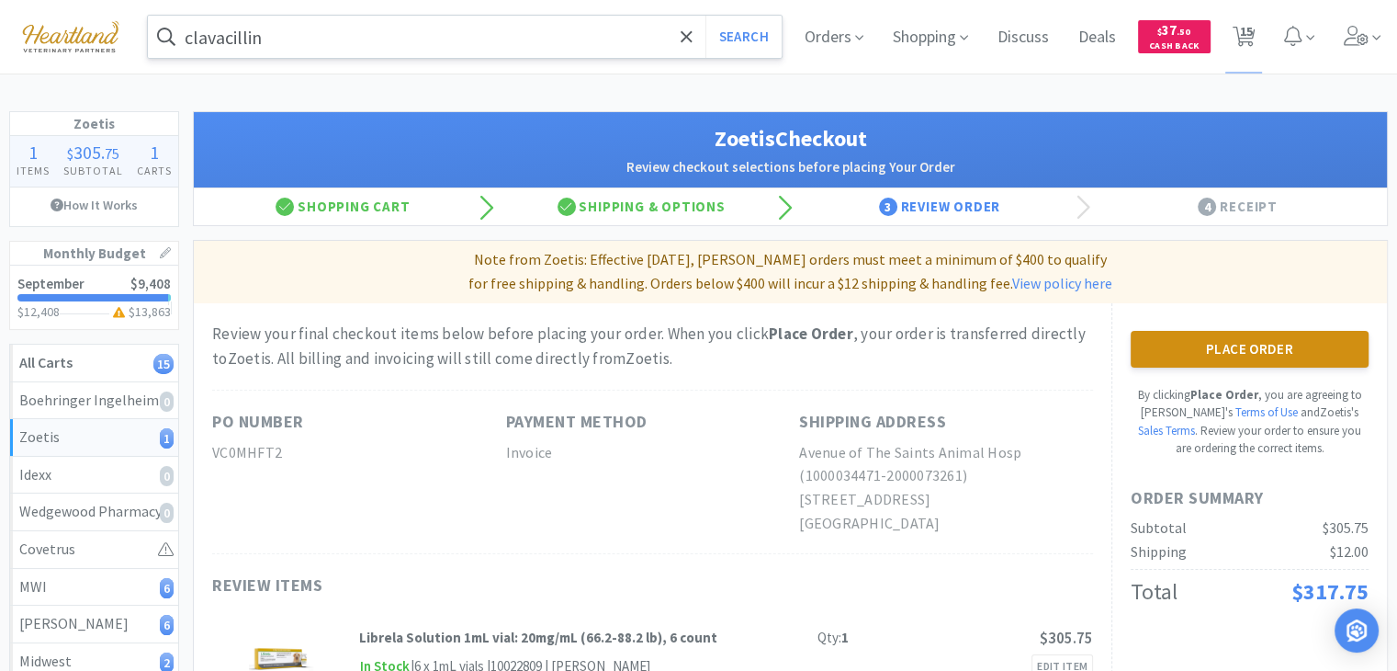
click at [1204, 353] on button "Place Order" at bounding box center [1250, 349] width 238 height 37
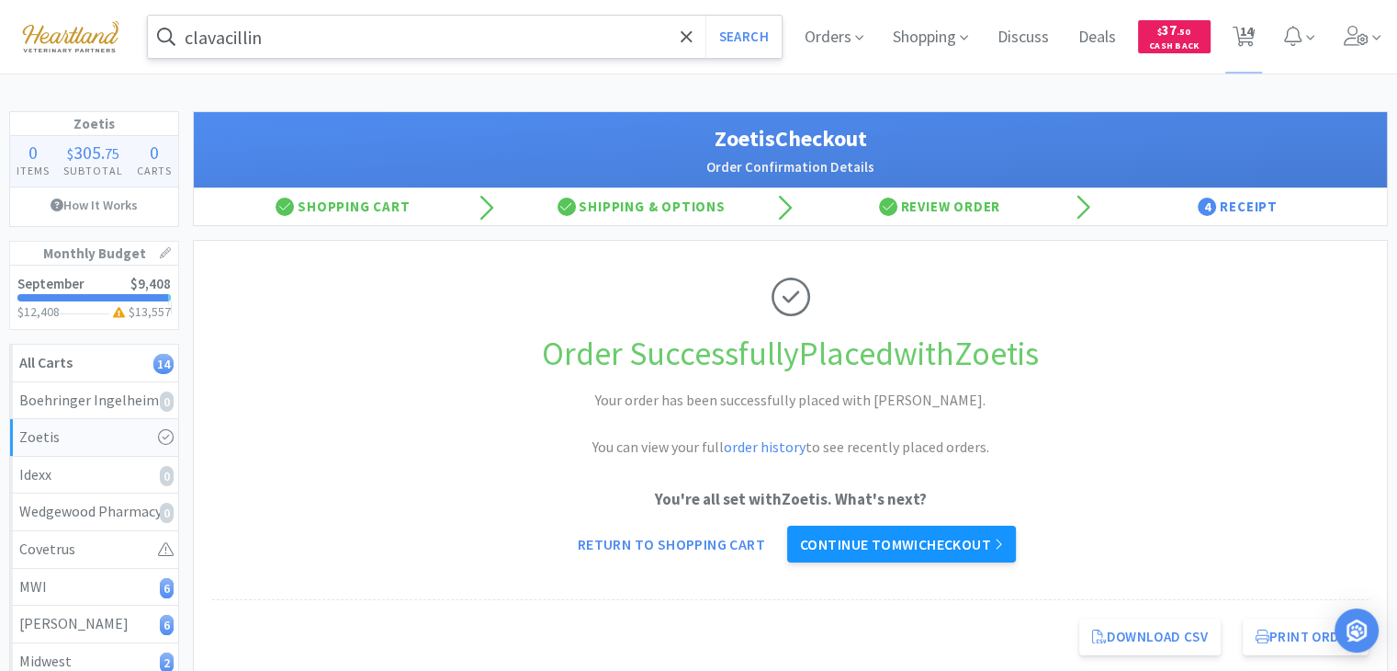
click at [953, 542] on link "Continue to MWI checkout" at bounding box center [901, 544] width 229 height 37
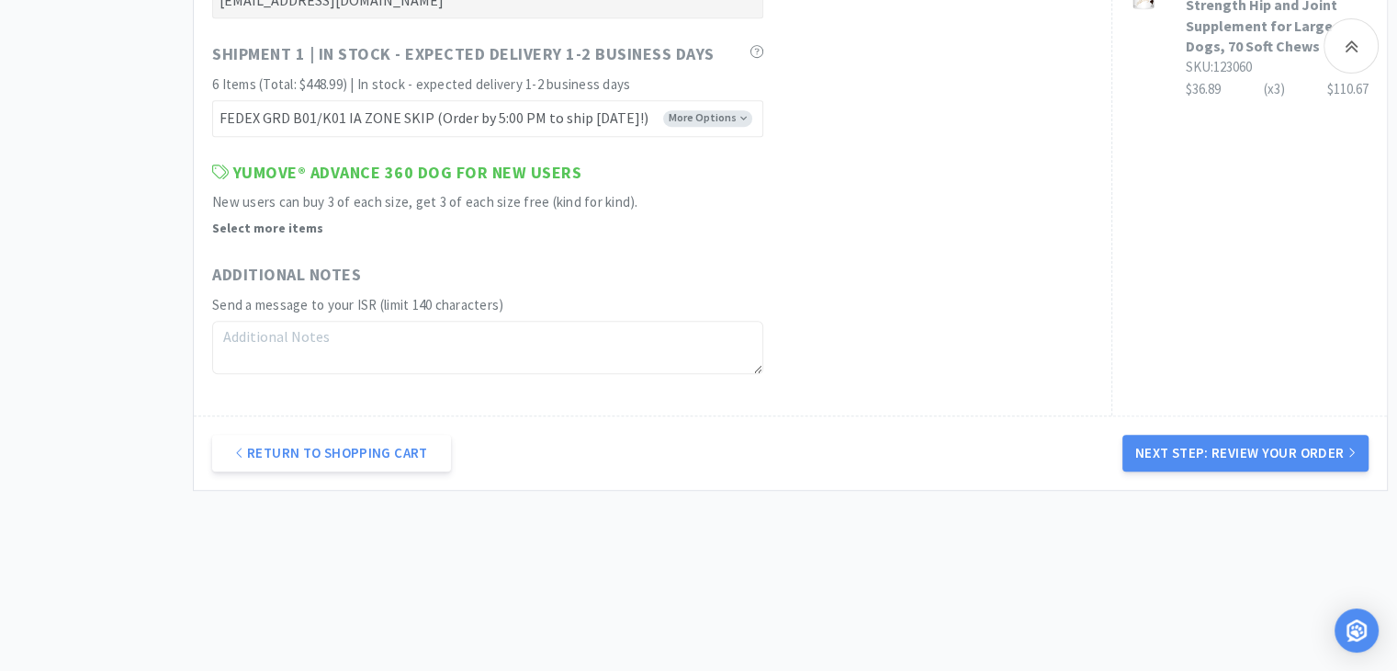
scroll to position [1154, 0]
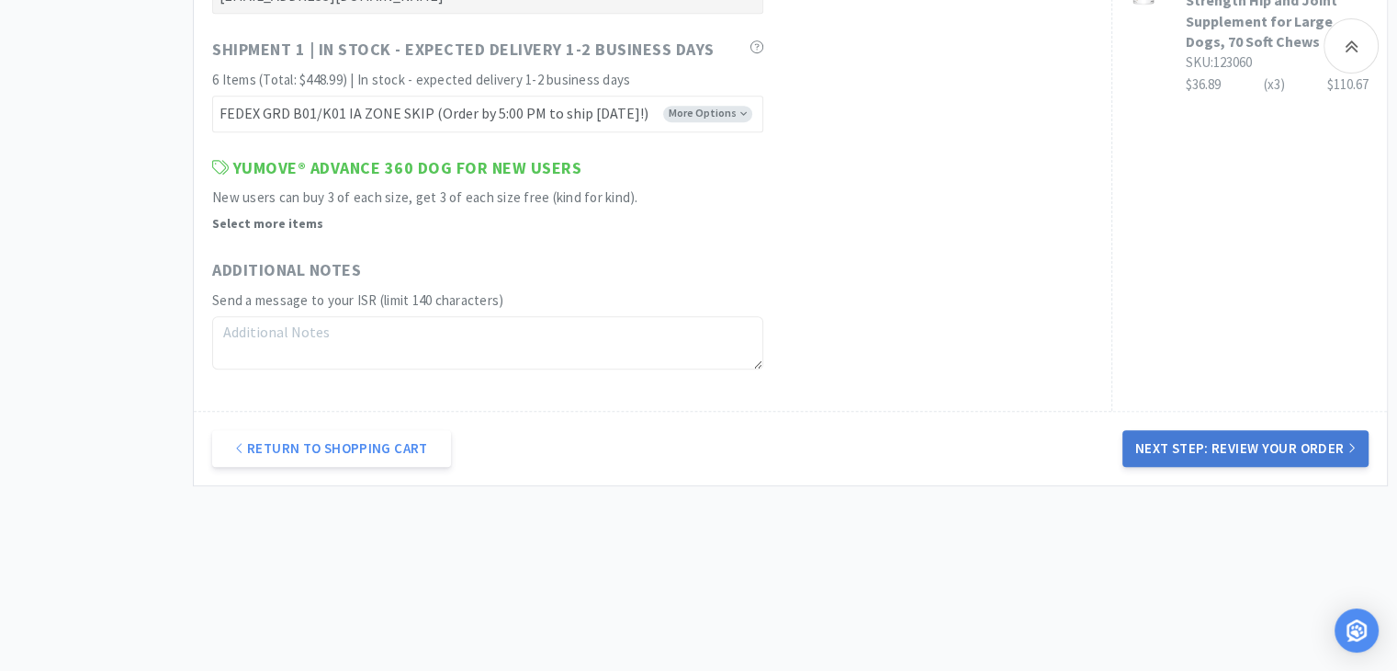
click at [1180, 449] on button "Next Step: Review Your Order" at bounding box center [1246, 448] width 246 height 37
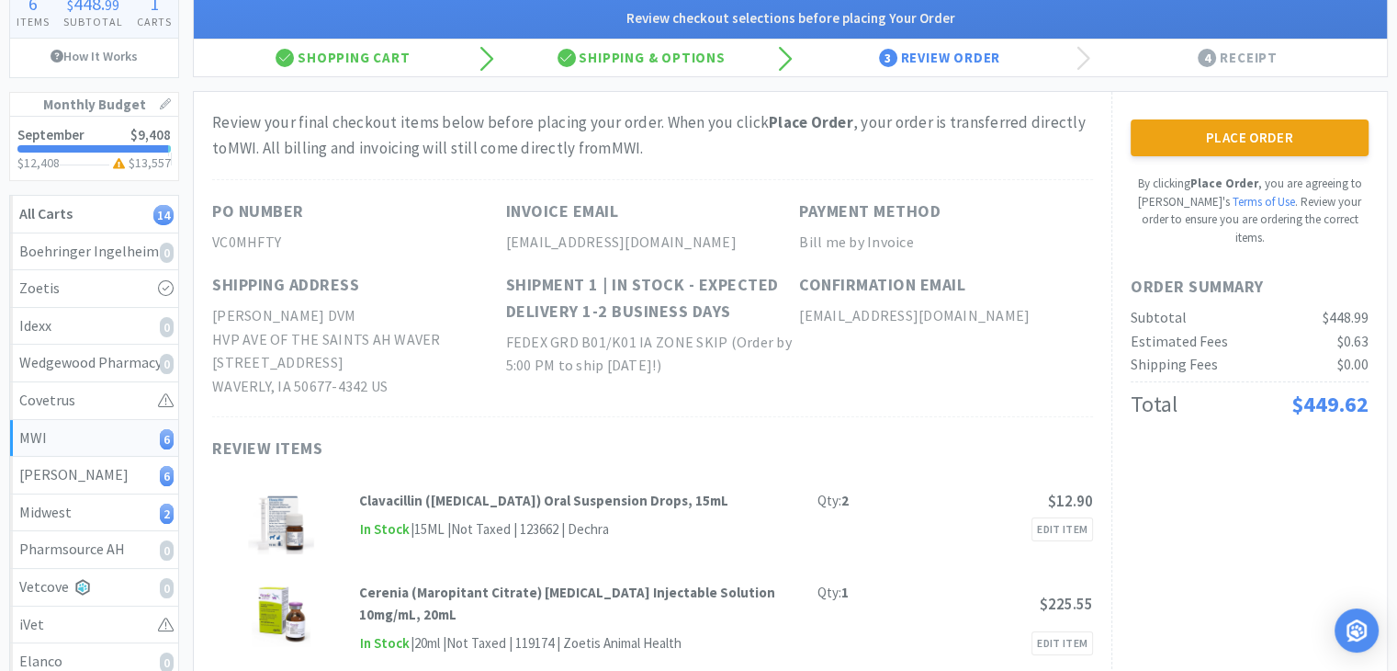
scroll to position [0, 0]
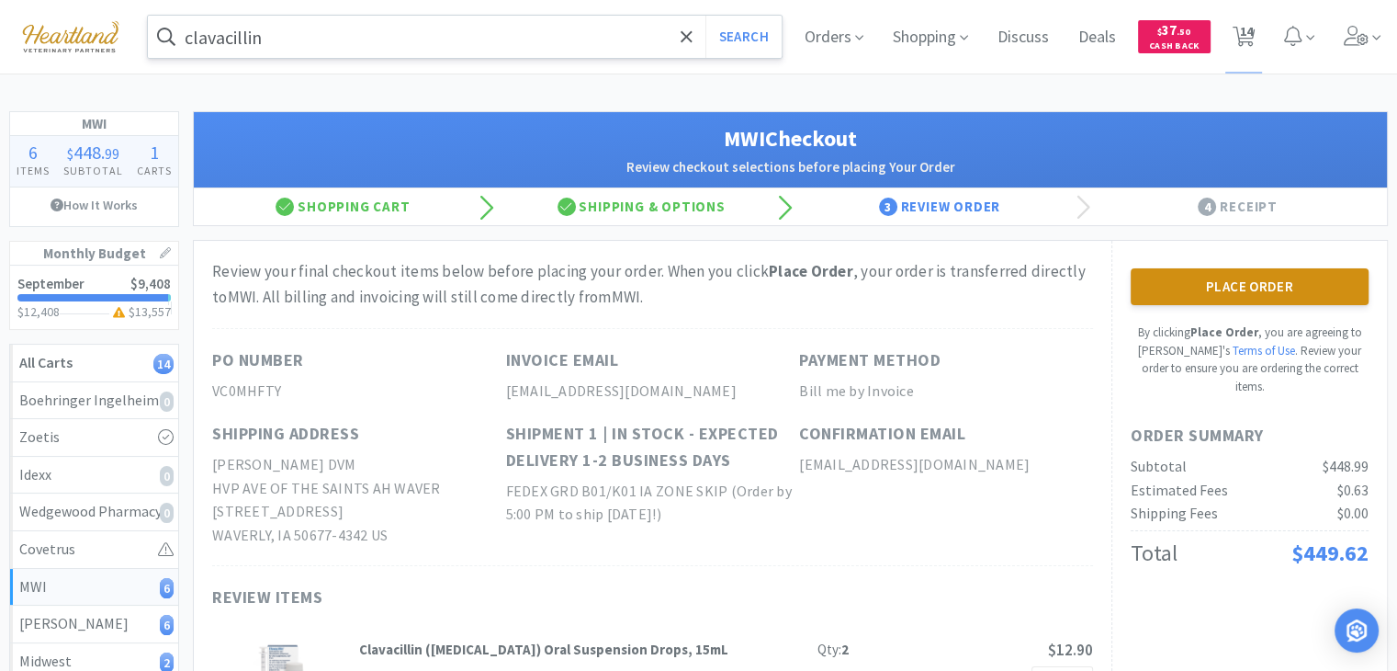
click at [1219, 279] on button "Place Order" at bounding box center [1250, 286] width 238 height 37
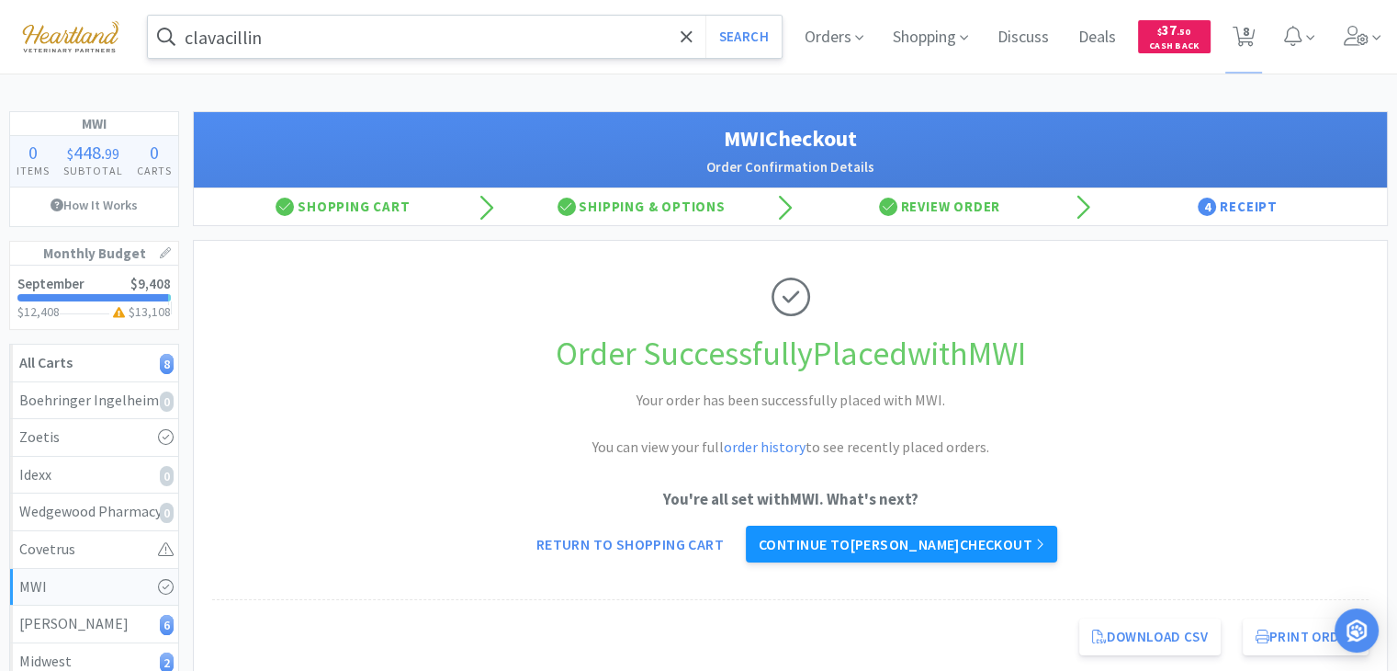
click at [955, 538] on link "Continue to [PERSON_NAME] checkout" at bounding box center [901, 544] width 311 height 37
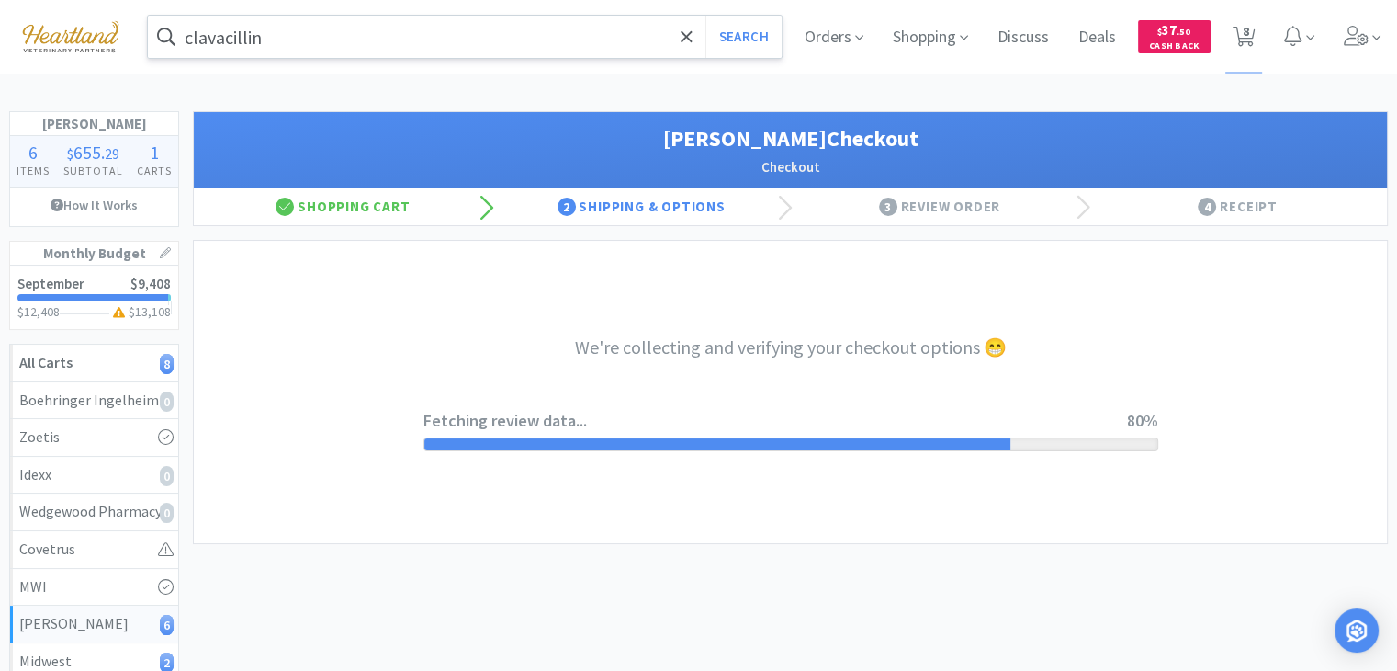
scroll to position [6, 0]
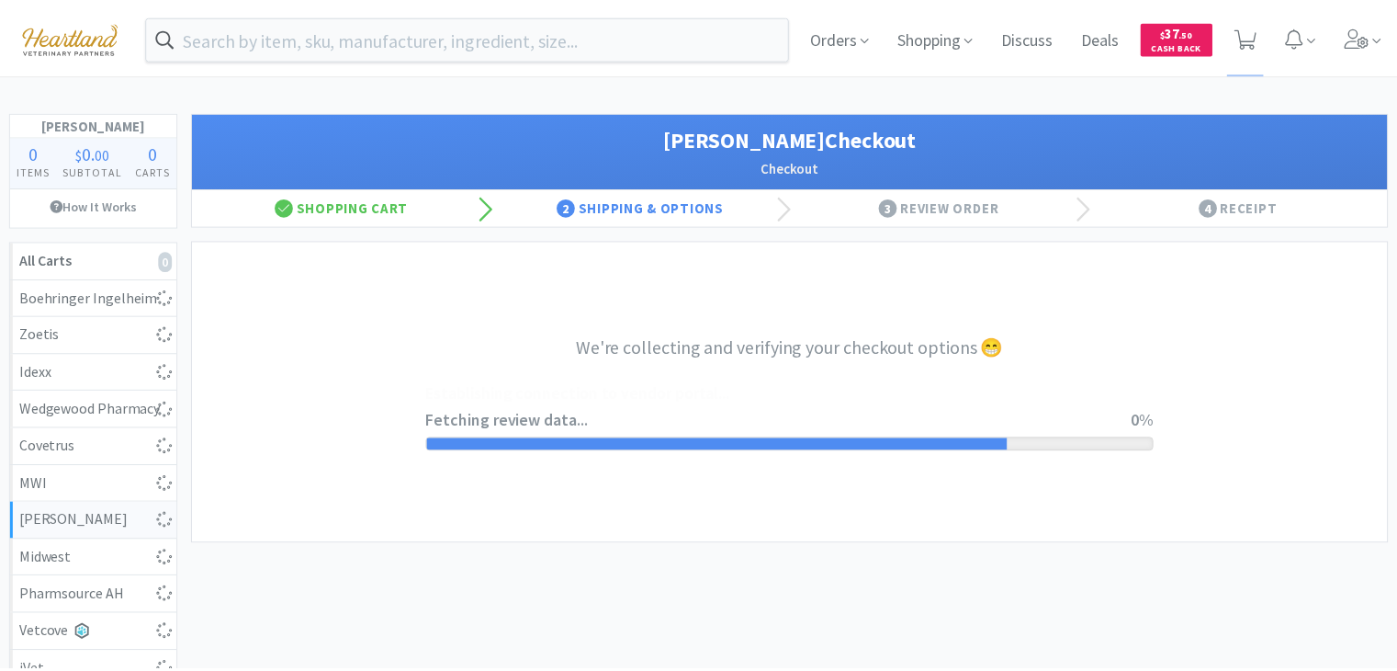
scroll to position [6, 0]
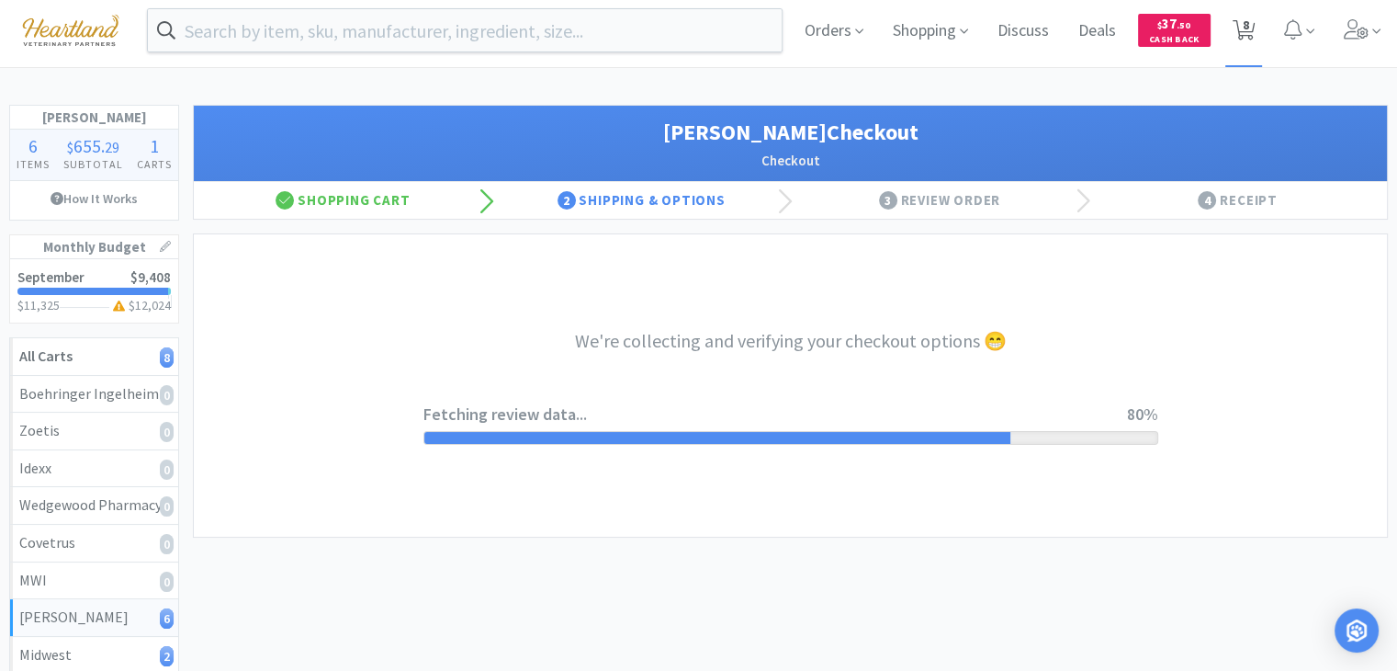
click at [1243, 31] on span "8" at bounding box center [1246, 25] width 6 height 74
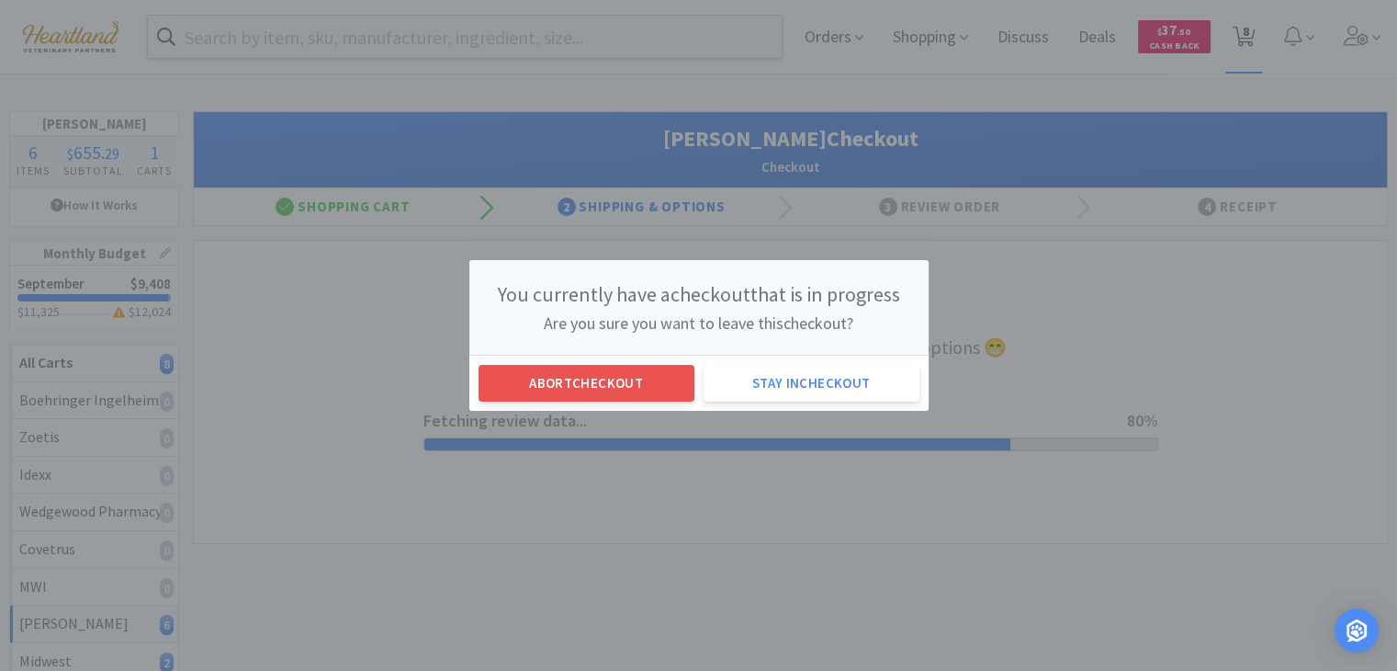
scroll to position [0, 0]
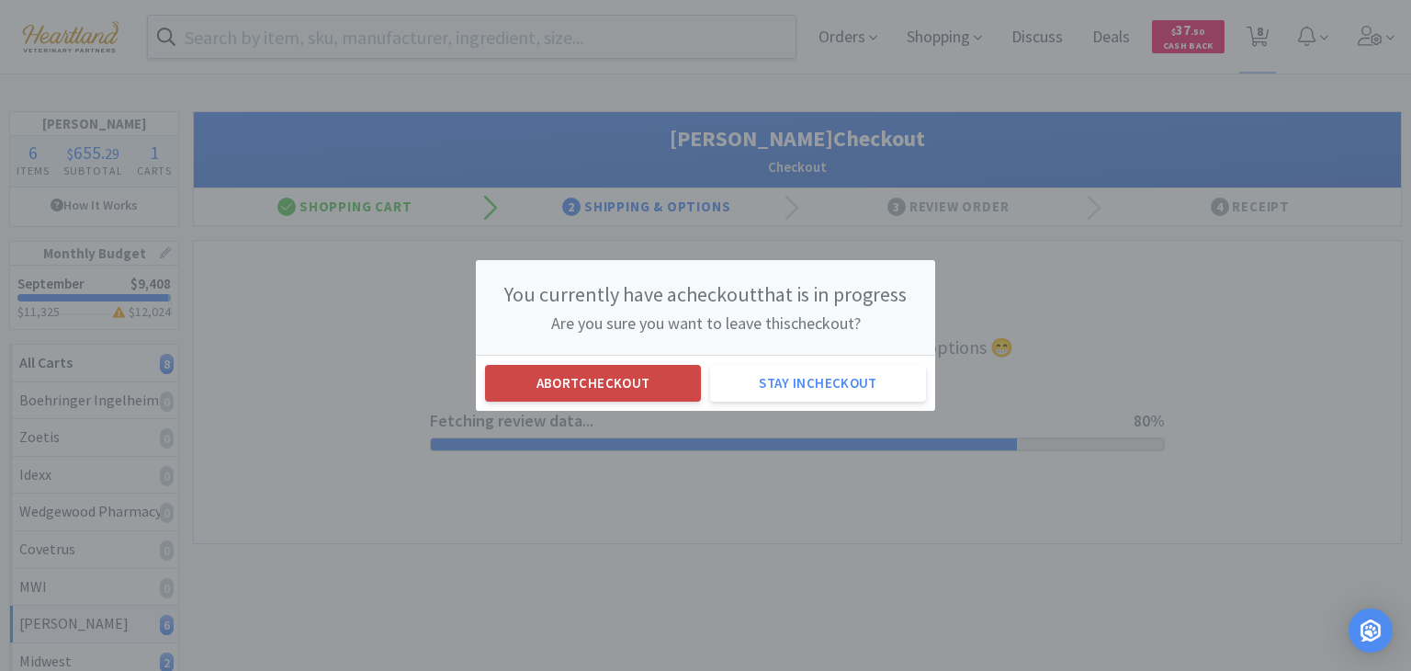
click at [647, 398] on button "Abort checkout" at bounding box center [593, 383] width 216 height 37
select select "1"
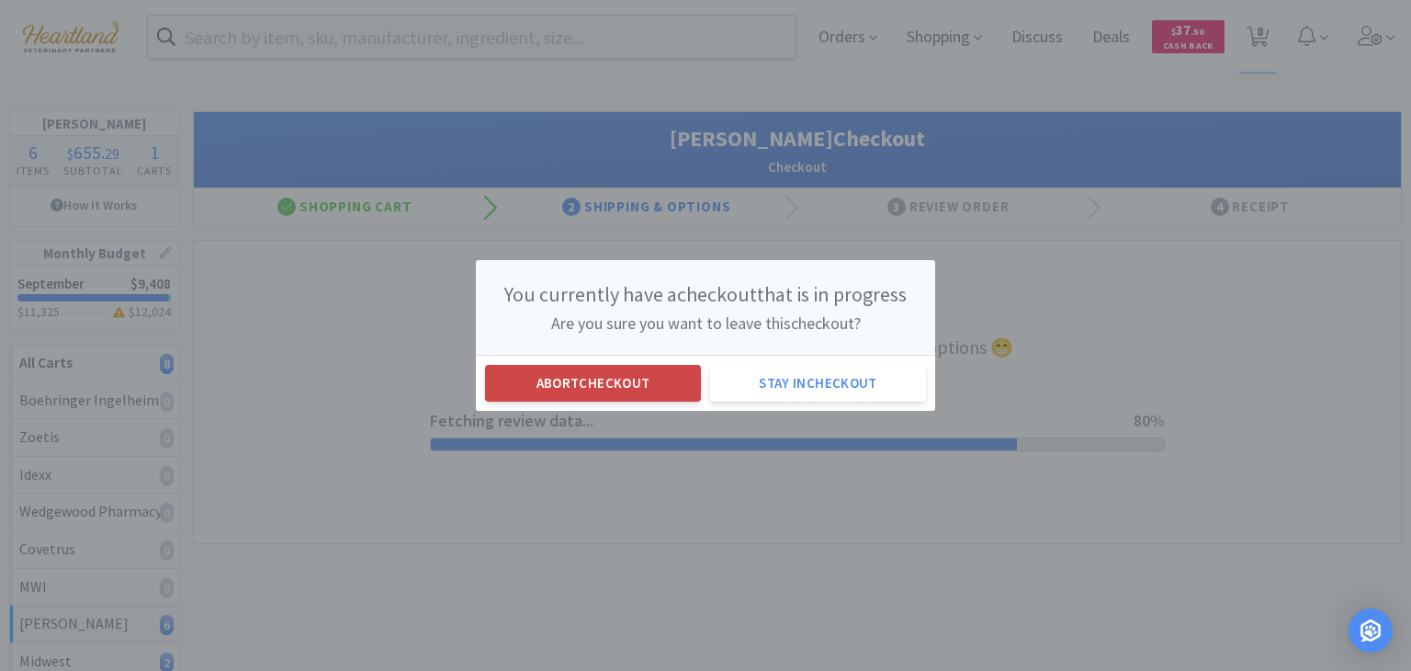
select select "1"
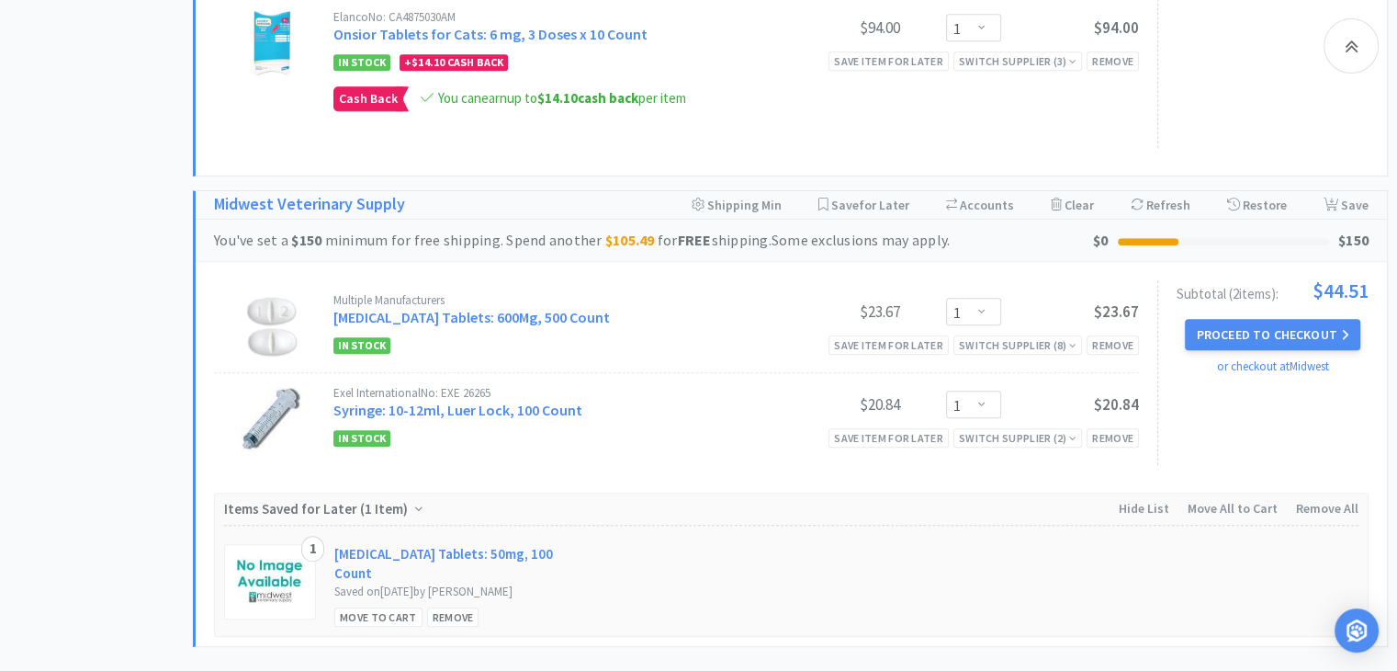
scroll to position [1430, 0]
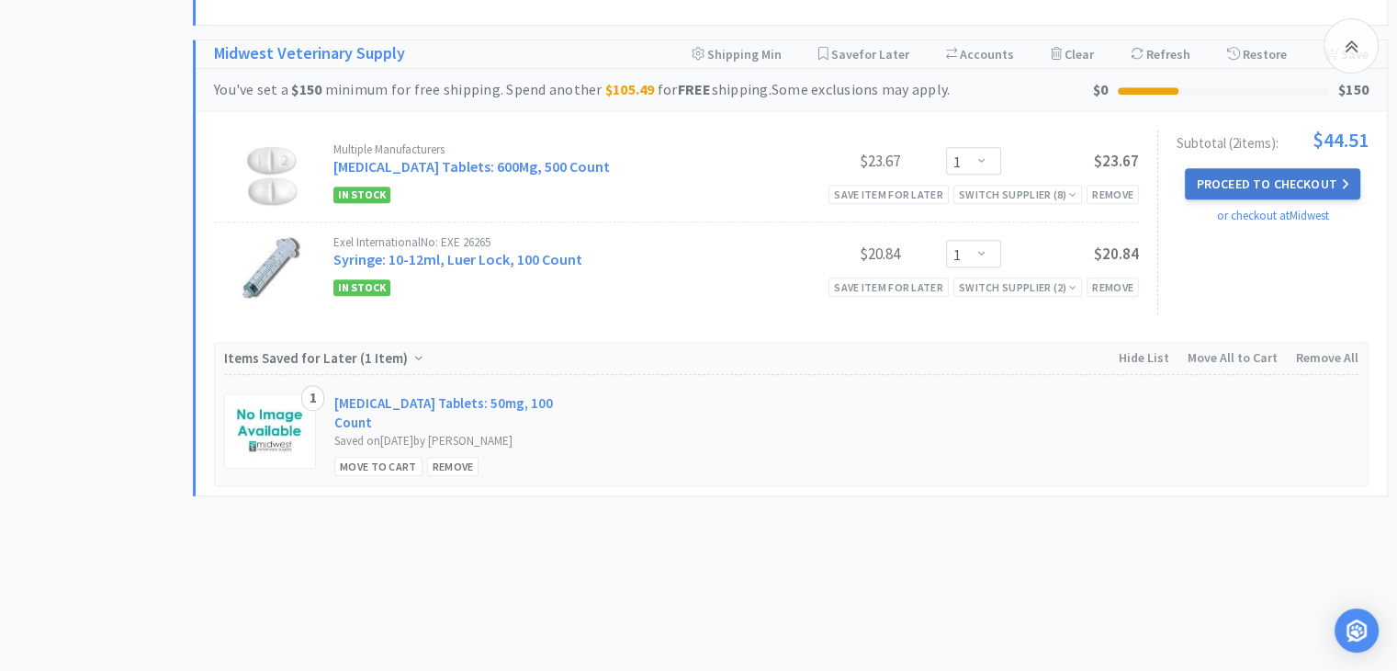
click at [1261, 187] on button "Proceed to Checkout" at bounding box center [1272, 183] width 175 height 31
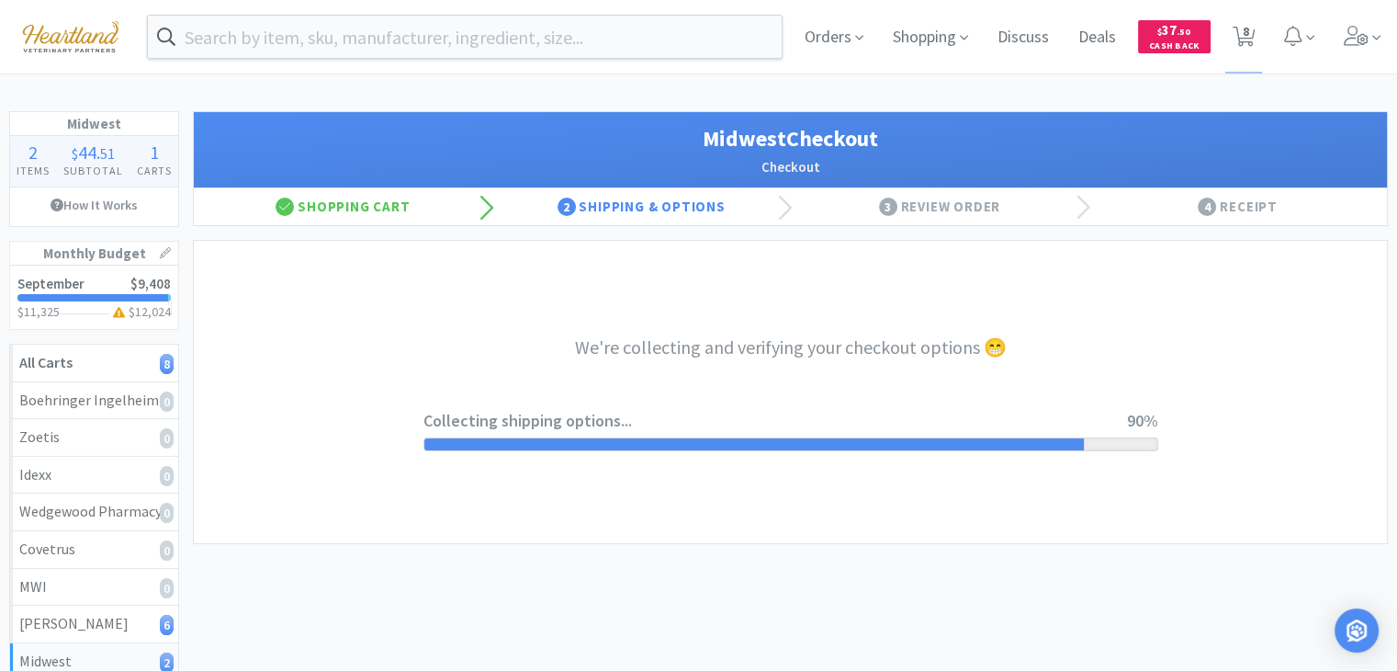
select select "0"
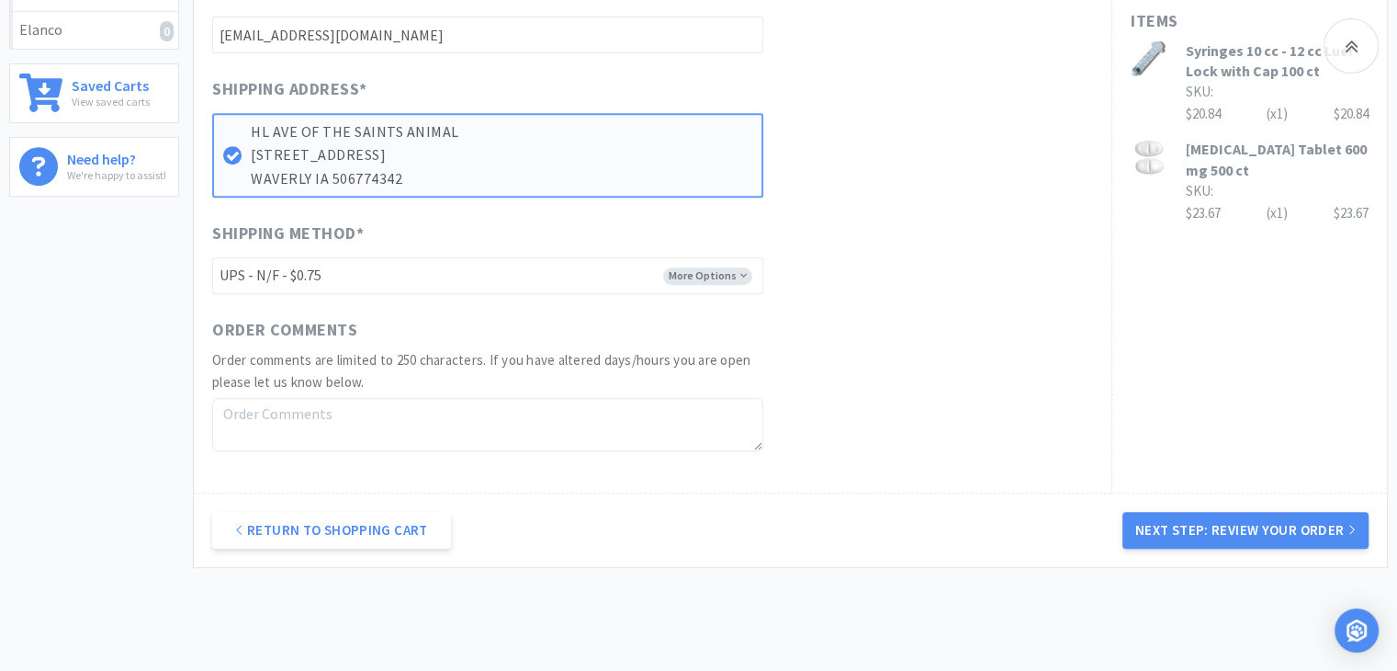
scroll to position [785, 0]
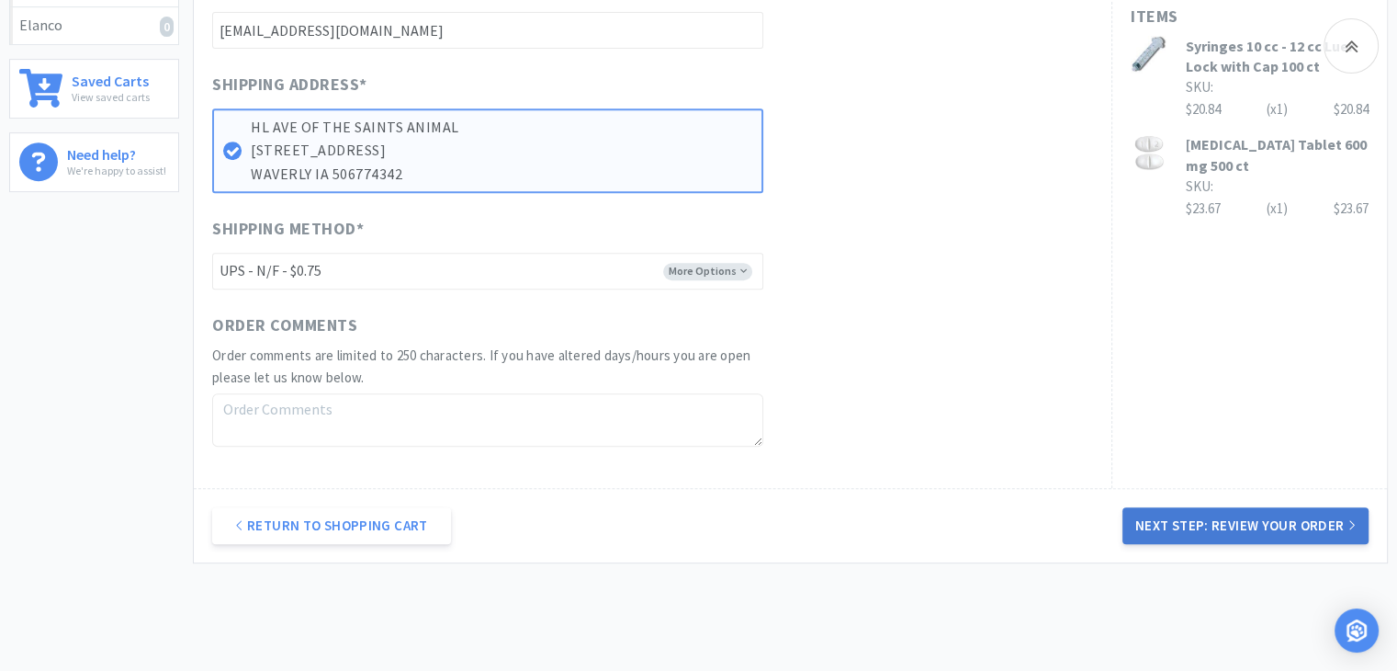
click at [1205, 515] on button "Next Step: Review Your Order" at bounding box center [1246, 525] width 246 height 37
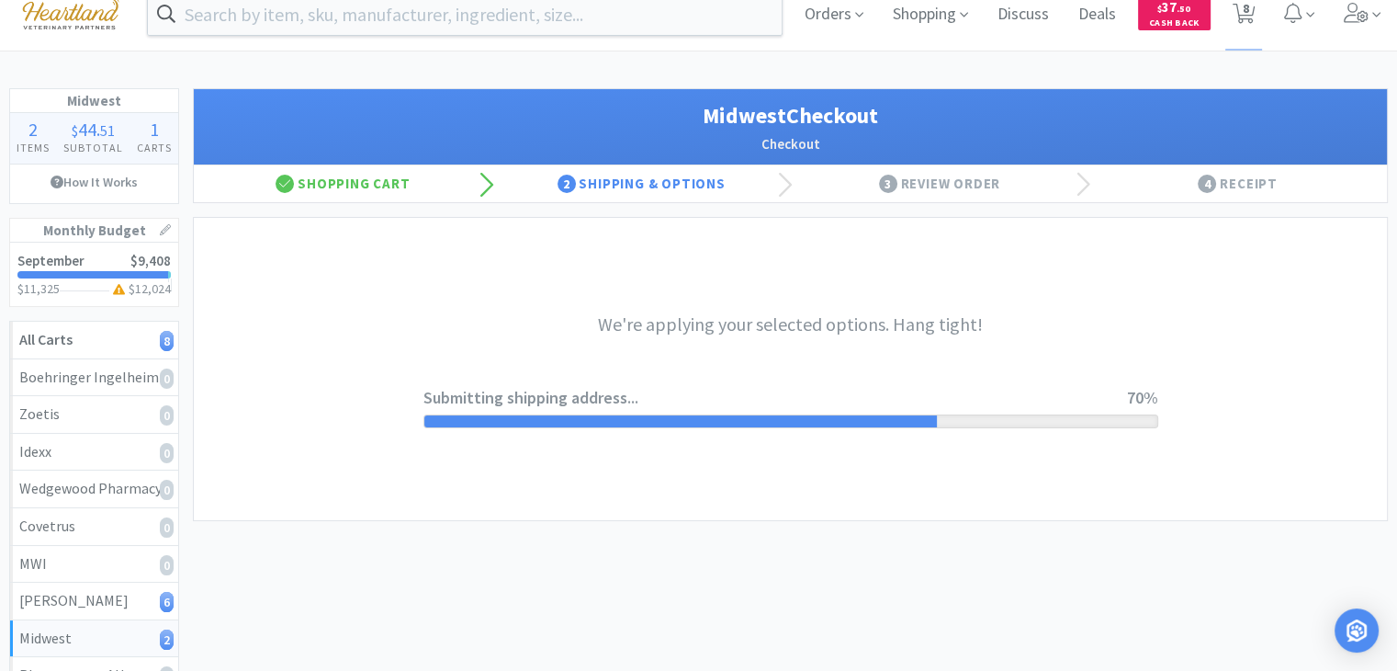
scroll to position [0, 0]
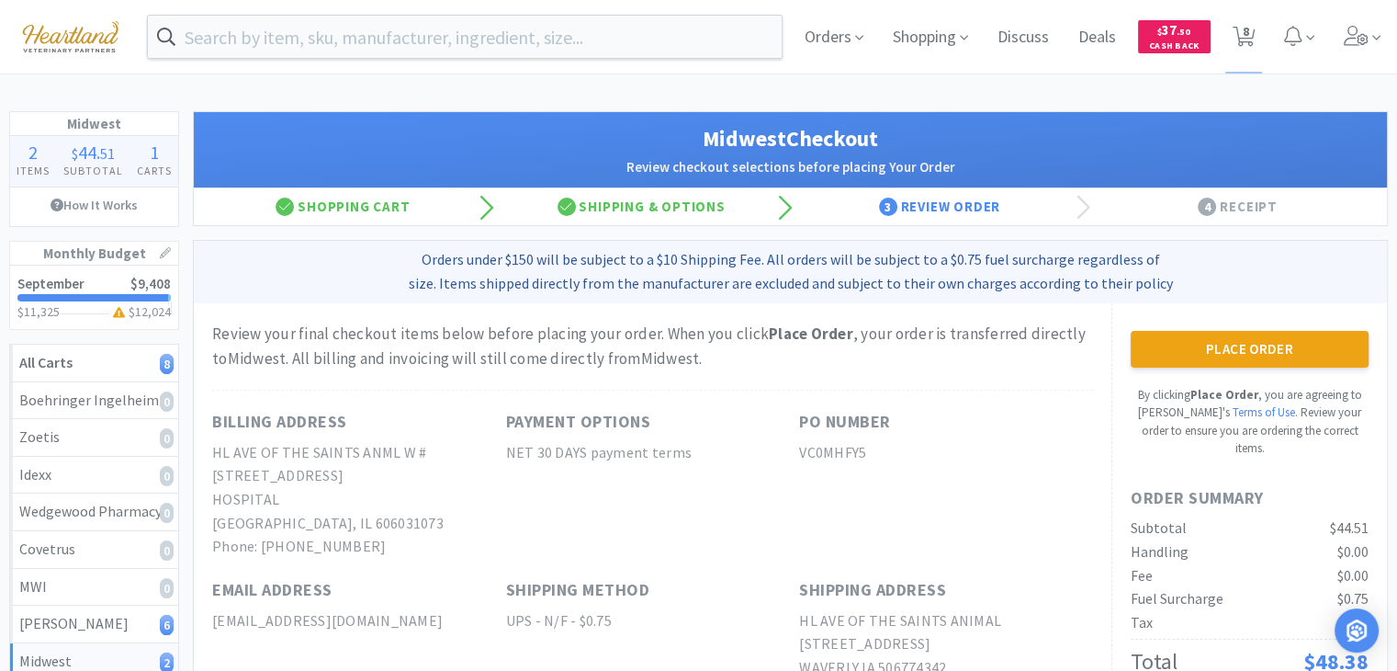
click at [1171, 350] on button "Place Order" at bounding box center [1250, 349] width 238 height 37
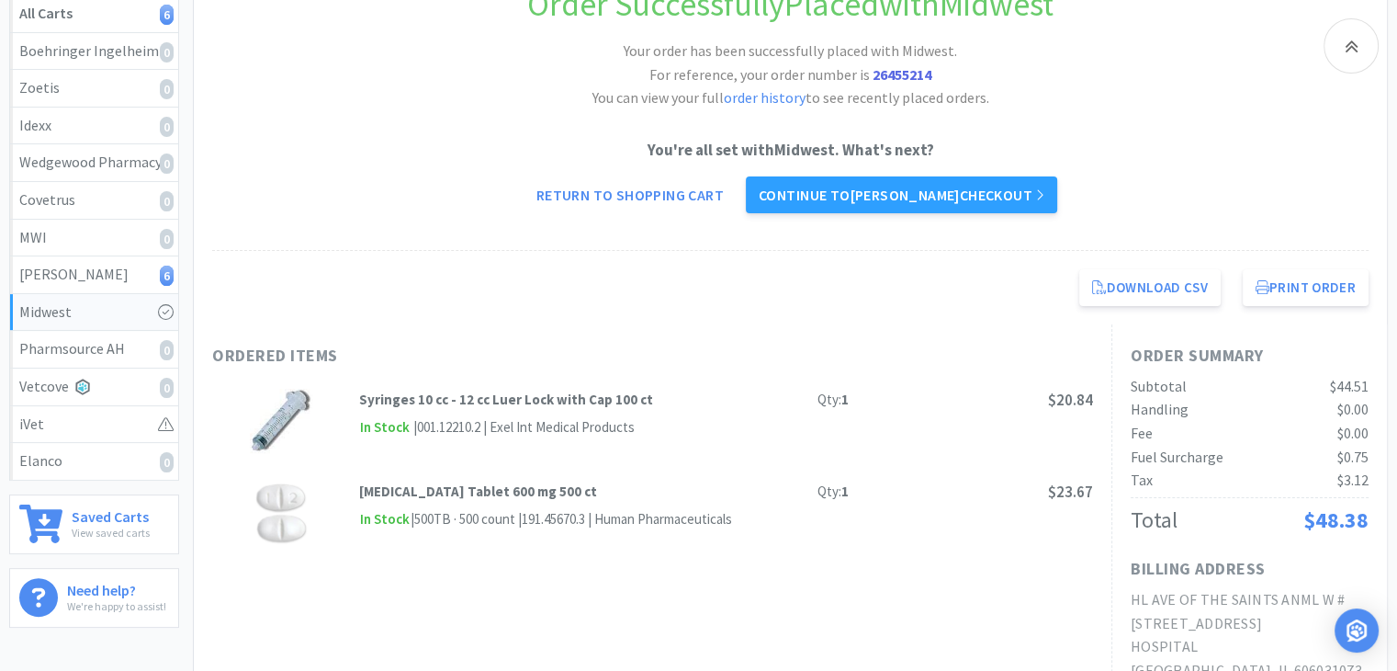
scroll to position [356, 0]
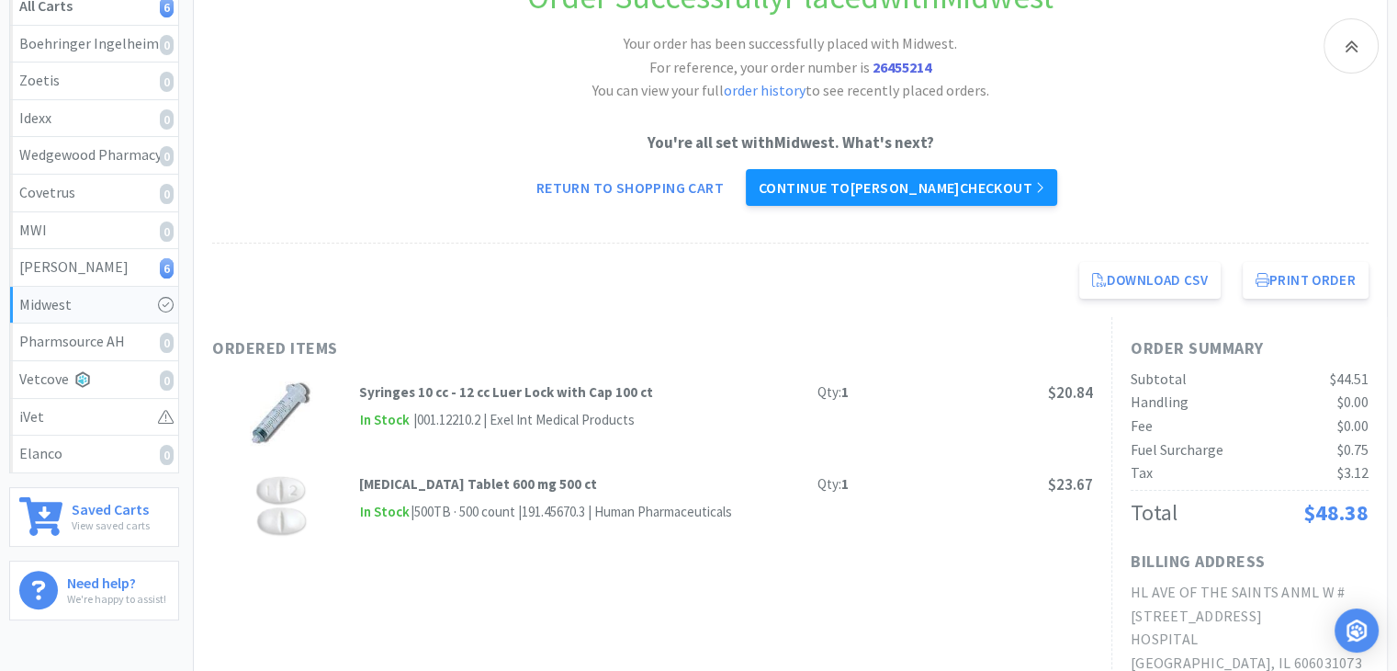
click at [989, 186] on link "Continue to [PERSON_NAME] checkout" at bounding box center [901, 187] width 311 height 37
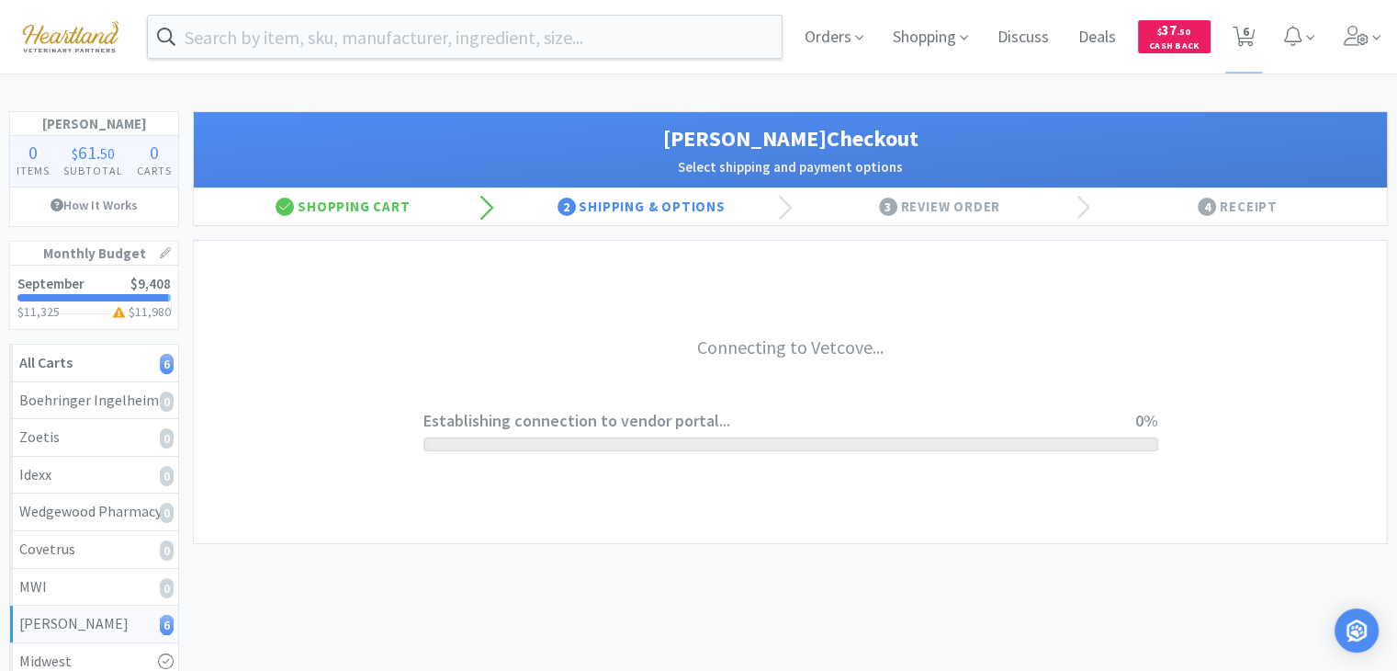
select select "1"
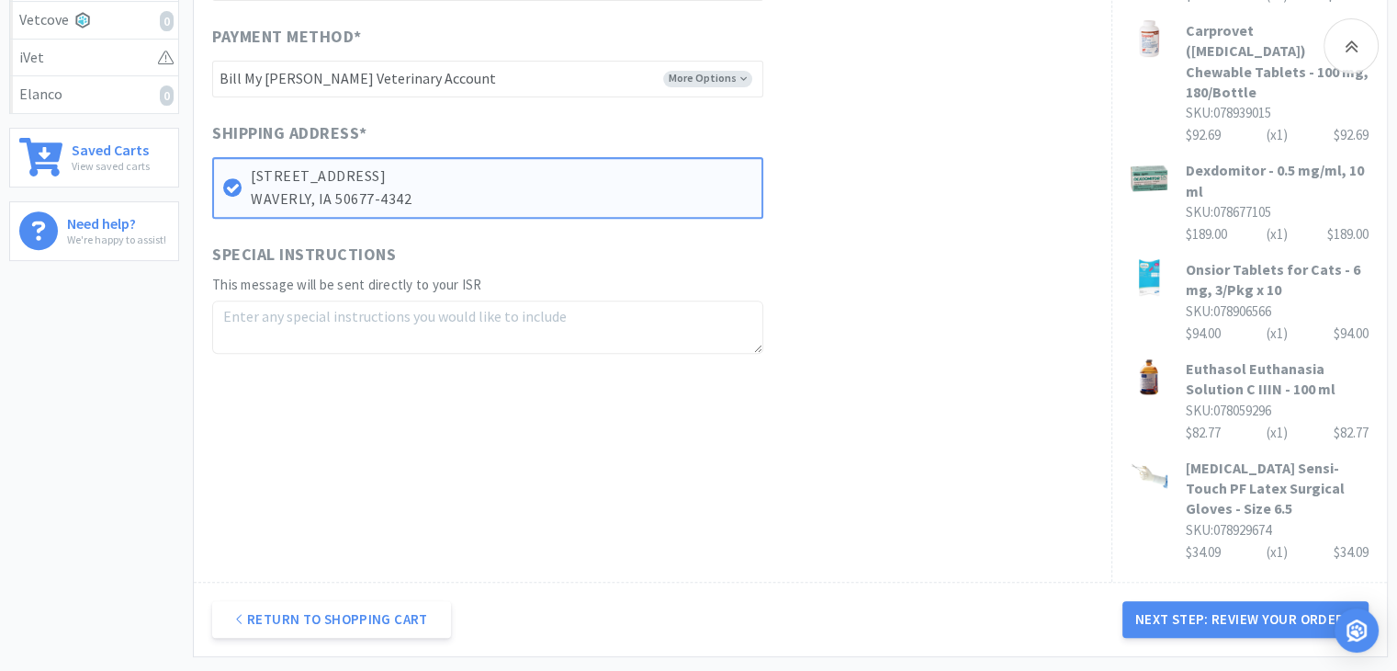
scroll to position [752, 0]
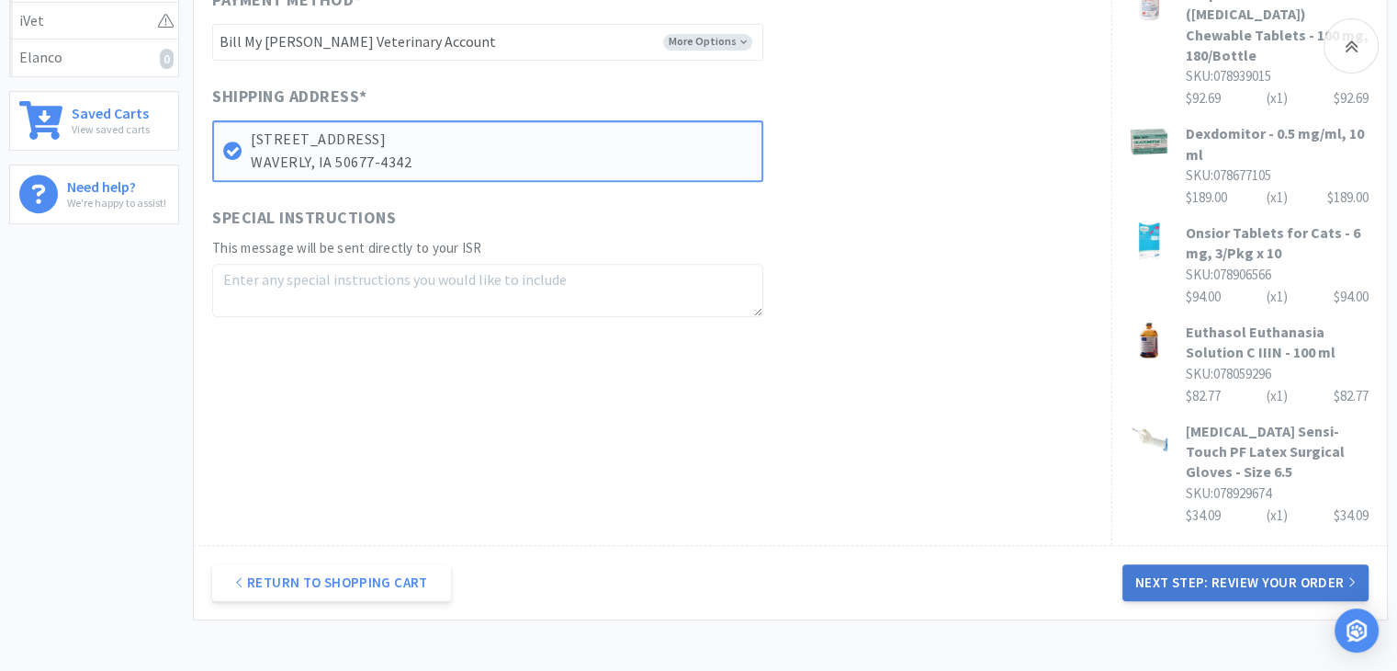
click at [1231, 564] on button "Next Step: Review Your Order" at bounding box center [1246, 582] width 246 height 37
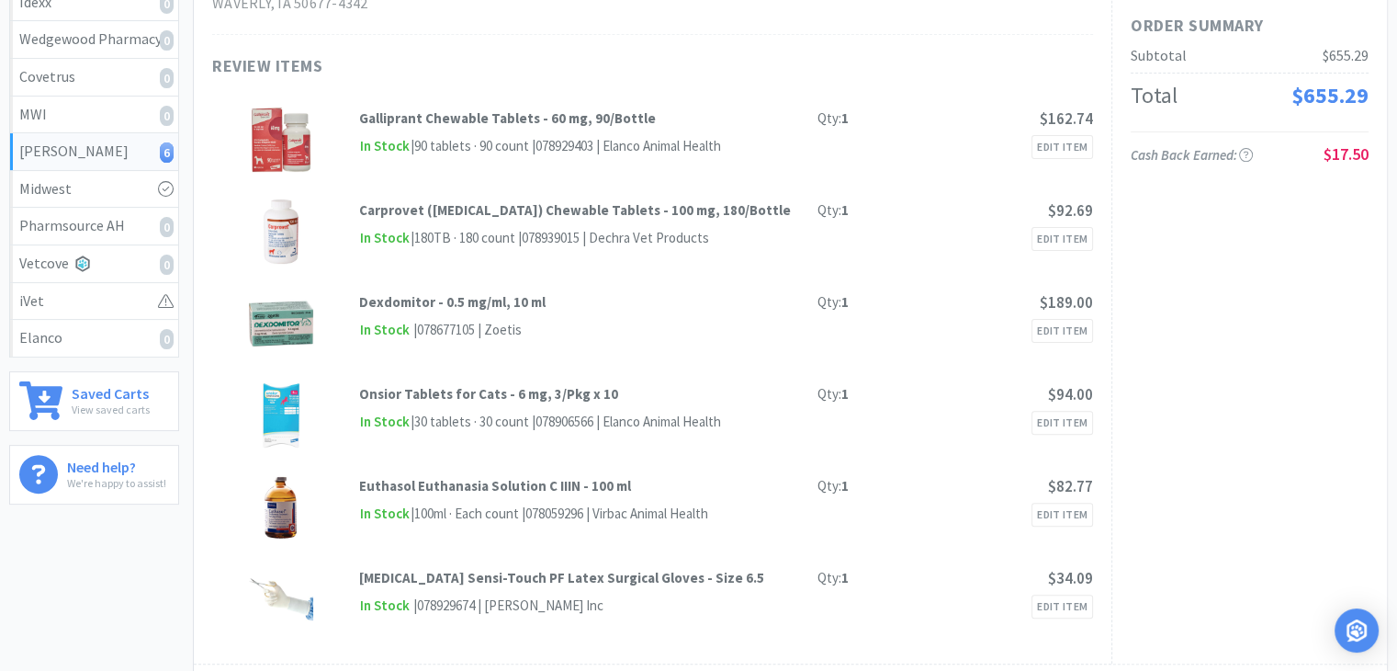
scroll to position [0, 0]
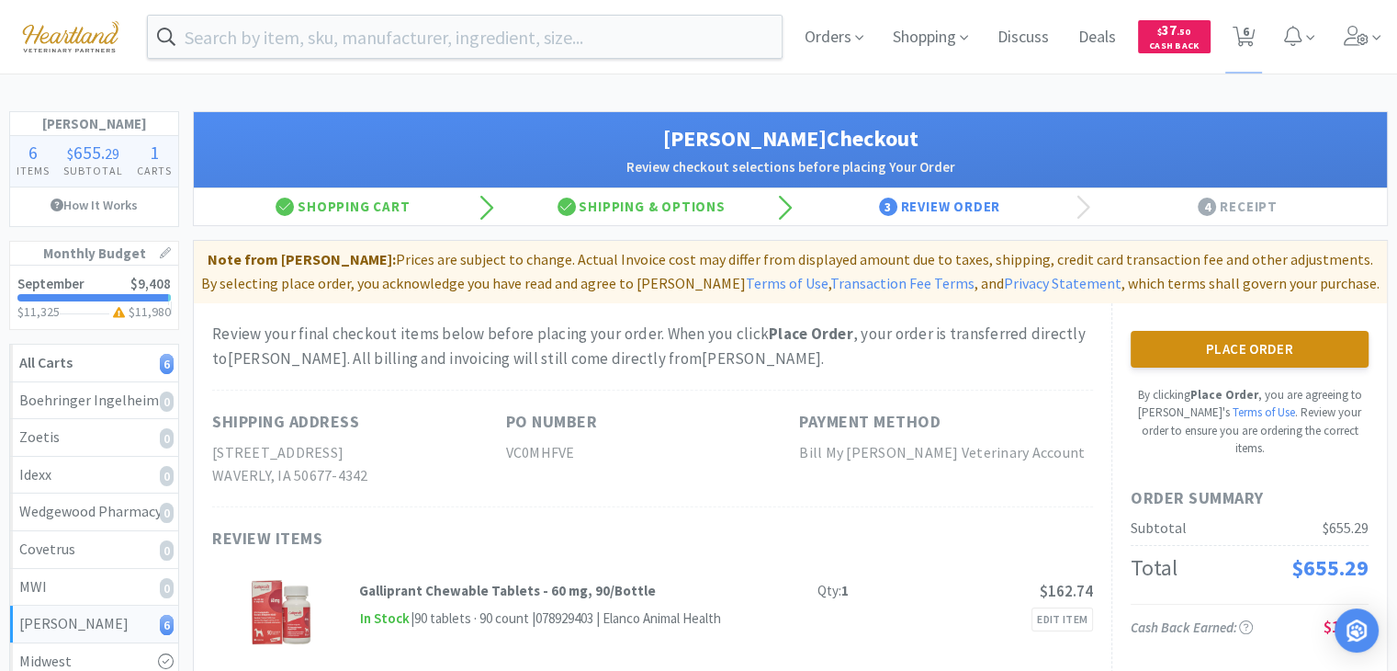
click at [1248, 354] on button "Place Order" at bounding box center [1250, 349] width 238 height 37
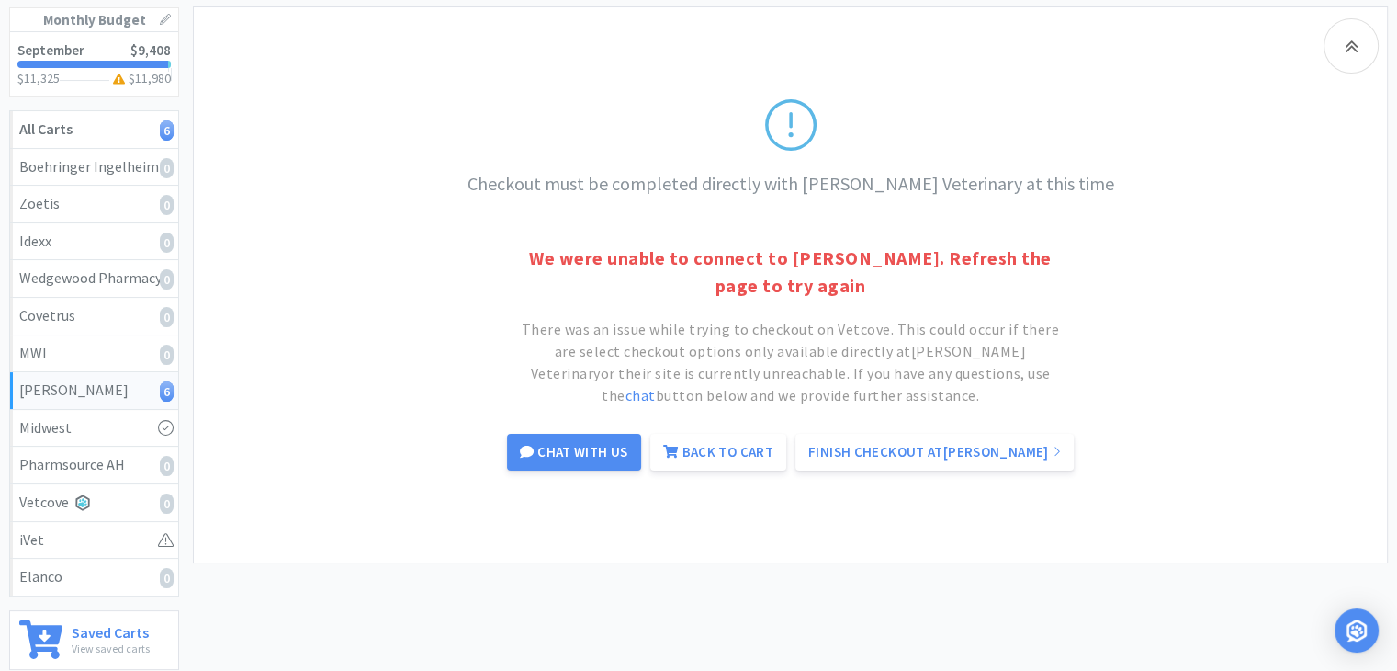
scroll to position [234, 0]
click at [766, 450] on link "Back to Cart" at bounding box center [718, 451] width 136 height 37
select select "1"
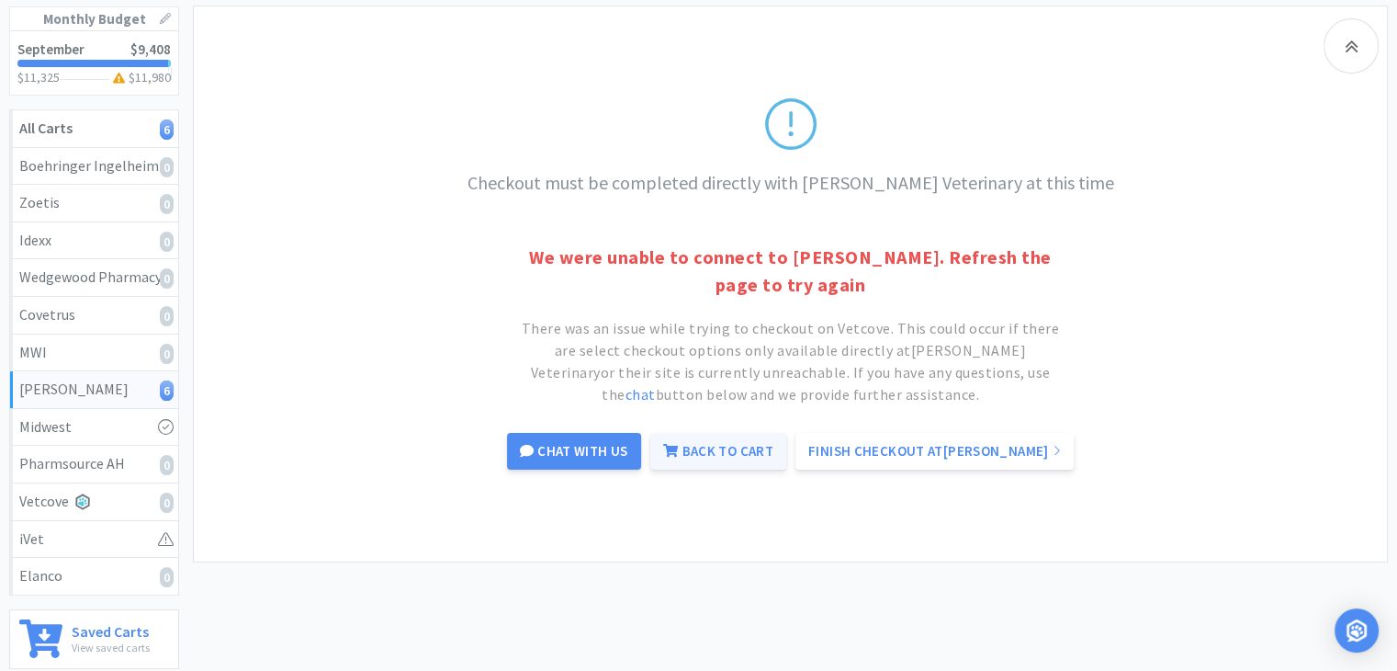
select select "1"
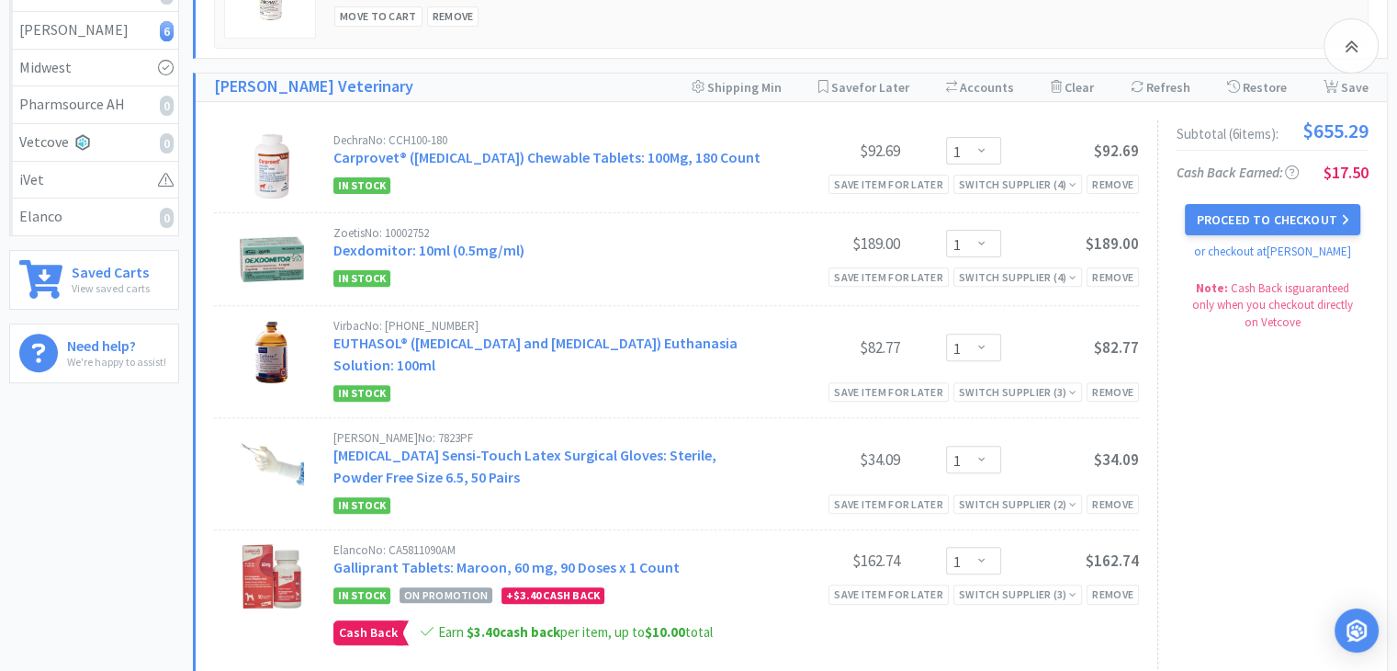
scroll to position [594, 0]
